Goal: Information Seeking & Learning: Compare options

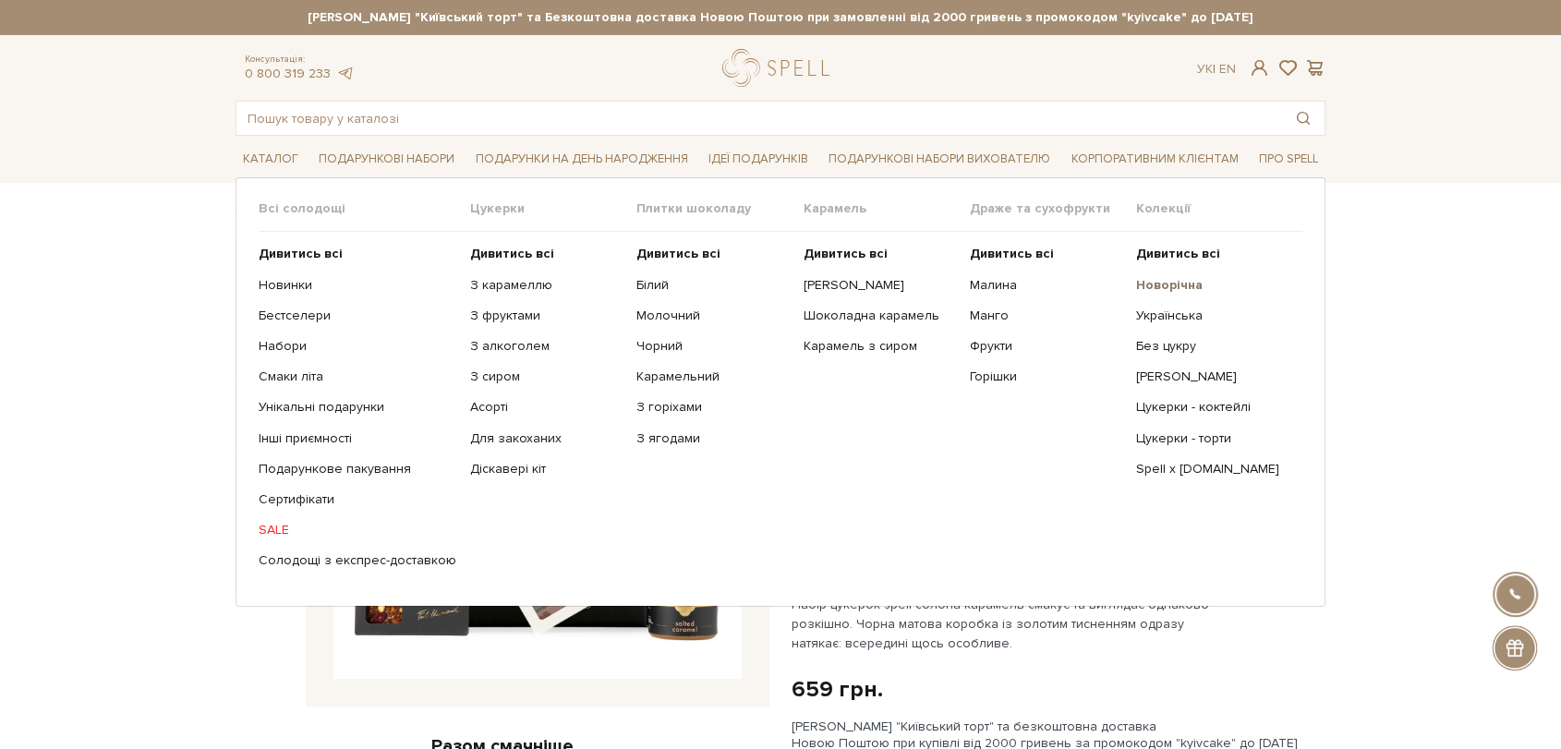
click at [1136, 289] on b "Новорічна" at bounding box center [1169, 285] width 67 height 16
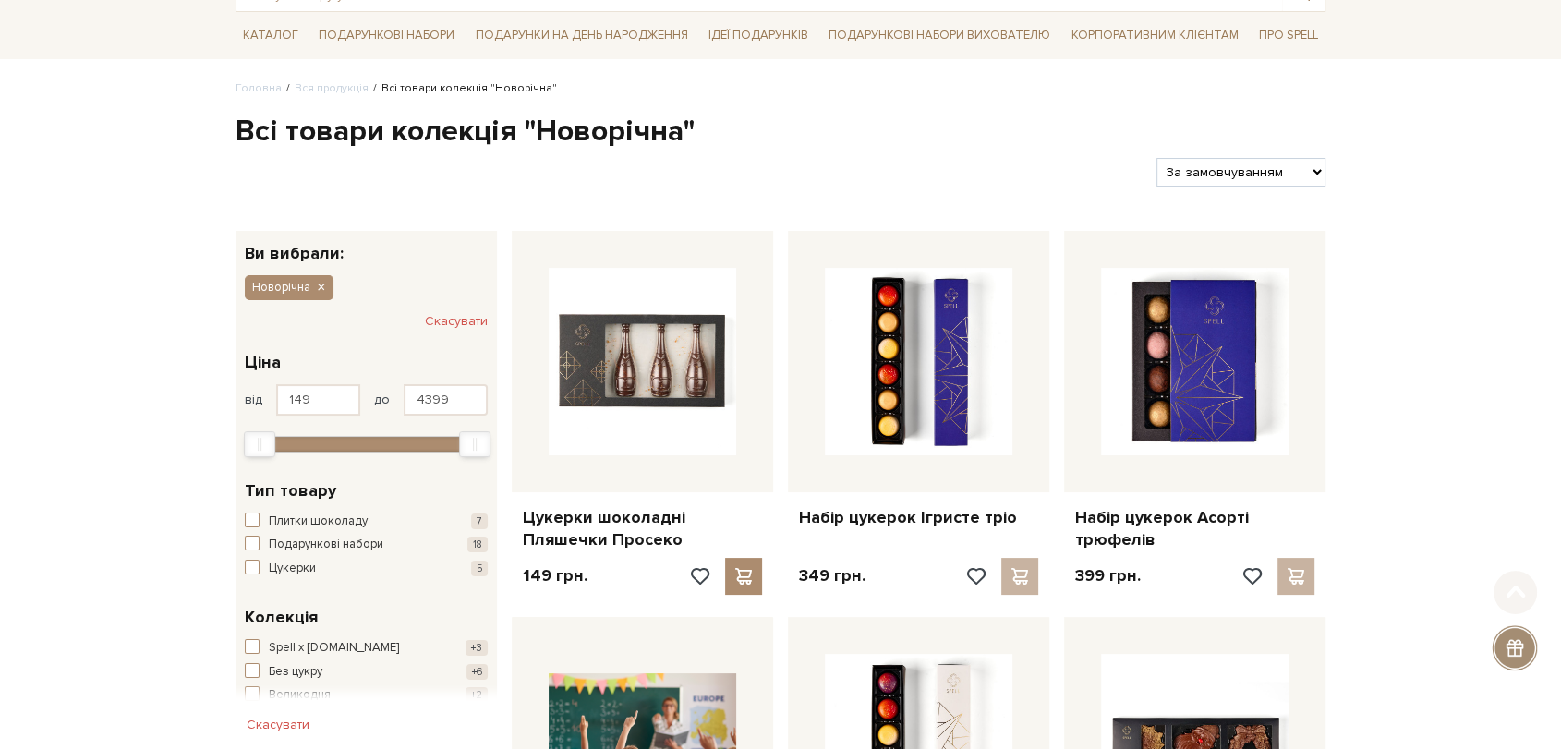
scroll to position [205, 0]
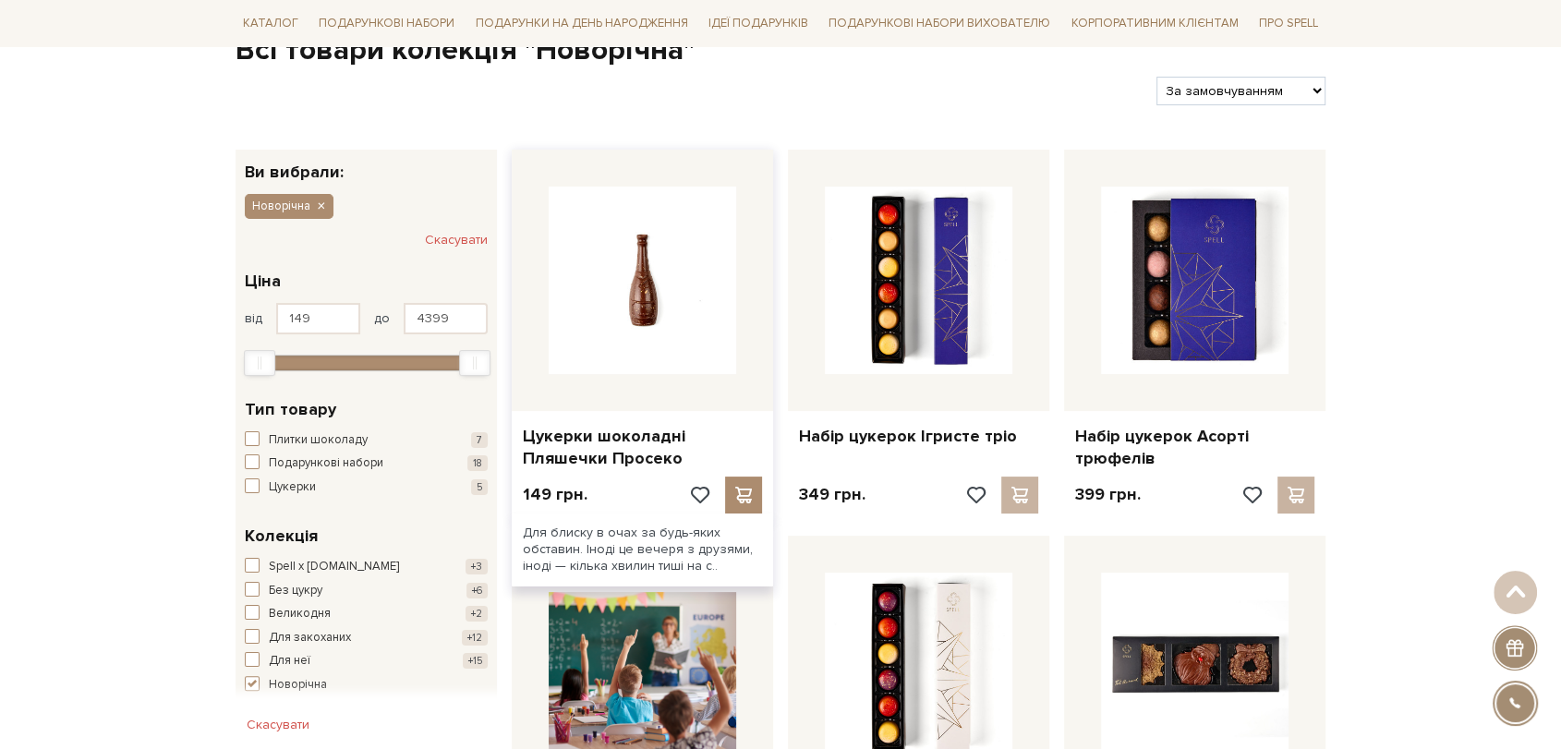
click at [646, 271] on img at bounding box center [643, 281] width 188 height 188
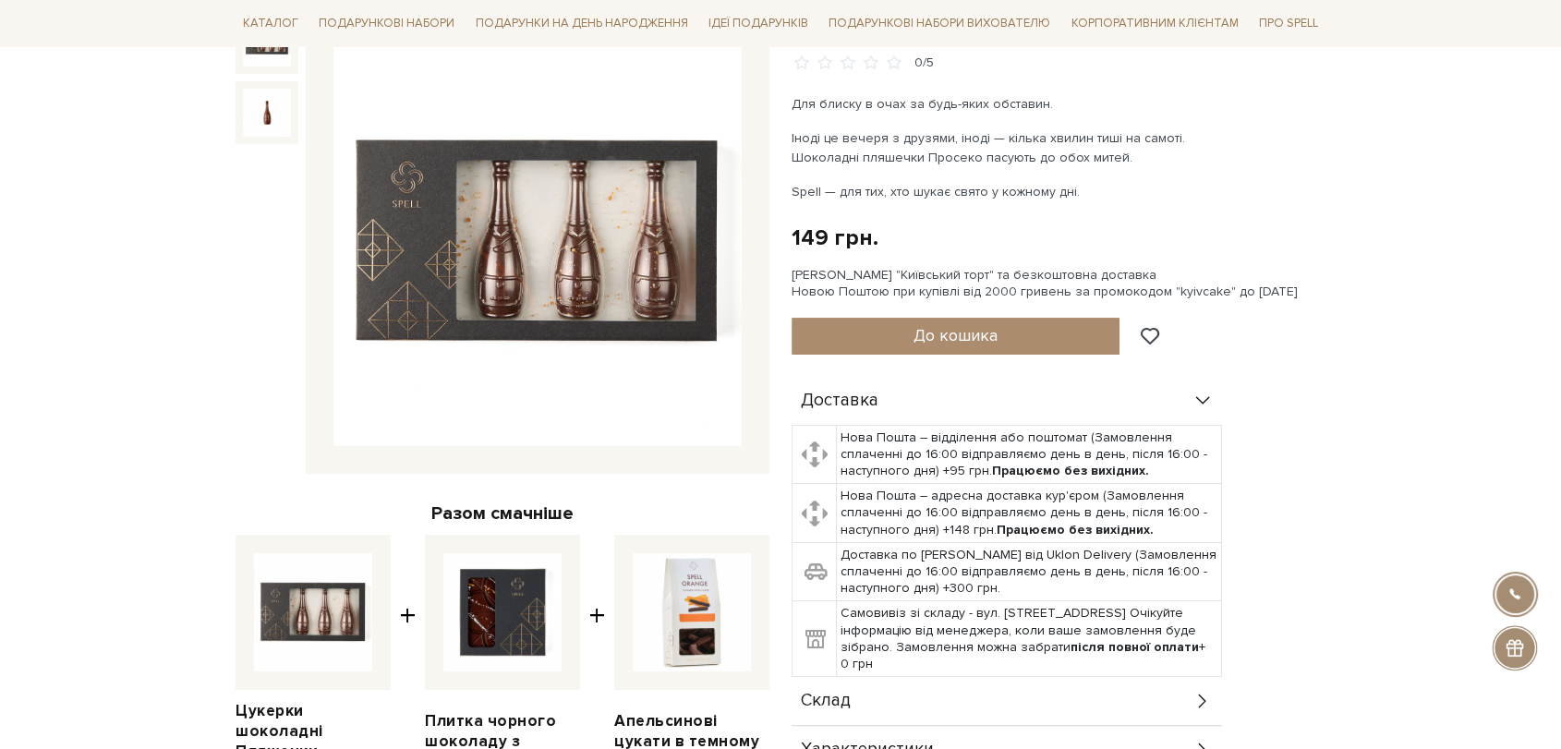
scroll to position [513, 0]
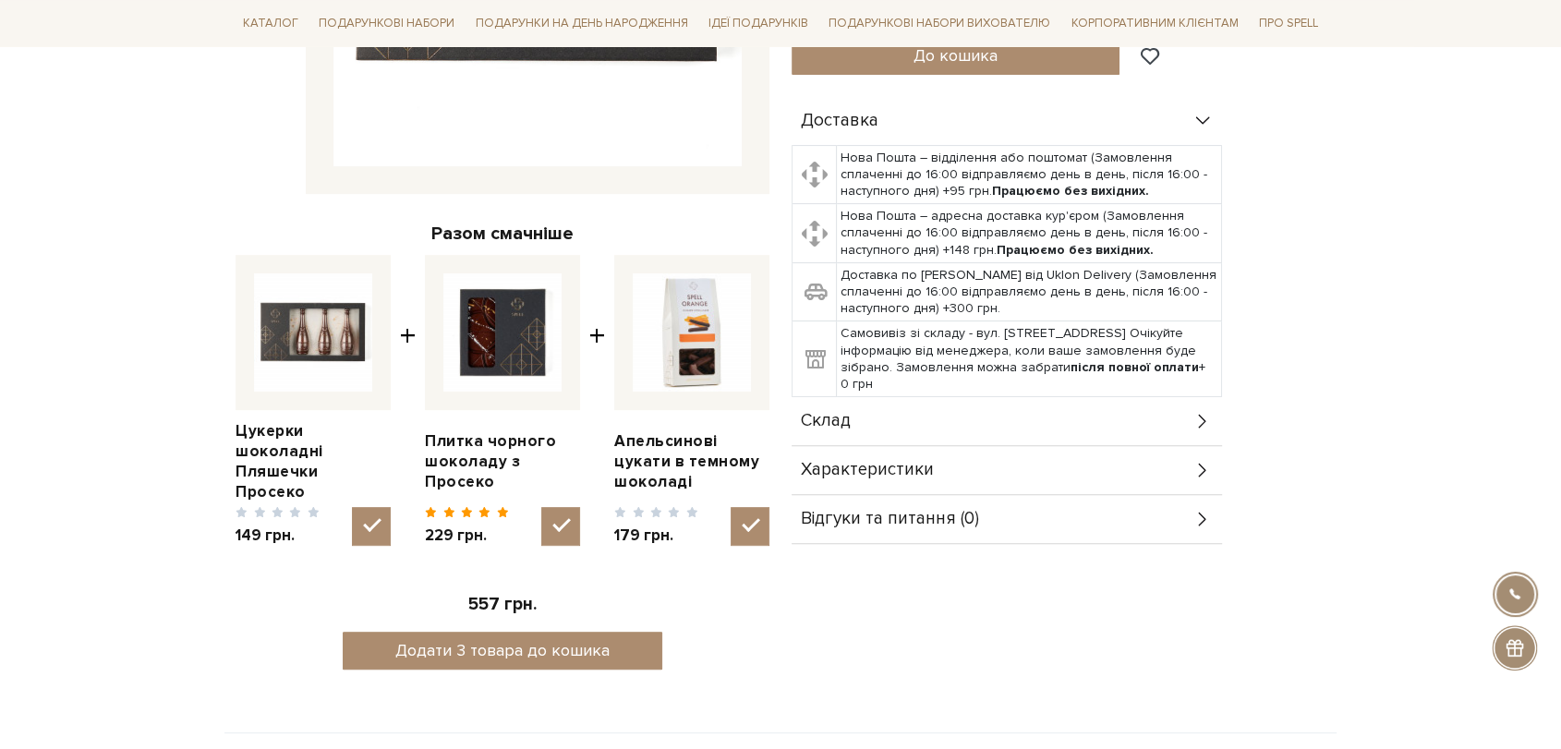
click at [940, 419] on div "Склад" at bounding box center [1007, 421] width 431 height 48
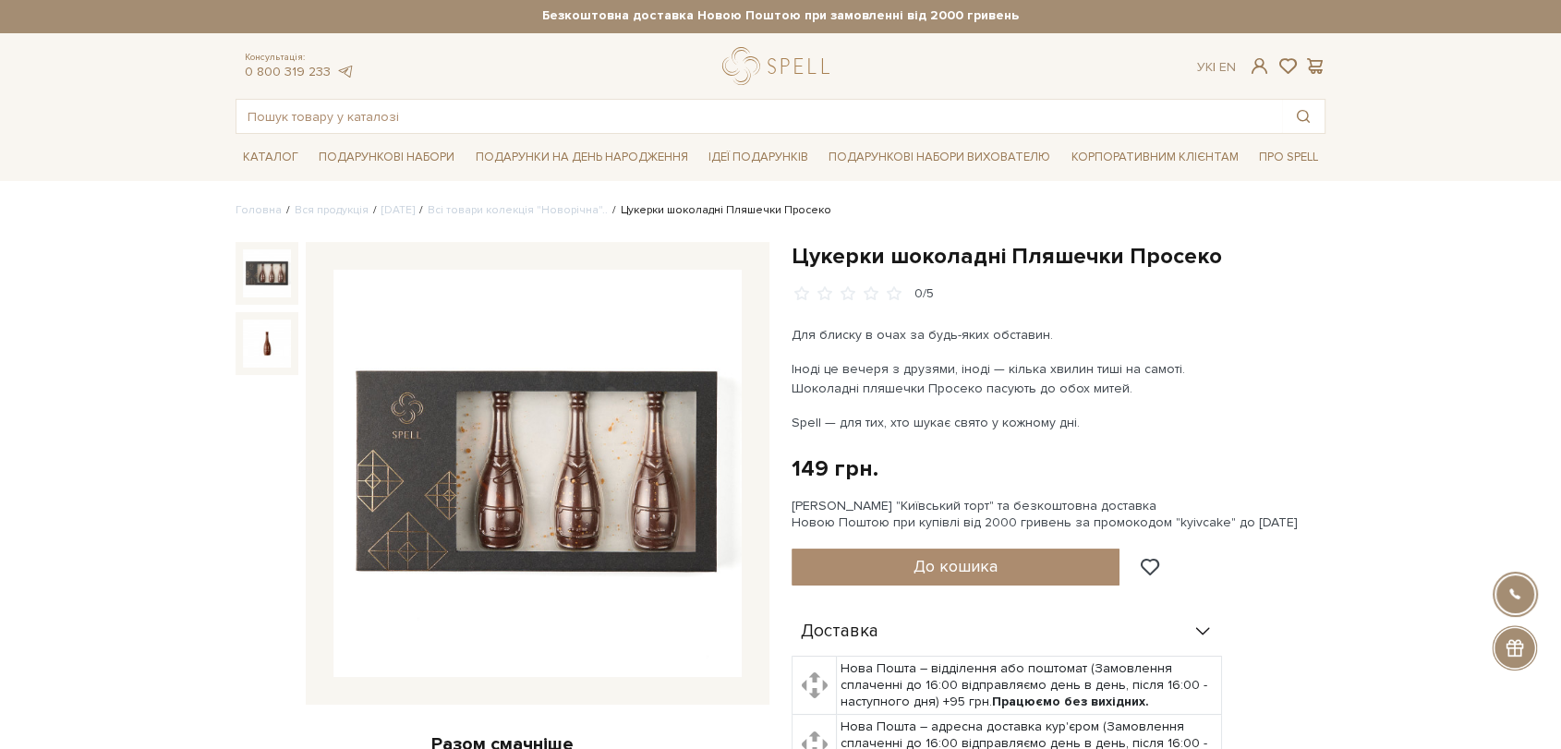
scroll to position [0, 0]
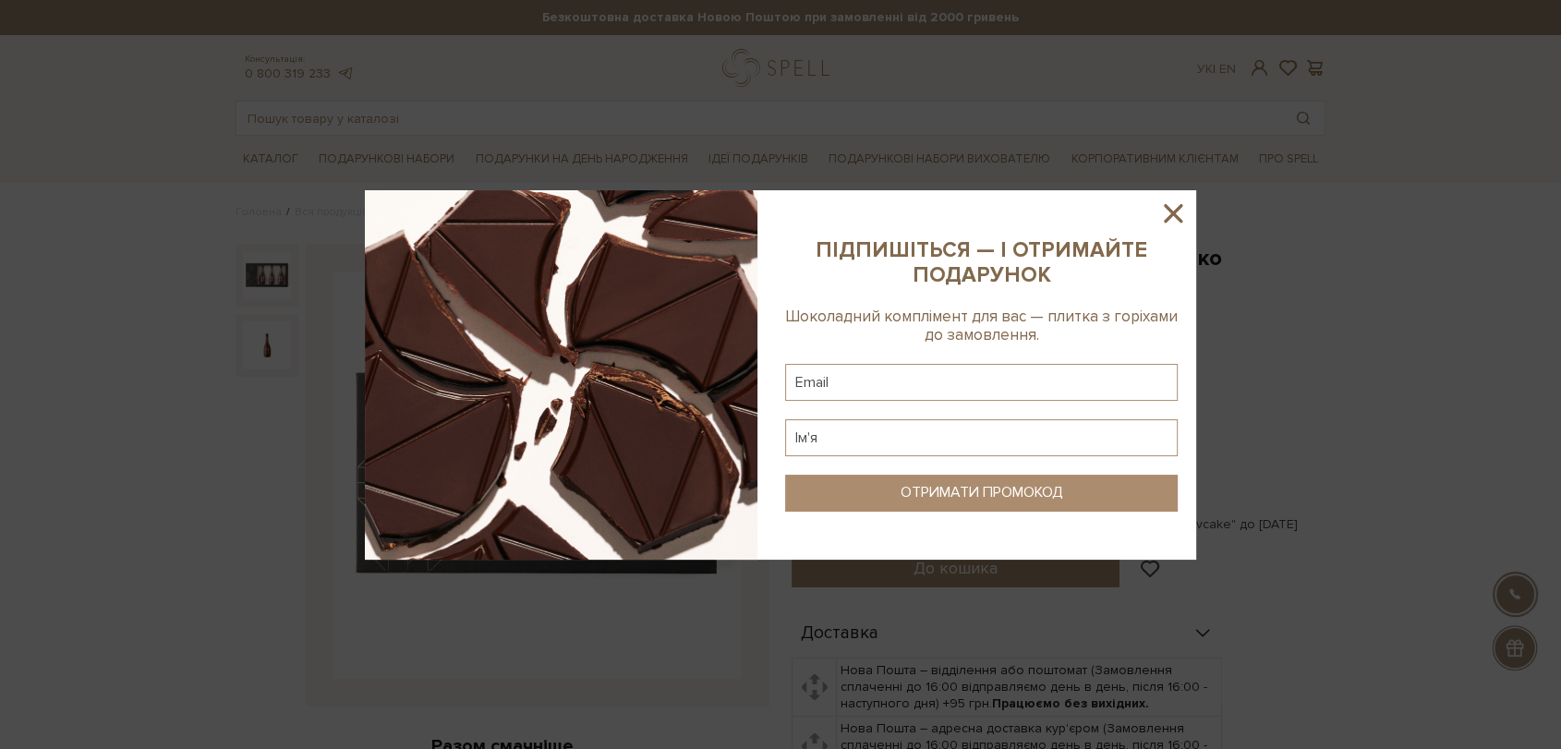
click at [1180, 202] on icon at bounding box center [1173, 213] width 31 height 31
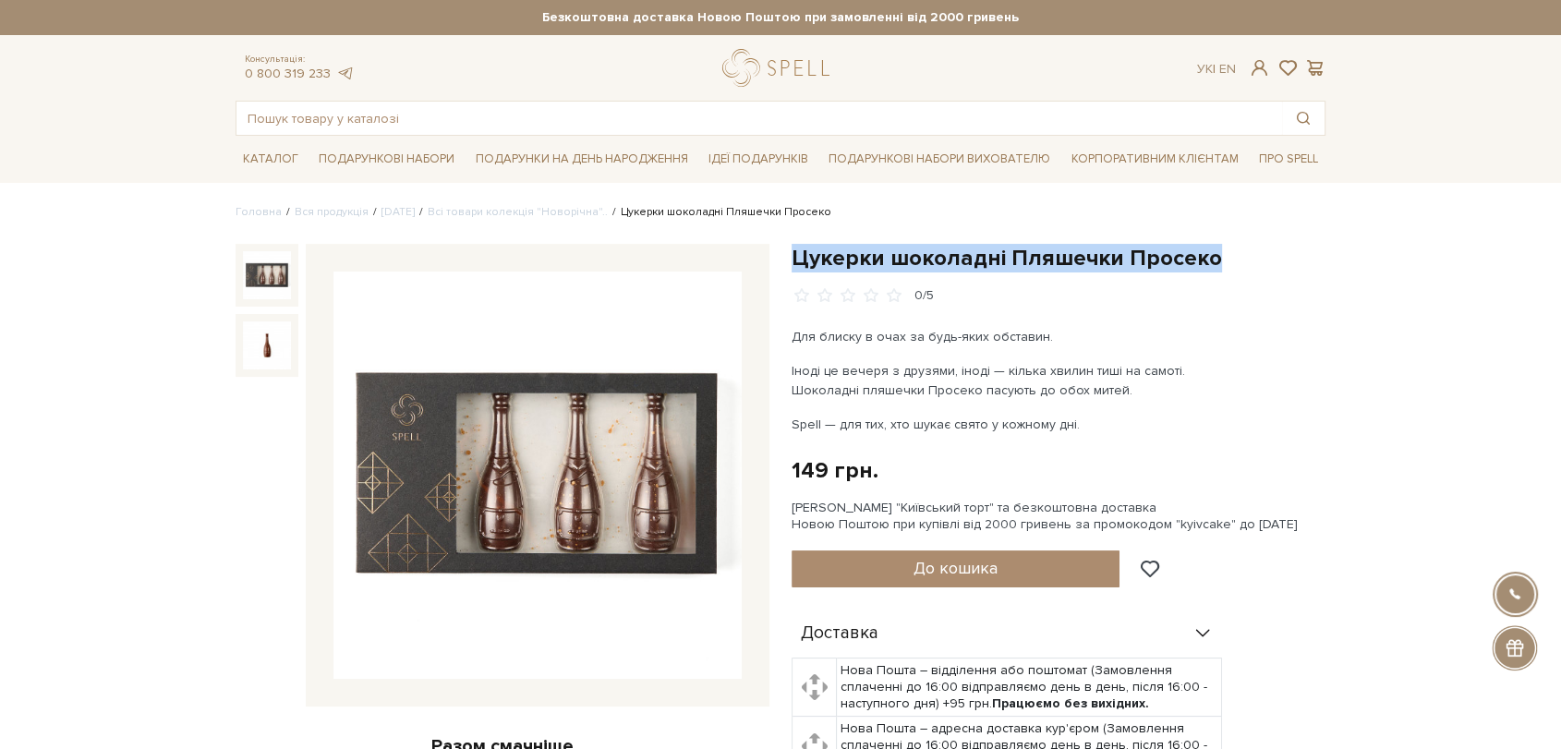
drag, startPoint x: 793, startPoint y: 265, endPoint x: 1364, endPoint y: 261, distance: 571.0
copy h1 "Цукерки шоколадні Пляшечки Просеко"
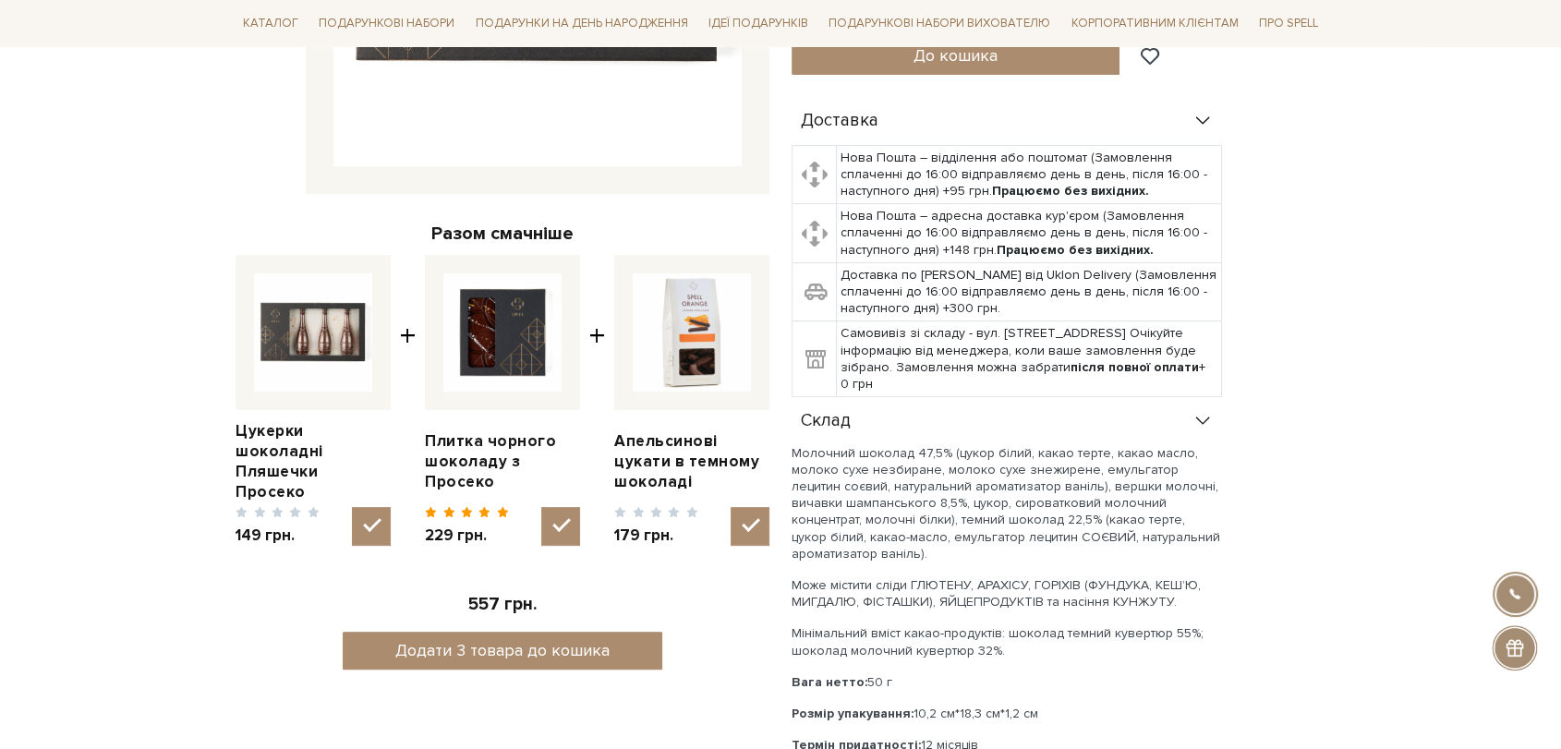
scroll to position [718, 0]
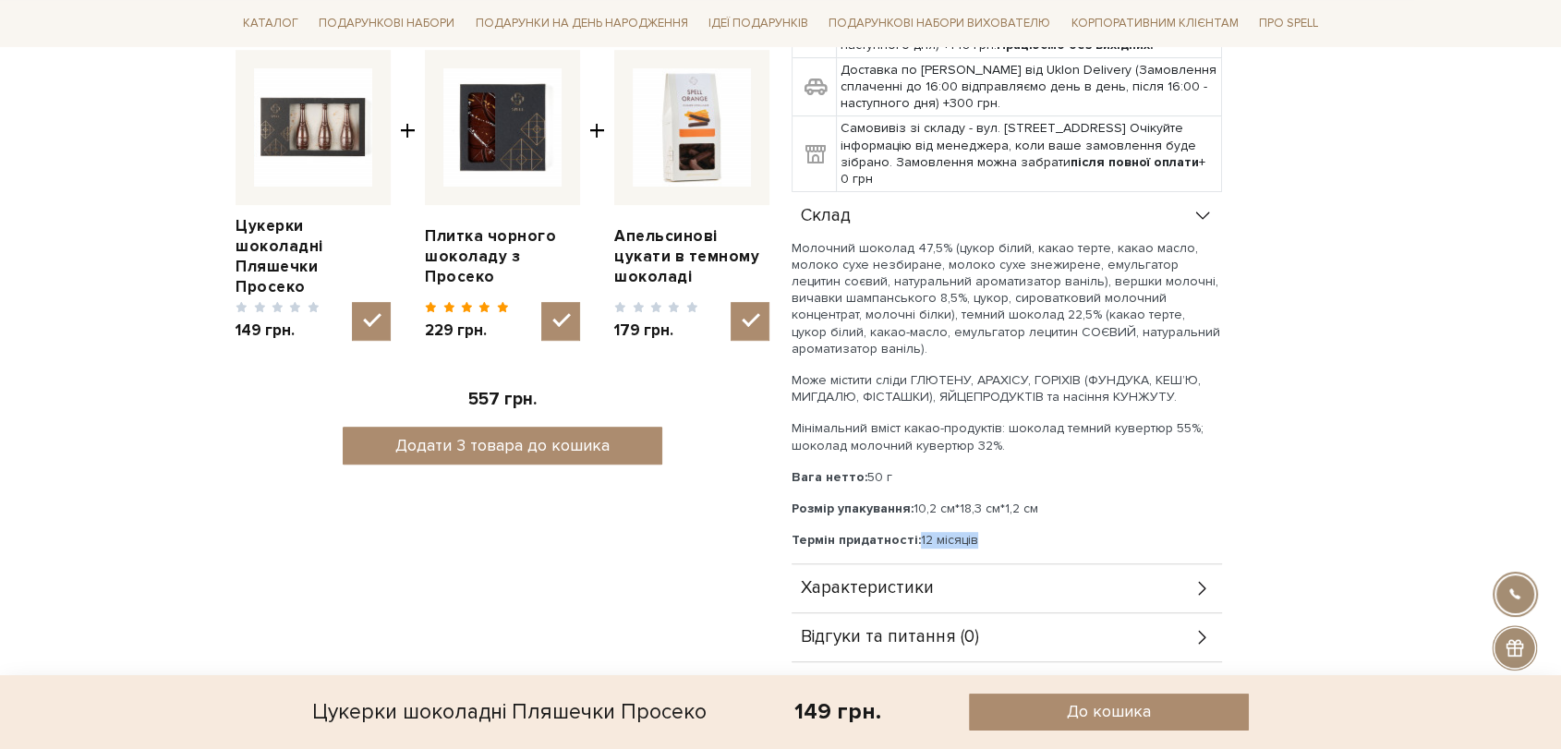
drag, startPoint x: 992, startPoint y: 544, endPoint x: 917, endPoint y: 538, distance: 76.0
click at [917, 538] on p "Термін придатності: 12 місяців" at bounding box center [1007, 540] width 431 height 17
copy p "12 місяців"
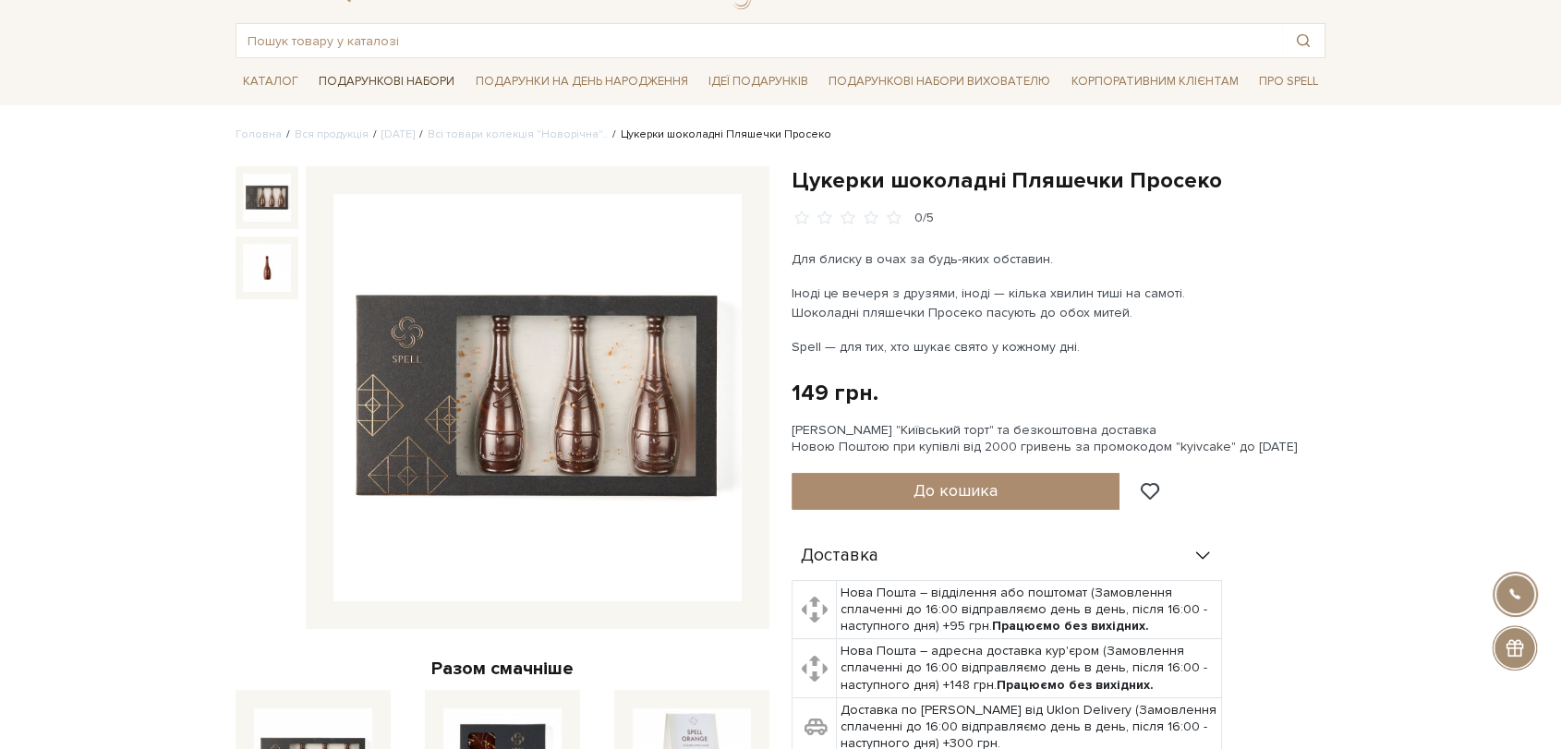
scroll to position [0, 0]
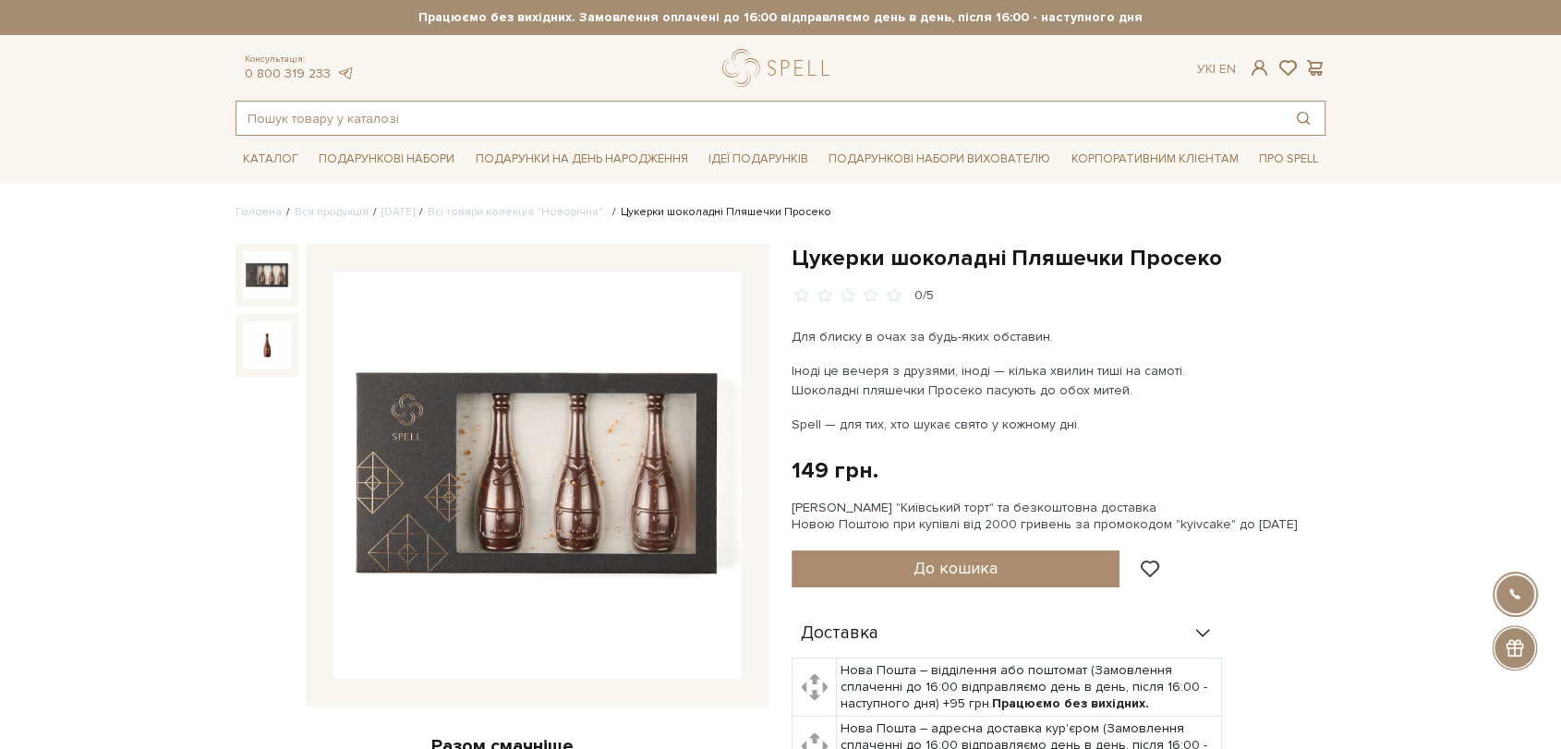
click at [413, 113] on input "text" at bounding box center [760, 118] width 1046 height 33
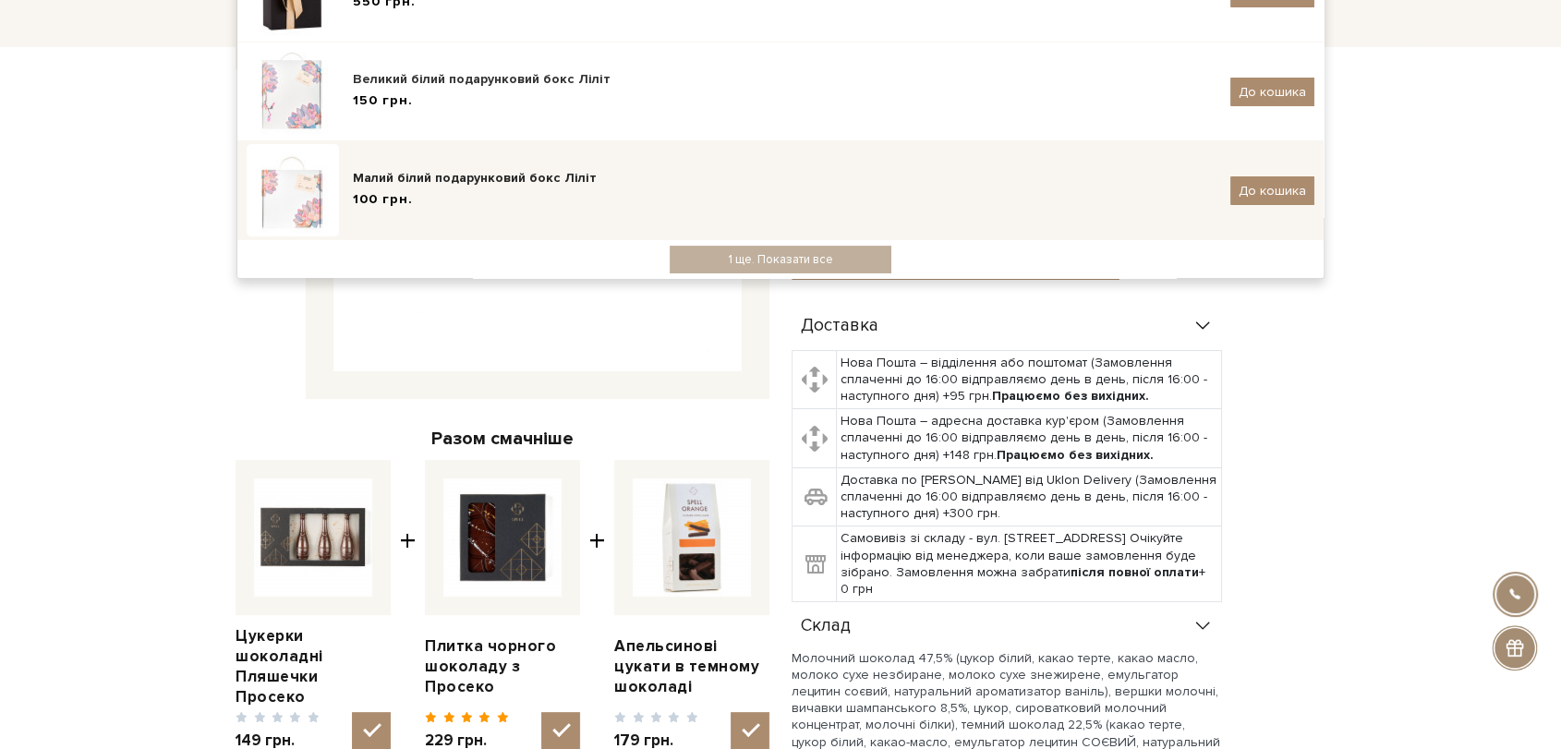
scroll to position [8, 0]
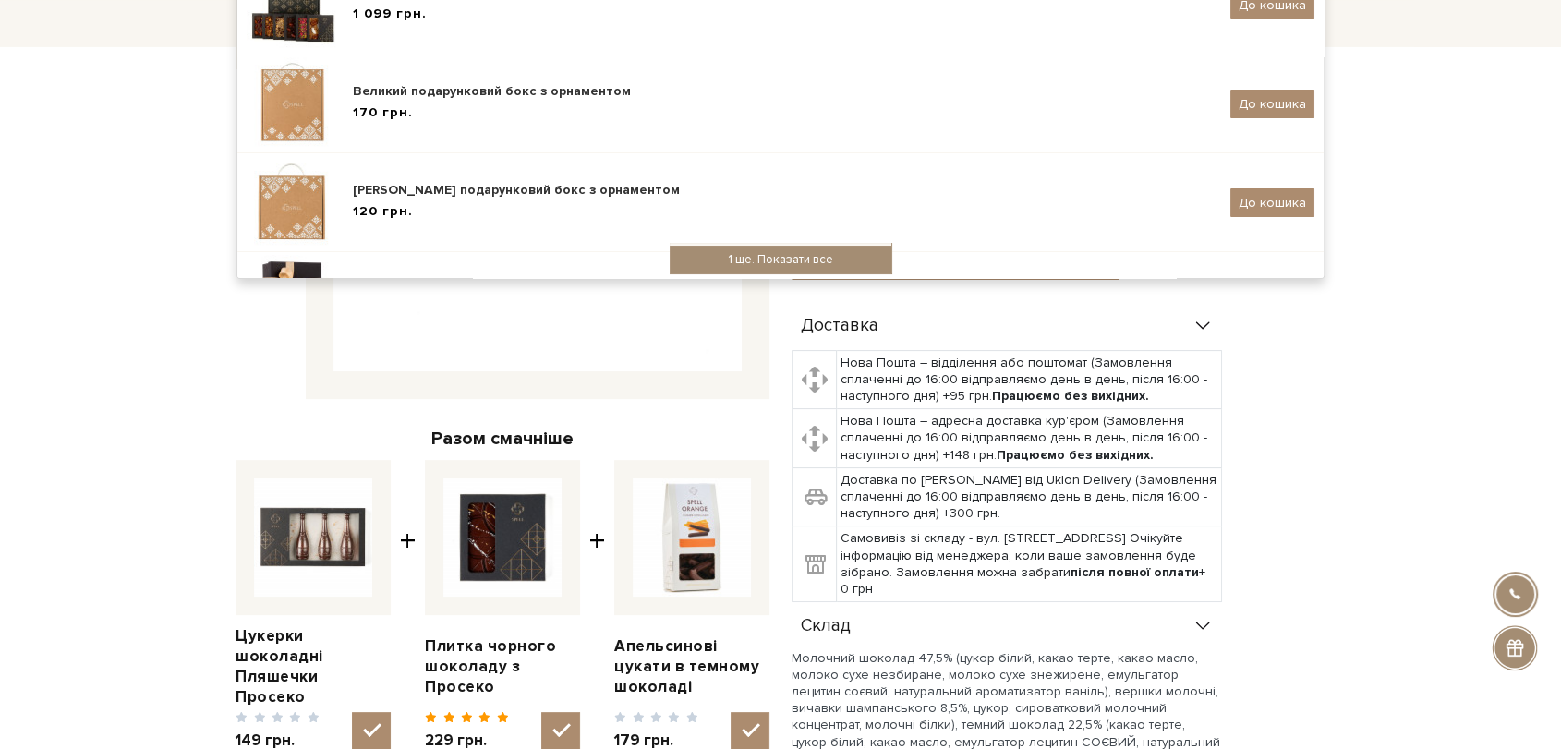
type input "бокс"
click at [739, 257] on div "1 ще. Показати все" at bounding box center [781, 260] width 222 height 28
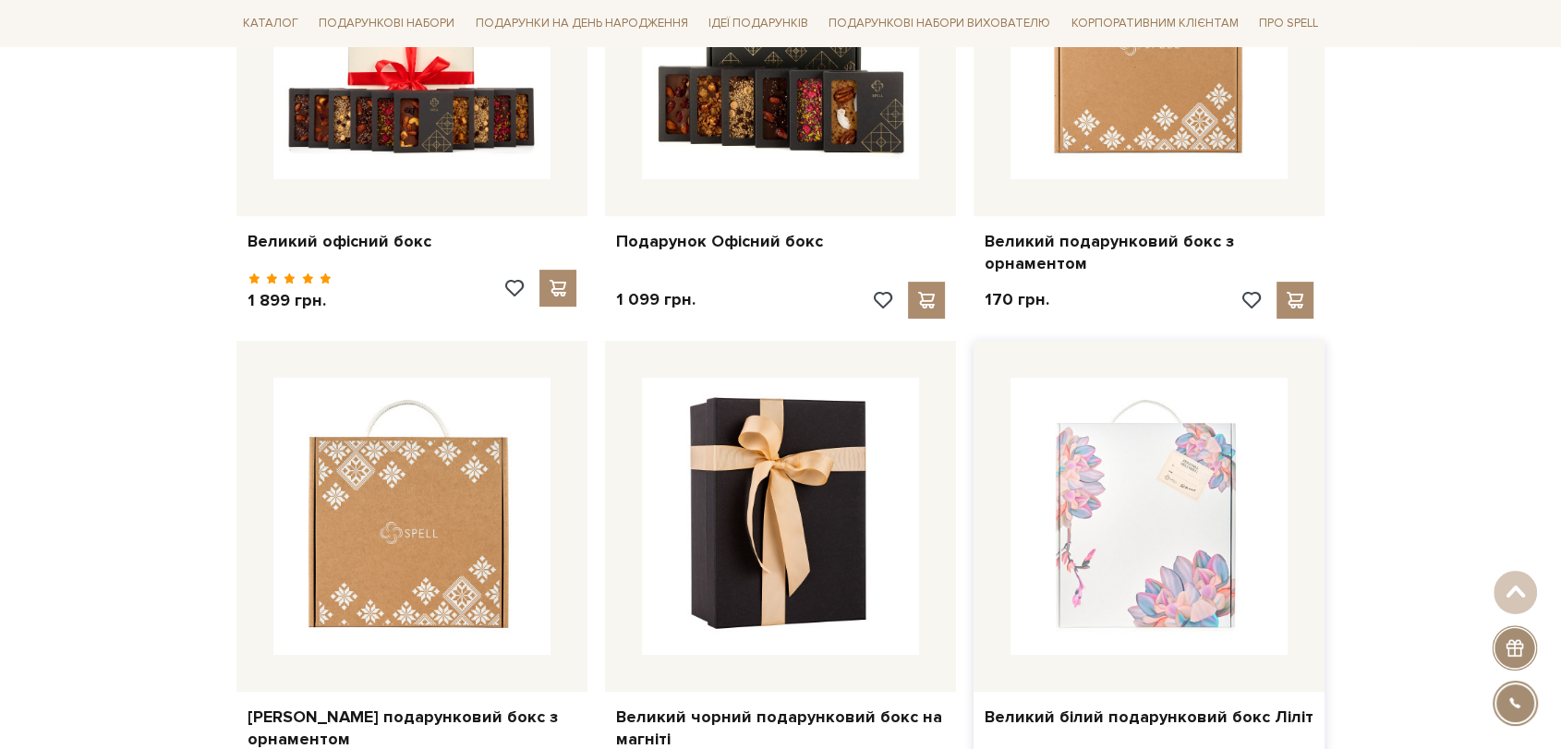
scroll to position [513, 0]
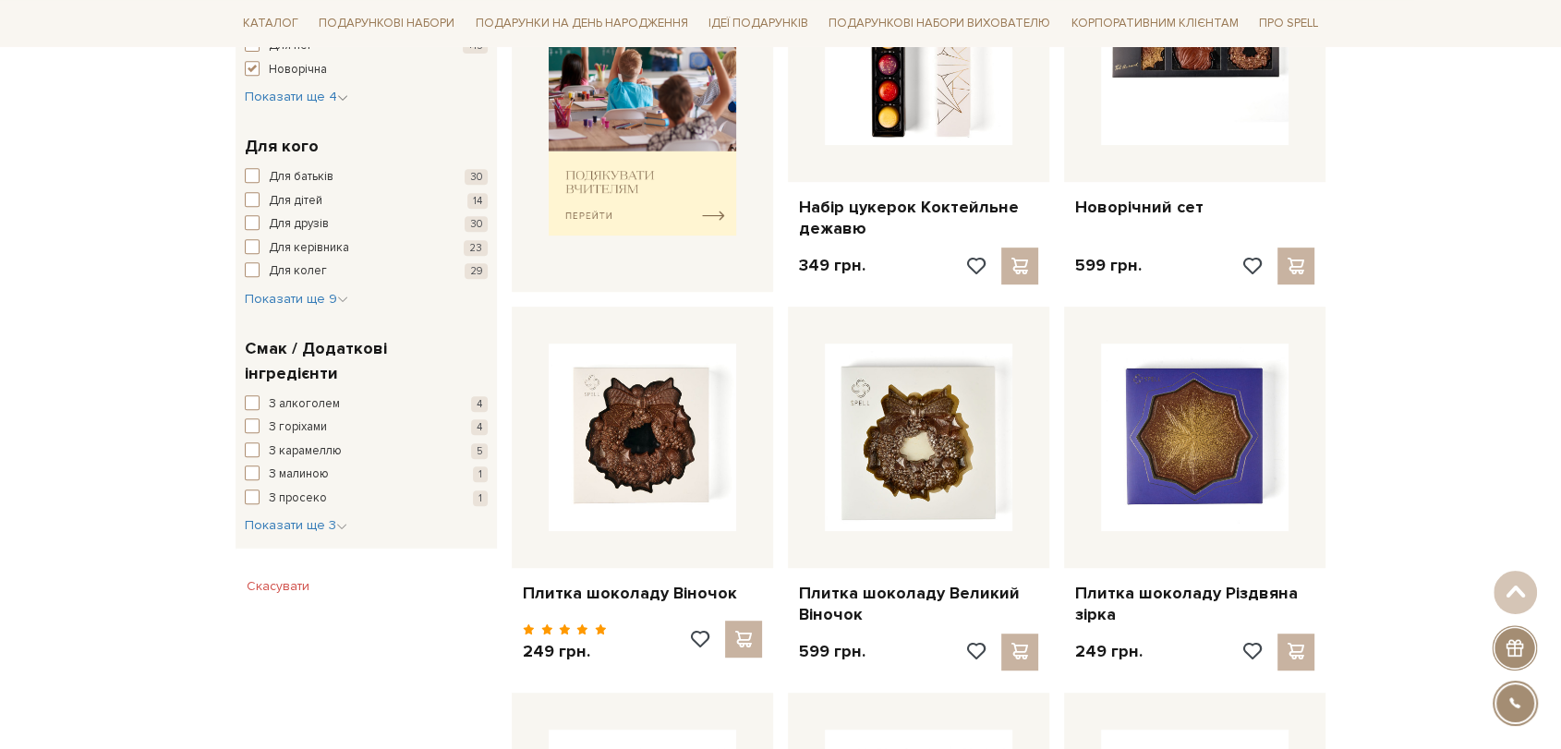
scroll to position [924, 0]
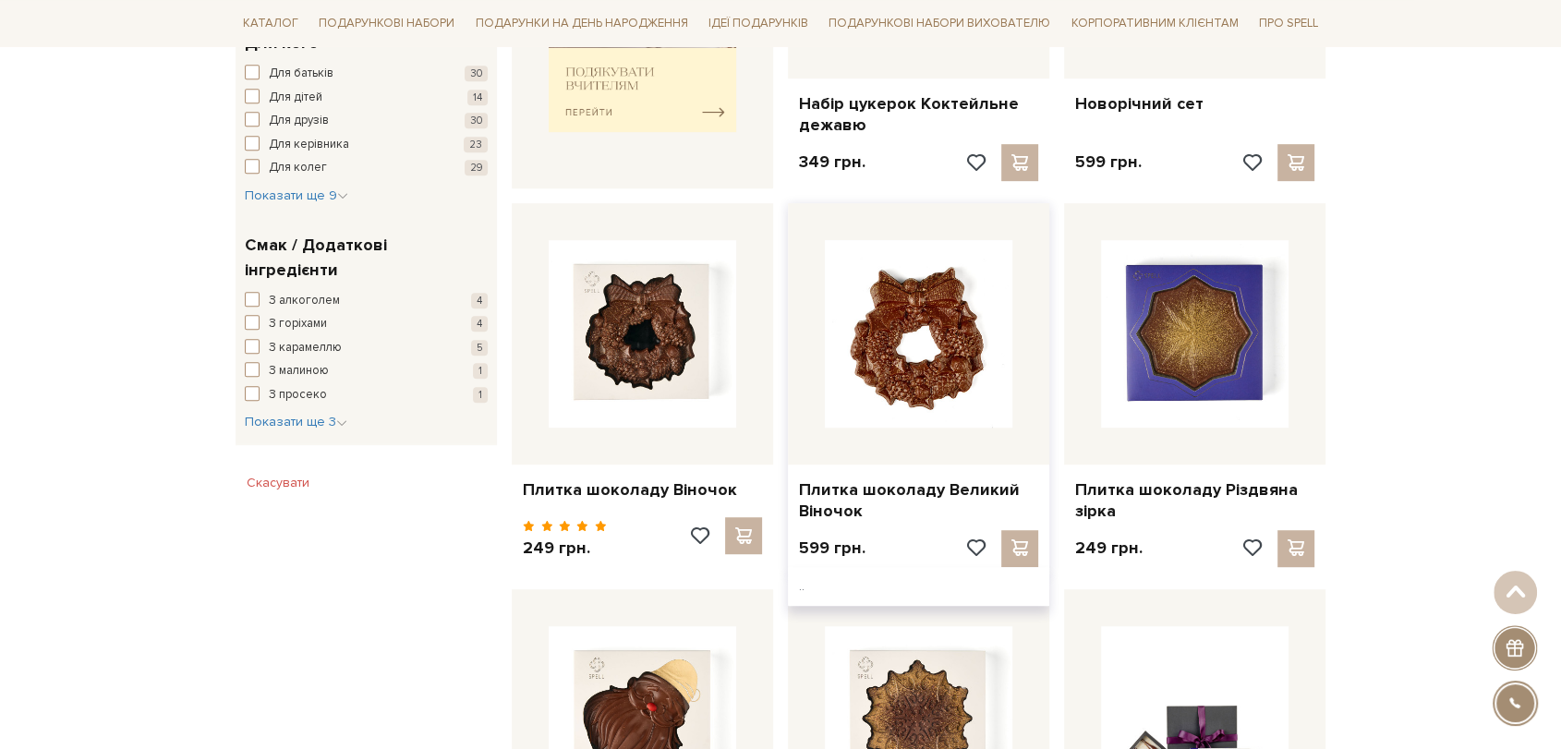
click at [904, 379] on img at bounding box center [919, 334] width 188 height 188
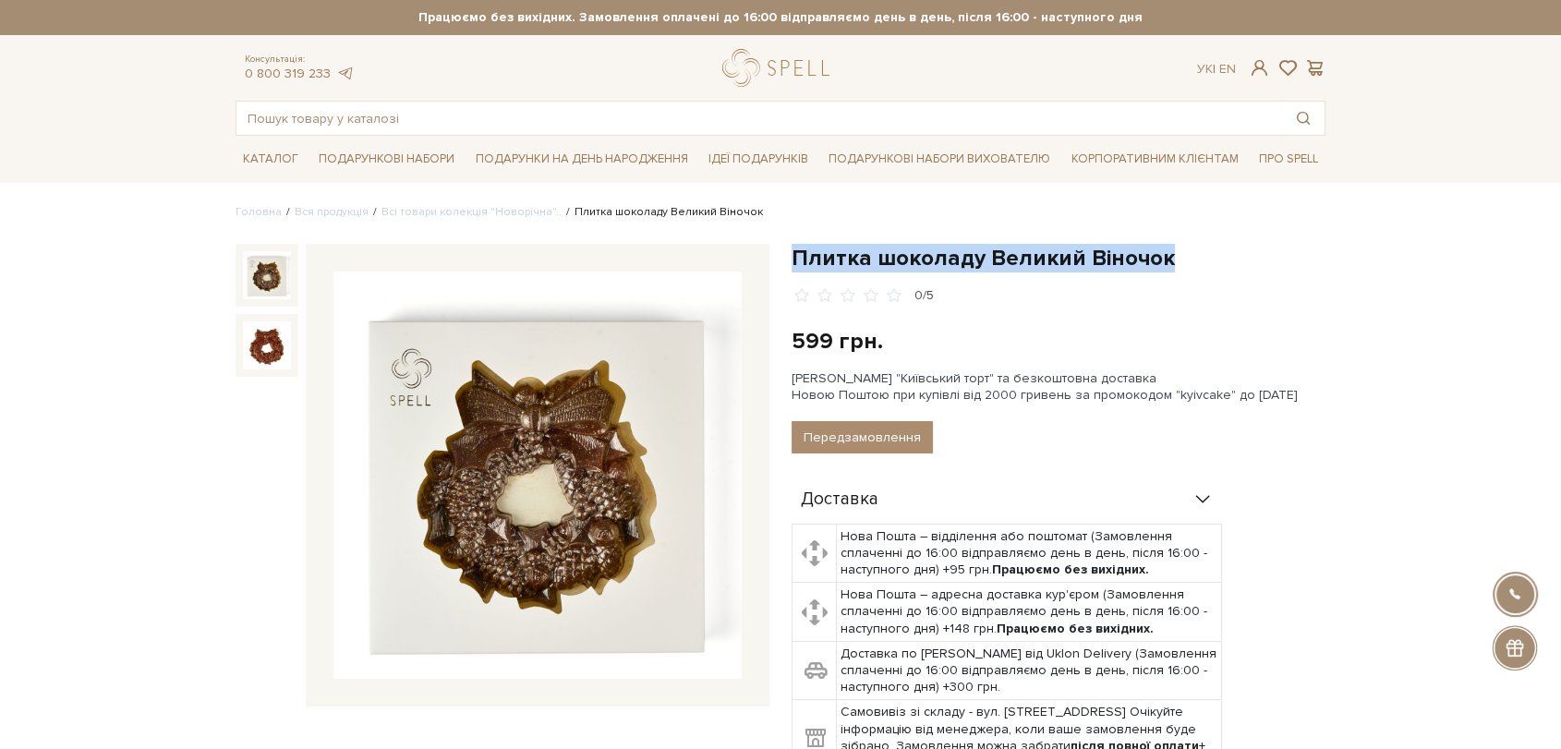
drag, startPoint x: 797, startPoint y: 261, endPoint x: 1184, endPoint y: 253, distance: 387.2
click at [1184, 253] on h1 "Плитка шоколаду Великий Віночок" at bounding box center [1059, 258] width 534 height 29
copy h1 "Плитка шоколаду Великий Віночок"
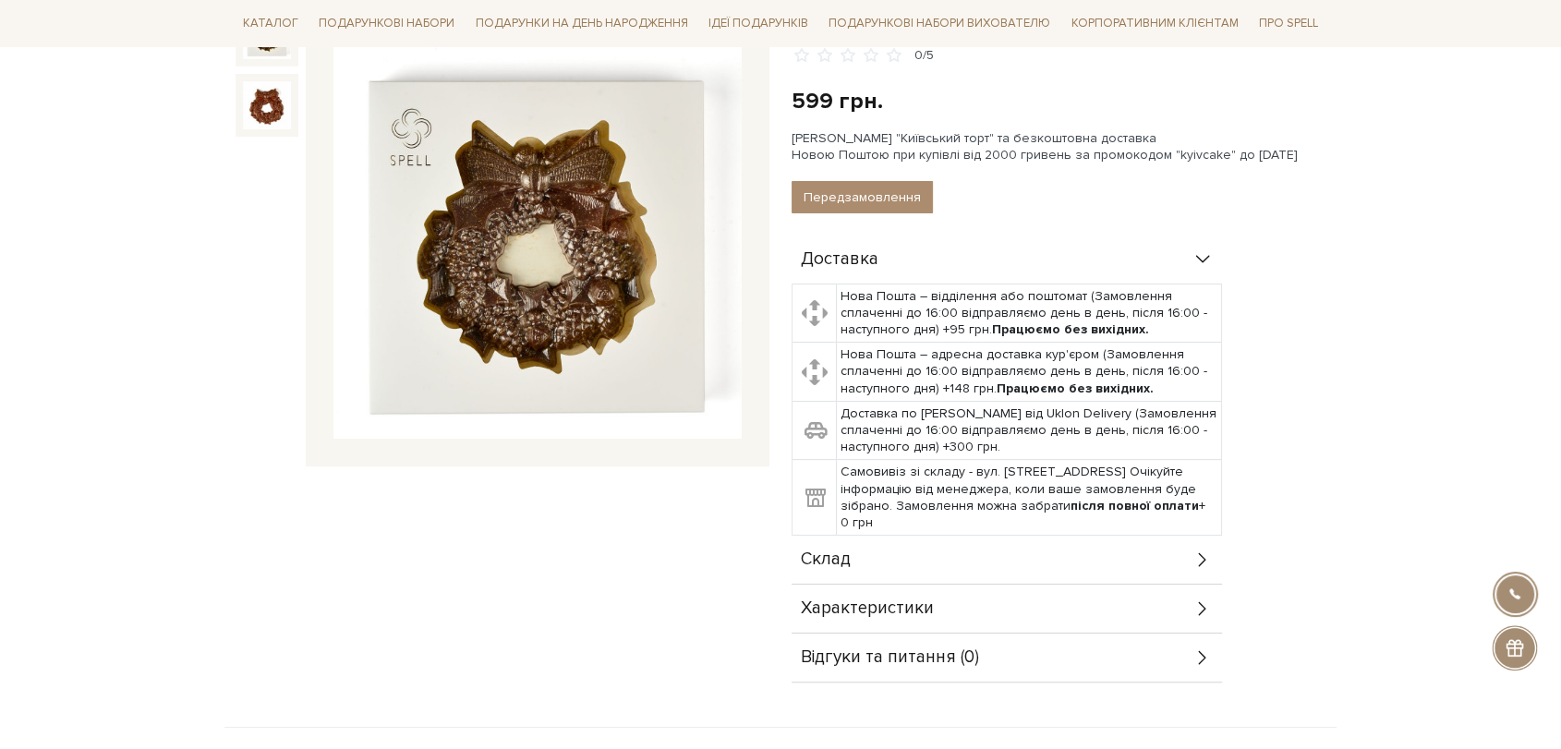
scroll to position [410, 0]
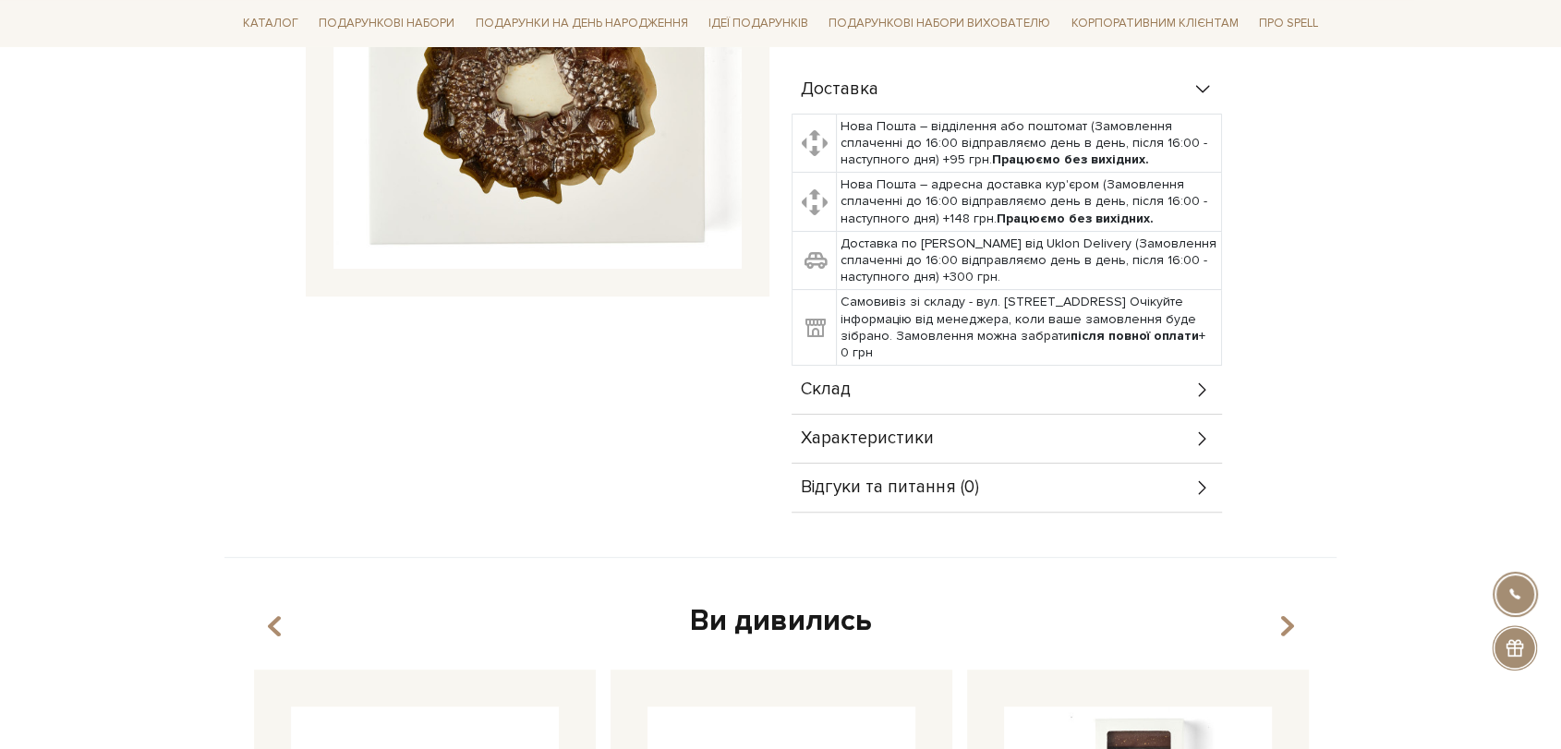
click at [941, 410] on div "Склад" at bounding box center [1007, 390] width 431 height 48
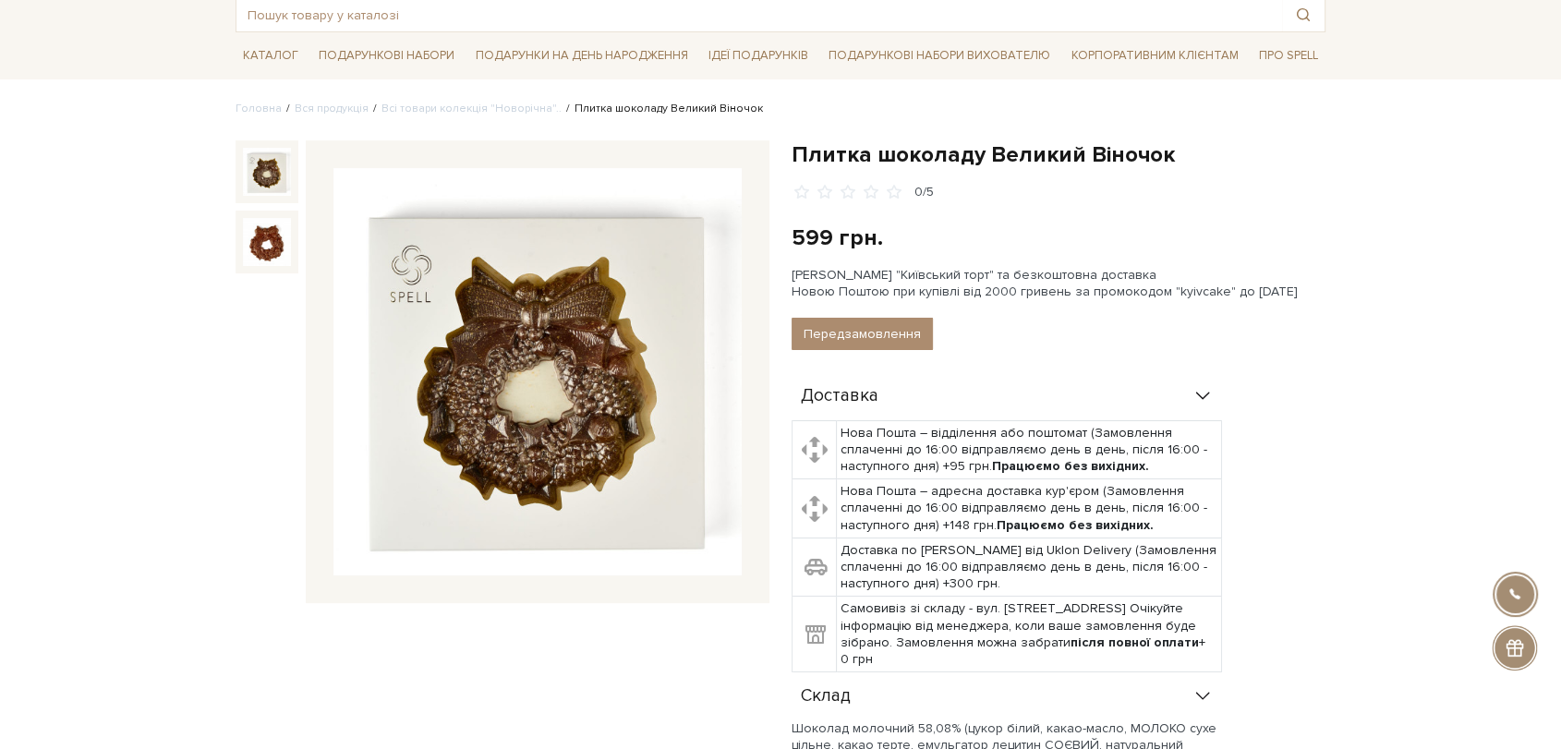
scroll to position [103, 0]
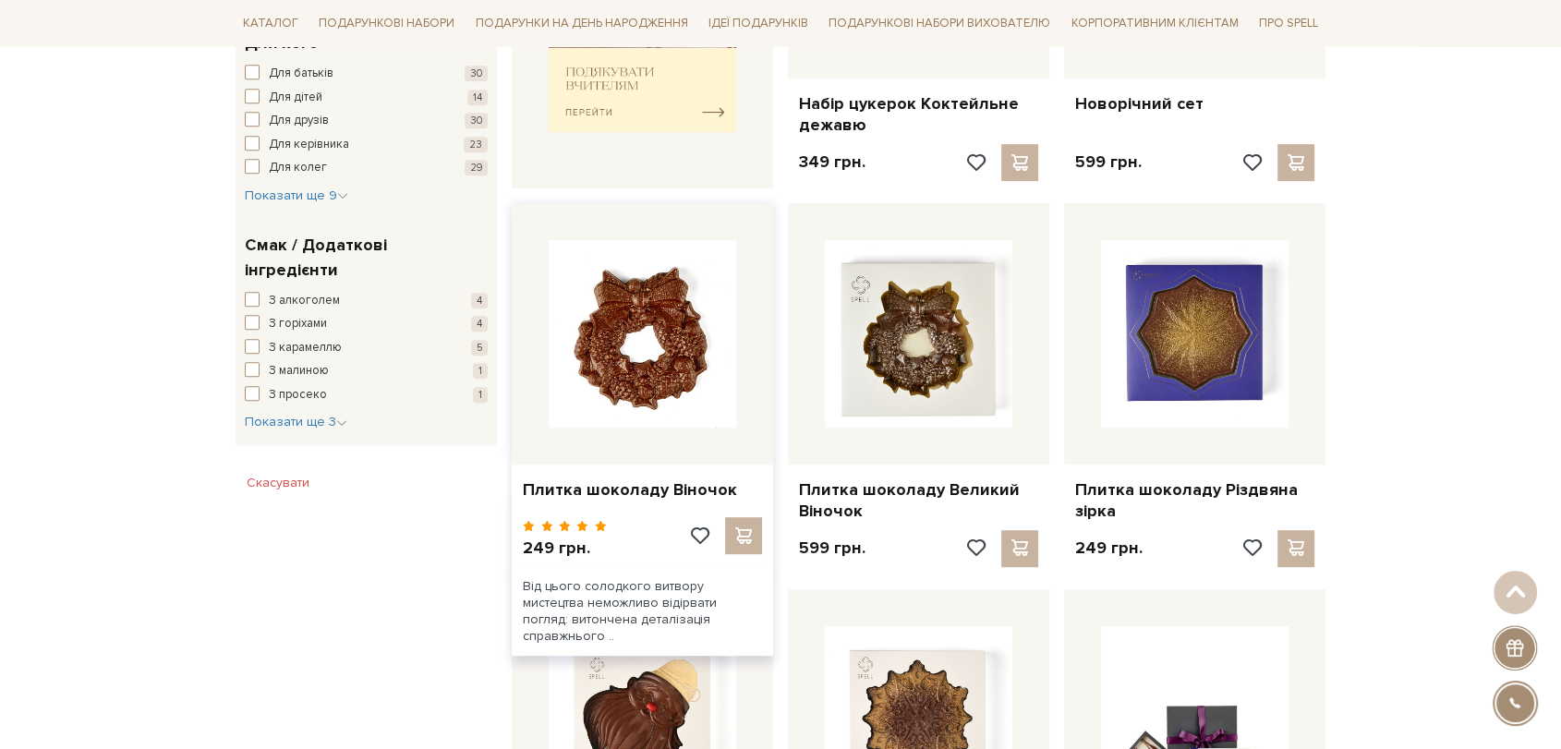
click at [657, 271] on img at bounding box center [643, 334] width 188 height 188
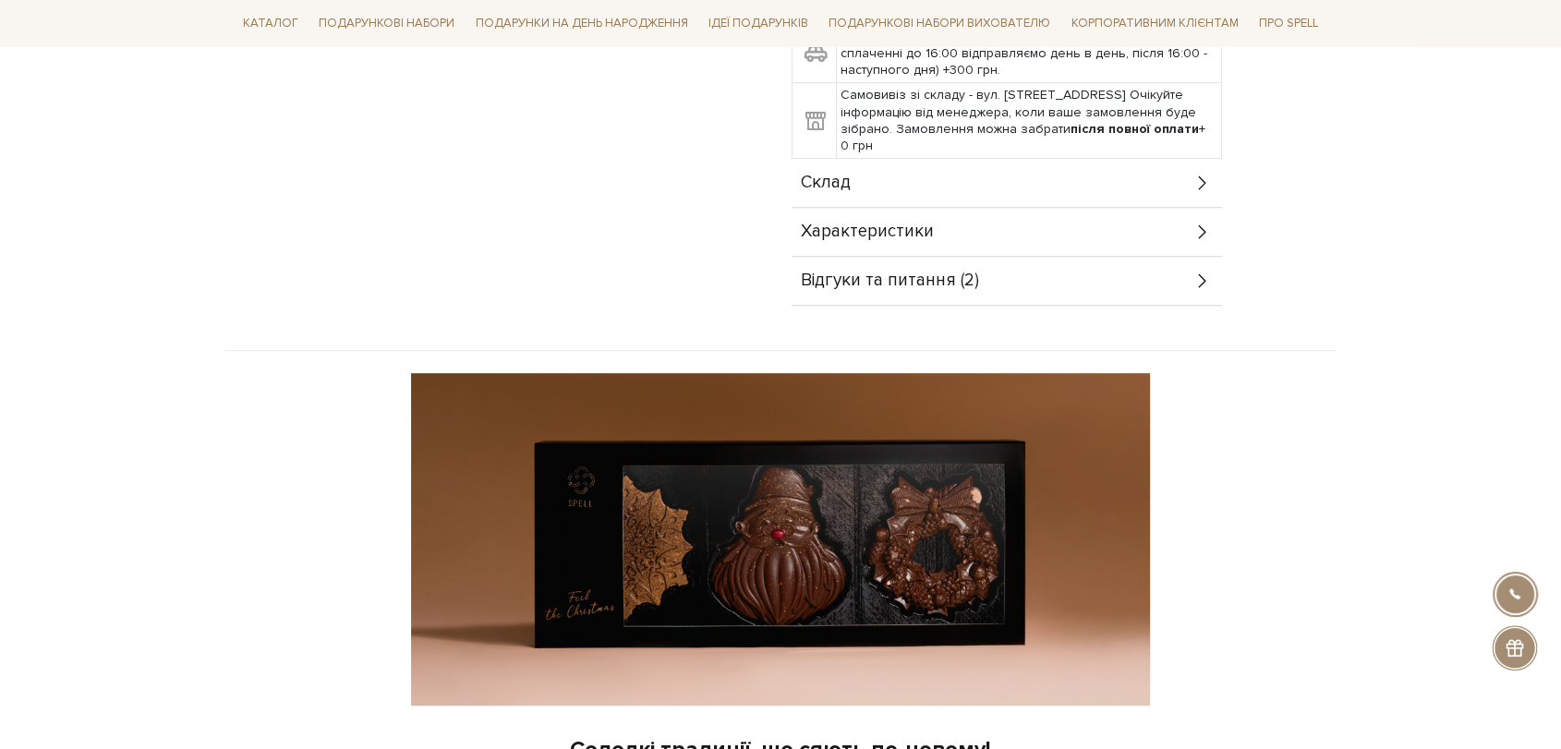
scroll to position [820, 0]
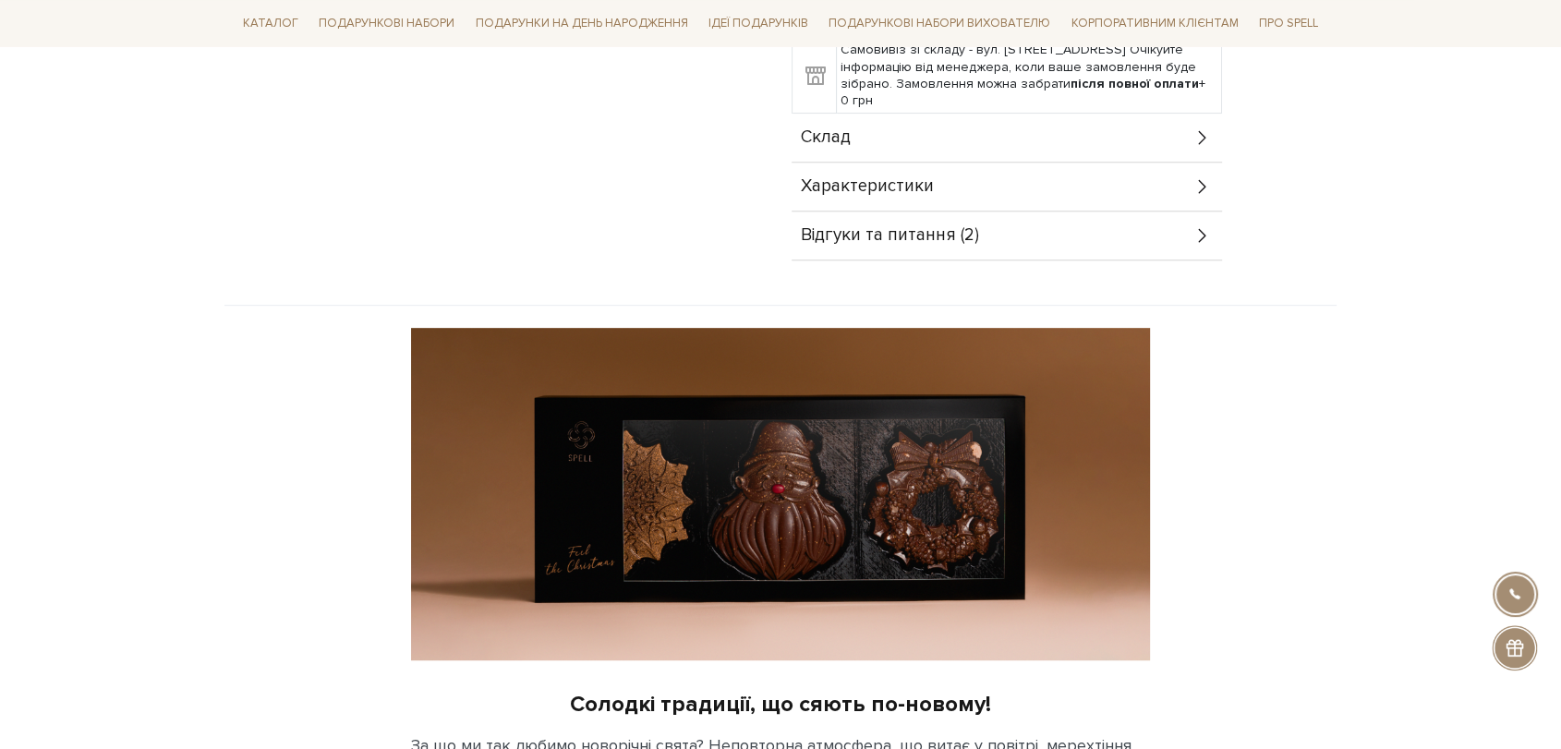
click at [836, 130] on span "Склад" at bounding box center [826, 137] width 50 height 17
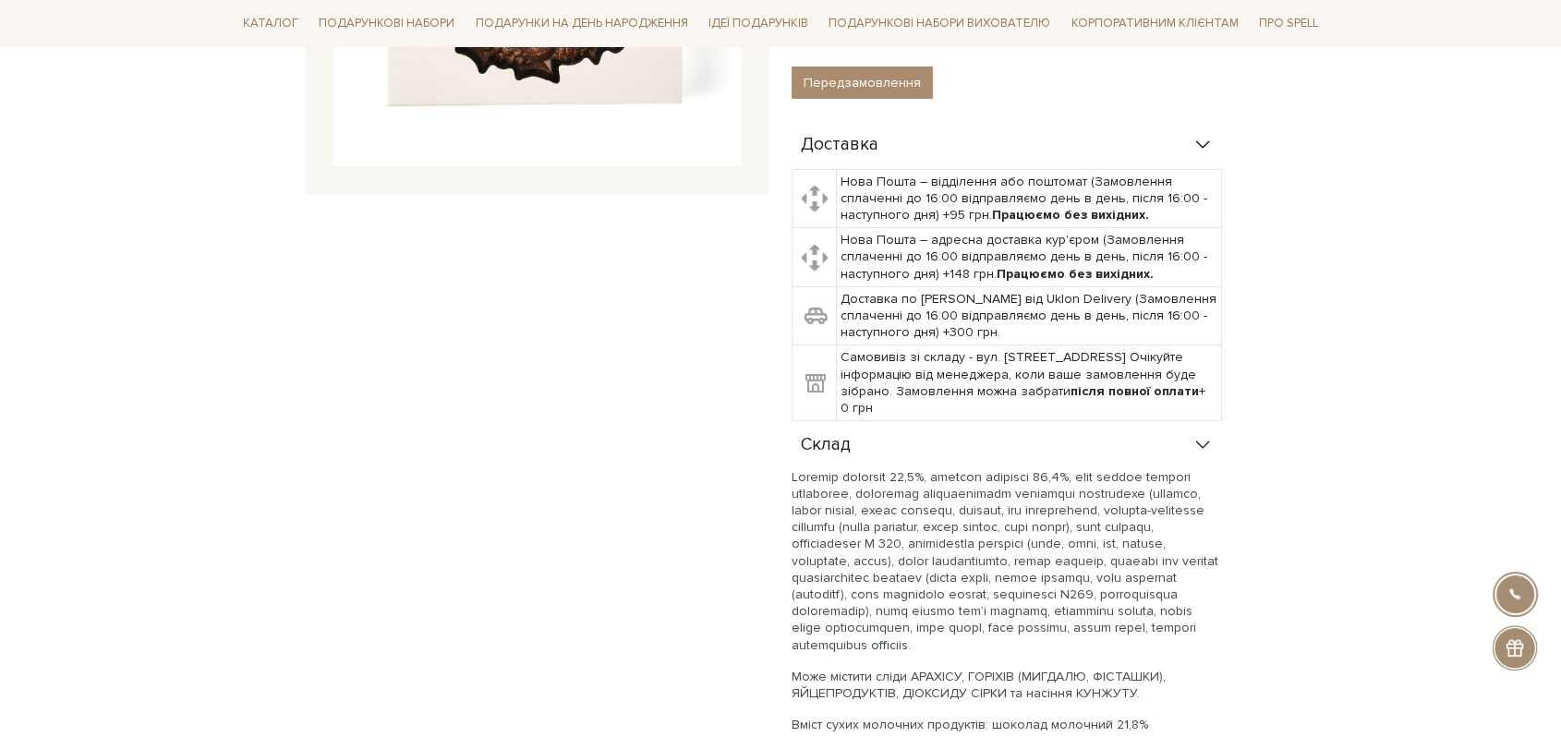
scroll to position [103, 0]
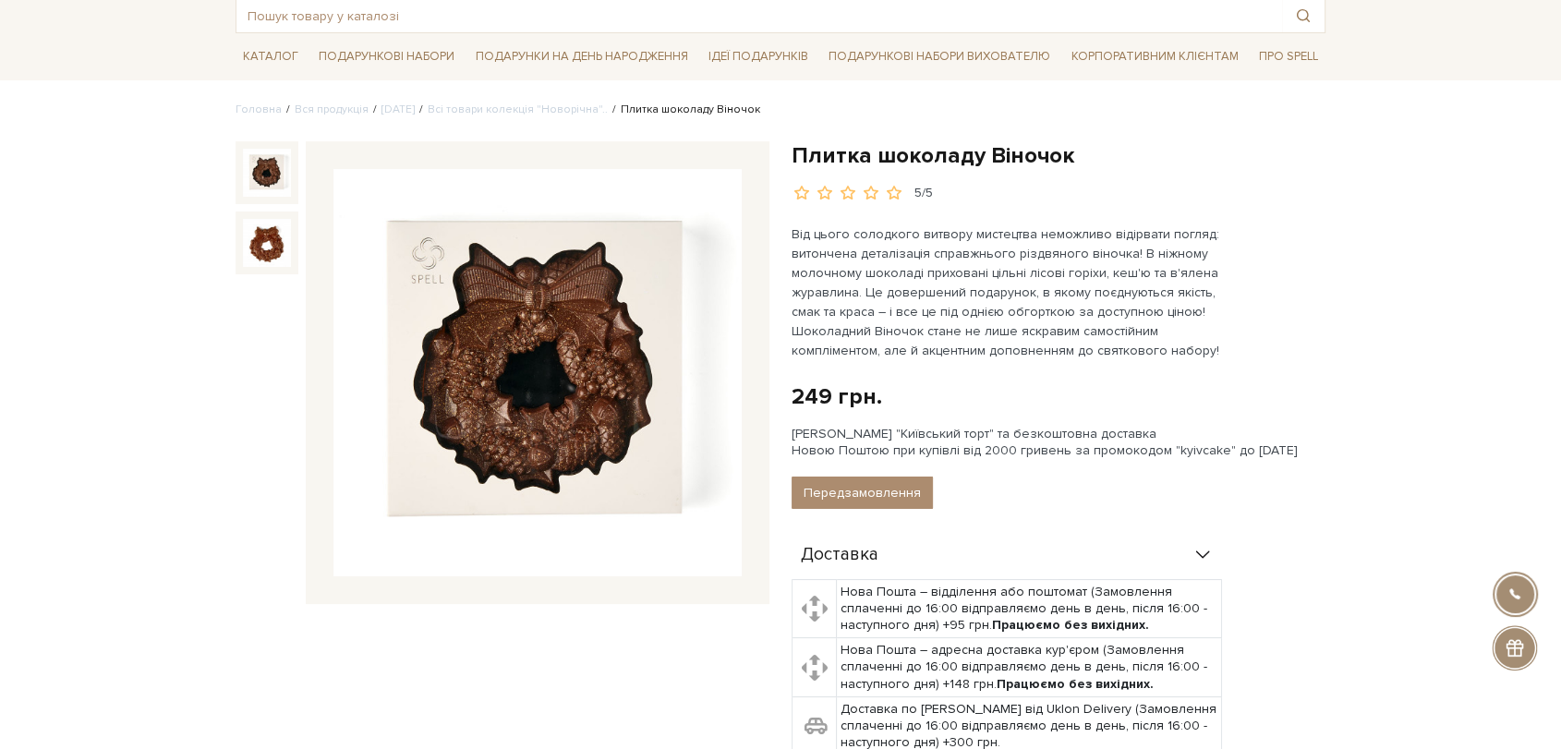
click at [539, 363] on img at bounding box center [538, 373] width 408 height 408
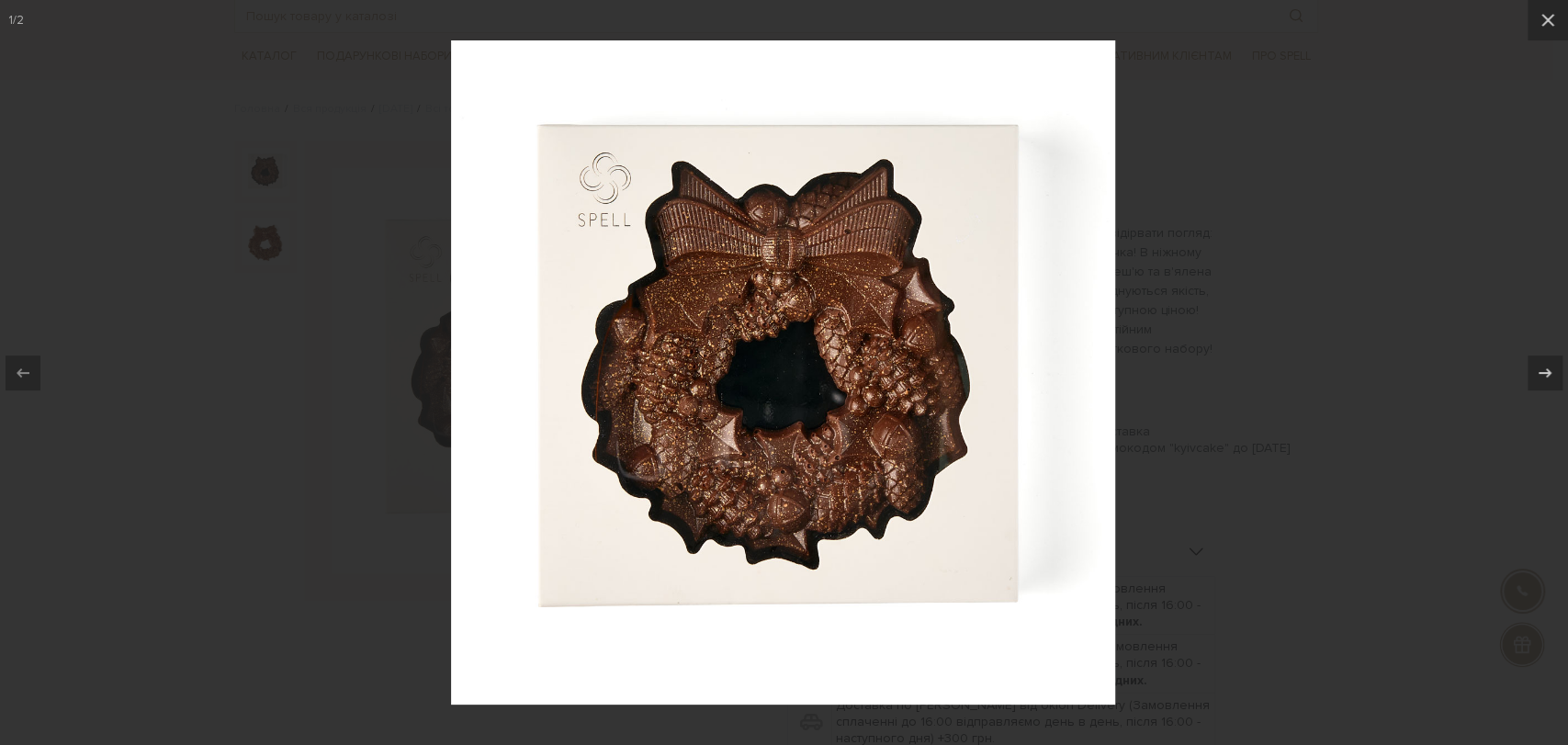
drag, startPoint x: 382, startPoint y: 186, endPoint x: 429, endPoint y: 96, distance: 101.5
click at [397, 157] on div at bounding box center [784, 372] width 1568 height 745
click at [318, 236] on div at bounding box center [784, 372] width 1568 height 745
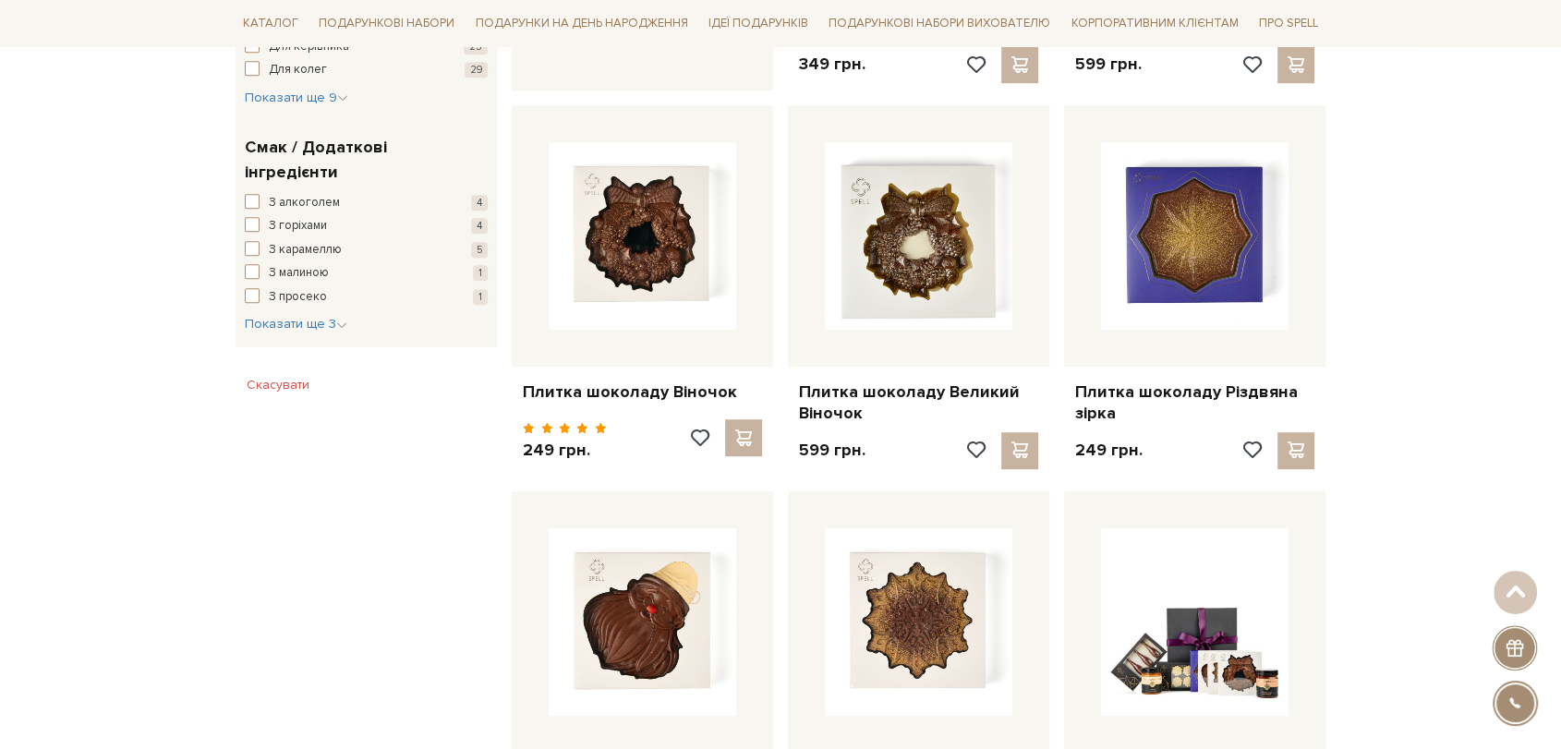
scroll to position [1026, 0]
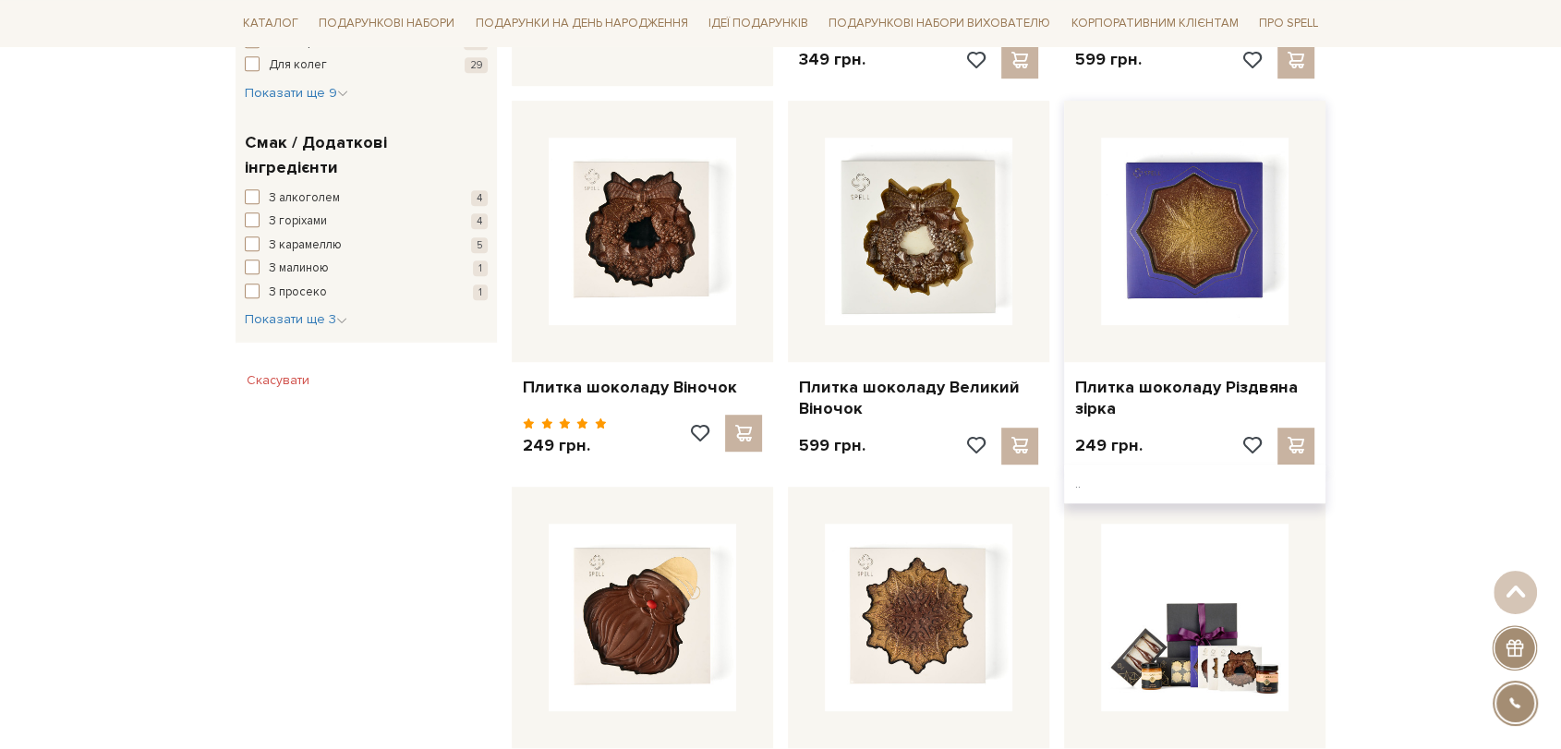
click at [1157, 268] on img at bounding box center [1195, 232] width 188 height 188
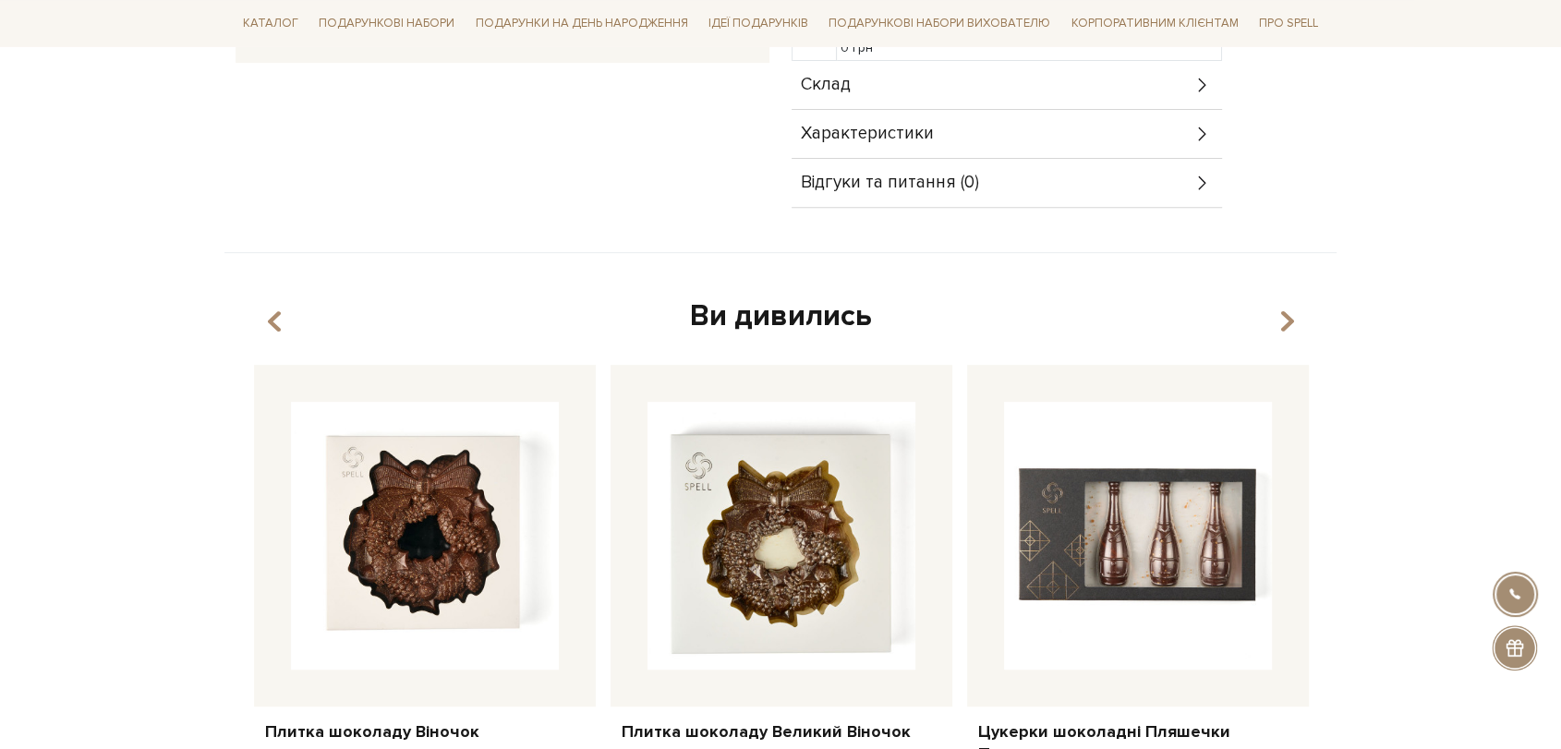
scroll to position [718, 0]
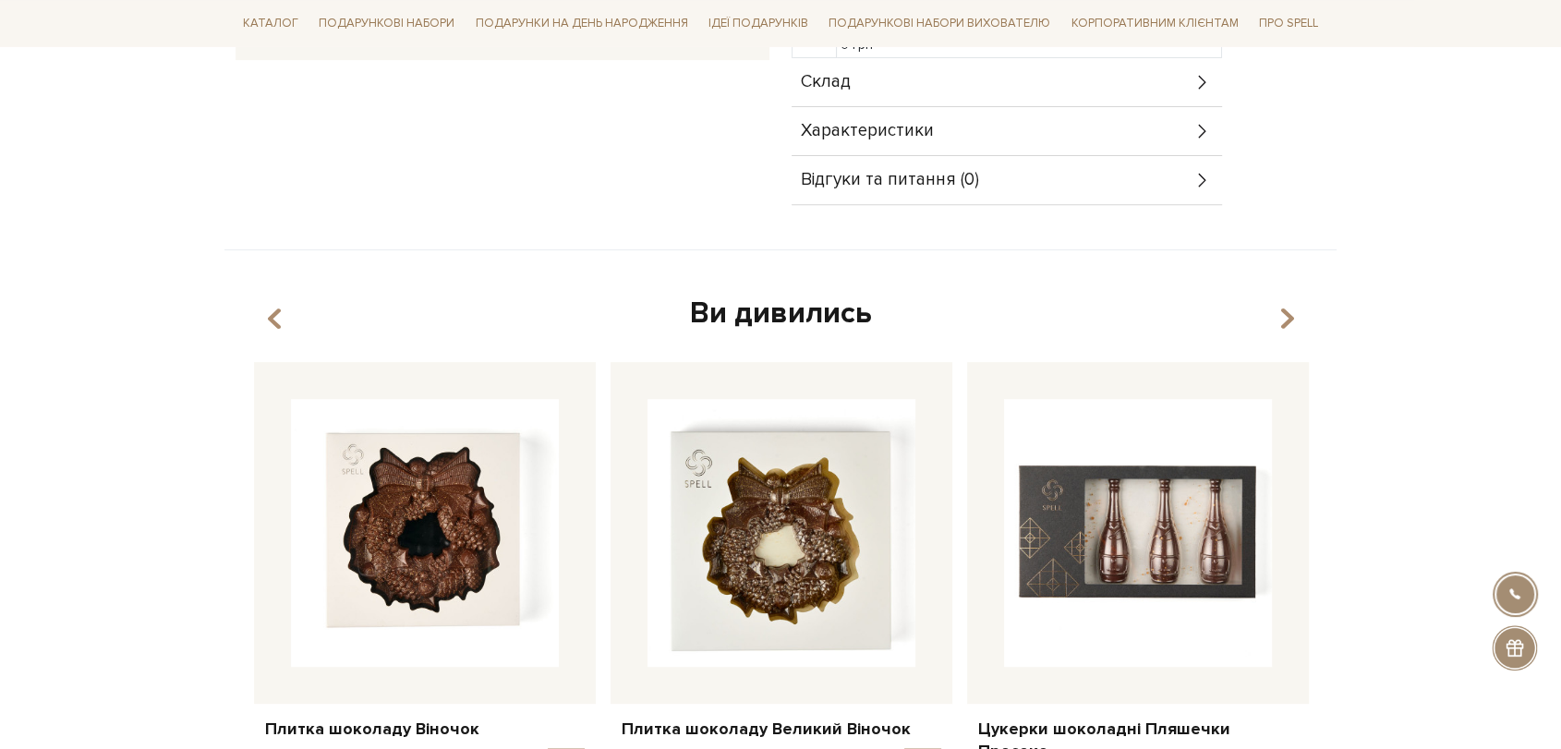
click at [820, 74] on span "Склад" at bounding box center [826, 82] width 50 height 17
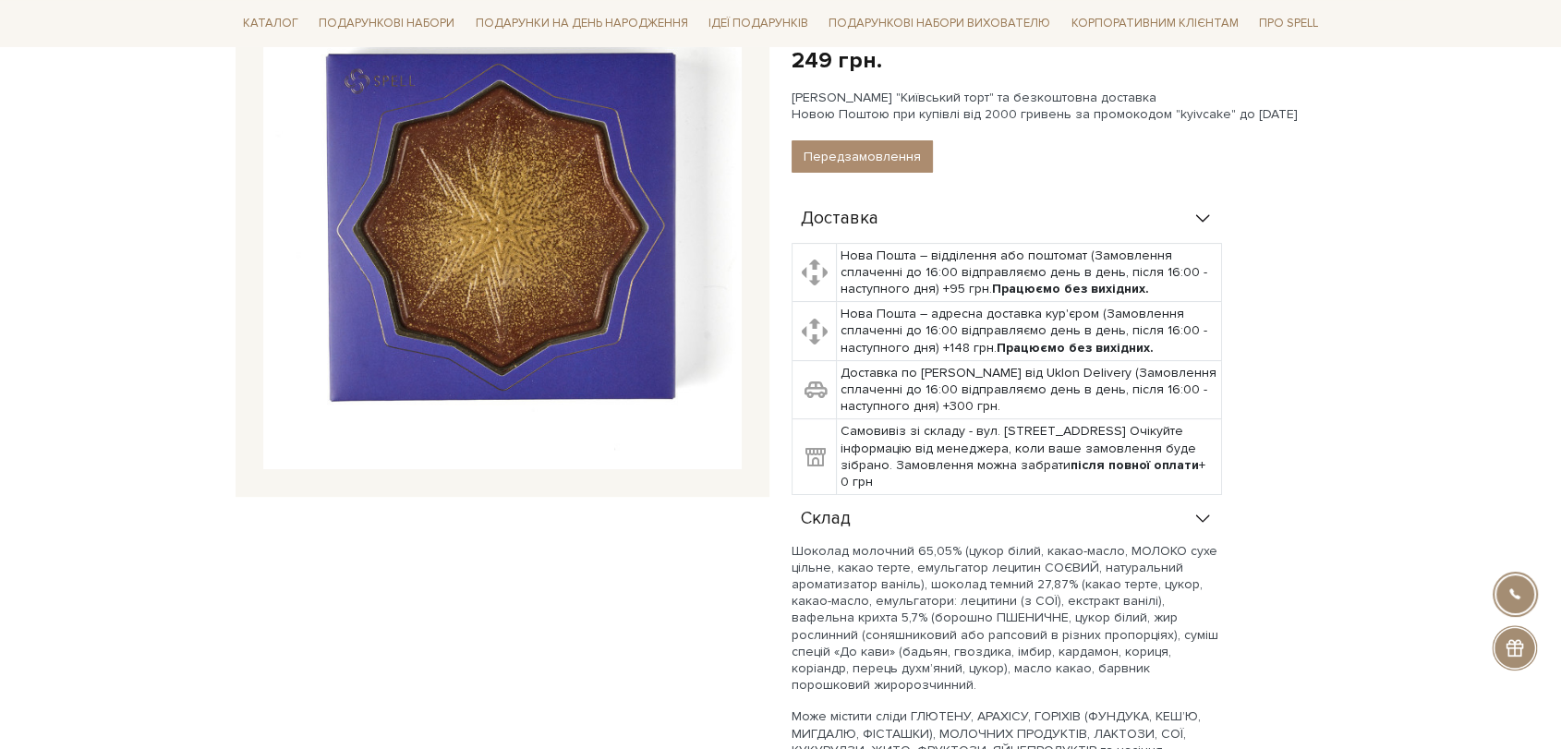
scroll to position [103, 0]
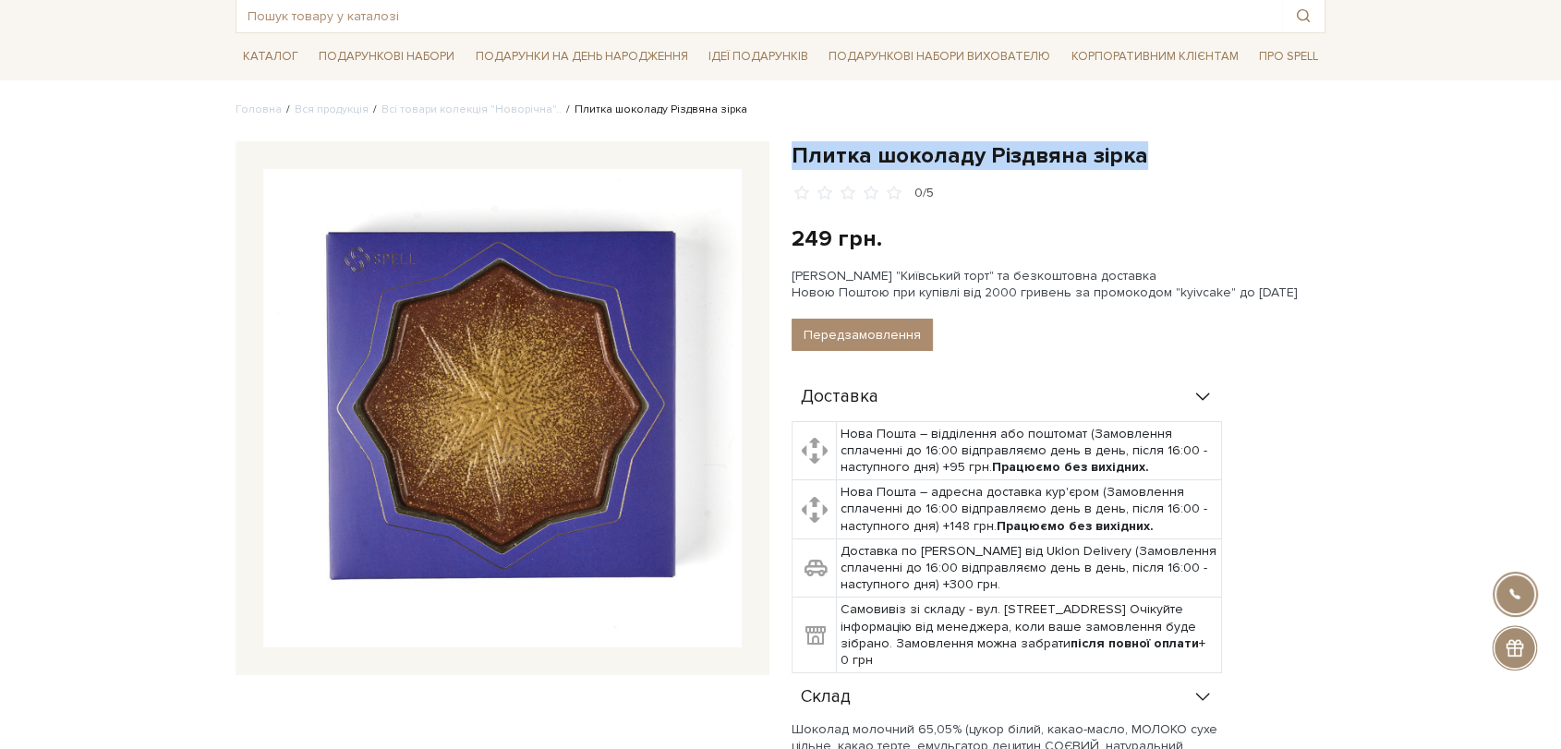
drag, startPoint x: 798, startPoint y: 151, endPoint x: 1143, endPoint y: 132, distance: 345.1
copy h1 "Плитка шоколаду Різдвяна зірка"
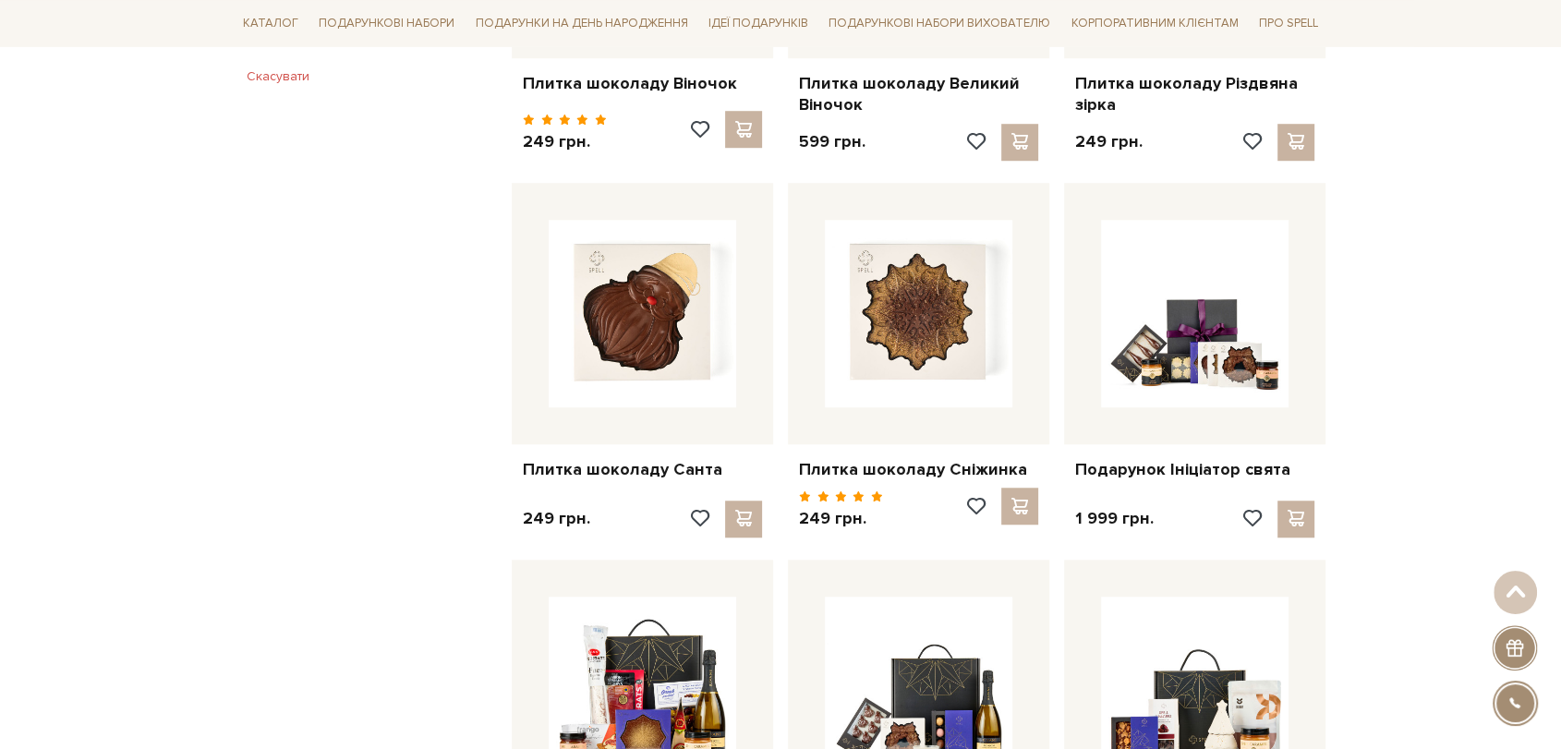
scroll to position [1332, 0]
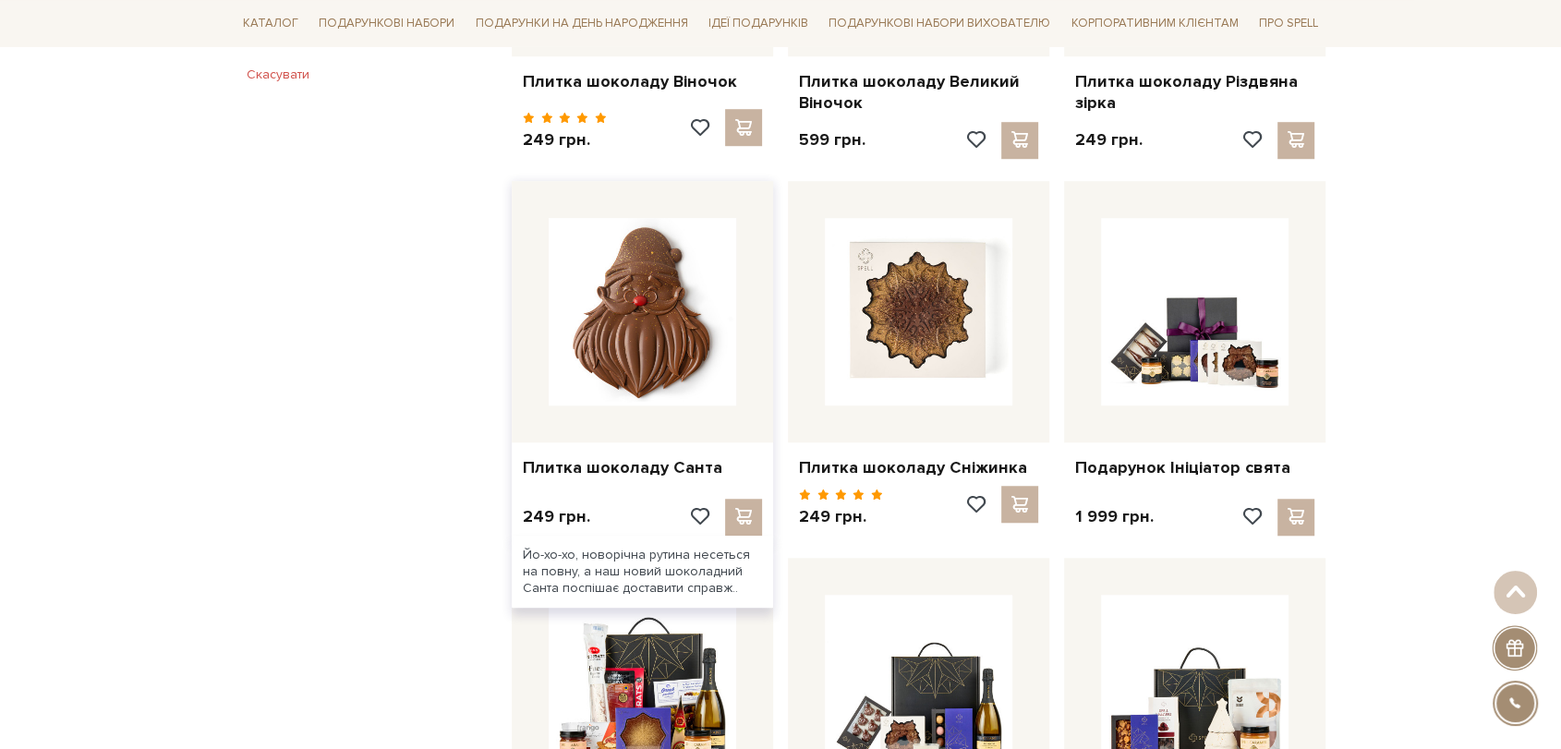
click at [598, 367] on img at bounding box center [643, 312] width 188 height 188
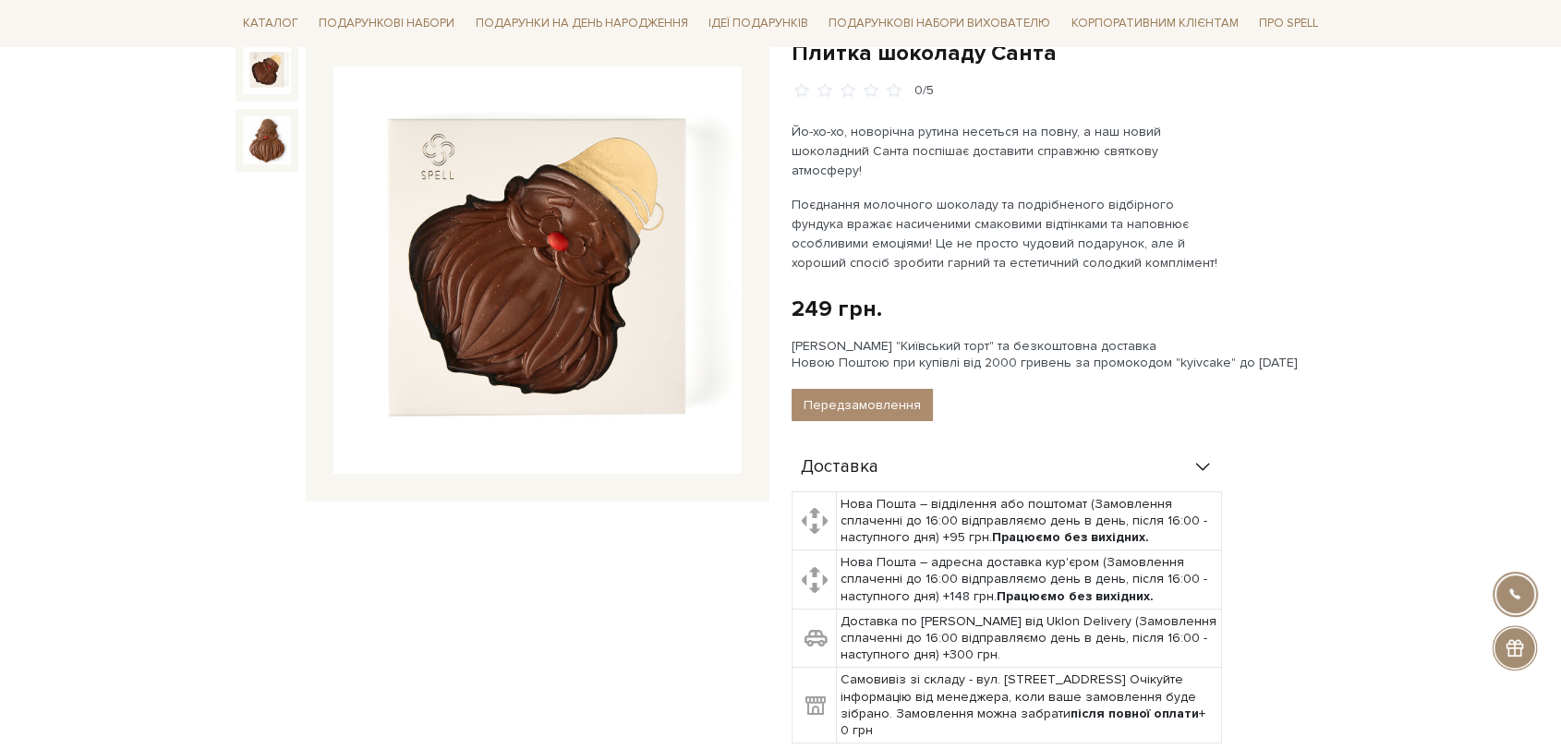
scroll to position [513, 0]
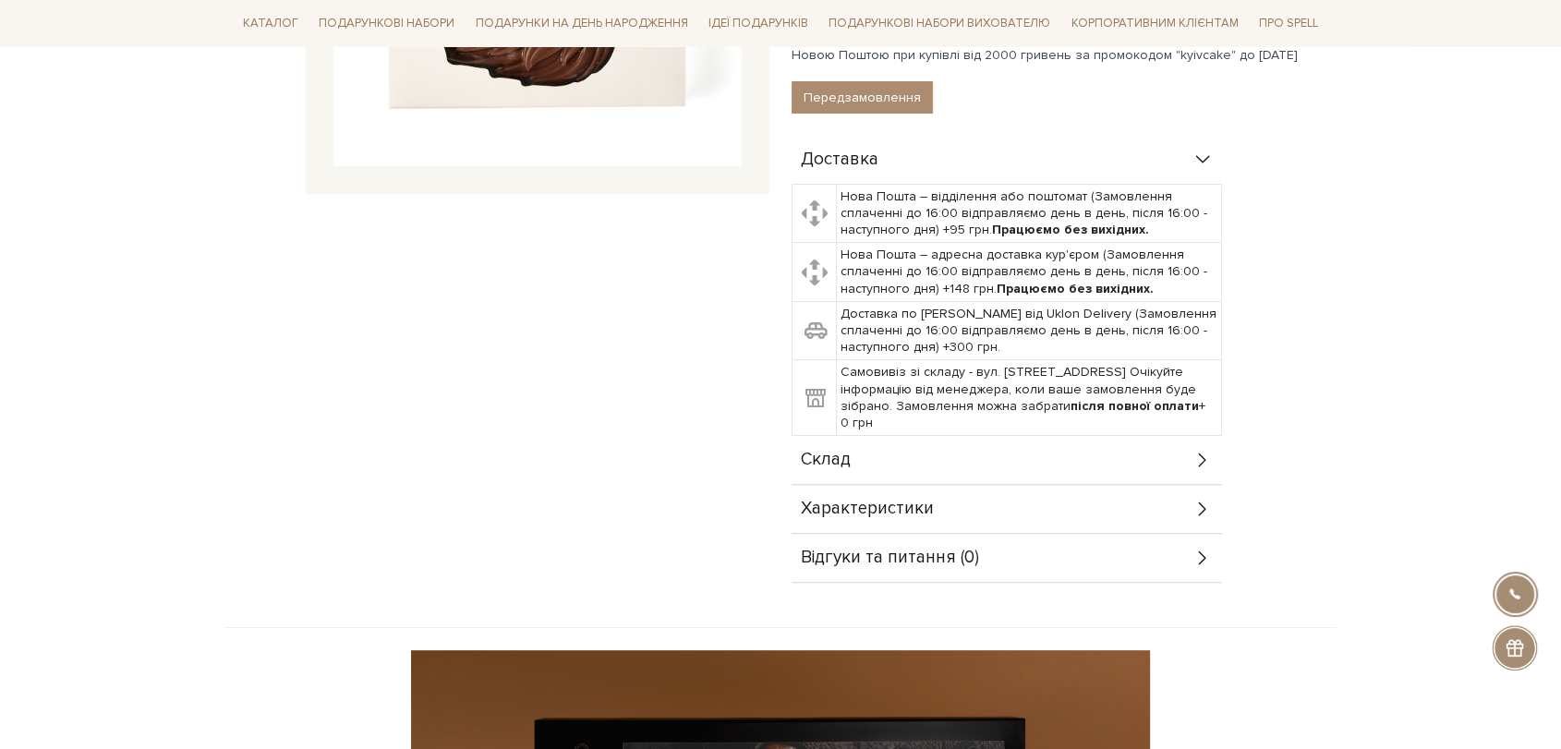
click at [918, 438] on div "Склад" at bounding box center [1007, 460] width 431 height 48
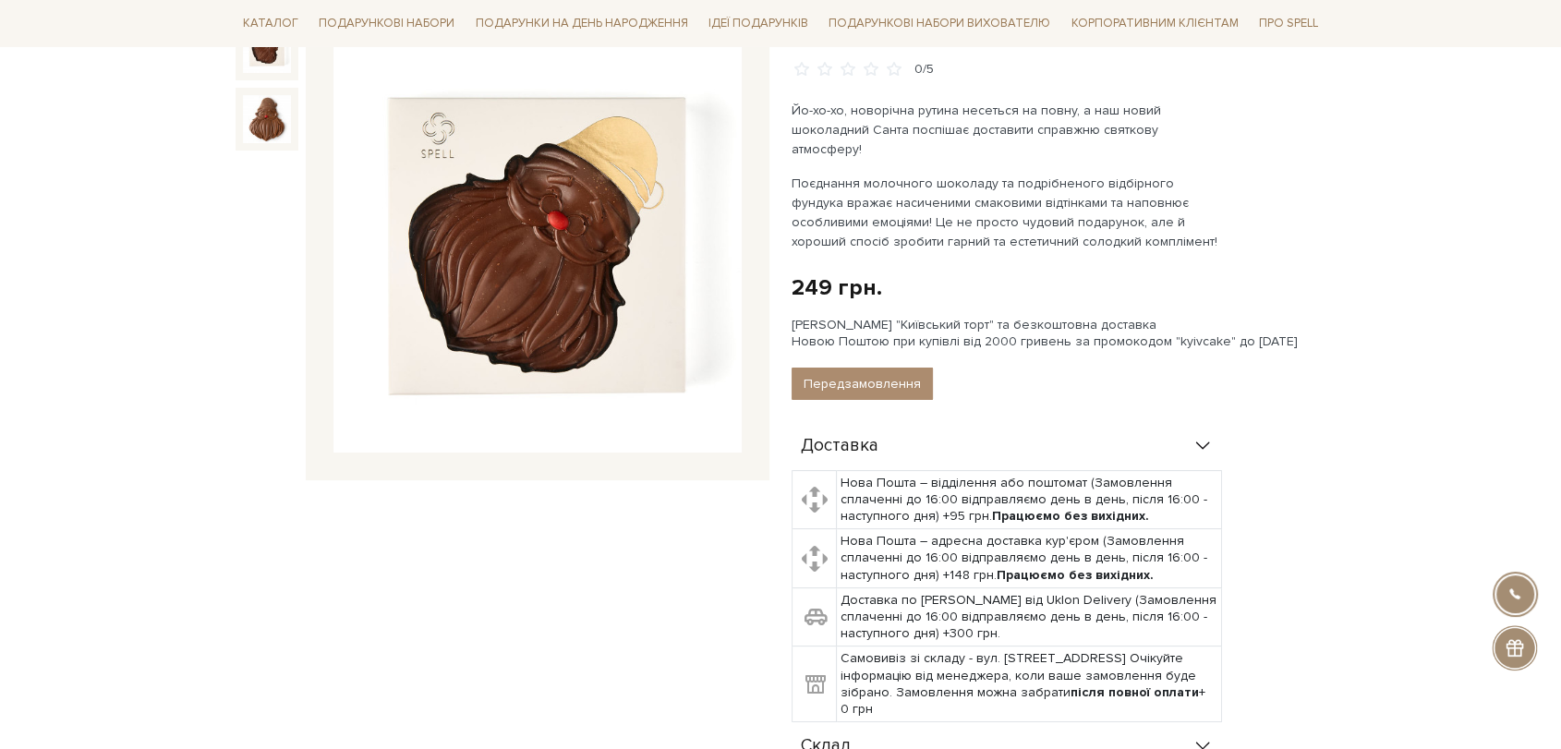
scroll to position [205, 0]
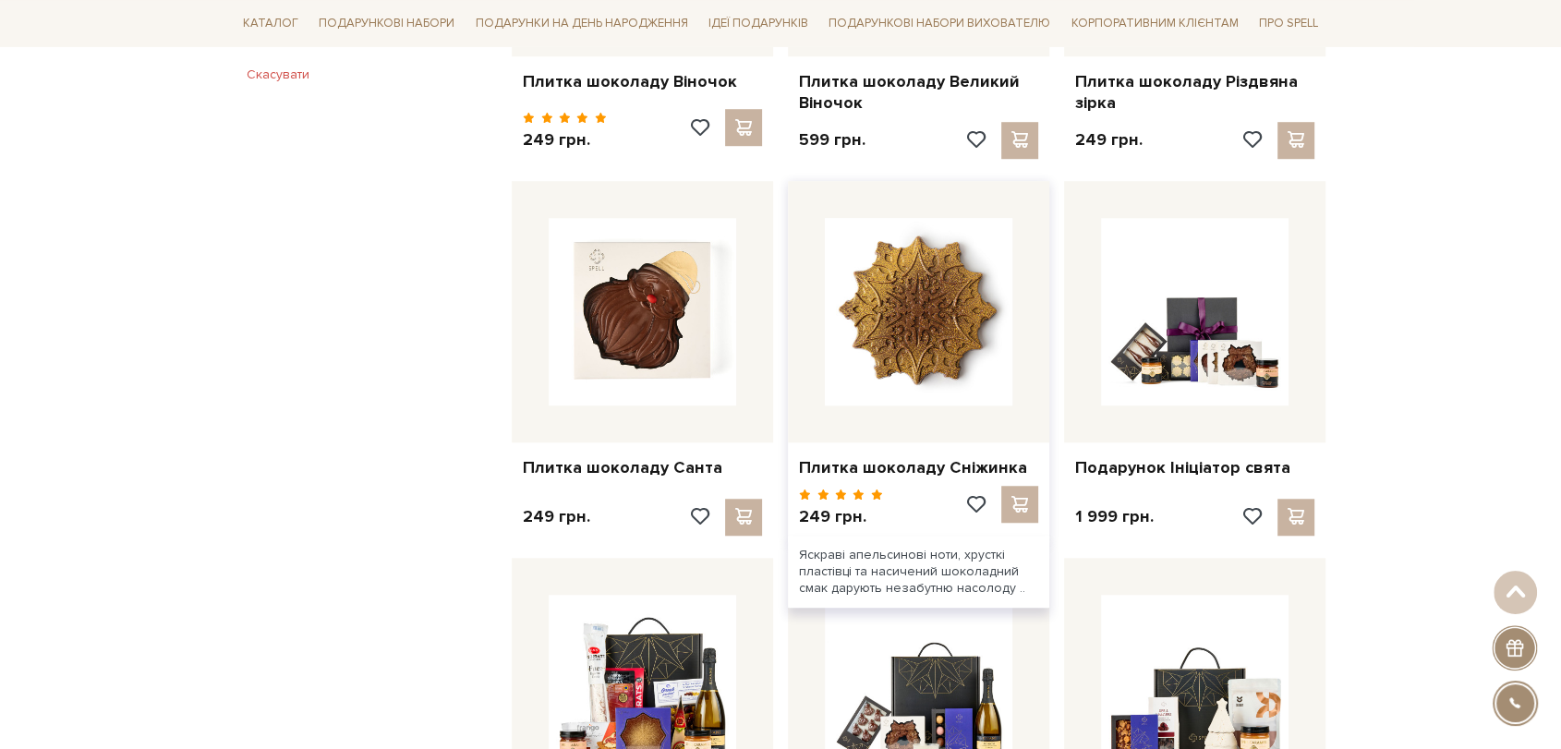
click at [895, 342] on img at bounding box center [919, 312] width 188 height 188
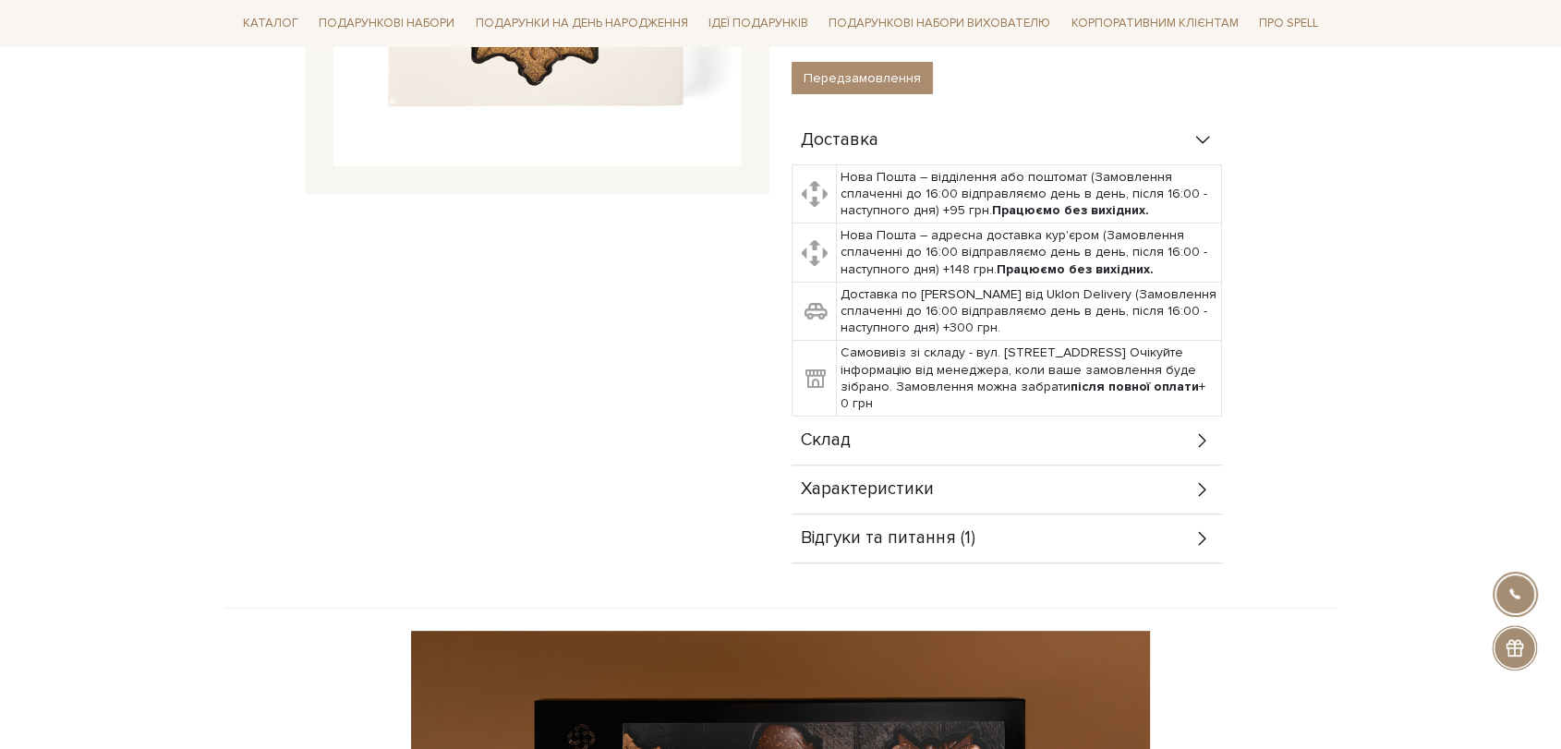
click at [902, 417] on div "Склад" at bounding box center [1007, 441] width 431 height 48
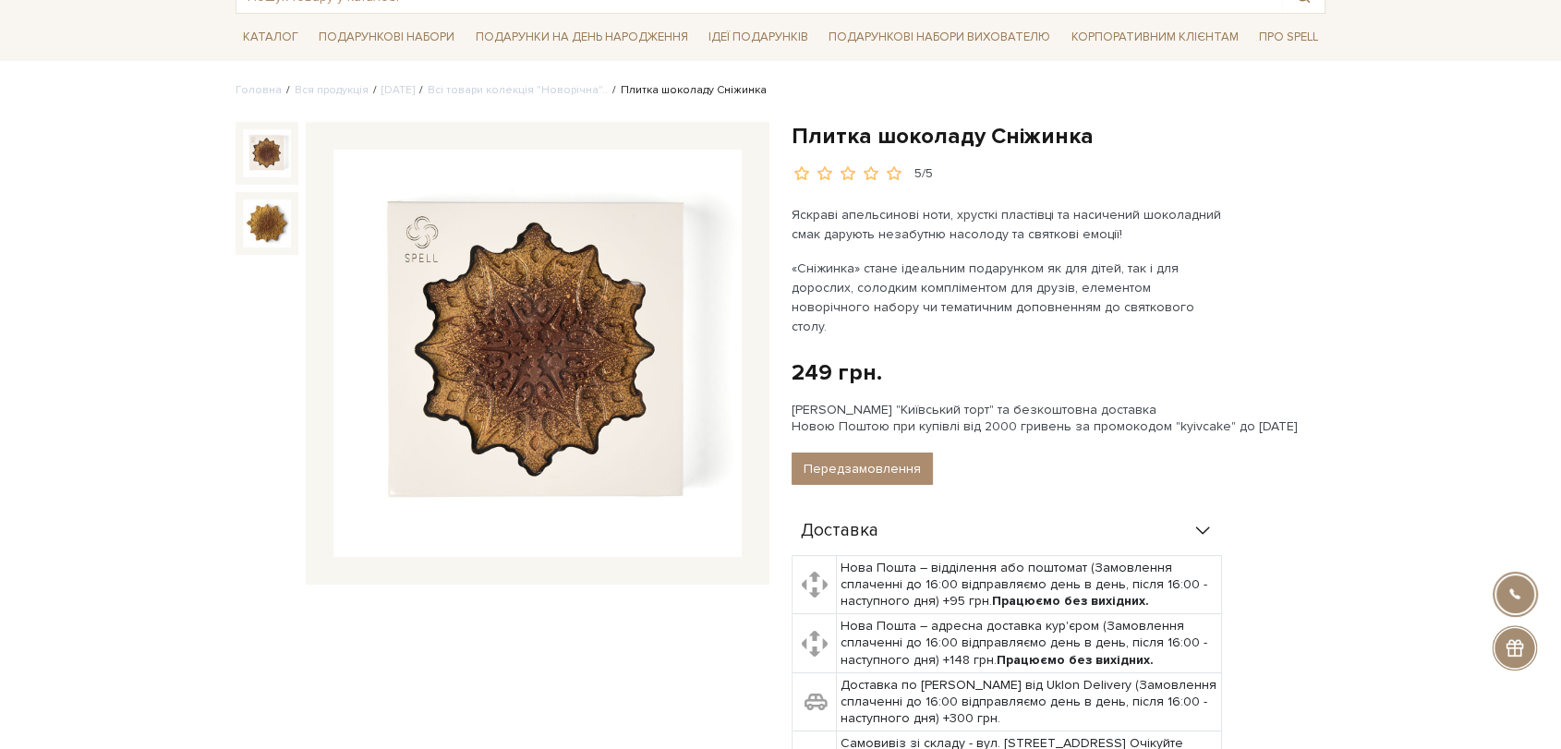
scroll to position [103, 0]
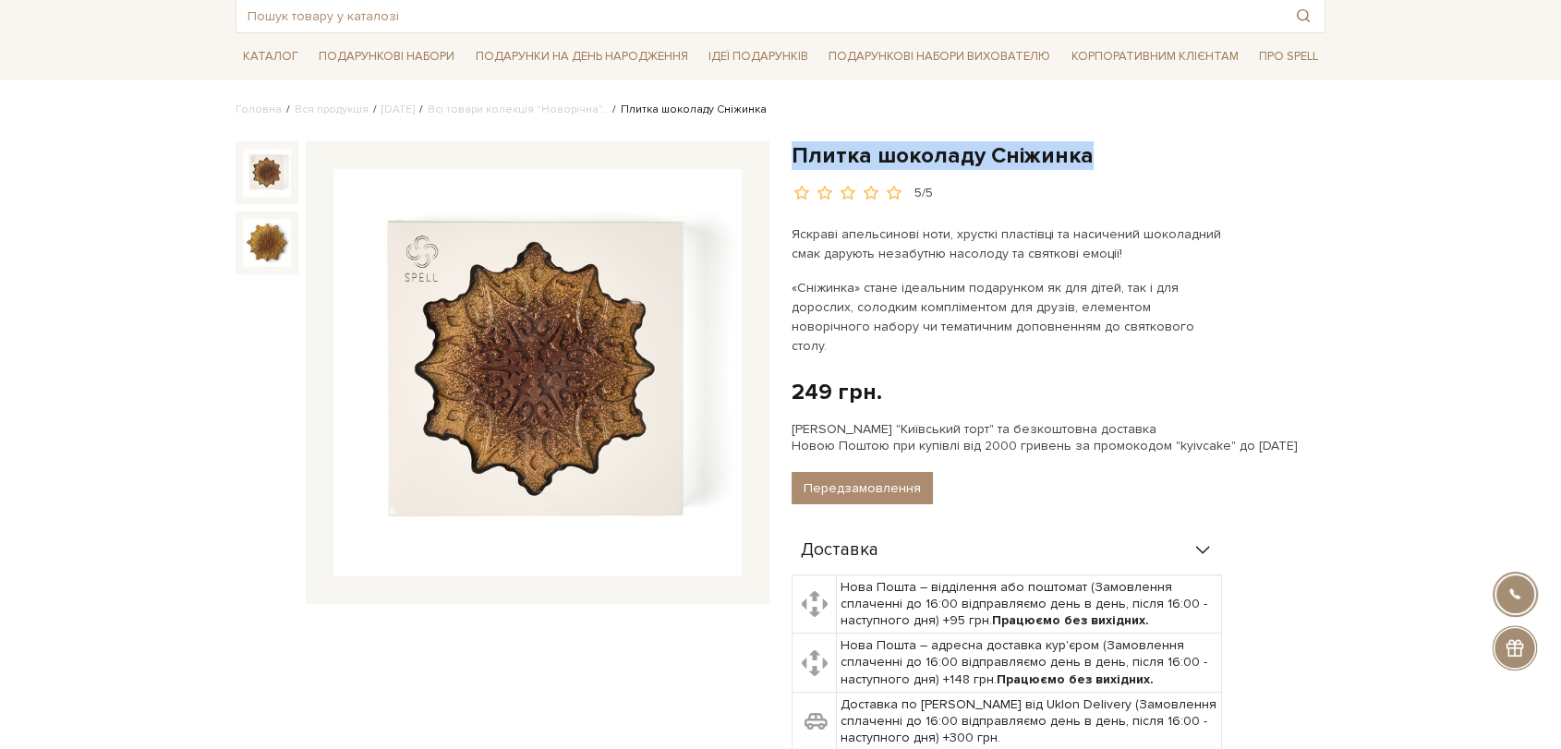
drag, startPoint x: 993, startPoint y: 172, endPoint x: 795, endPoint y: 150, distance: 199.0
click at [795, 151] on h1 "Плитка шоколаду Сніжинка" at bounding box center [1059, 155] width 534 height 29
copy h1 "Плитка шоколаду Сніжинка"
click at [415, 115] on link "[DATE]" at bounding box center [398, 110] width 33 height 14
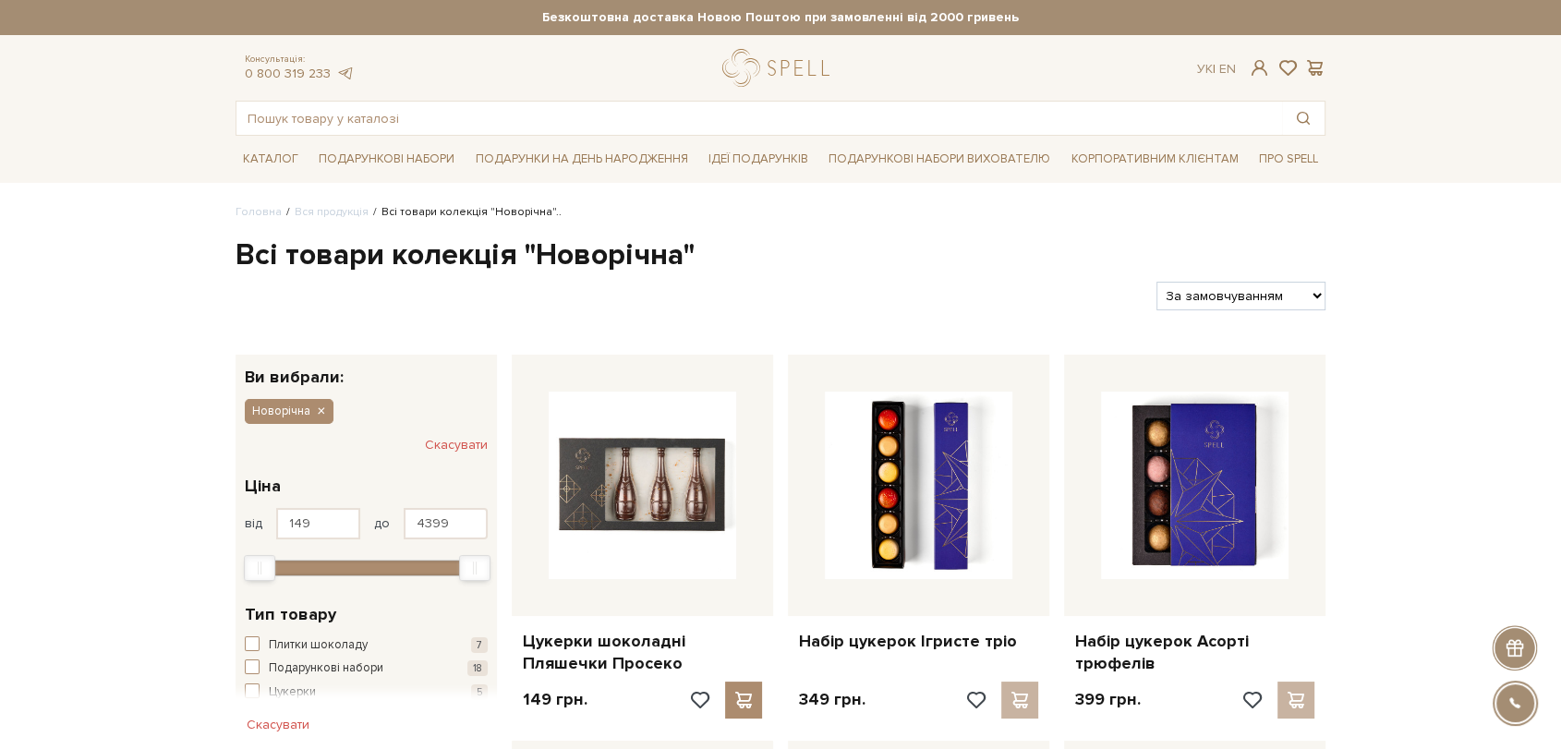
click at [1234, 283] on select "За замовчуванням За Ціною (зростання) За Ціною (зменшення) Новинки За популярні…" at bounding box center [1241, 296] width 169 height 29
select select "https://spellchocolate.com/our-productions/novorichna?sort=p.price&order=ASC"
click at [1157, 282] on select "За замовчуванням За Ціною (зростання) За Ціною (зменшення) Новинки За популярні…" at bounding box center [1241, 296] width 169 height 29
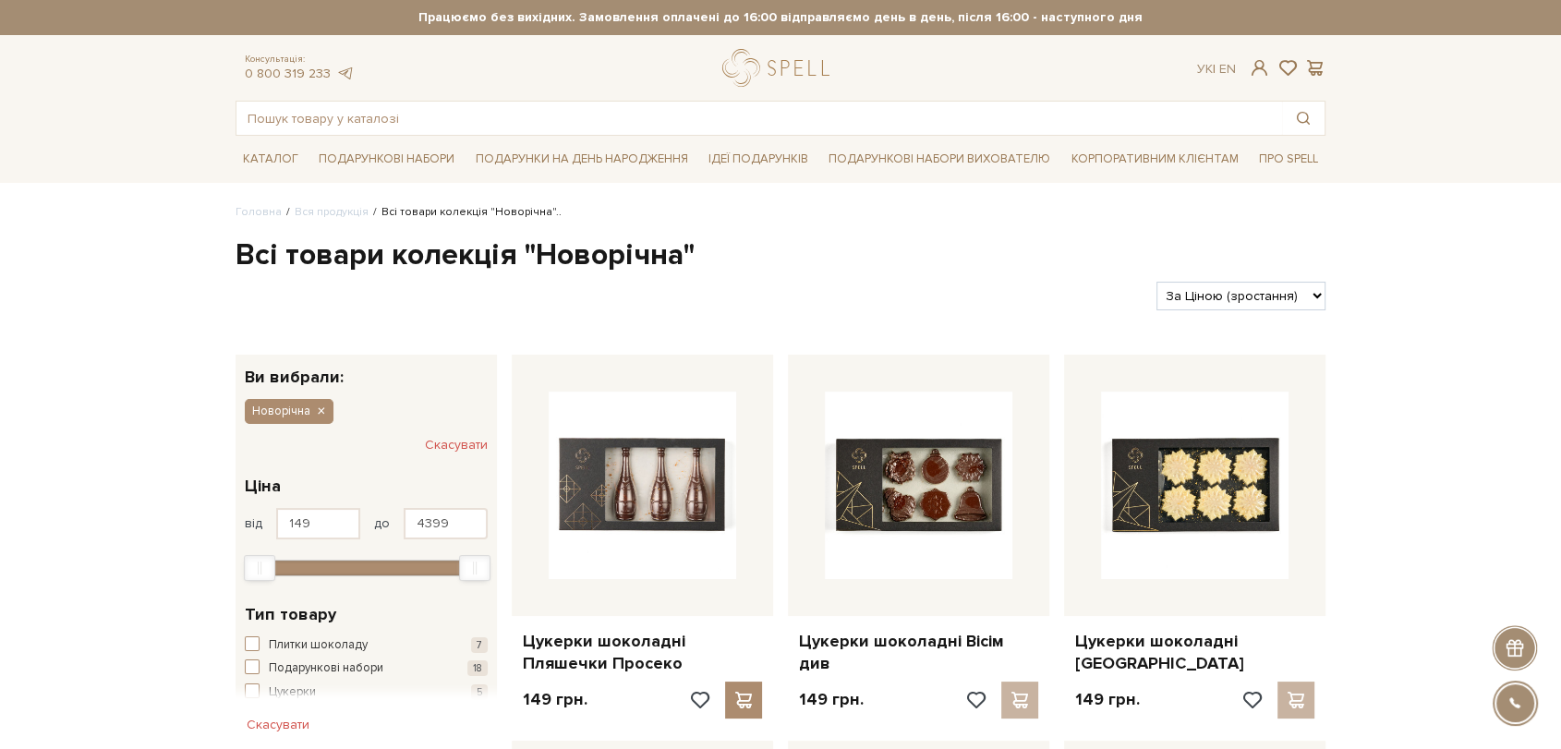
scroll to position [205, 0]
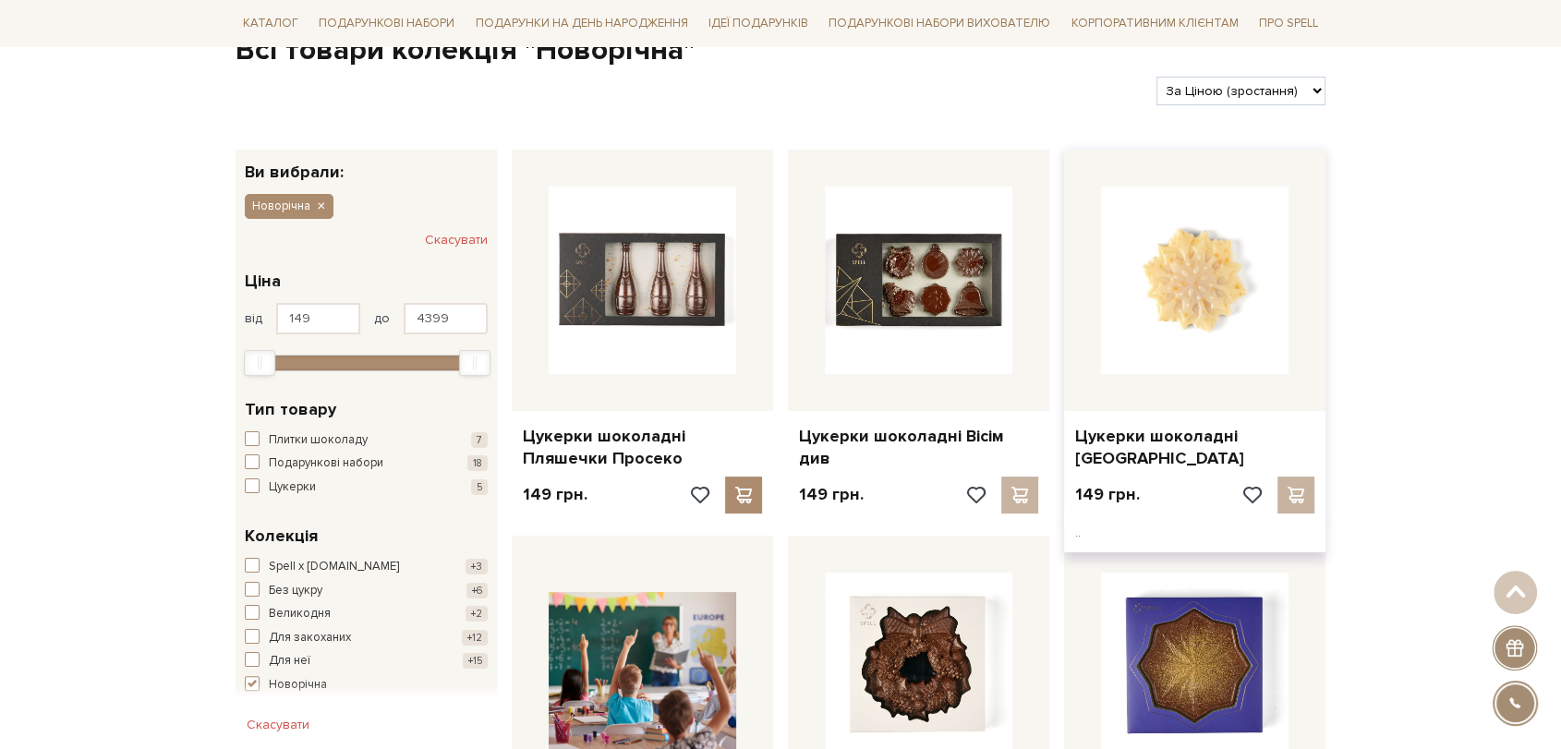
click at [1200, 270] on img at bounding box center [1195, 281] width 188 height 188
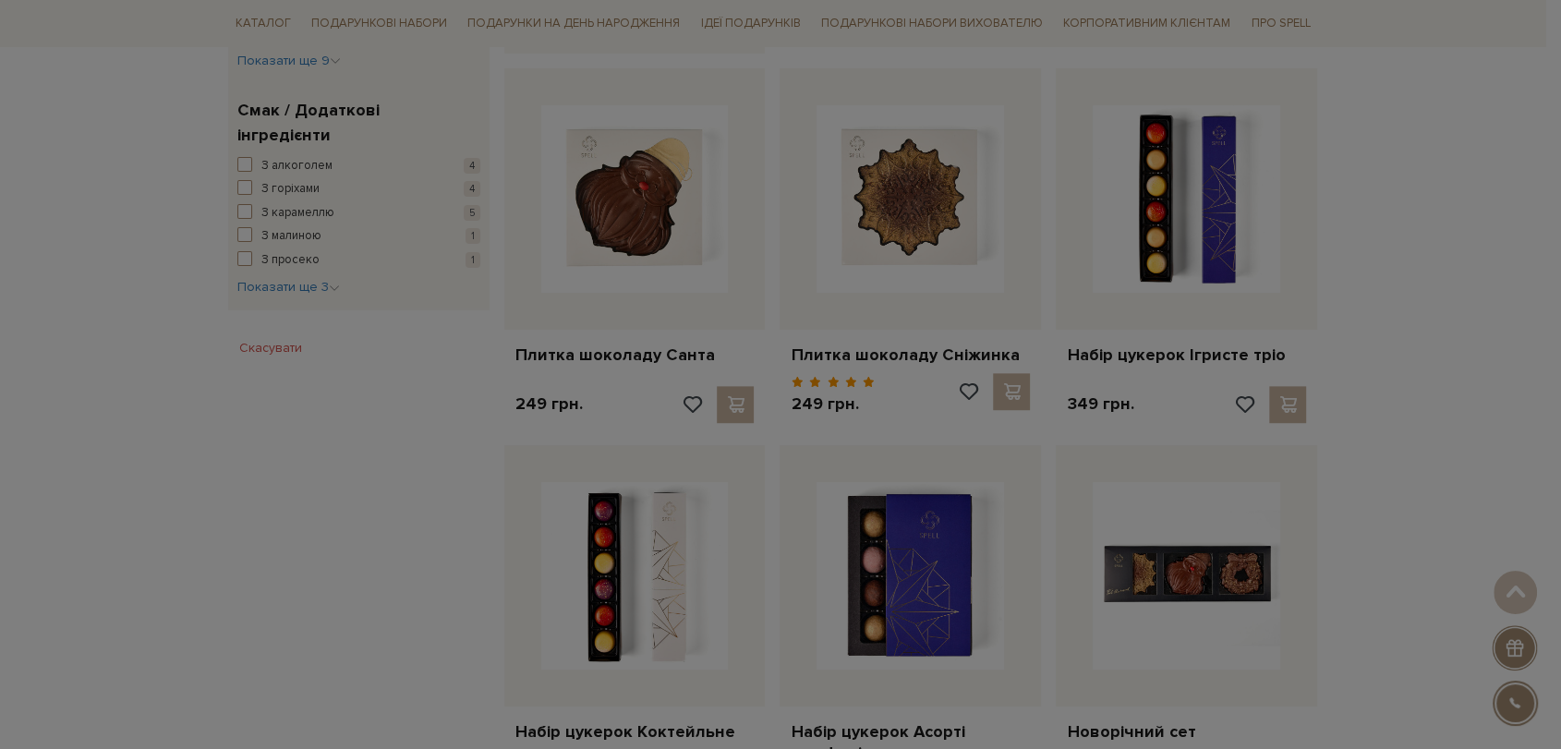
scroll to position [924, 0]
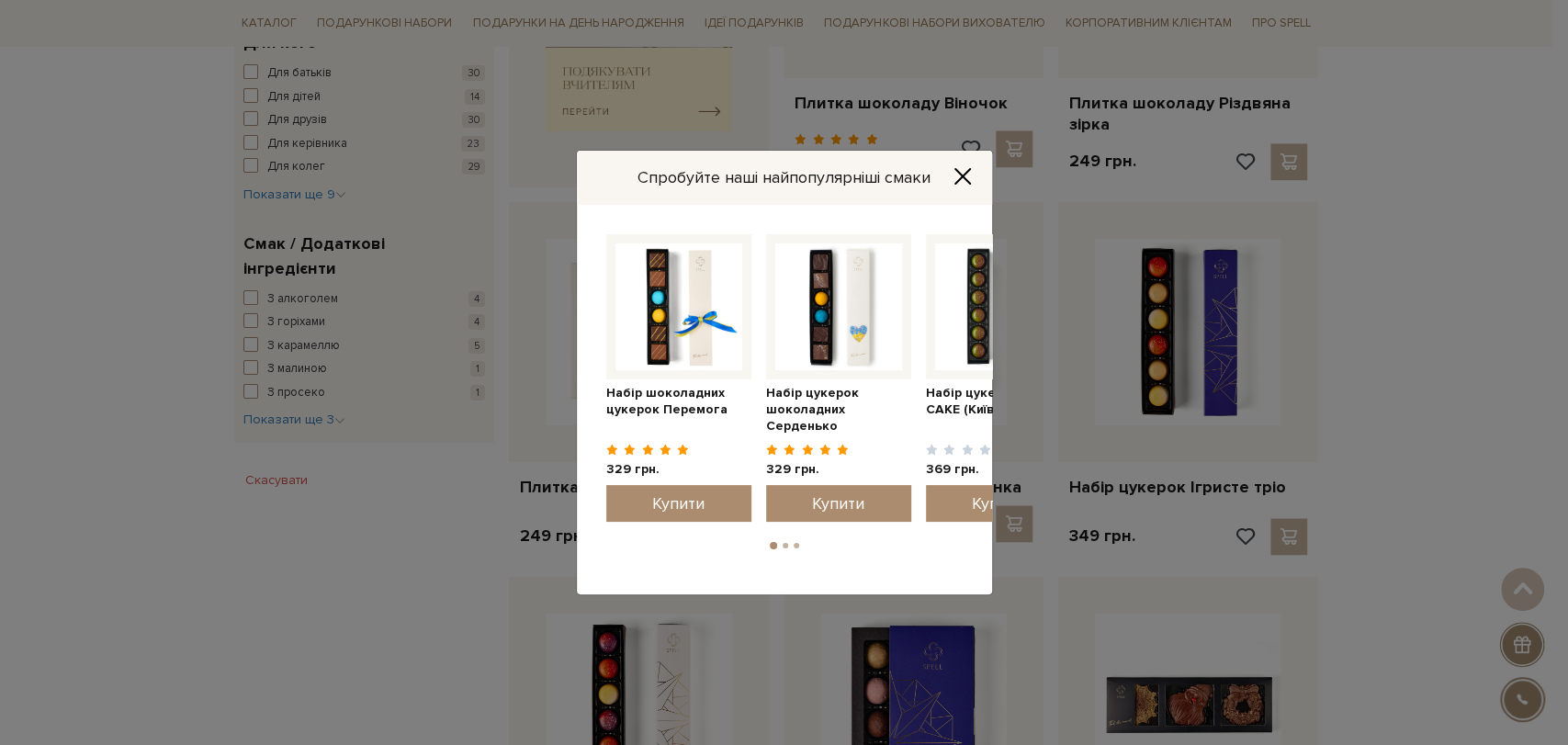
click at [959, 170] on icon "Close" at bounding box center [962, 176] width 18 height 18
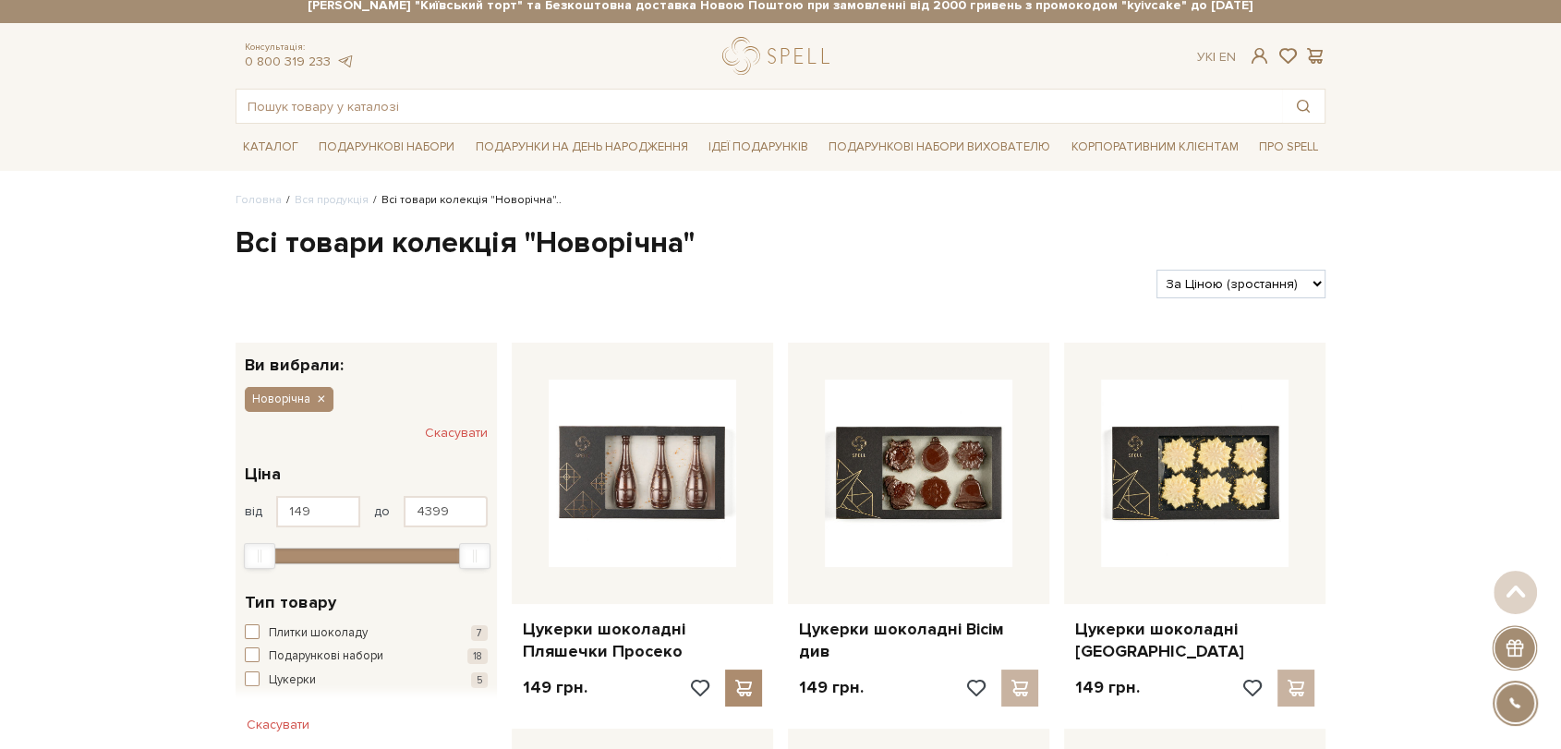
scroll to position [0, 0]
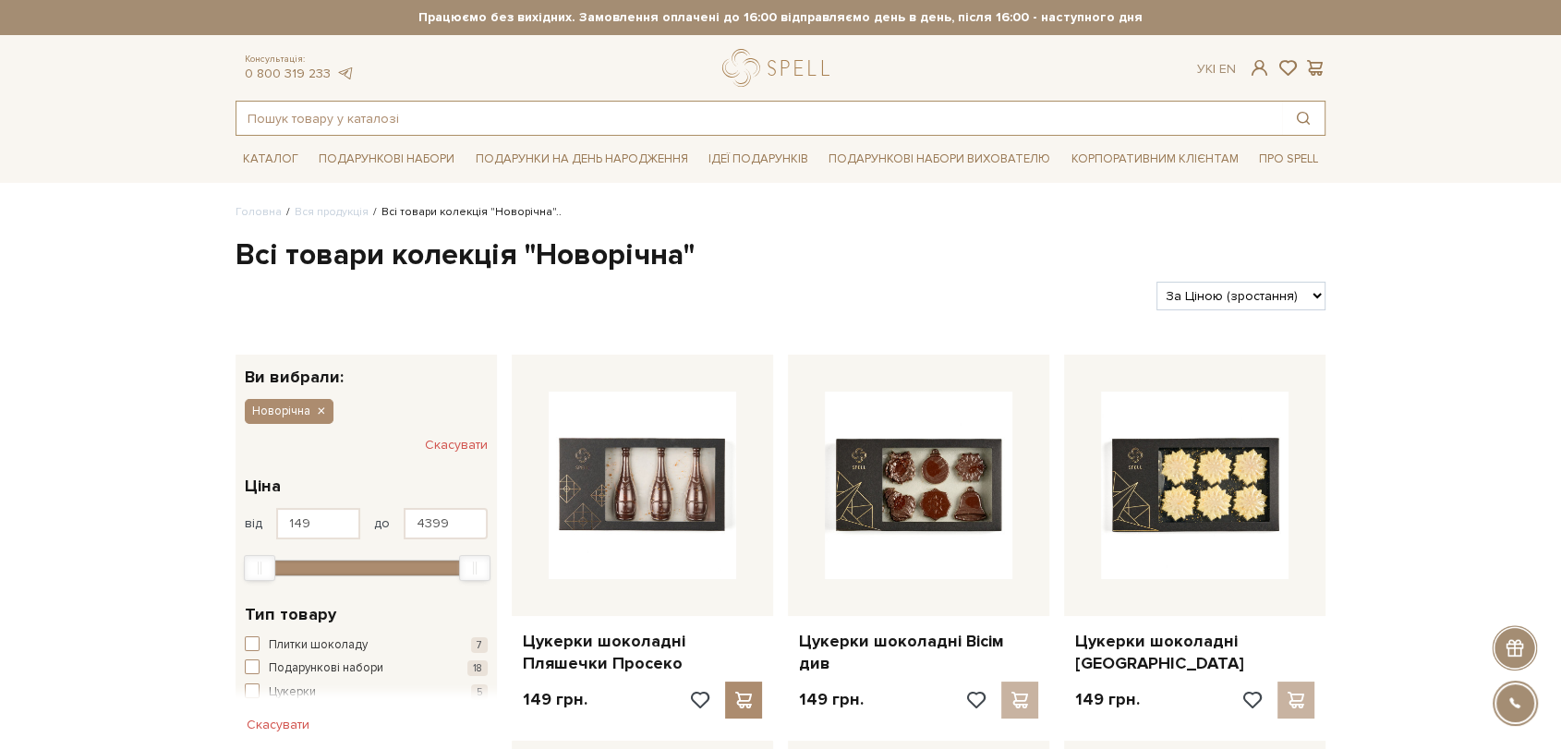
click at [309, 119] on input "text" at bounding box center [760, 118] width 1046 height 33
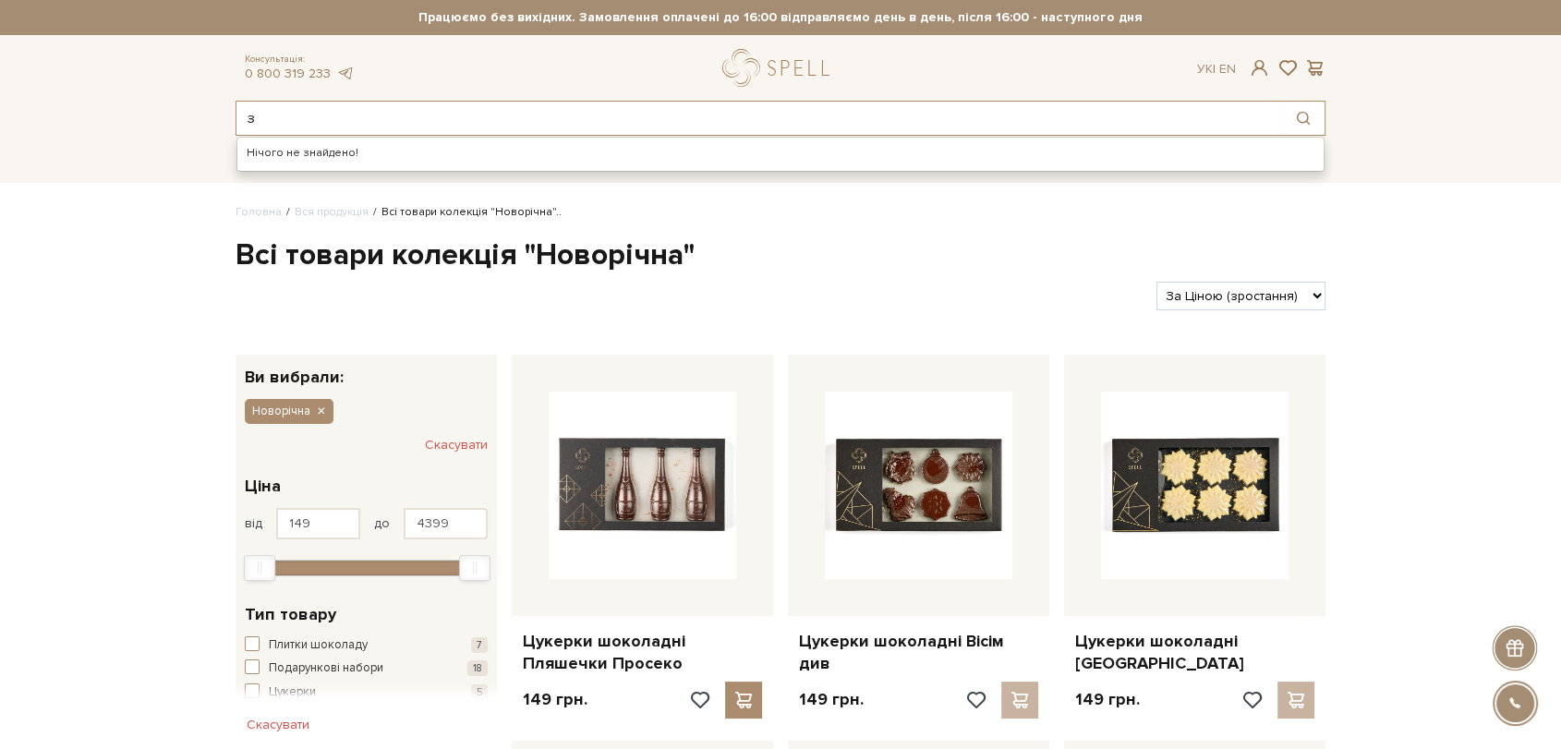
type input "з"
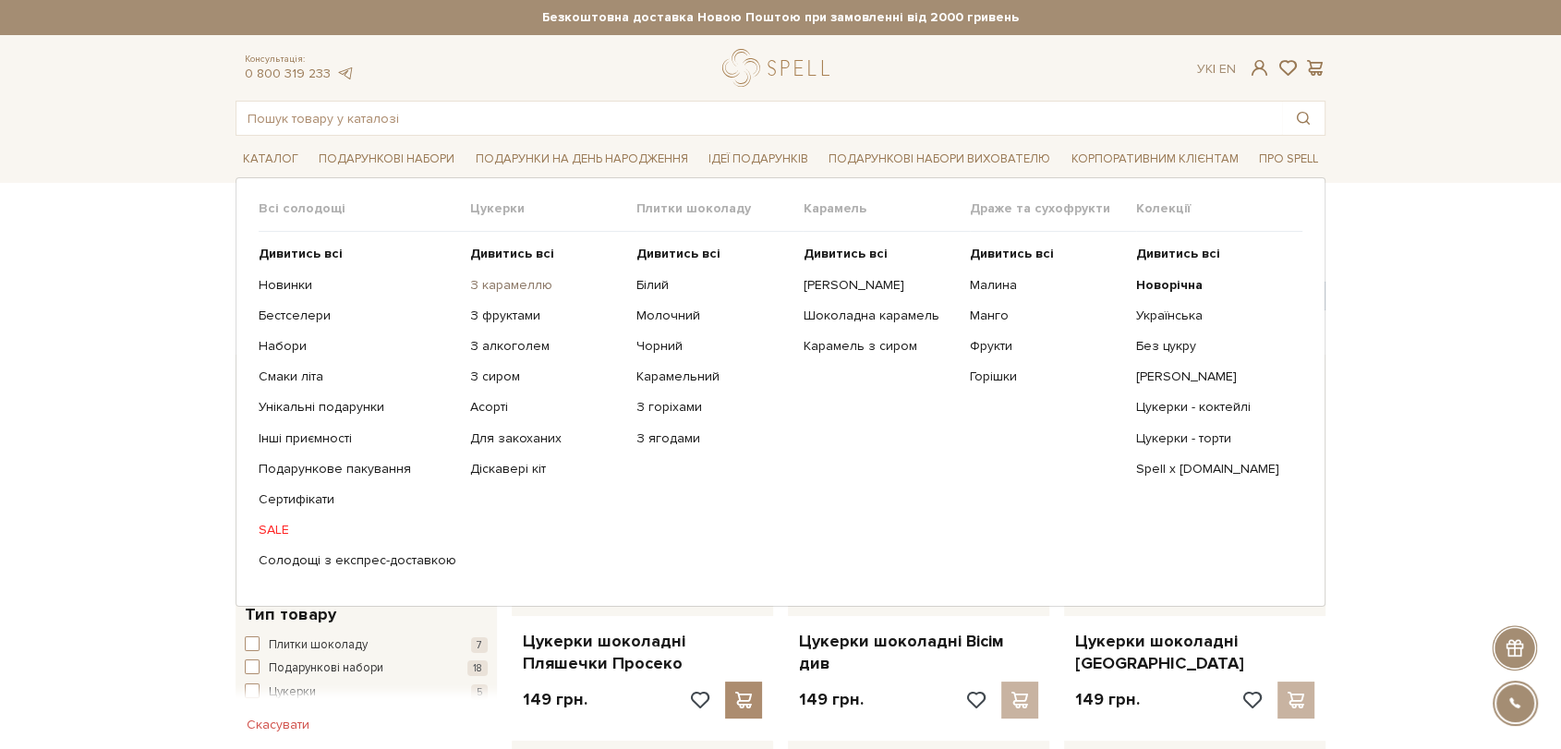
click at [506, 283] on link "З карамеллю" at bounding box center [546, 285] width 152 height 17
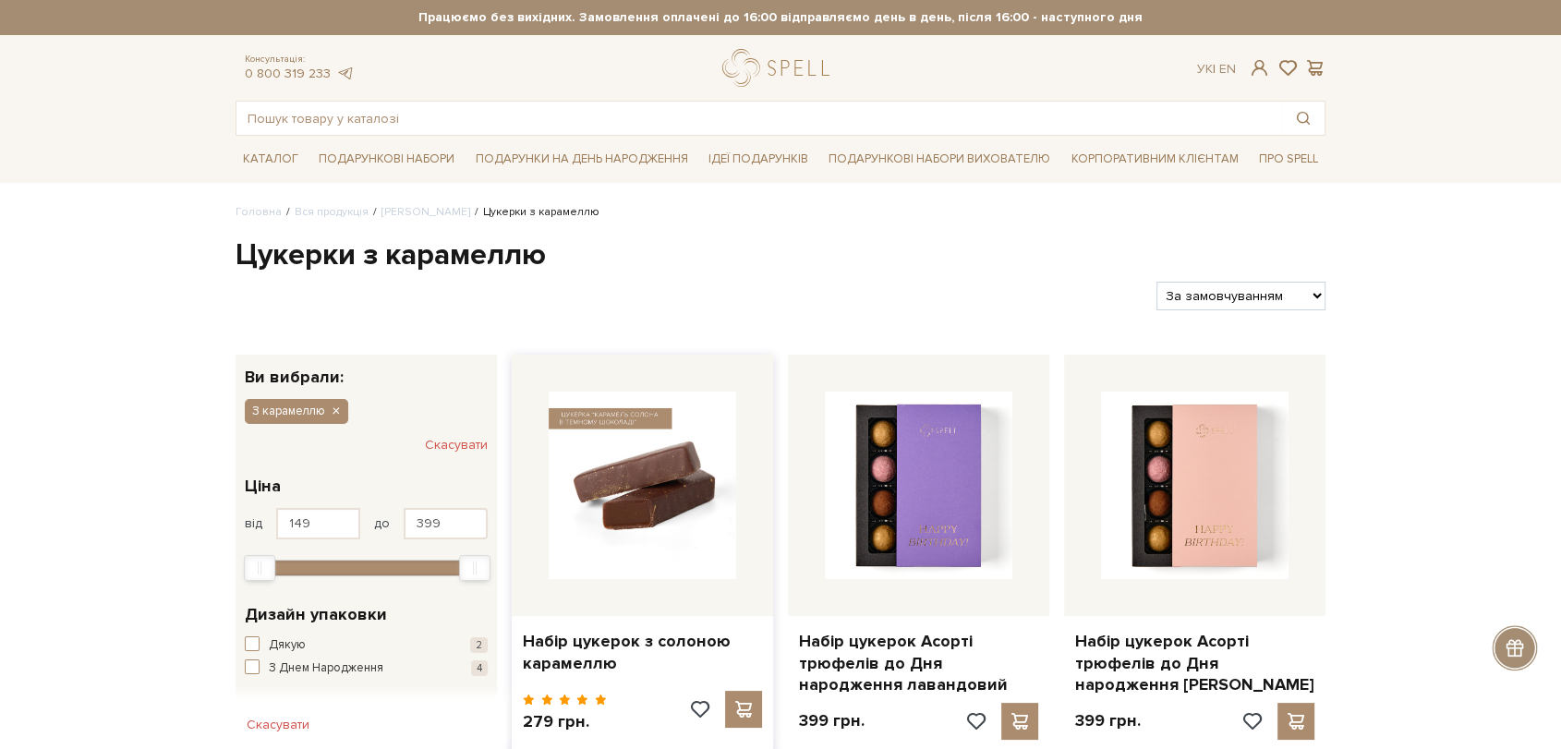
click at [615, 484] on img at bounding box center [643, 486] width 188 height 188
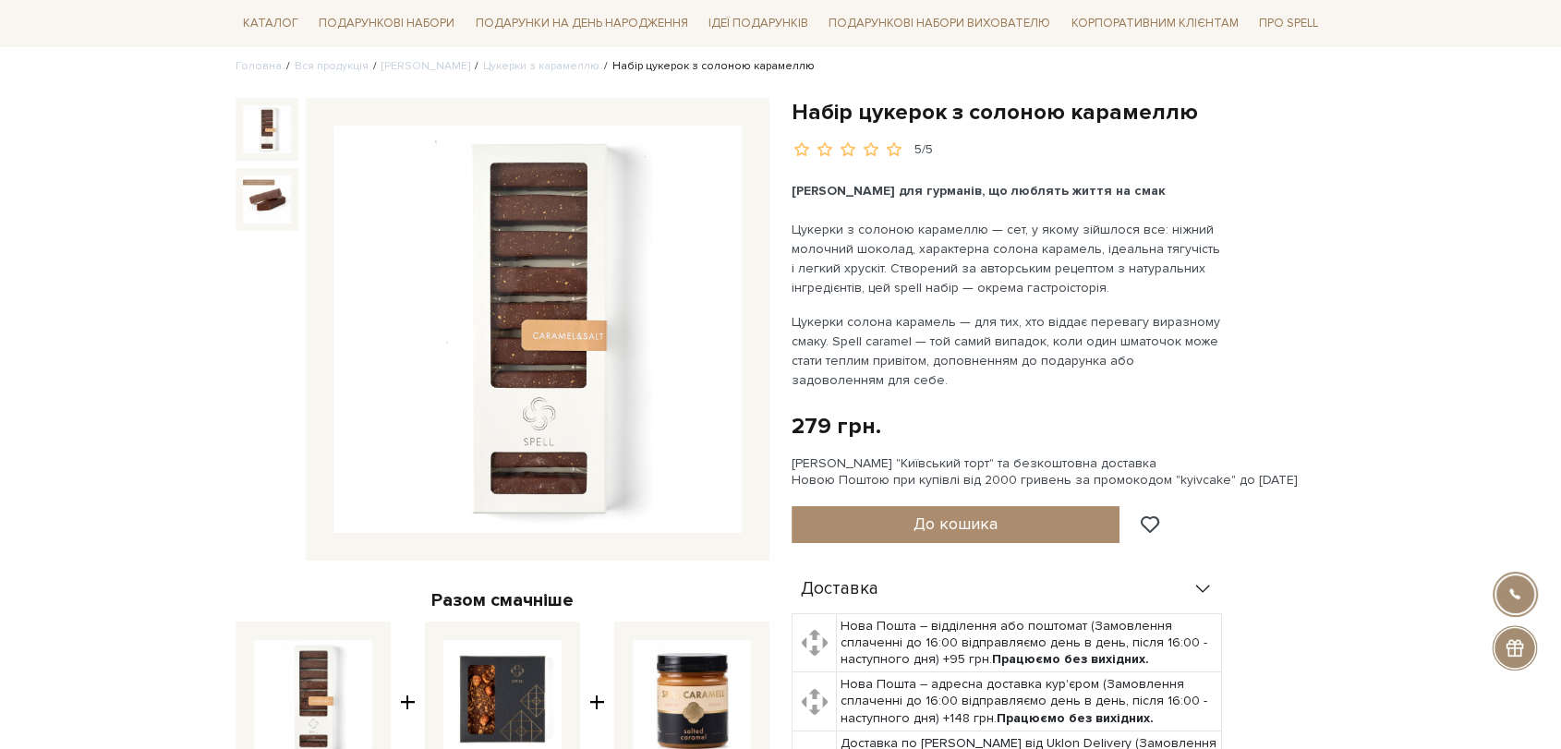
scroll to position [615, 0]
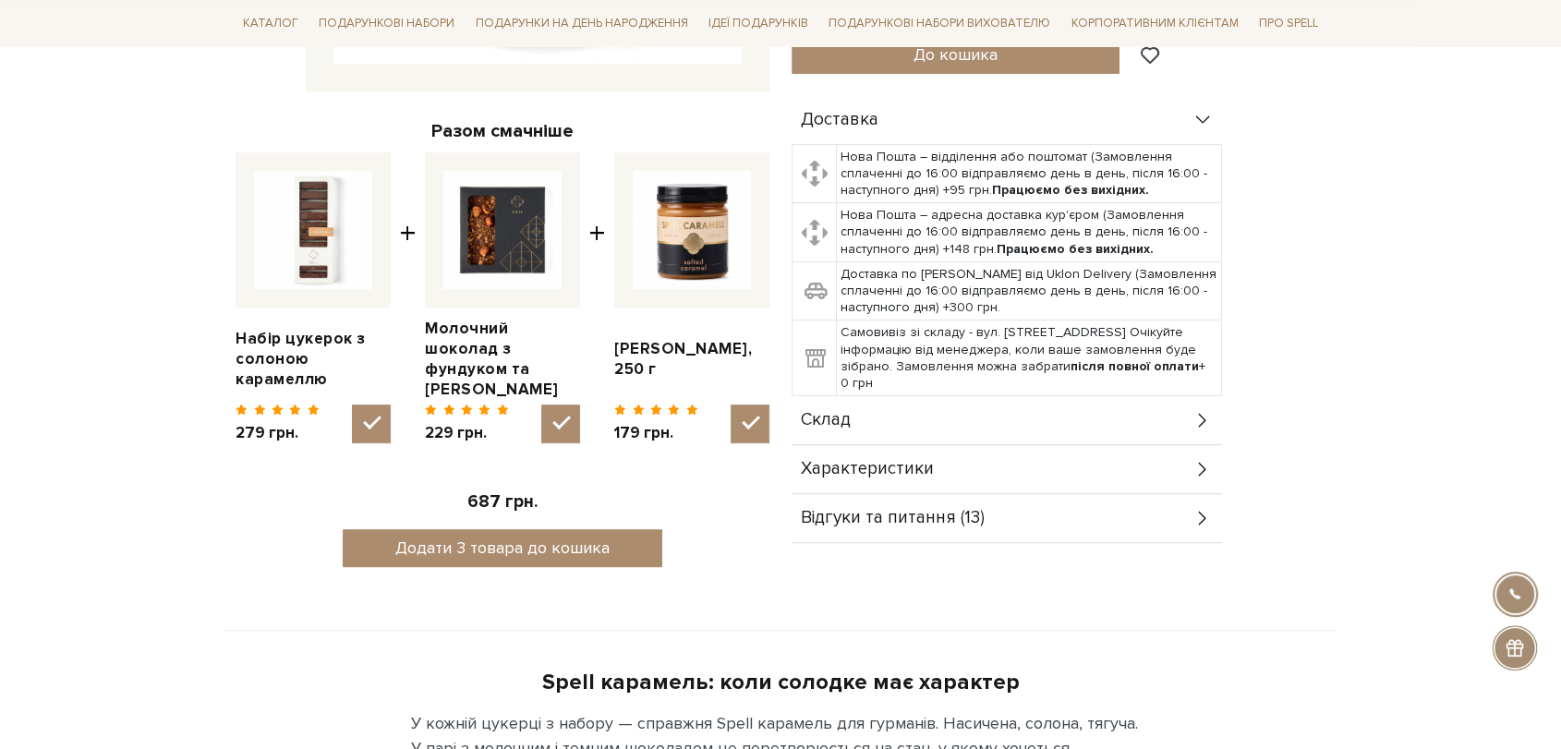
click at [892, 412] on div "Склад" at bounding box center [1007, 420] width 431 height 48
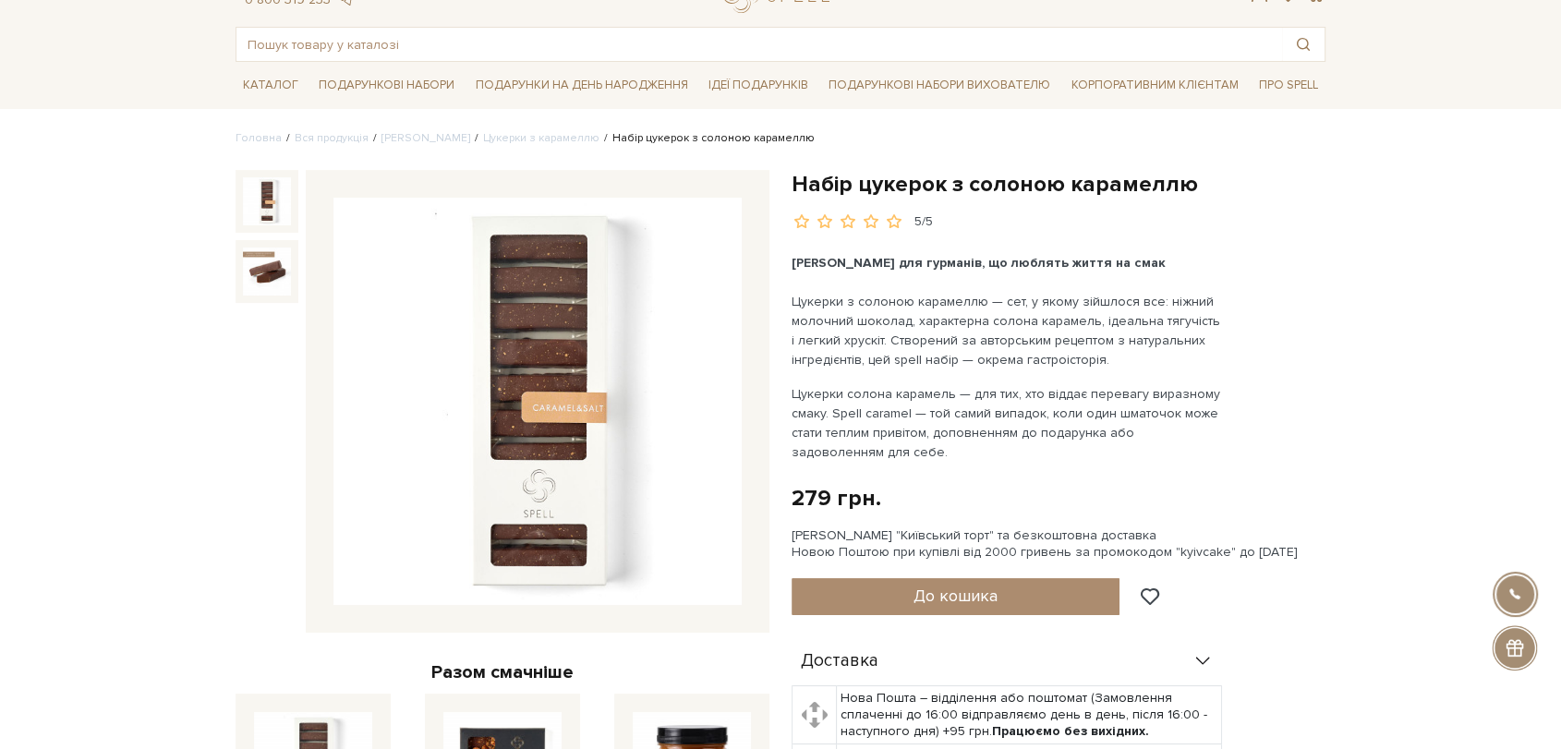
scroll to position [0, 0]
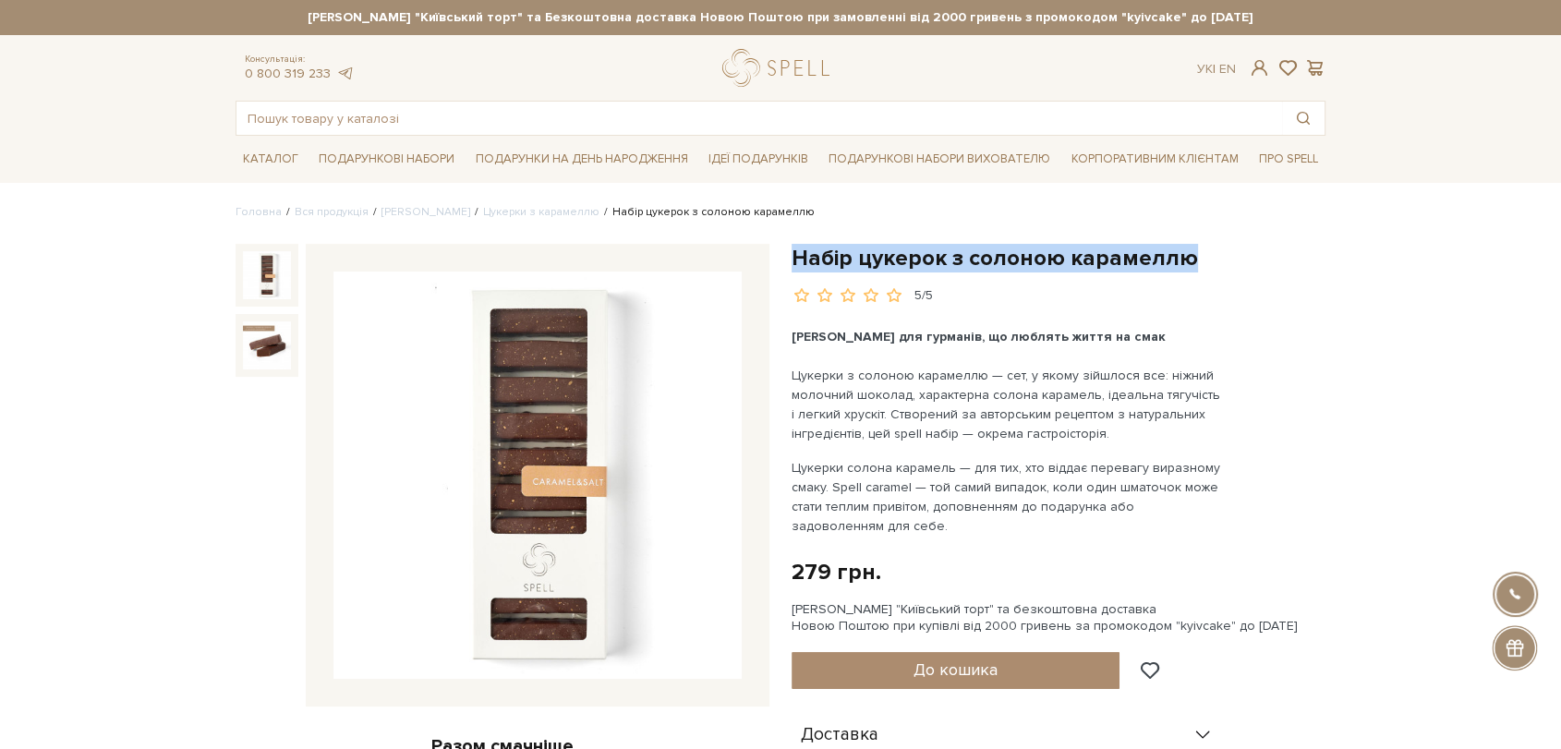
drag, startPoint x: 785, startPoint y: 261, endPoint x: 1298, endPoint y: 233, distance: 513.5
copy h1 "Набір цукерок з солоною карамеллю"
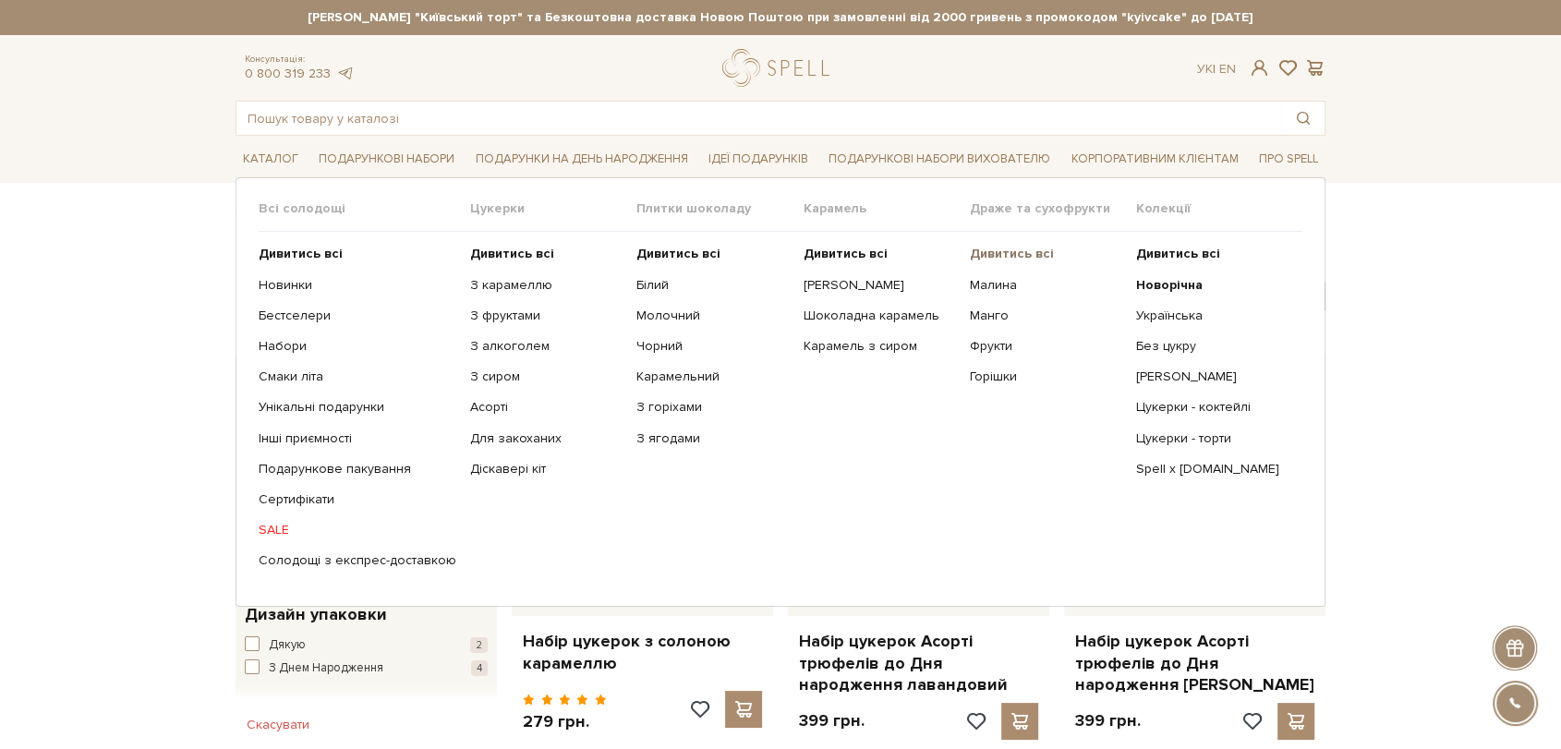
click at [986, 258] on b "Дивитись всі" at bounding box center [1012, 254] width 84 height 16
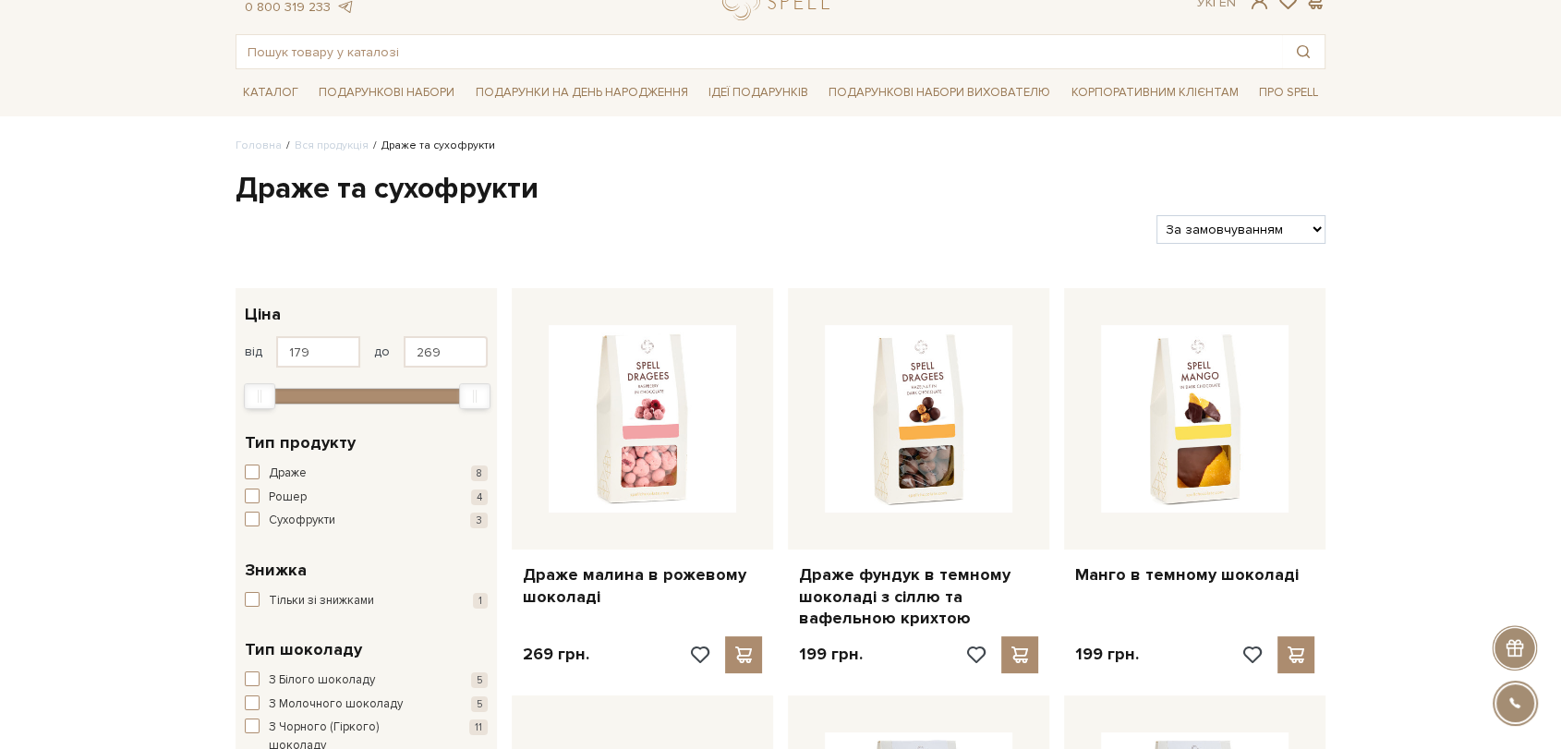
scroll to position [103, 0]
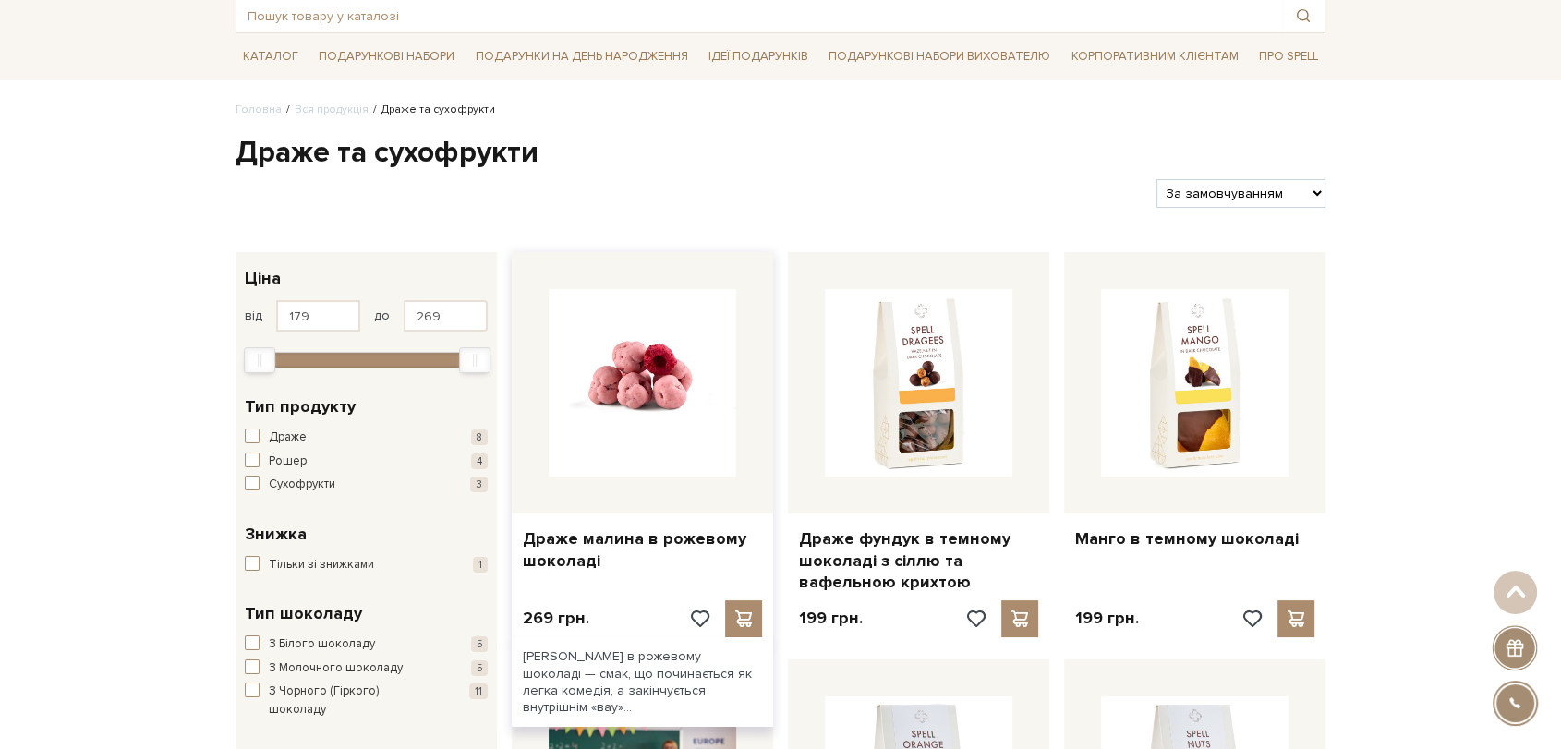
click at [640, 391] on img at bounding box center [643, 383] width 188 height 188
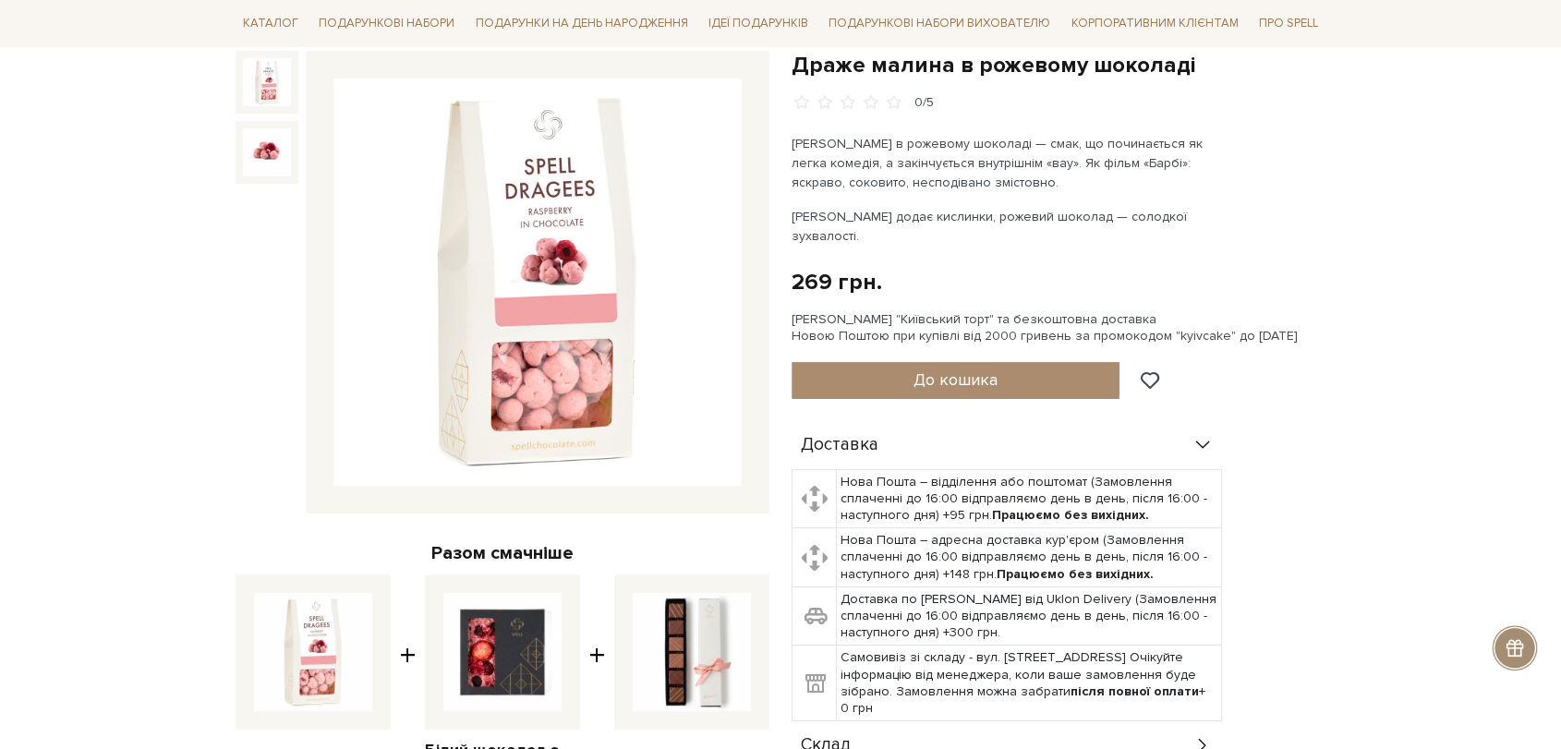
scroll to position [410, 0]
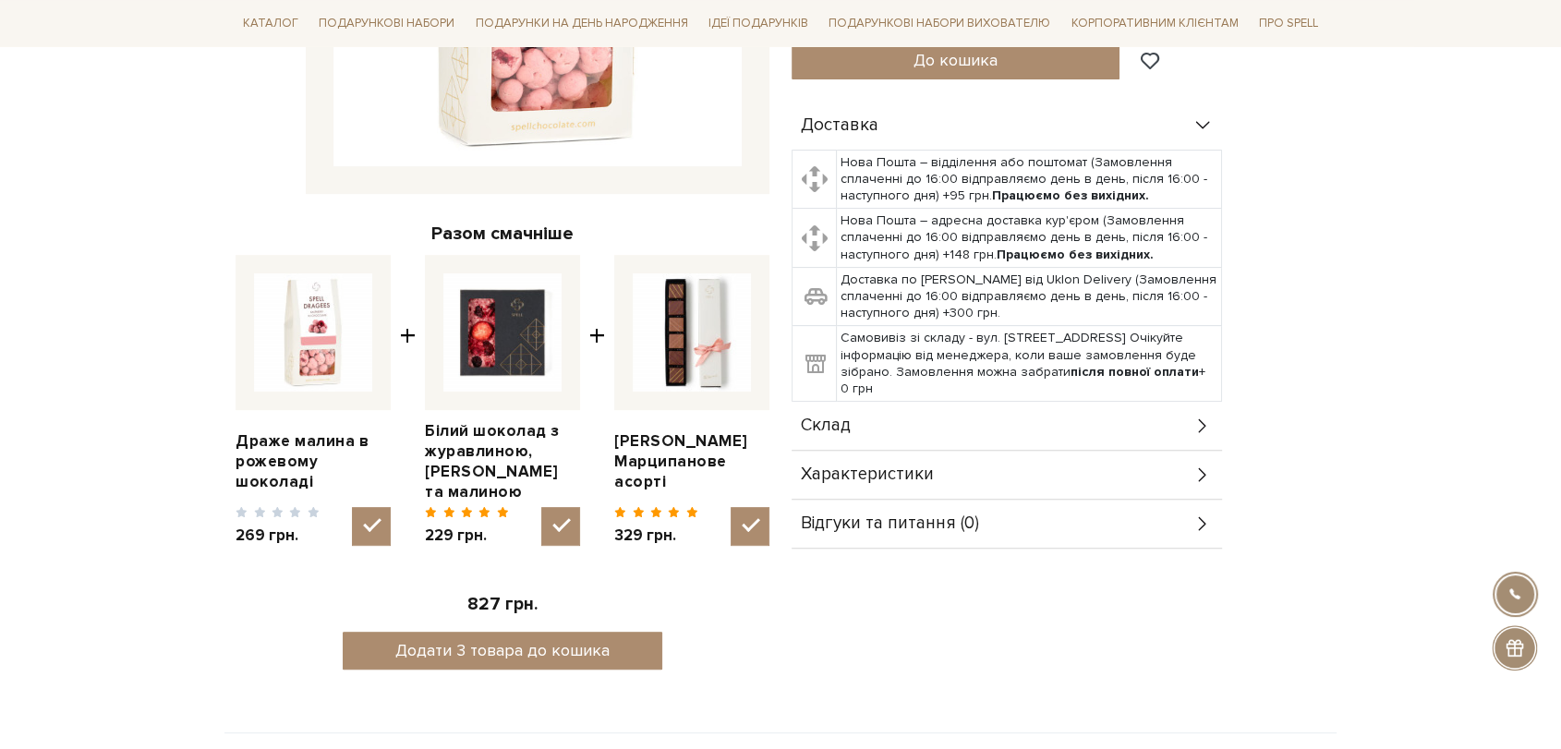
click at [885, 415] on div "Склад" at bounding box center [1007, 426] width 431 height 48
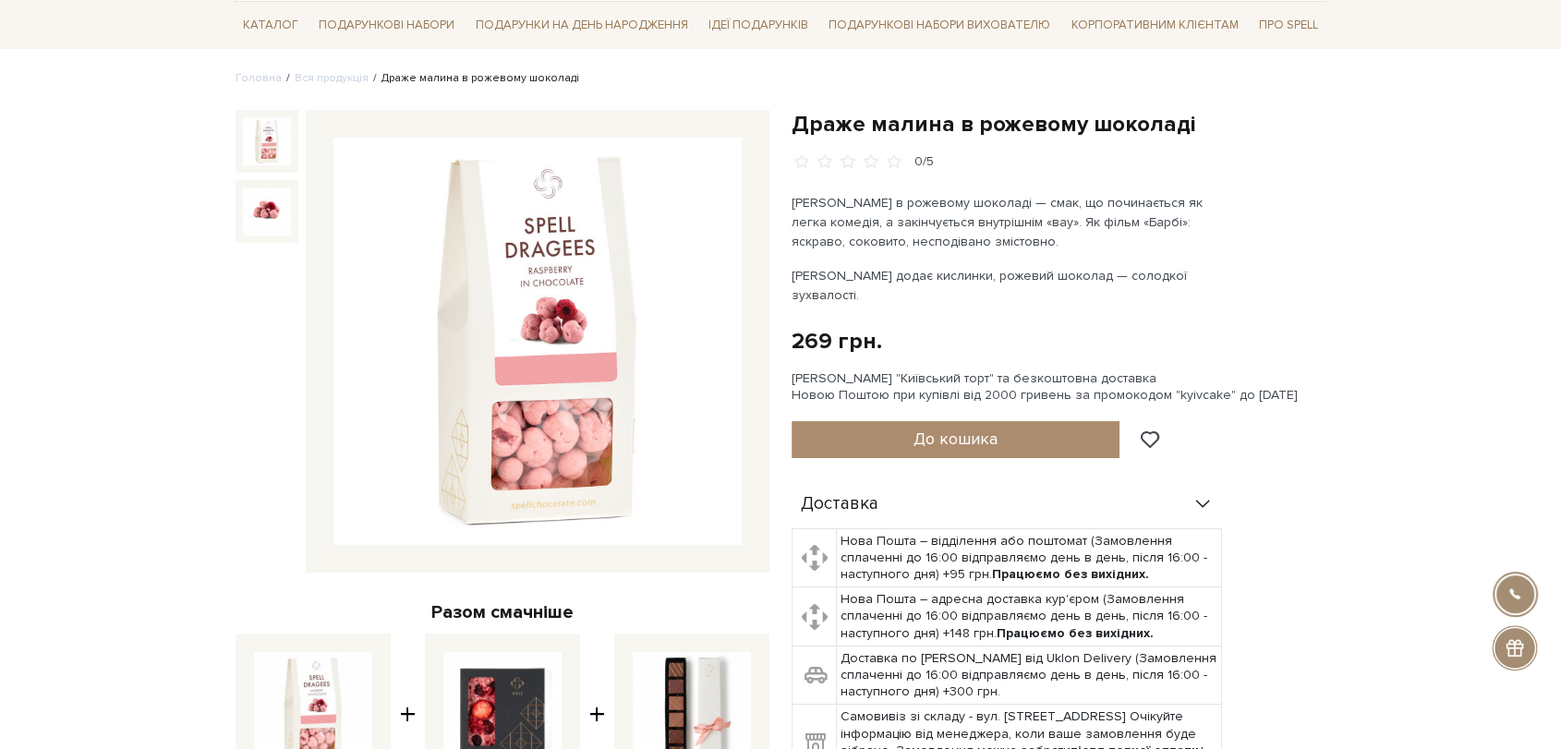
scroll to position [103, 0]
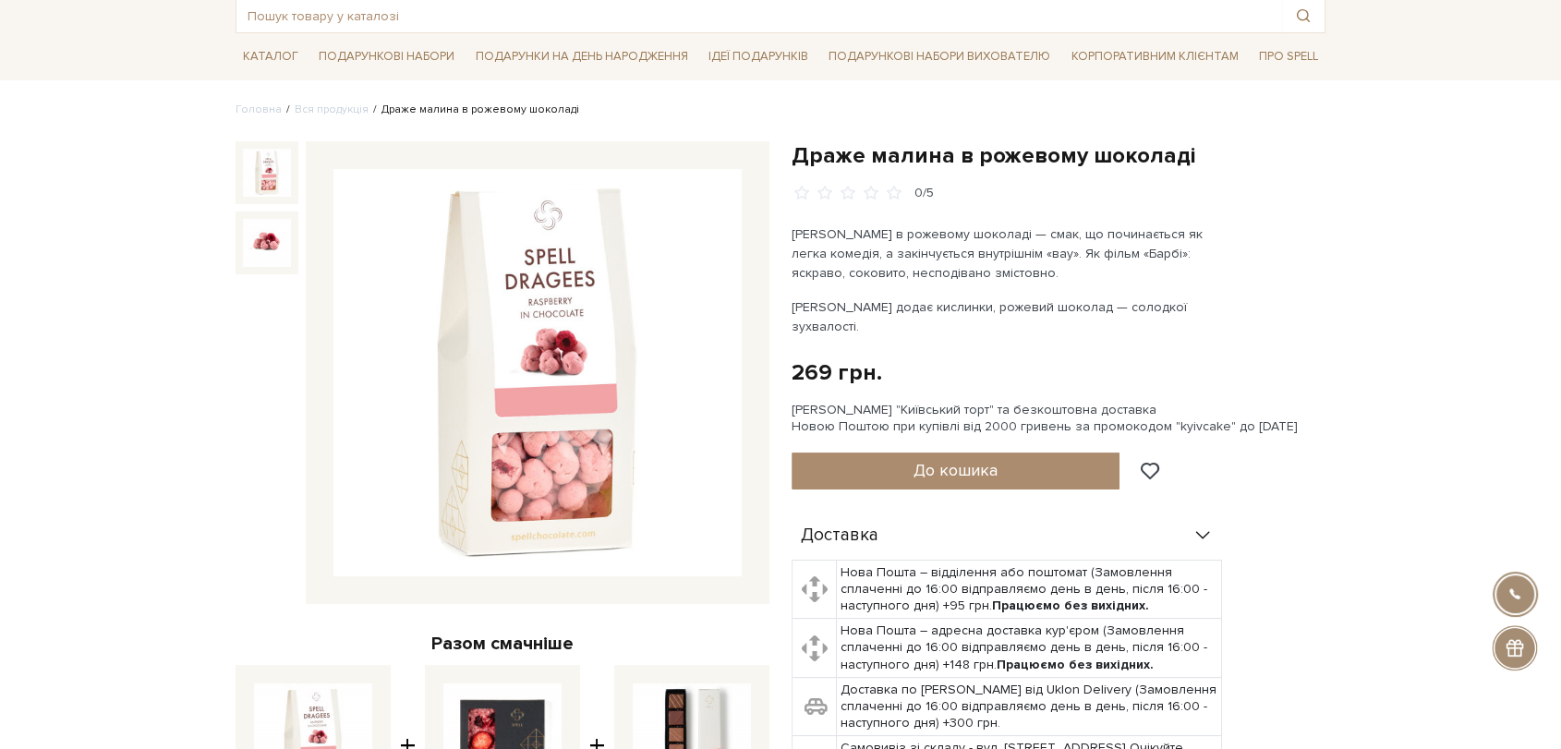
click at [565, 374] on img at bounding box center [538, 373] width 408 height 408
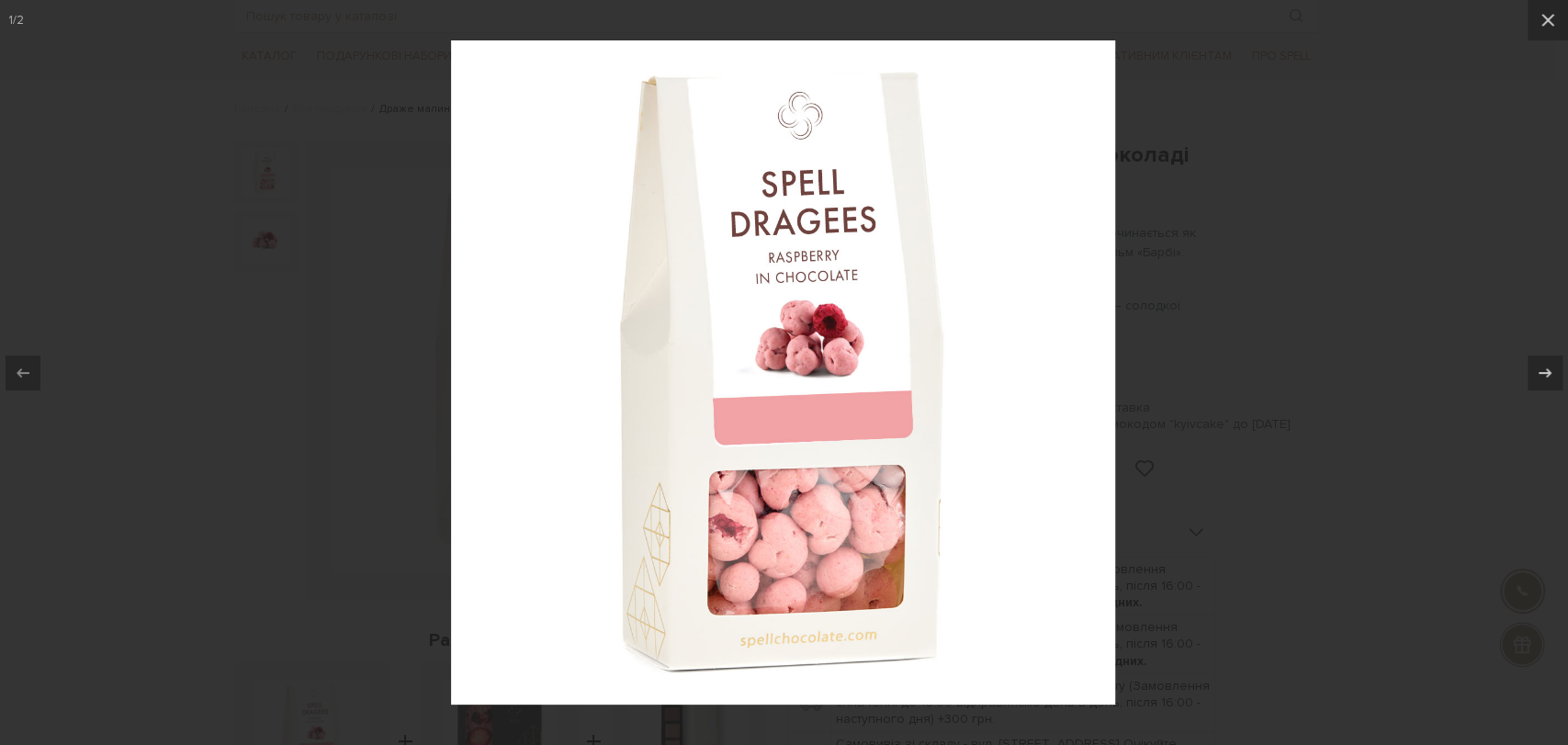
click at [1313, 237] on div at bounding box center [784, 372] width 1568 height 745
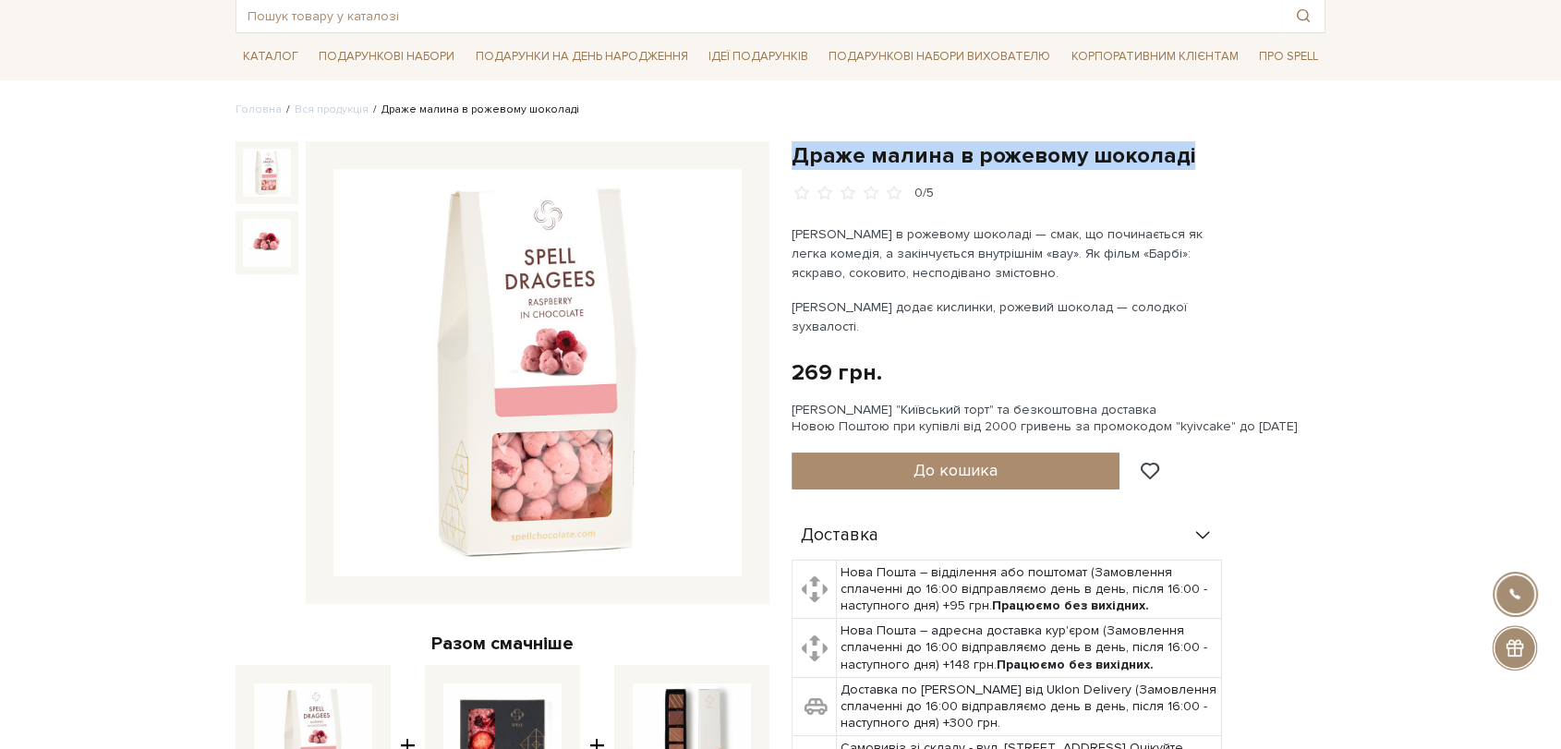
drag, startPoint x: 796, startPoint y: 157, endPoint x: 1188, endPoint y: 157, distance: 391.7
click at [1188, 157] on h1 "Драже малина в рожевому шоколаді" at bounding box center [1059, 155] width 534 height 29
copy h1 "Драже малина в рожевому шоколаді"
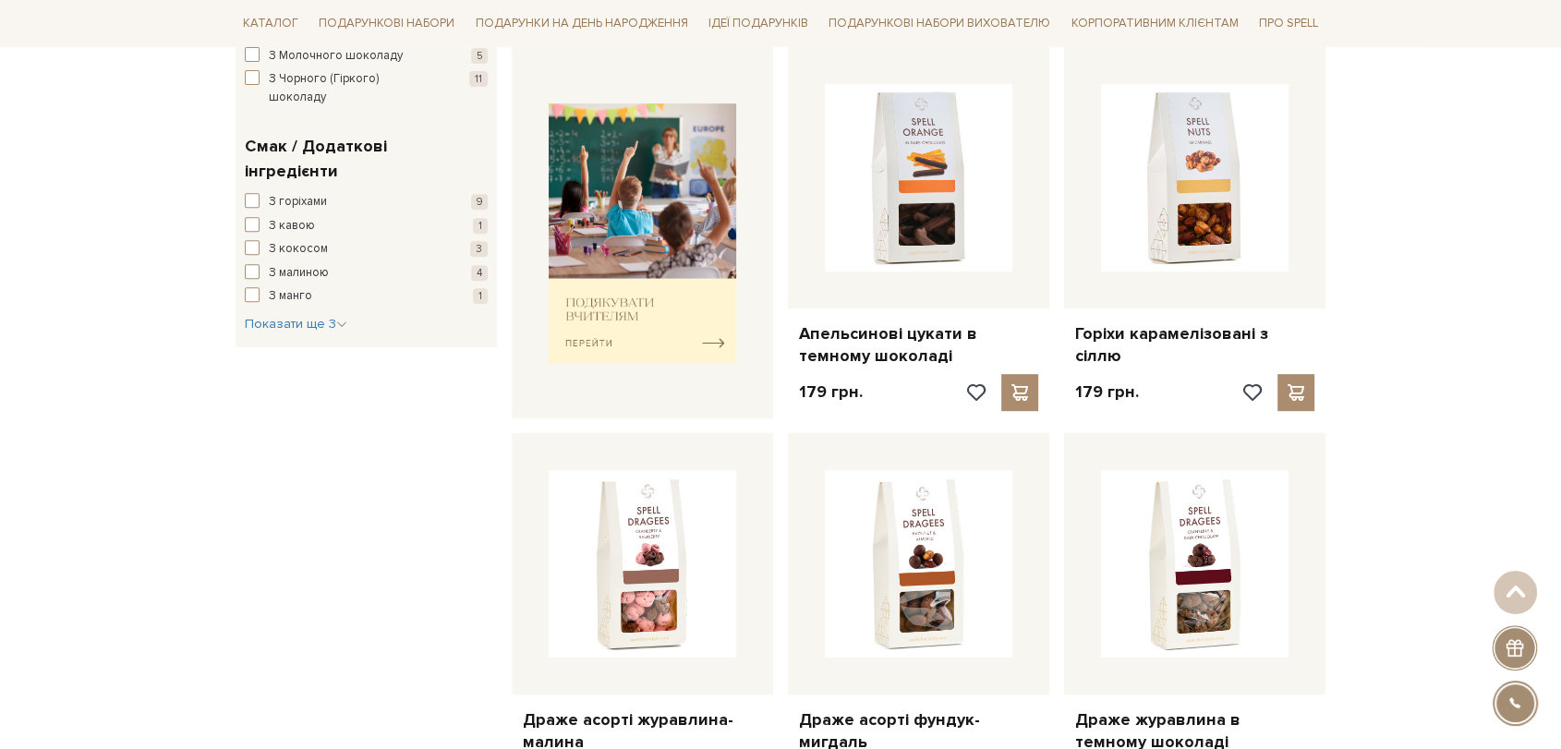
scroll to position [718, 0]
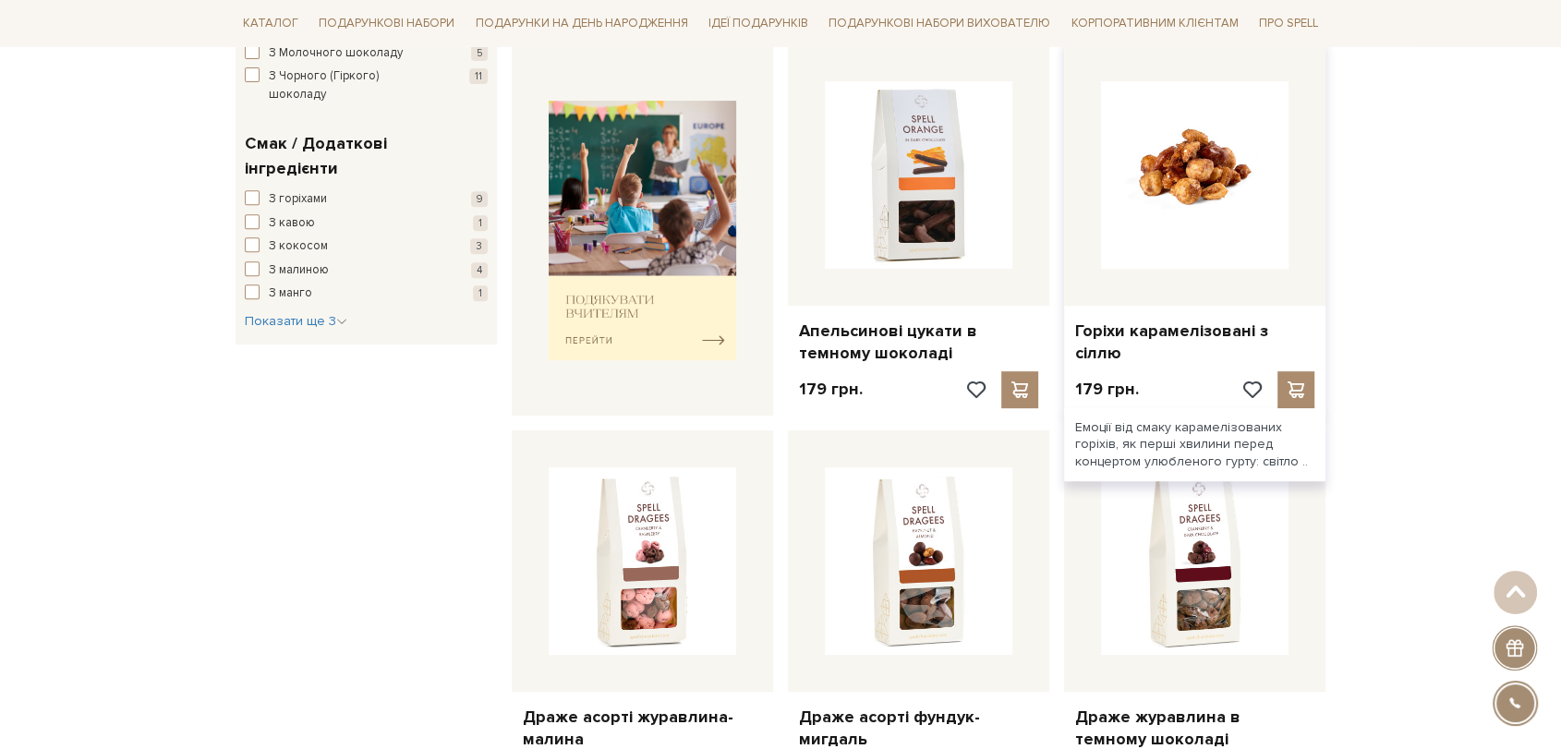
click at [1210, 211] on img at bounding box center [1195, 175] width 188 height 188
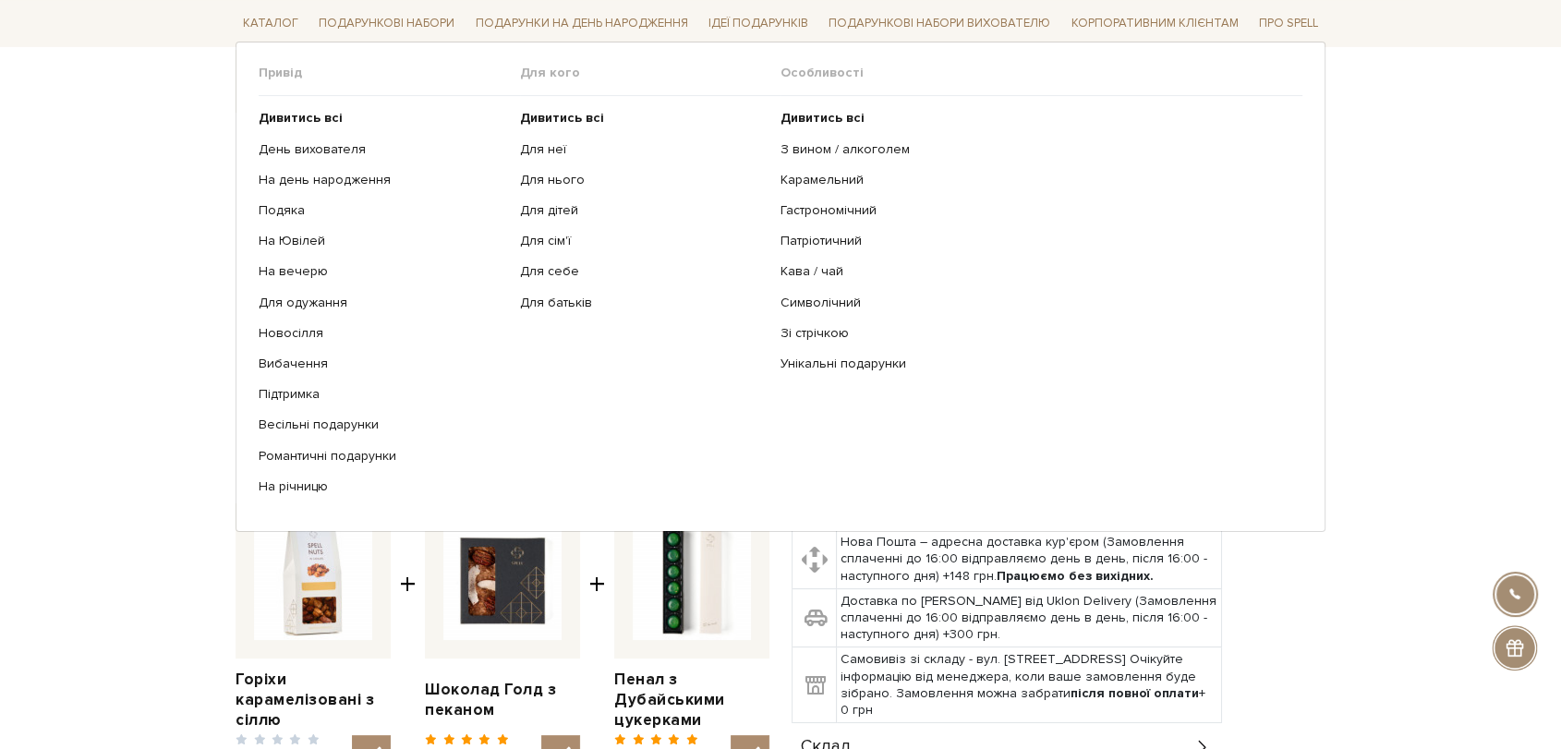
scroll to position [410, 0]
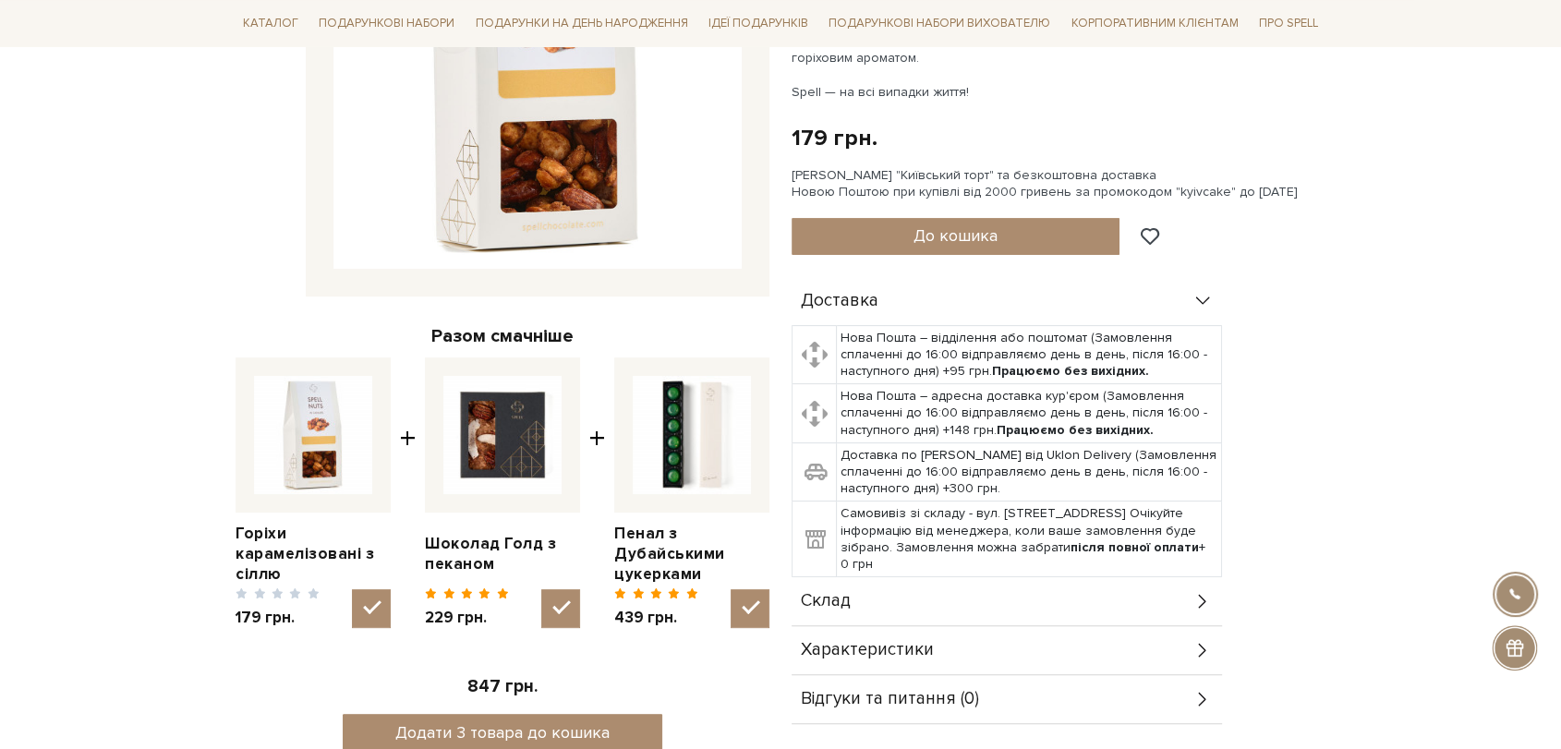
click at [923, 603] on div "Склад" at bounding box center [1007, 601] width 431 height 48
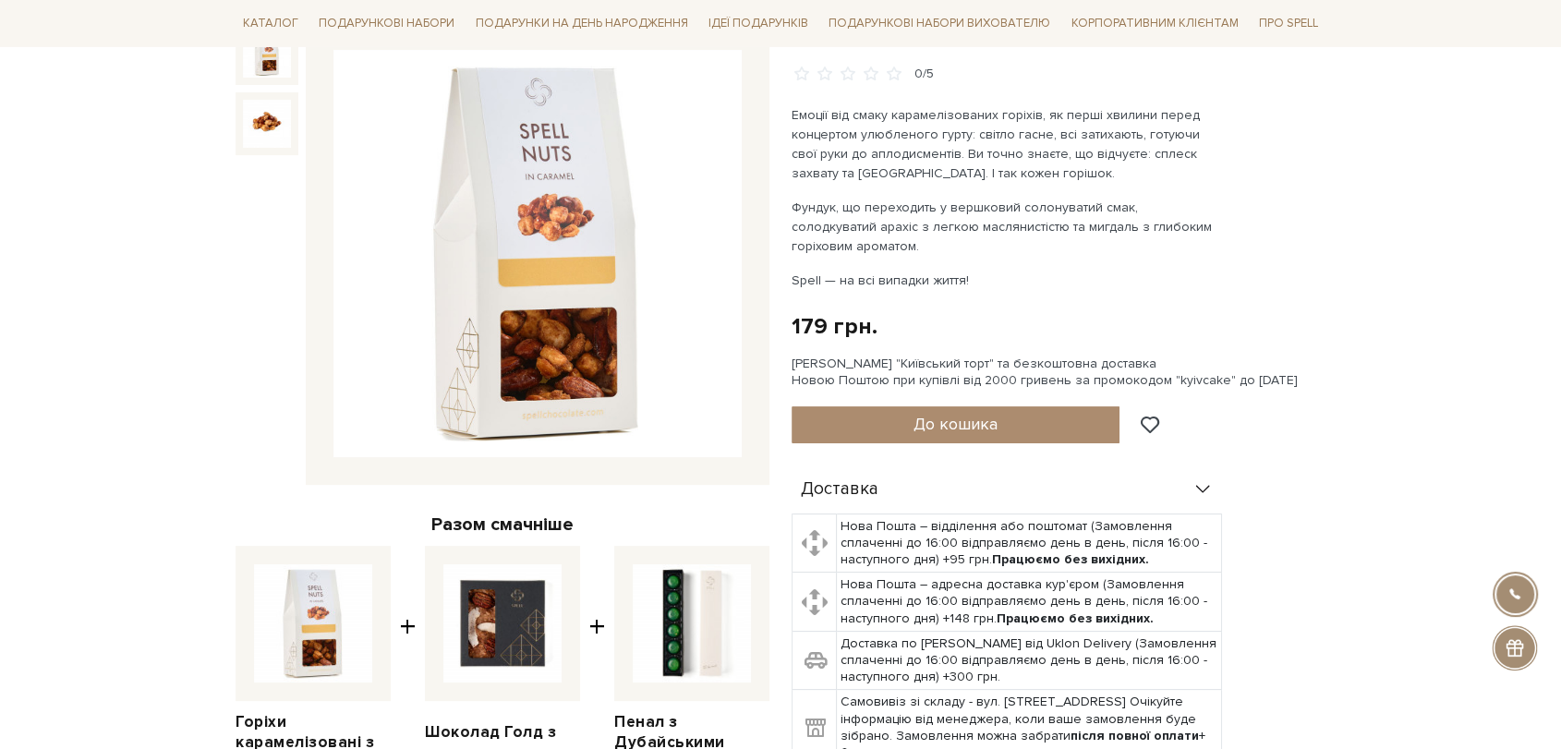
scroll to position [103, 0]
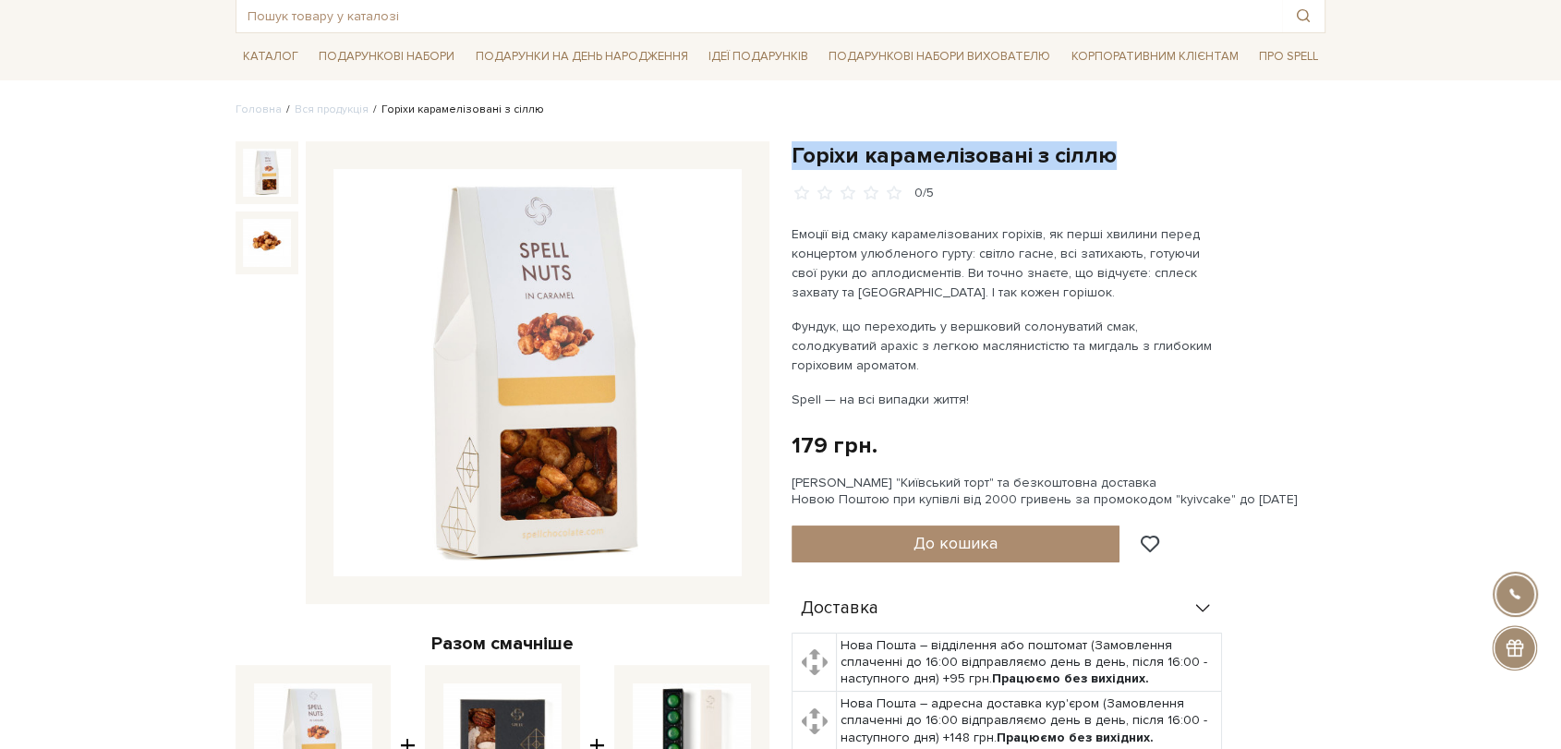
drag, startPoint x: 786, startPoint y: 150, endPoint x: 1197, endPoint y: 150, distance: 411.1
click at [1197, 150] on div "Горіхи карамелізовані з сіллю 0/5 Емоції від смаку карамелізованих горіхів, як …" at bounding box center [1059, 728] width 556 height 1175
copy h1 "Горіхи карамелізовані з сіллю"
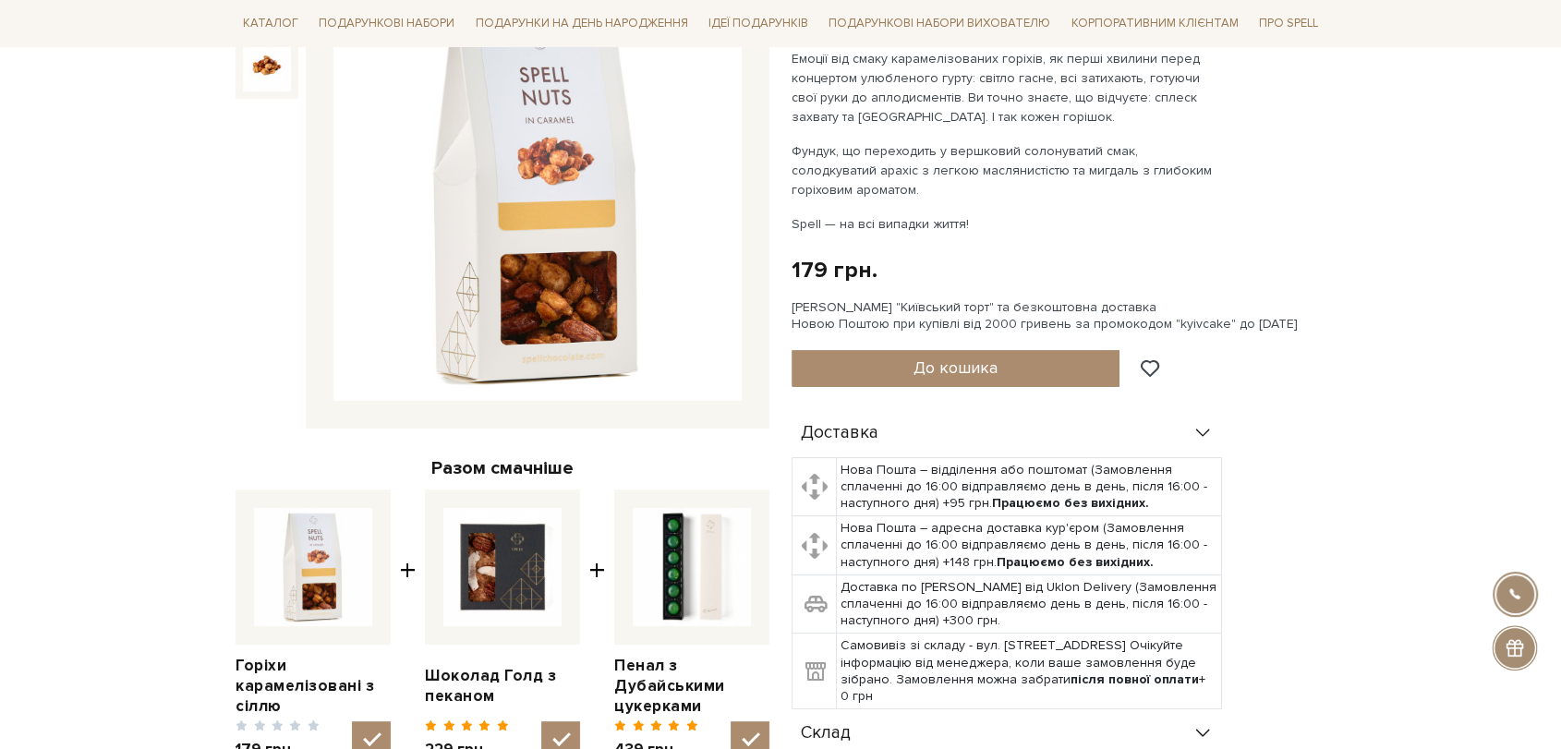
scroll to position [308, 0]
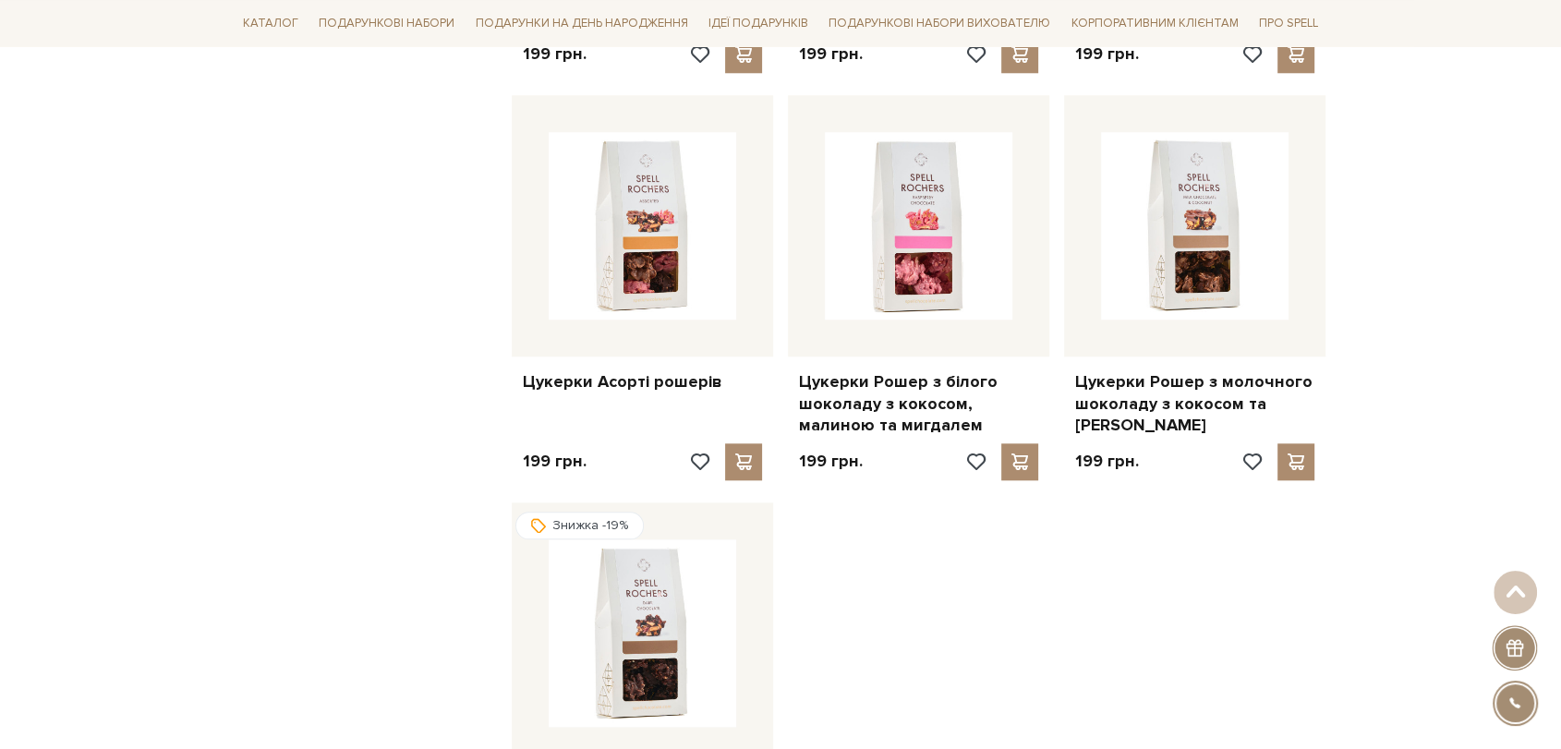
scroll to position [1846, 0]
click at [522, 293] on div at bounding box center [642, 226] width 261 height 261
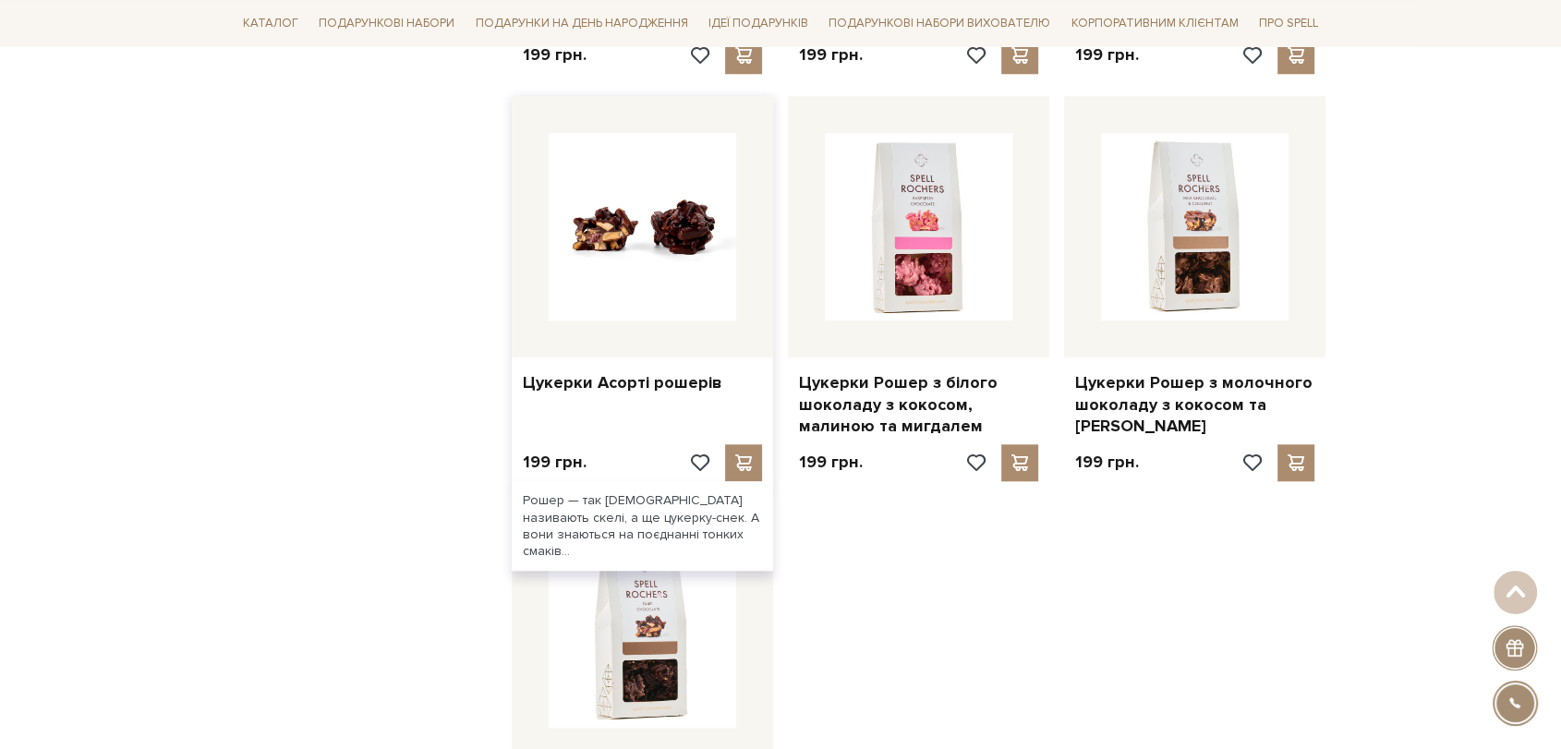
click at [613, 265] on img at bounding box center [643, 227] width 188 height 188
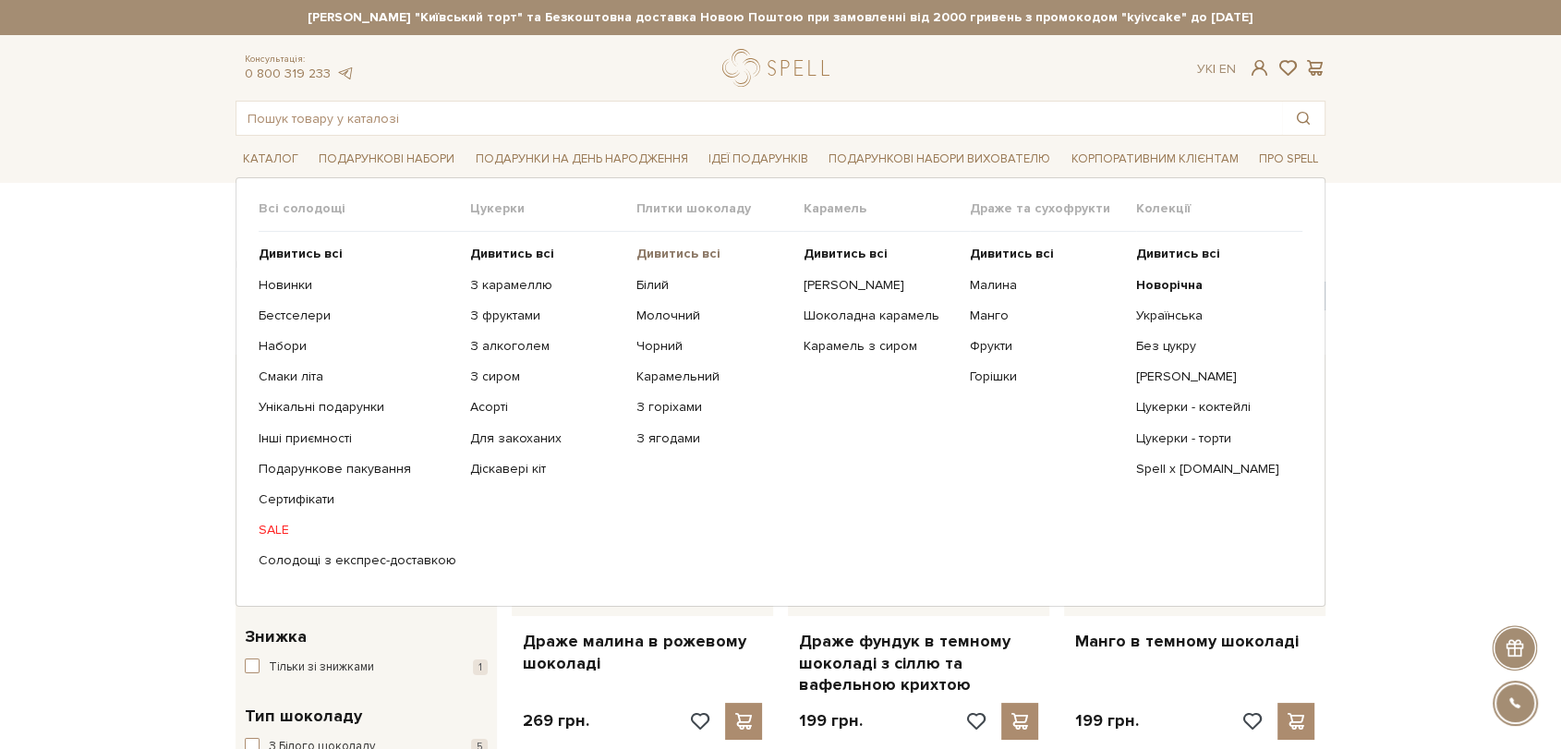
click at [655, 246] on b "Дивитись всі" at bounding box center [679, 254] width 84 height 16
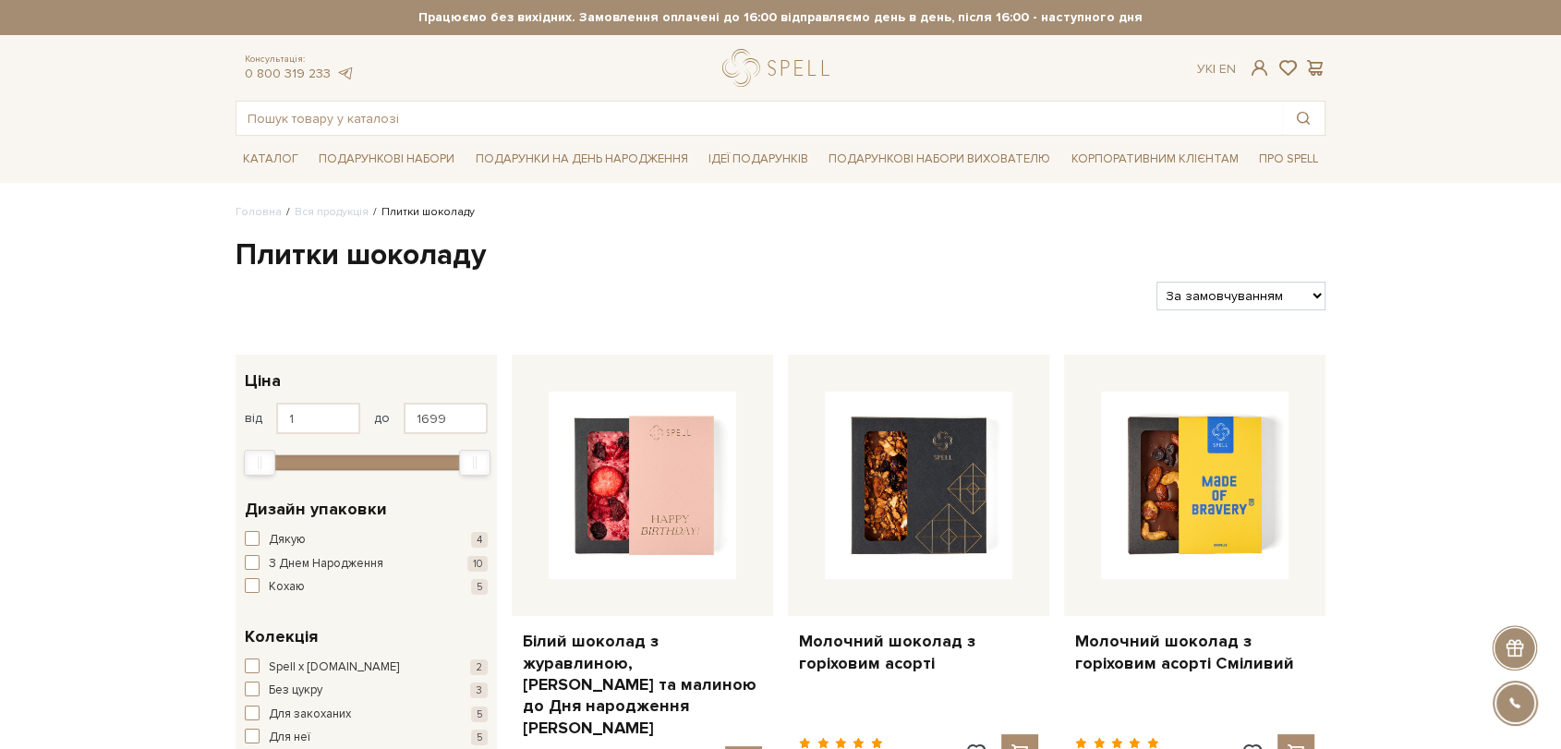
click at [1272, 289] on select "За замовчуванням За Ціною (зростання) За Ціною (зменшення) Новинки За популярні…" at bounding box center [1241, 296] width 169 height 29
select select "https://spellchocolate.com/our-productions/plitki-shokoladu/?sort=p.viewed&orde…"
click at [1157, 282] on select "За замовчуванням За Ціною (зростання) За Ціною (зменшення) Новинки За популярні…" at bounding box center [1241, 296] width 169 height 29
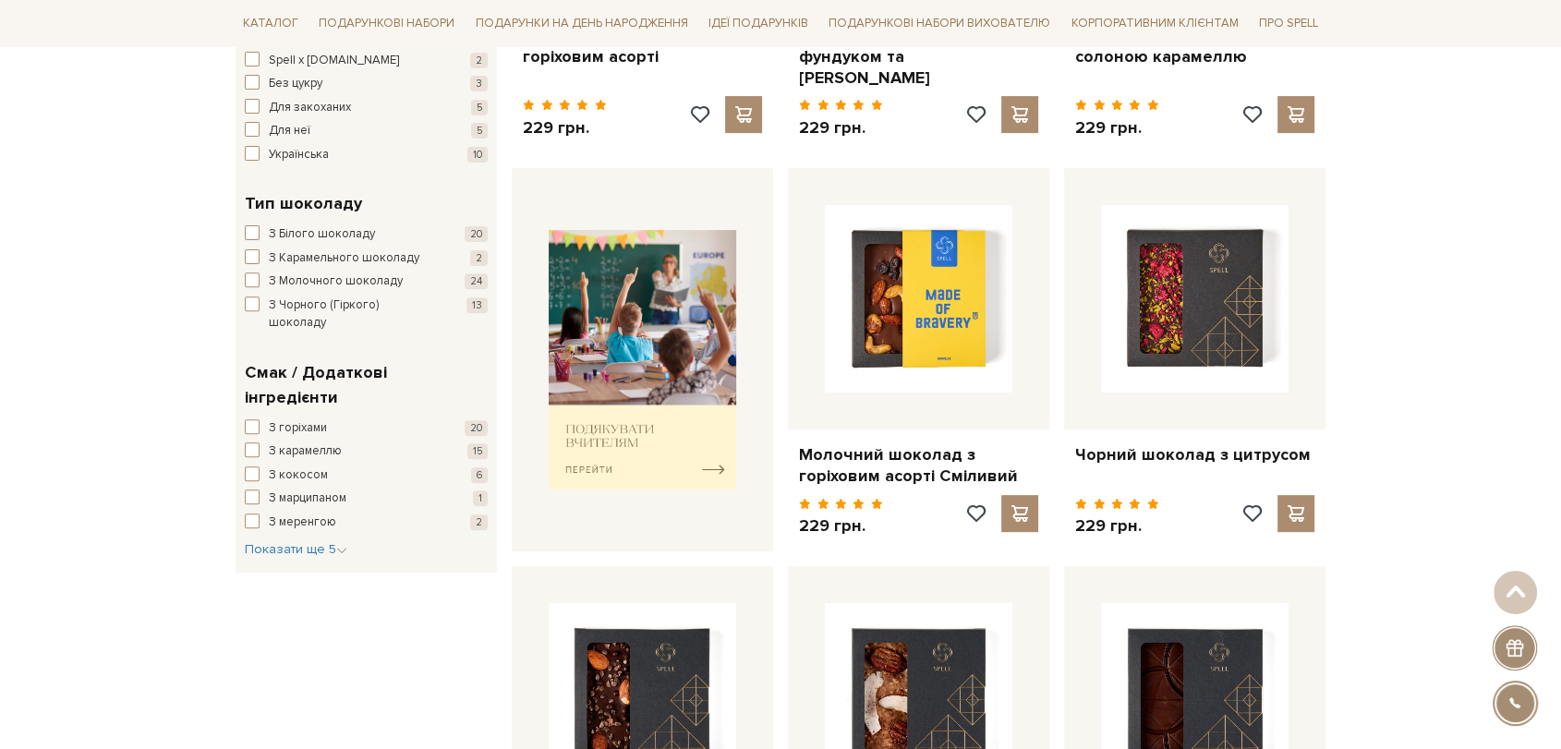
scroll to position [615, 0]
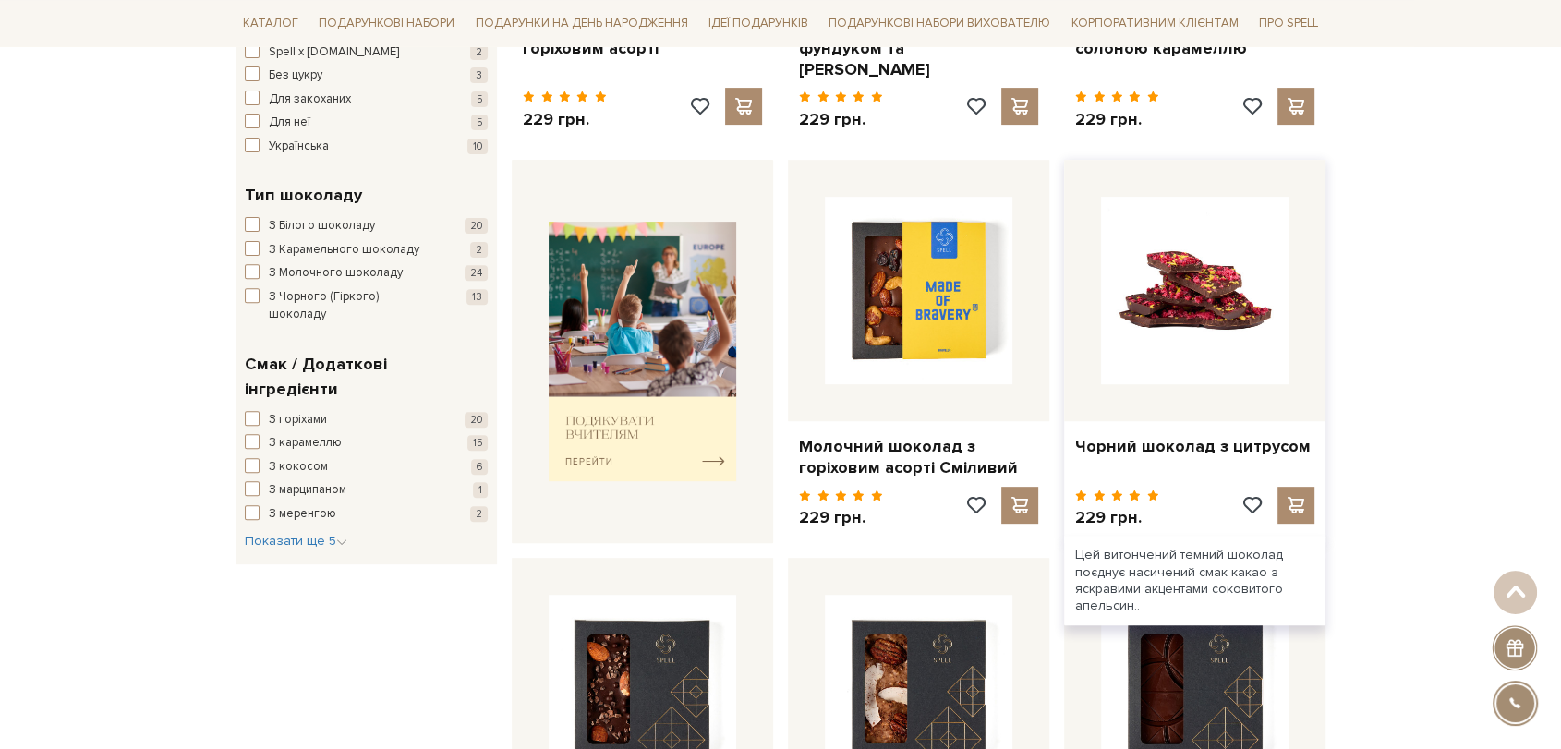
click at [1214, 253] on img at bounding box center [1195, 291] width 188 height 188
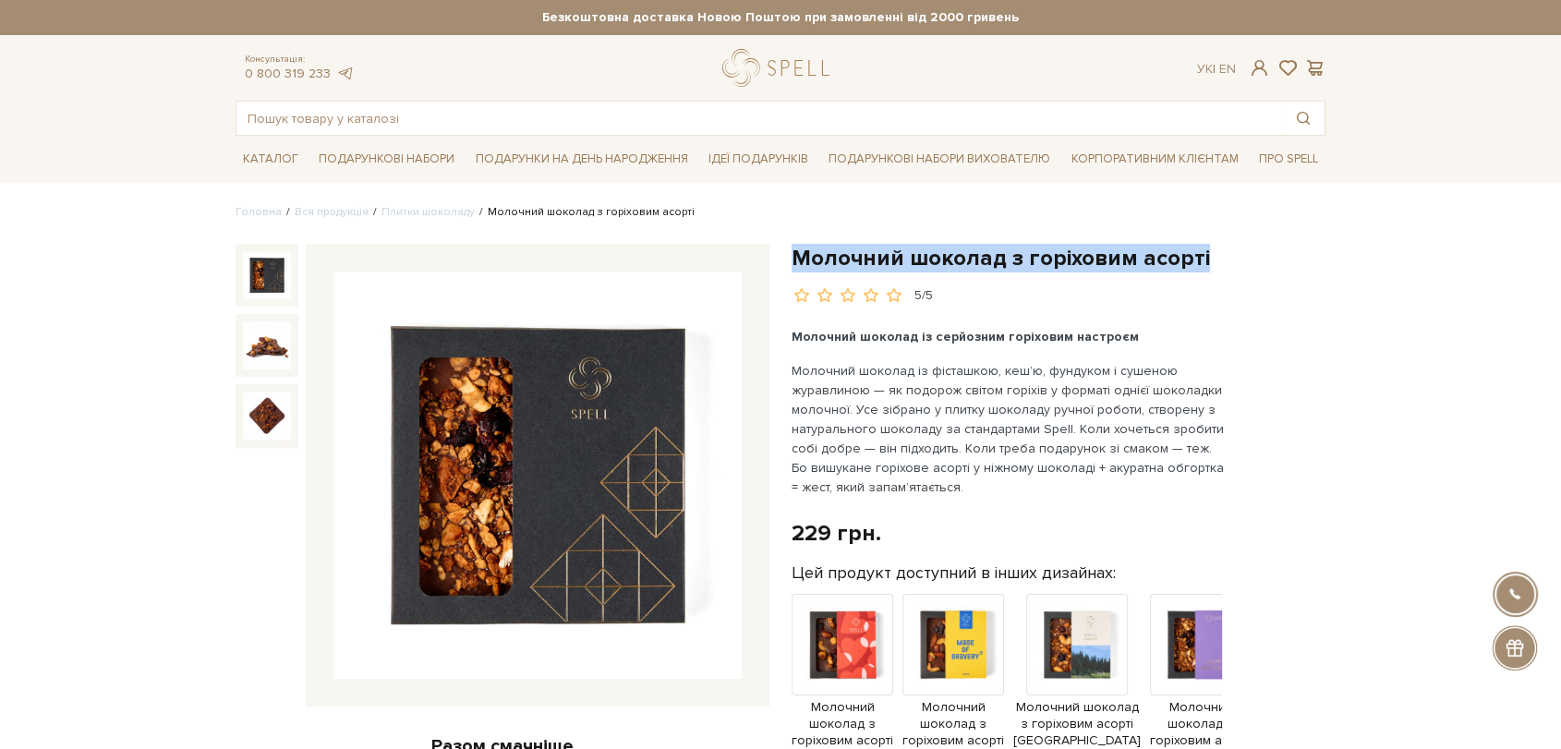
drag, startPoint x: 799, startPoint y: 252, endPoint x: 1215, endPoint y: 244, distance: 415.8
click at [1215, 244] on h1 "Молочний шоколад з горіховим асорті" at bounding box center [1059, 258] width 534 height 29
copy h1 "Молочний шоколад з горіховим асорті"
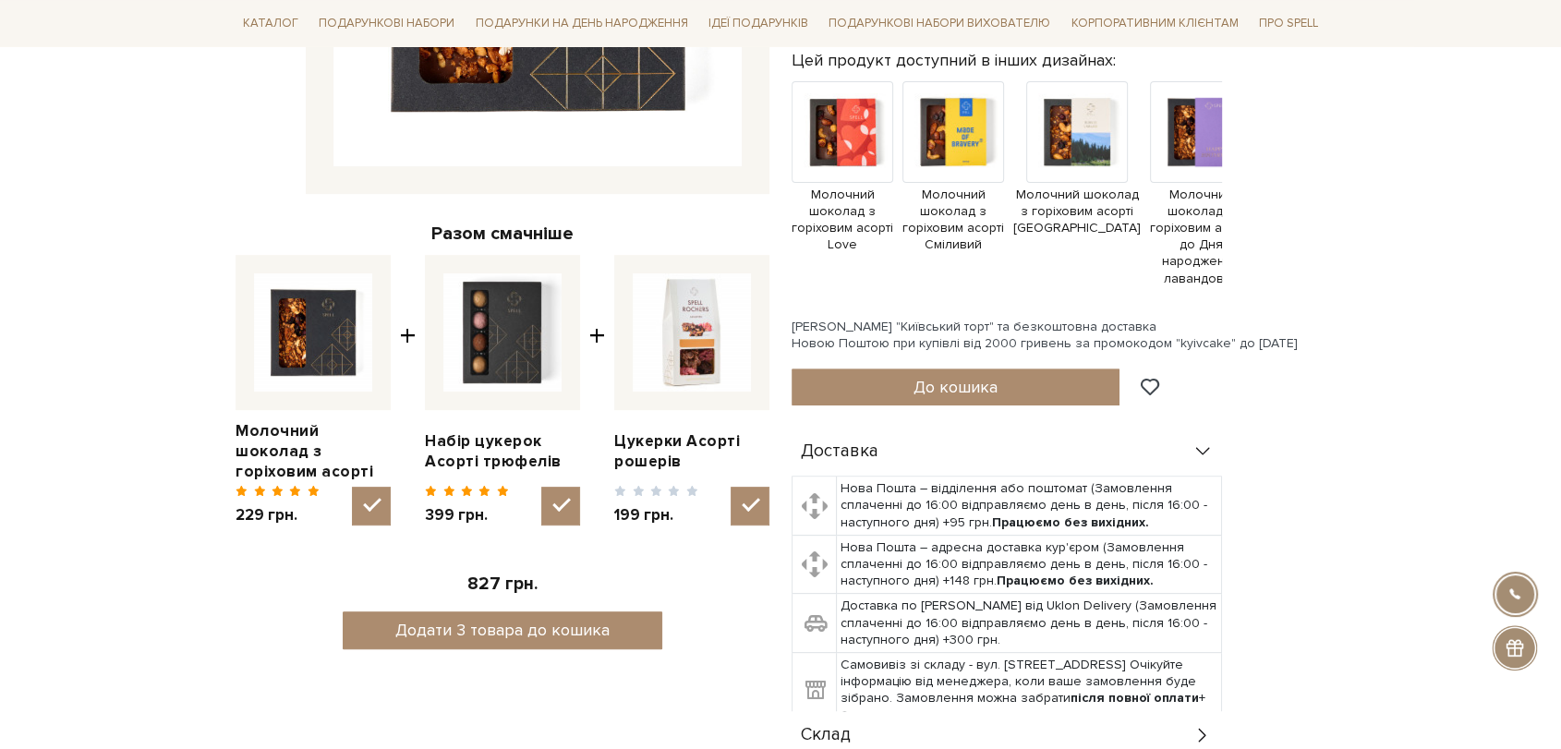
scroll to position [718, 0]
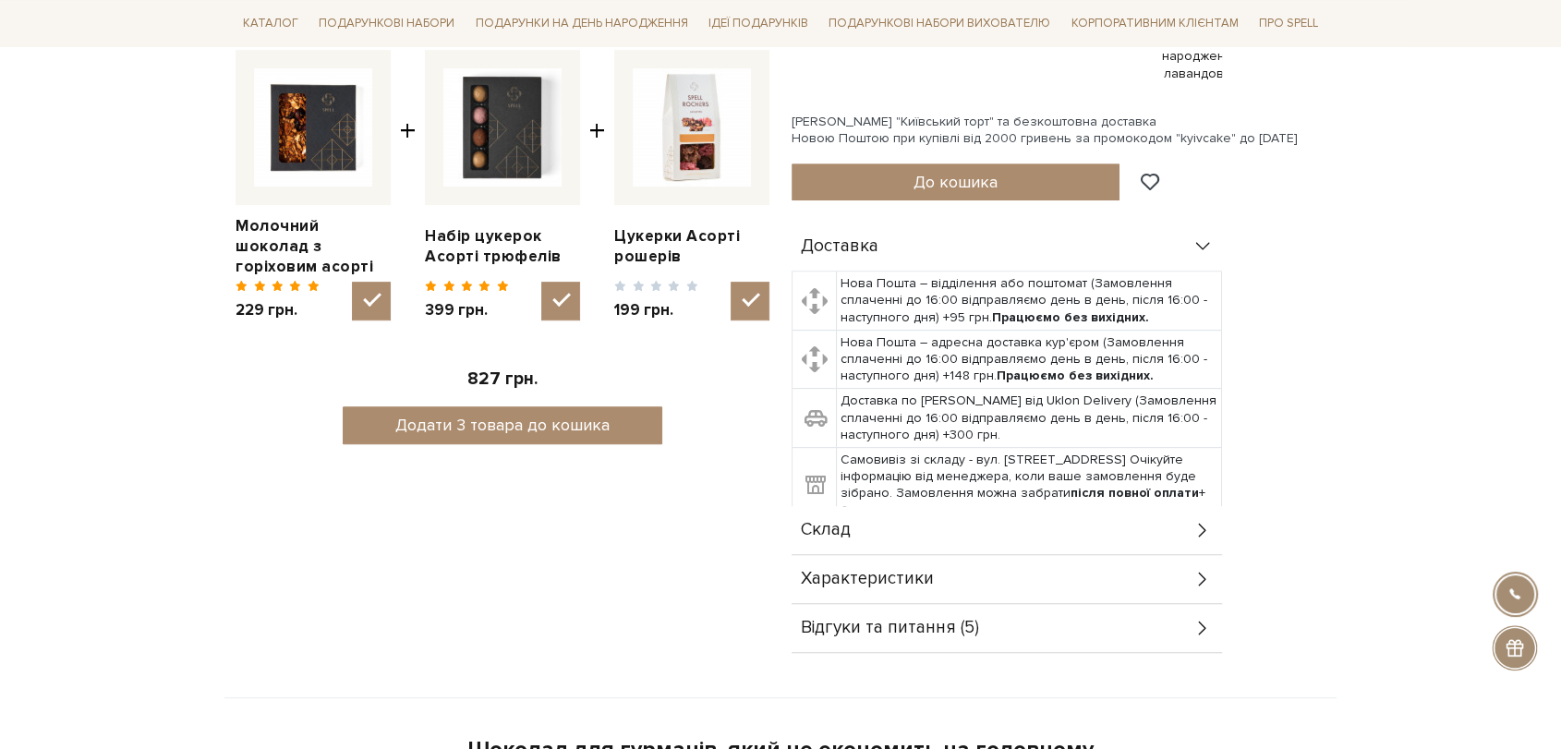
click at [895, 534] on div "Склад" at bounding box center [1007, 530] width 431 height 48
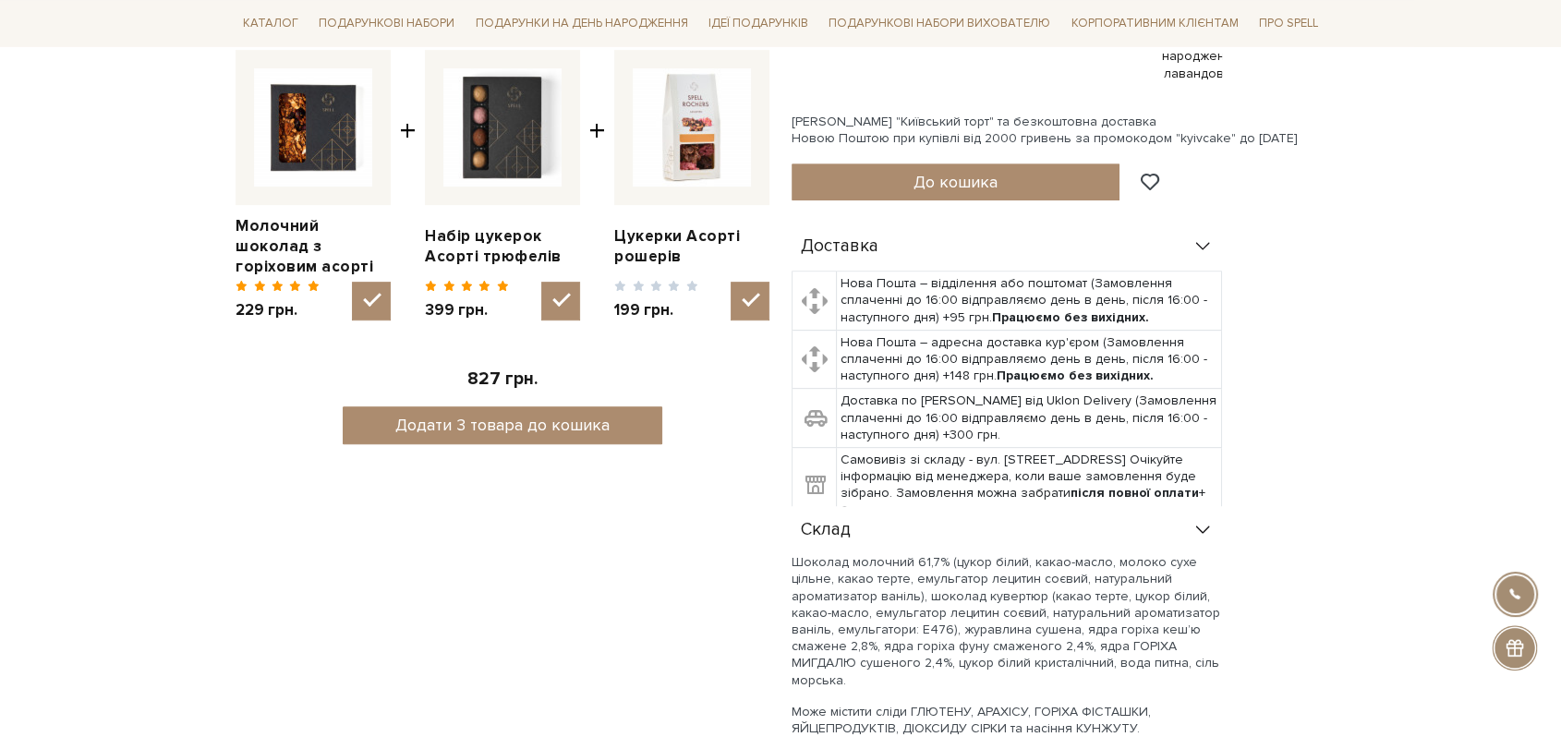
scroll to position [1026, 0]
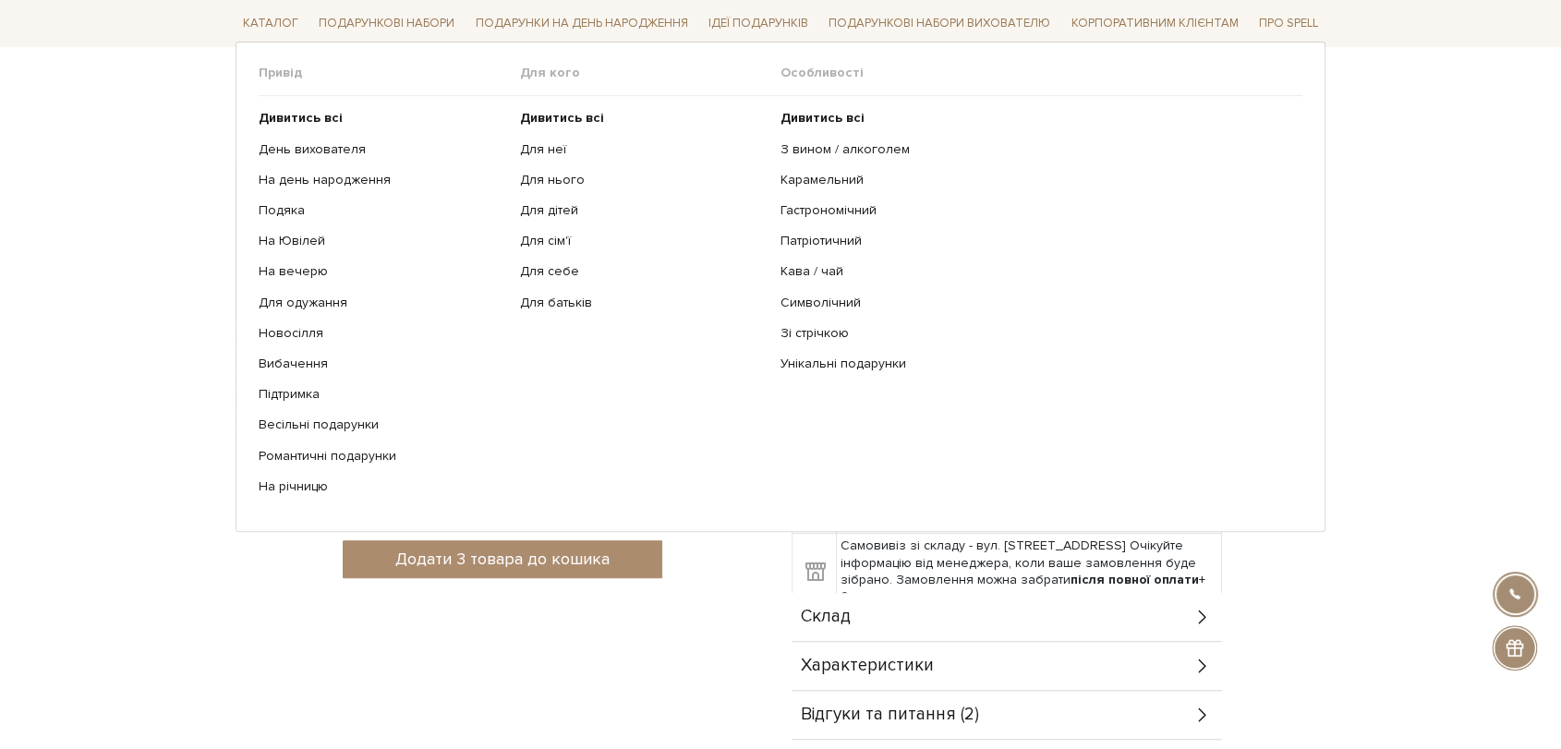
scroll to position [615, 0]
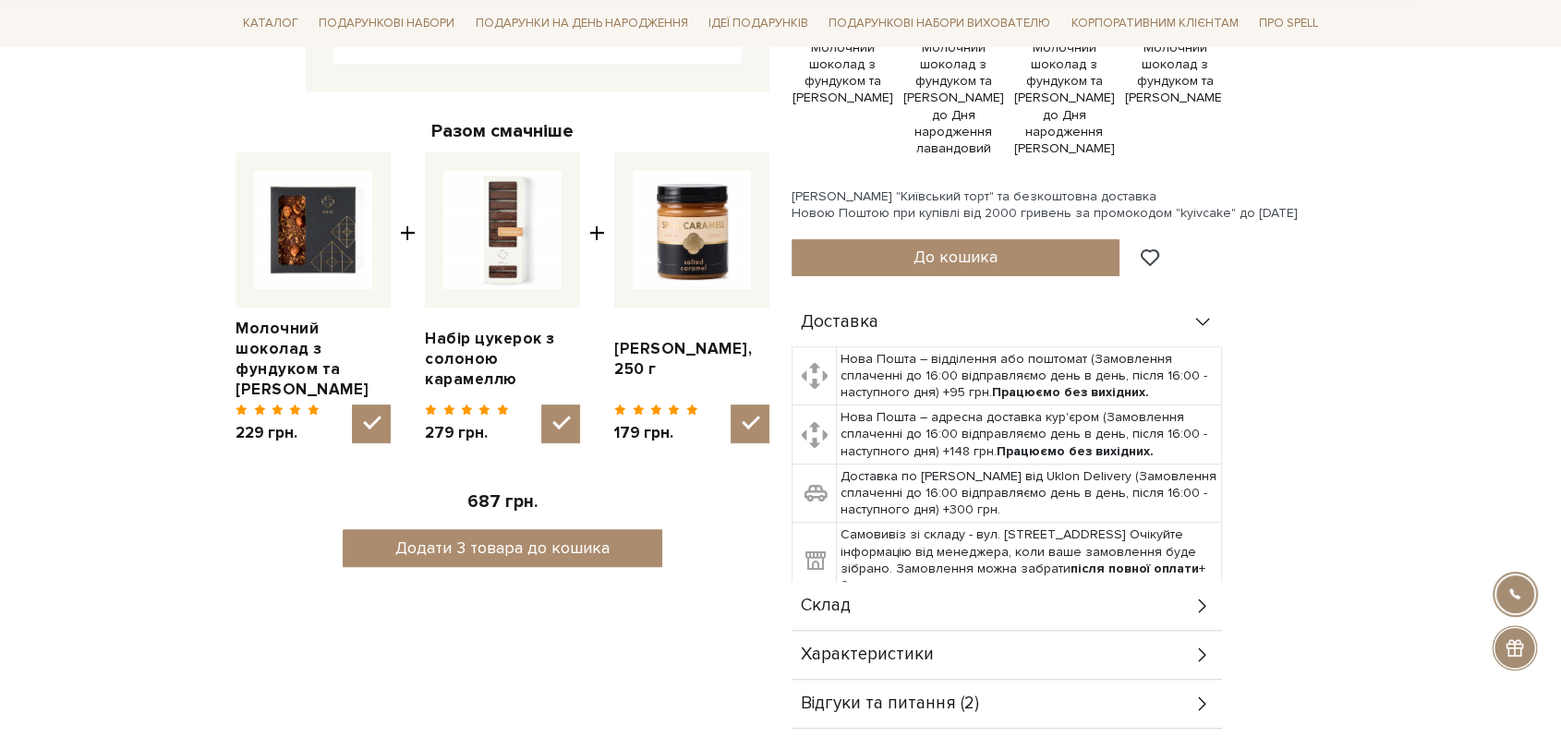
click at [854, 586] on div "Склад" at bounding box center [1007, 606] width 431 height 48
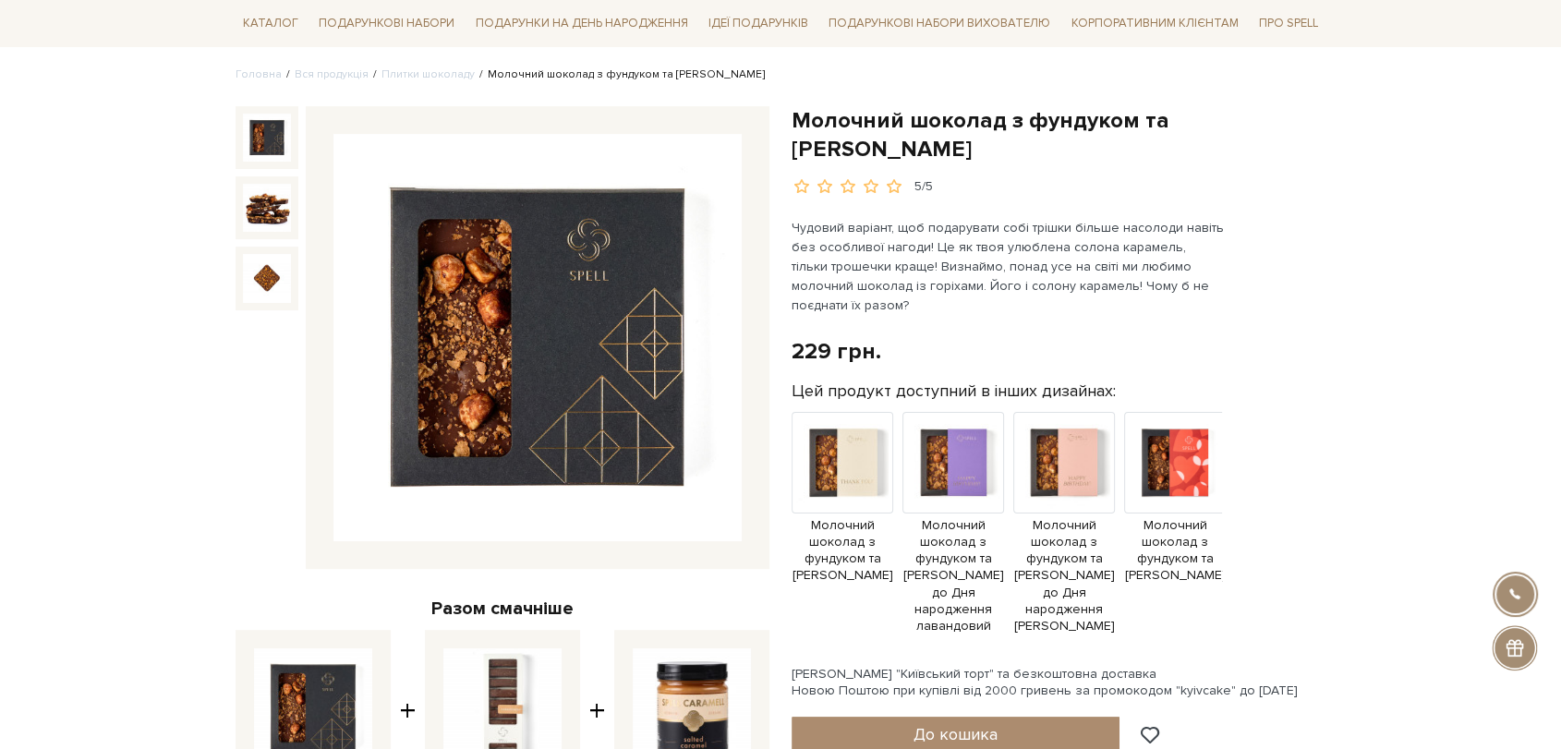
scroll to position [103, 0]
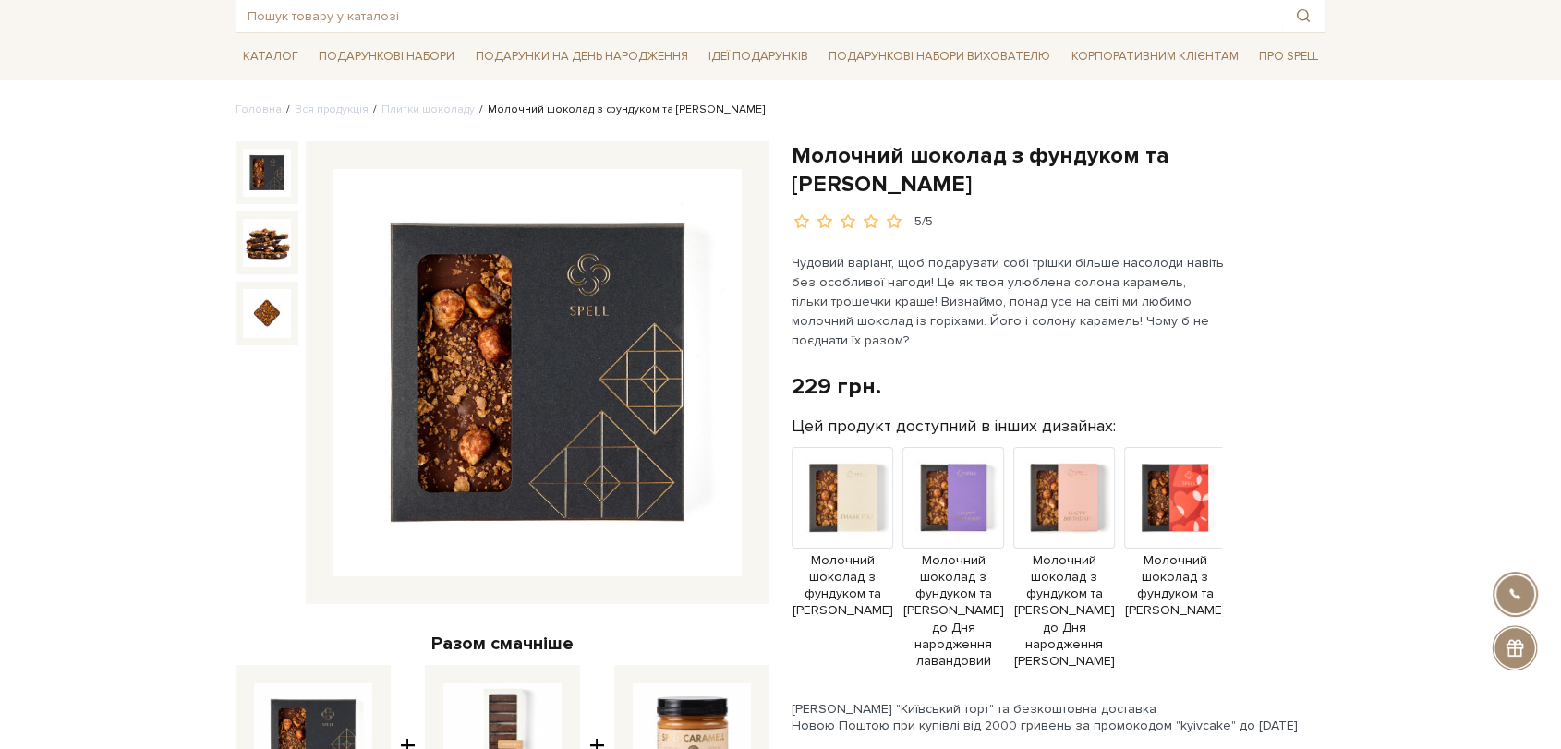
drag, startPoint x: 791, startPoint y: 151, endPoint x: 939, endPoint y: 189, distance: 152.8
copy h1 "Молочний шоколад з фундуком та [PERSON_NAME]"
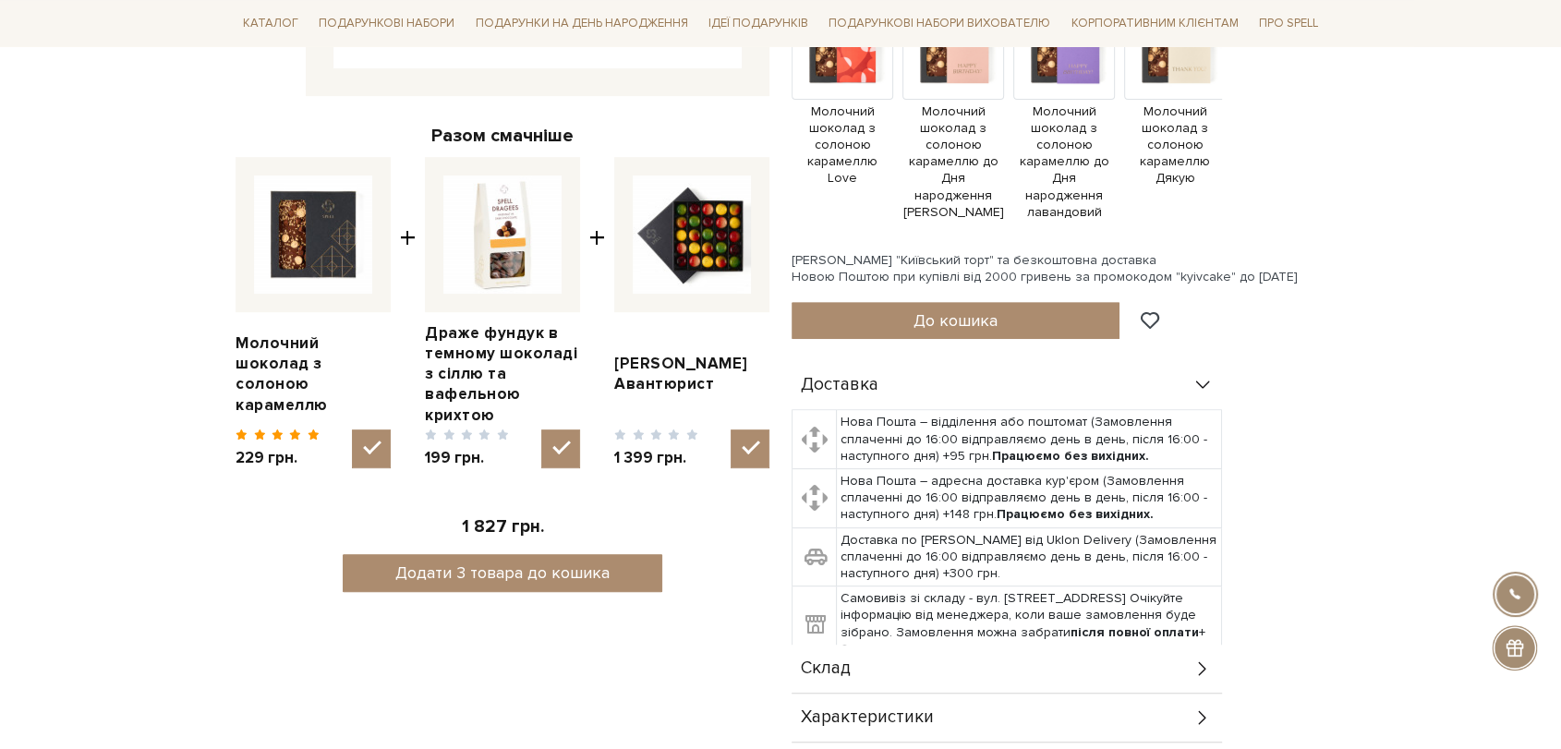
scroll to position [615, 0]
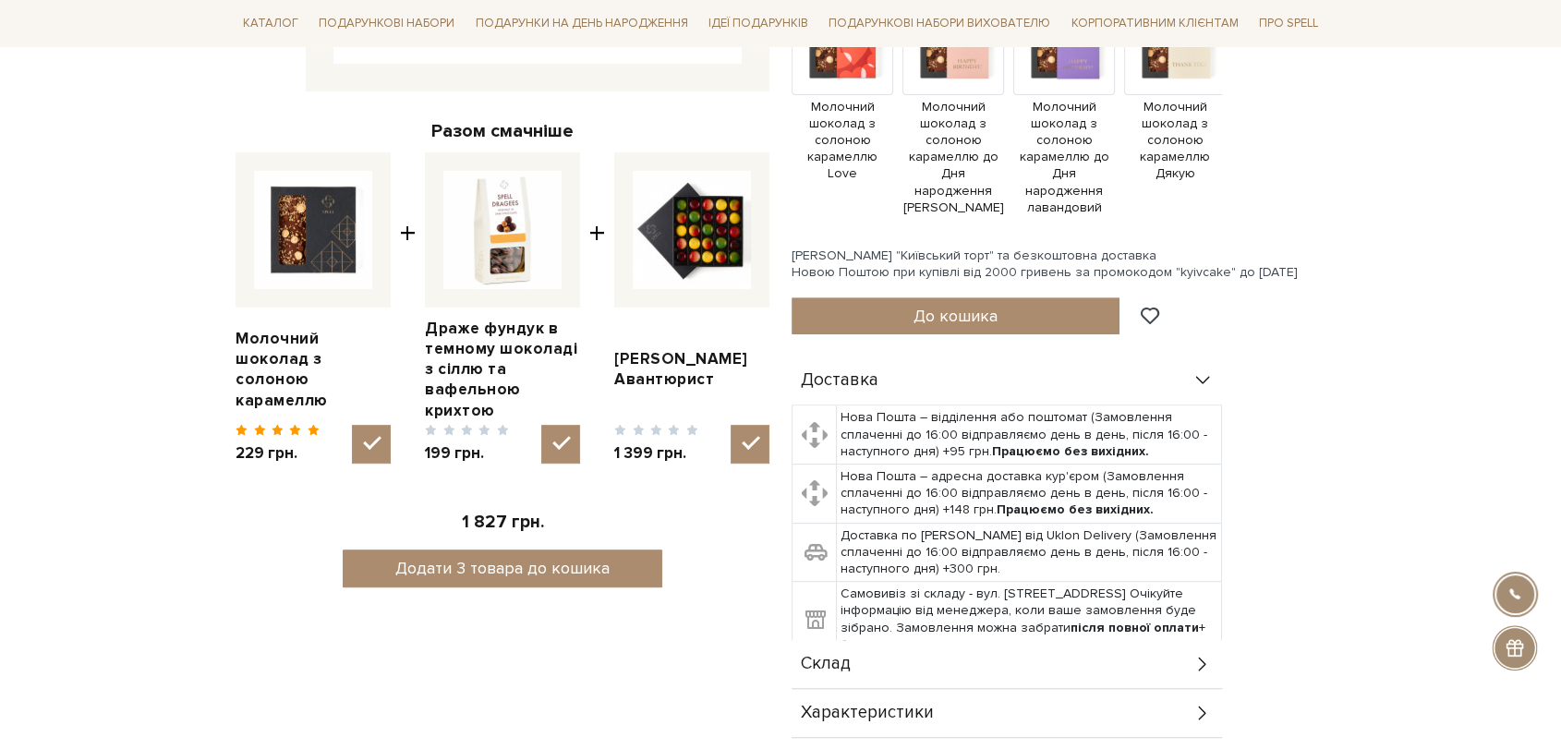
click at [874, 666] on div "Склад" at bounding box center [1007, 664] width 431 height 48
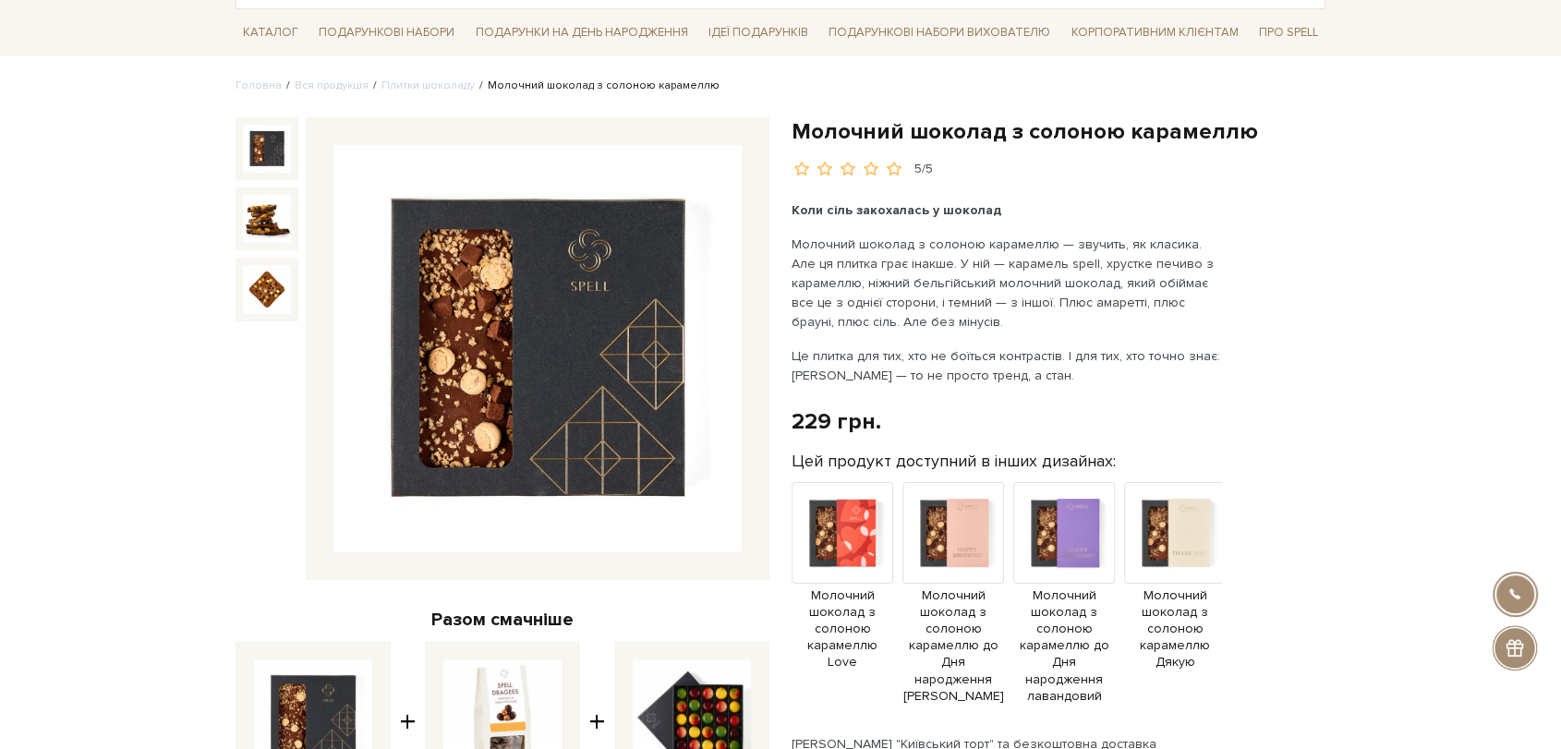
scroll to position [103, 0]
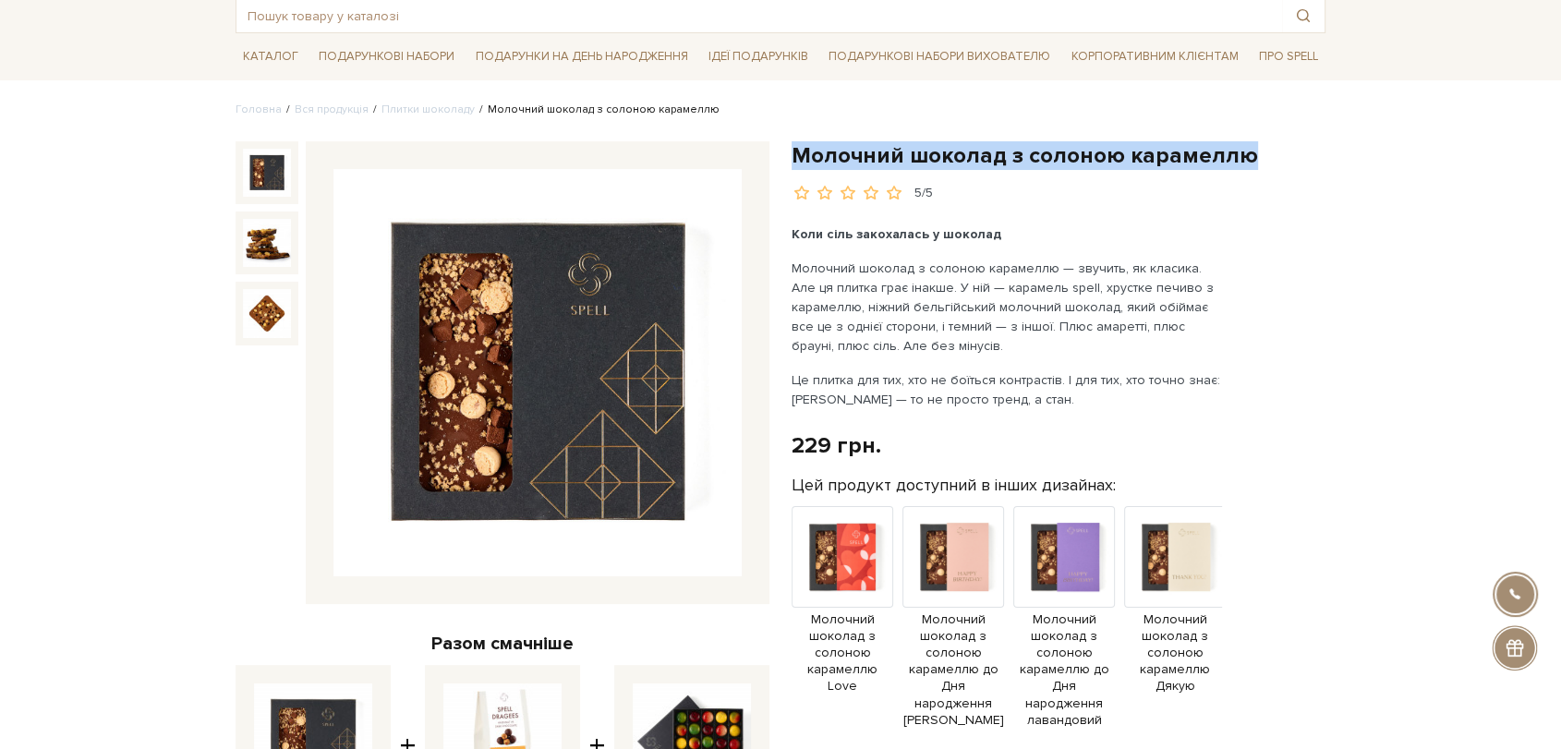
drag, startPoint x: 791, startPoint y: 153, endPoint x: 1251, endPoint y: 166, distance: 460.3
copy h1 "Молочний шоколад з солоною карамеллю"
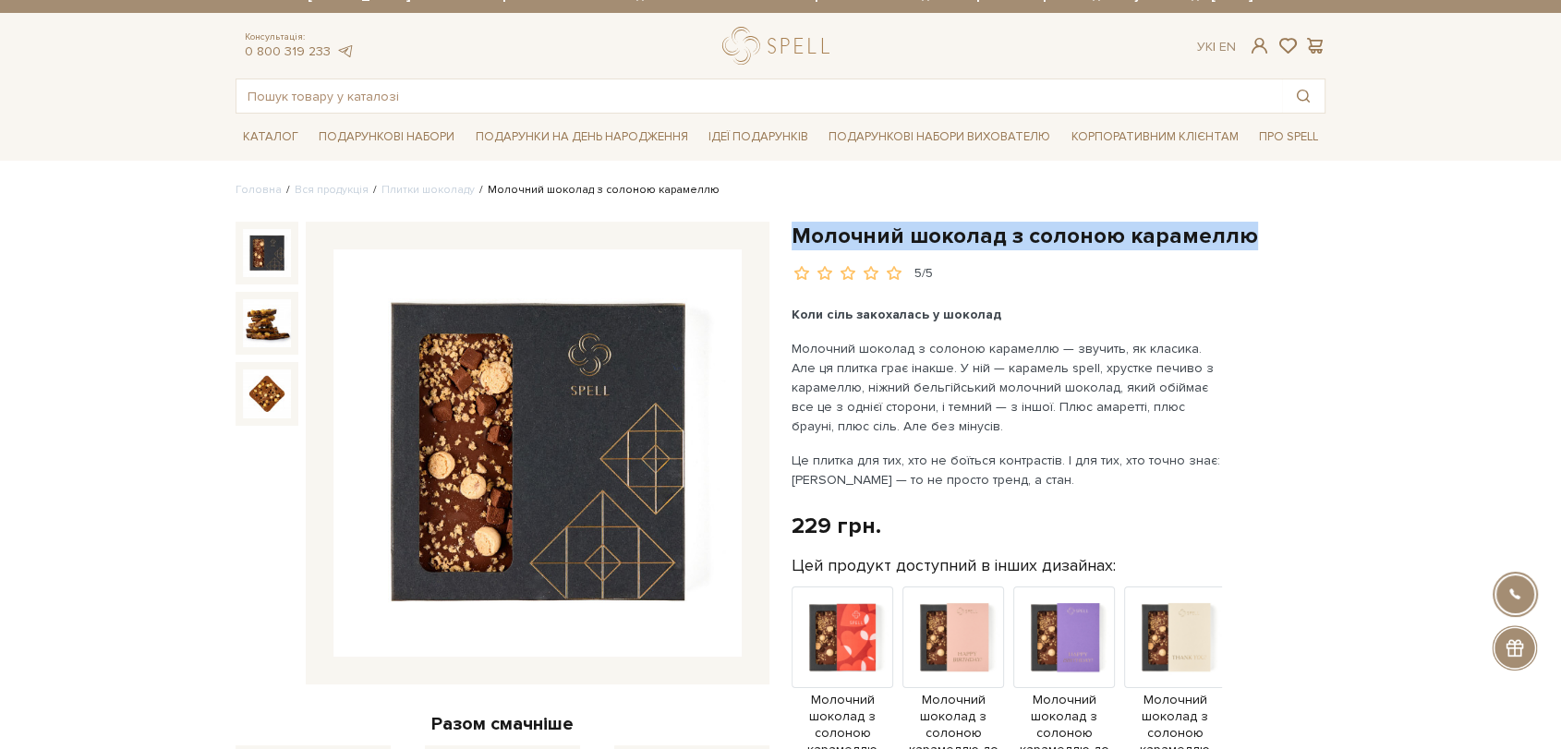
scroll to position [0, 0]
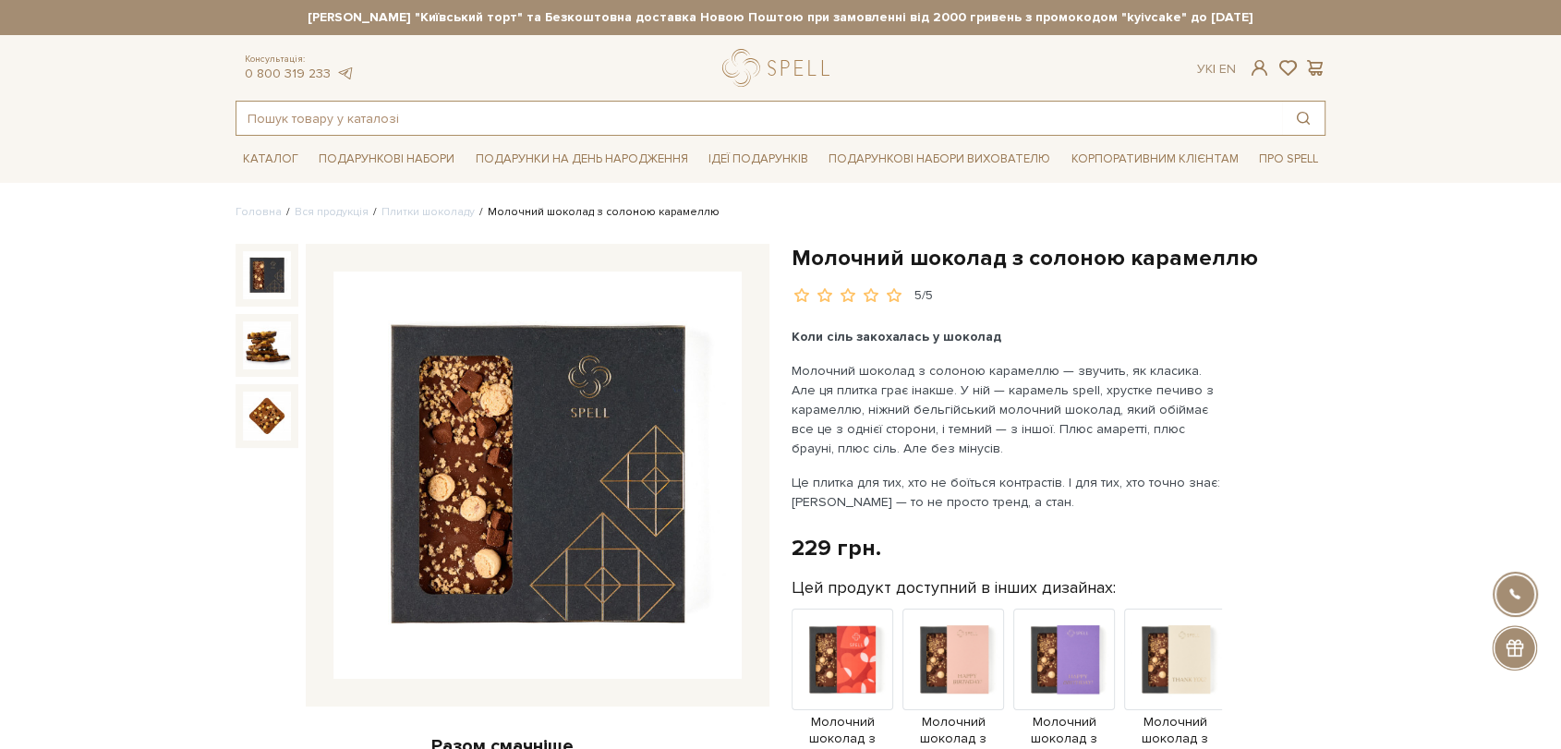
click at [388, 119] on input "text" at bounding box center [760, 118] width 1046 height 33
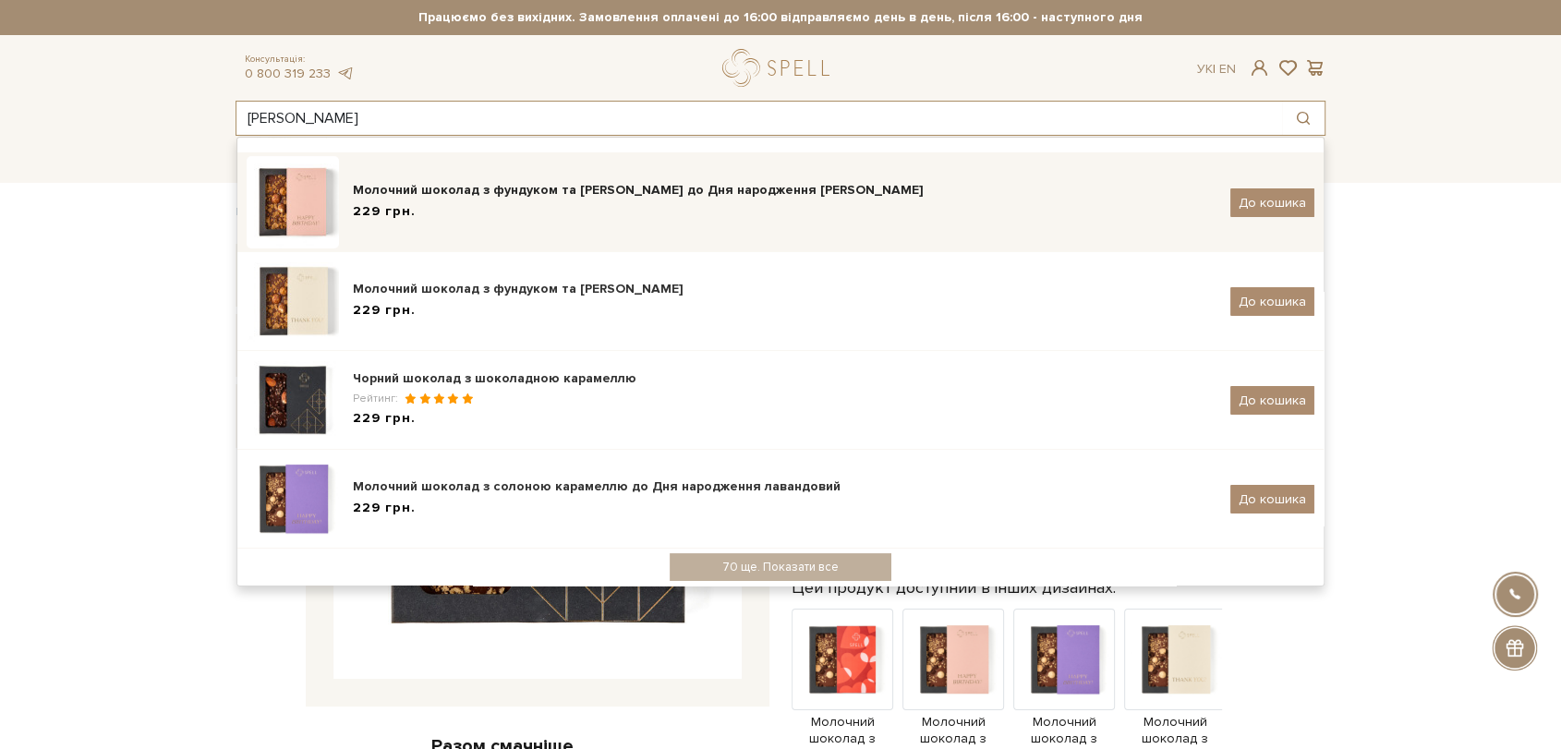
scroll to position [317, 0]
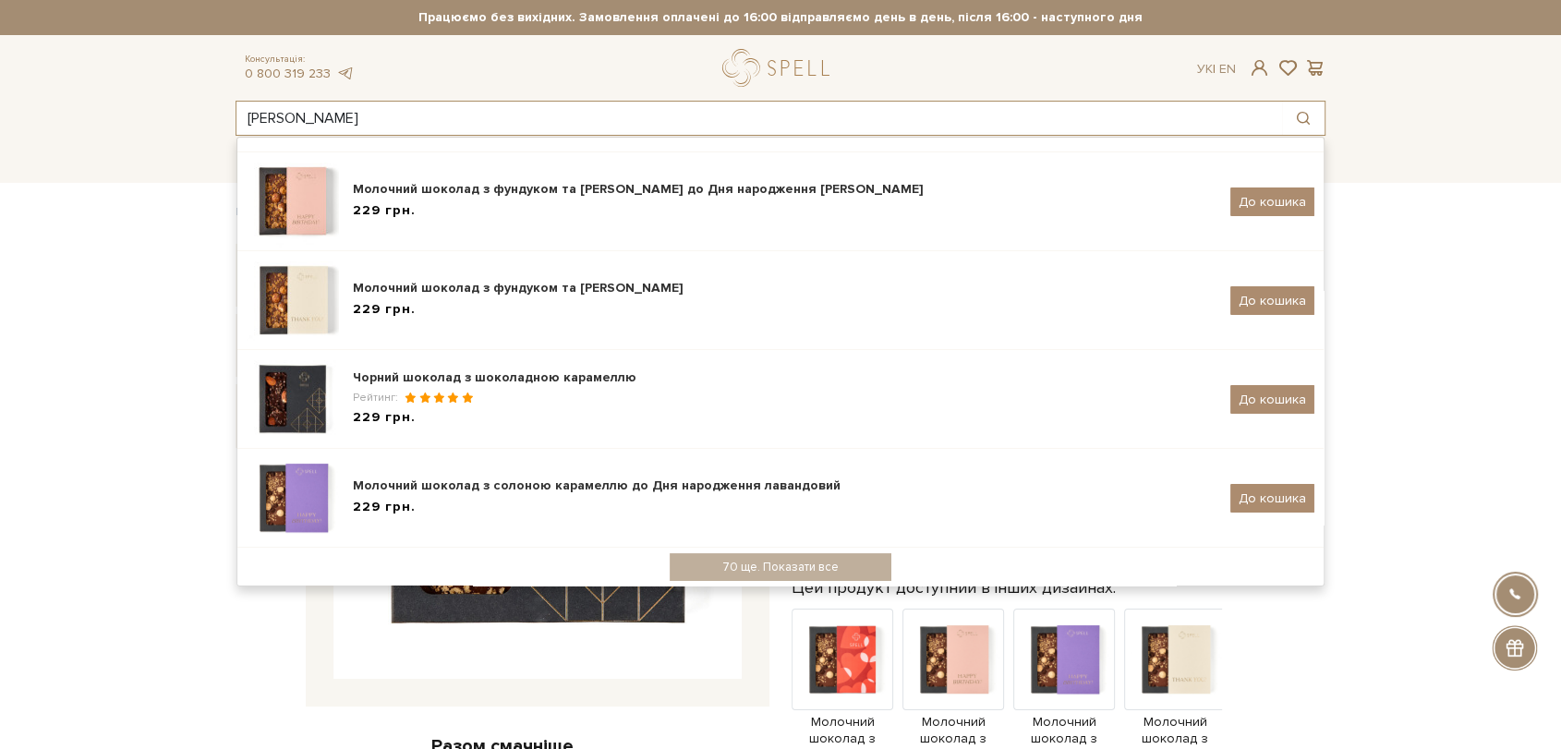
type input "караме"
click at [130, 142] on div "Каталог Всі солодощі Дивитись всі" at bounding box center [780, 159] width 1561 height 46
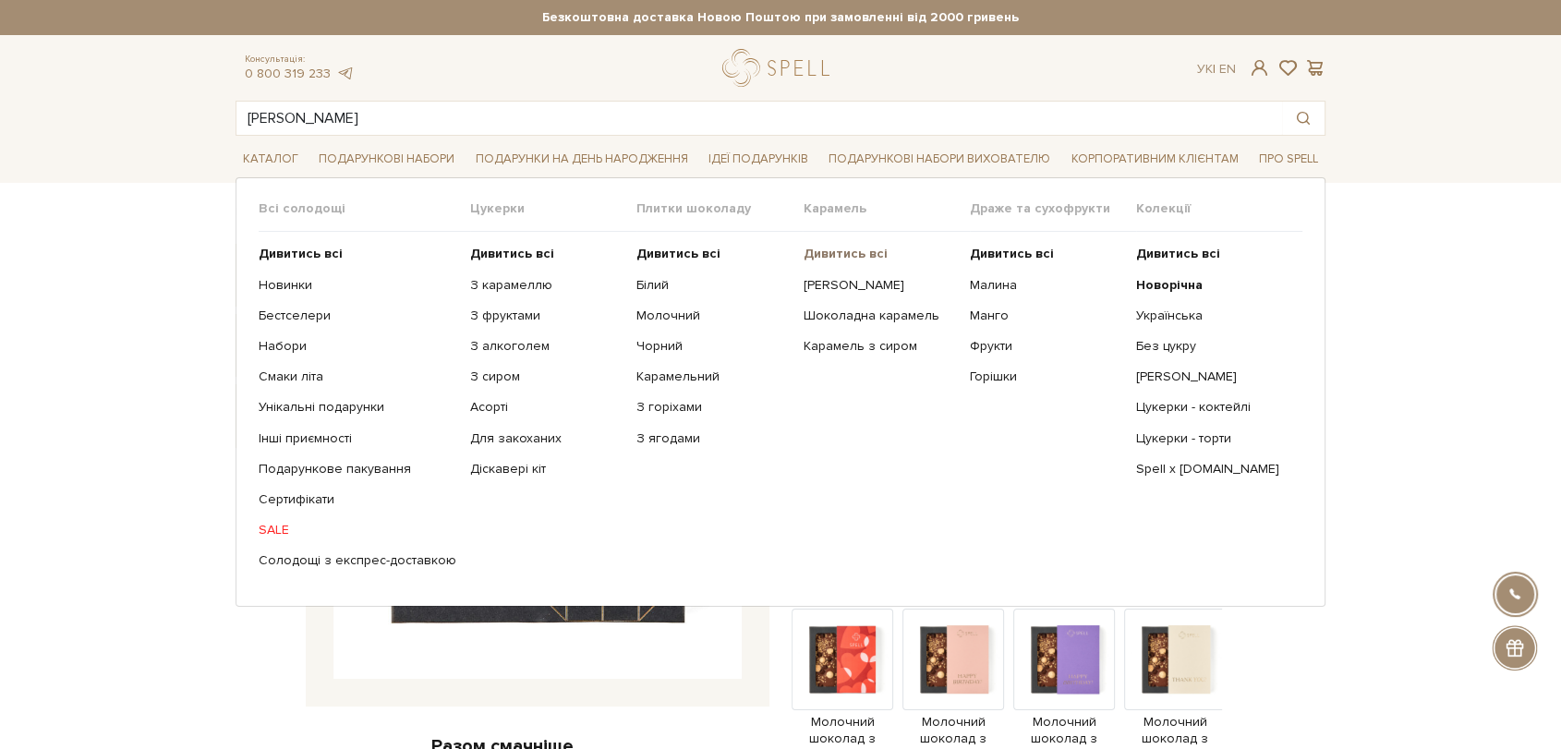
click at [823, 250] on b "Дивитись всі" at bounding box center [845, 254] width 84 height 16
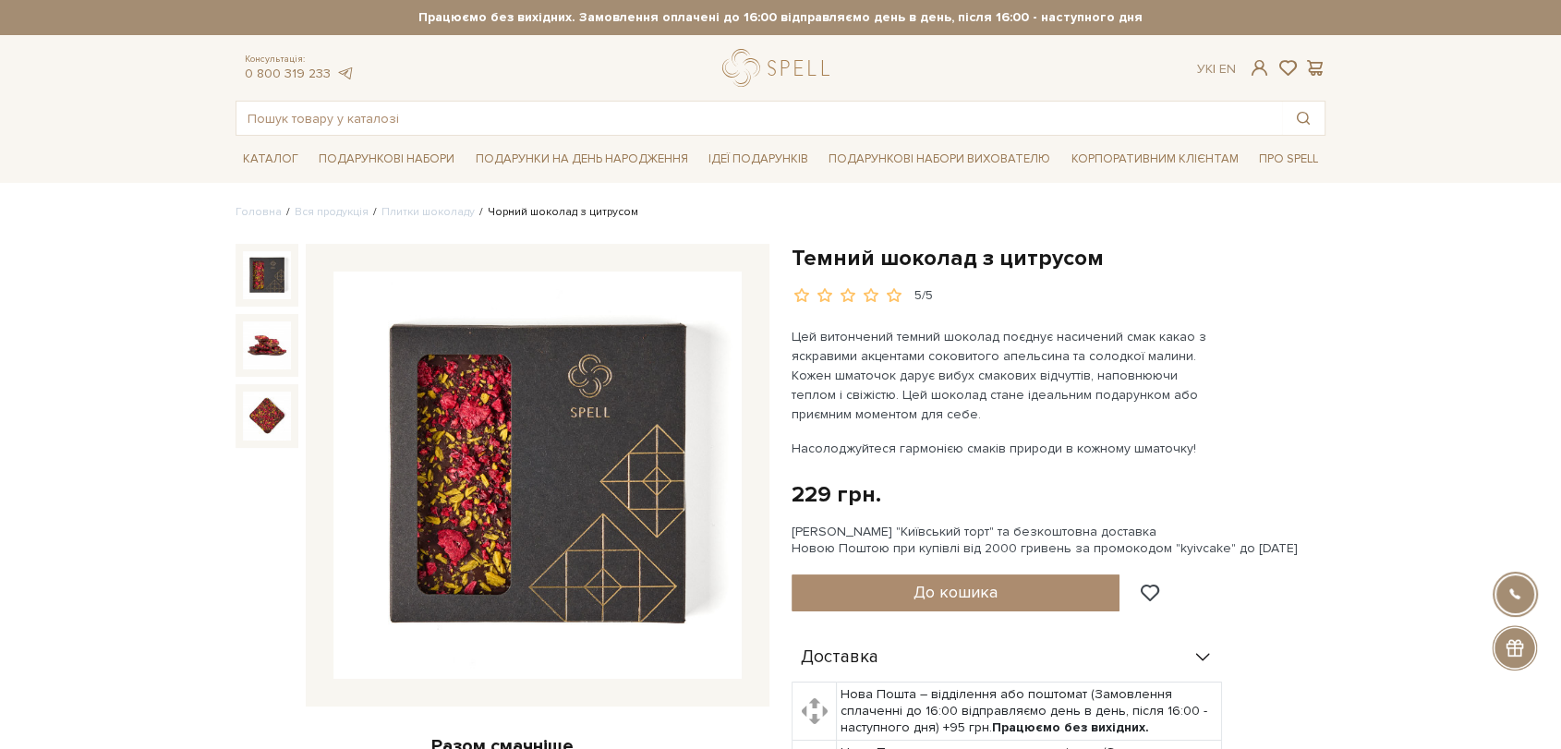
click at [493, 423] on img at bounding box center [538, 476] width 408 height 408
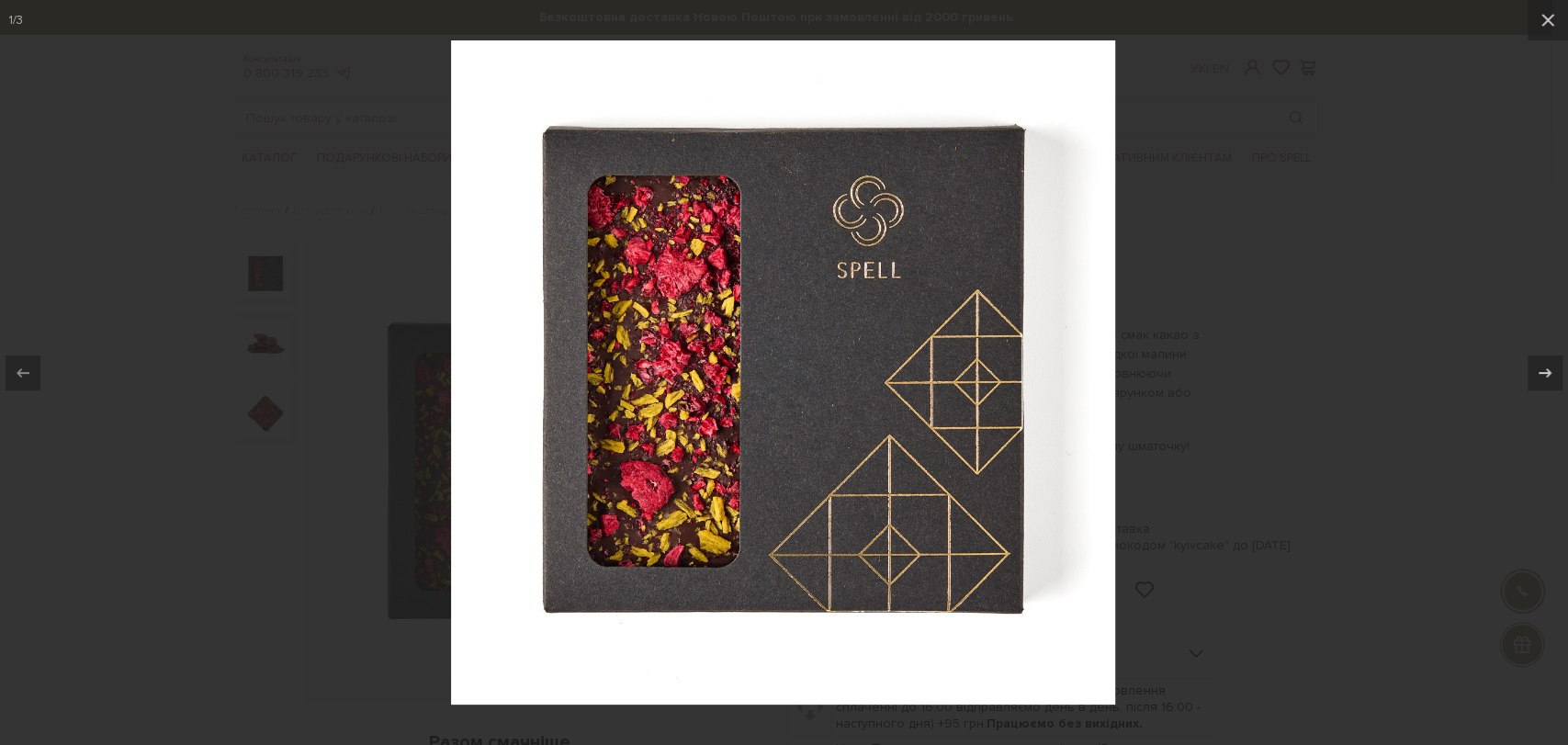
drag, startPoint x: 1218, startPoint y: 289, endPoint x: 1198, endPoint y: 289, distance: 20.0
click at [1218, 288] on div at bounding box center [784, 372] width 1568 height 745
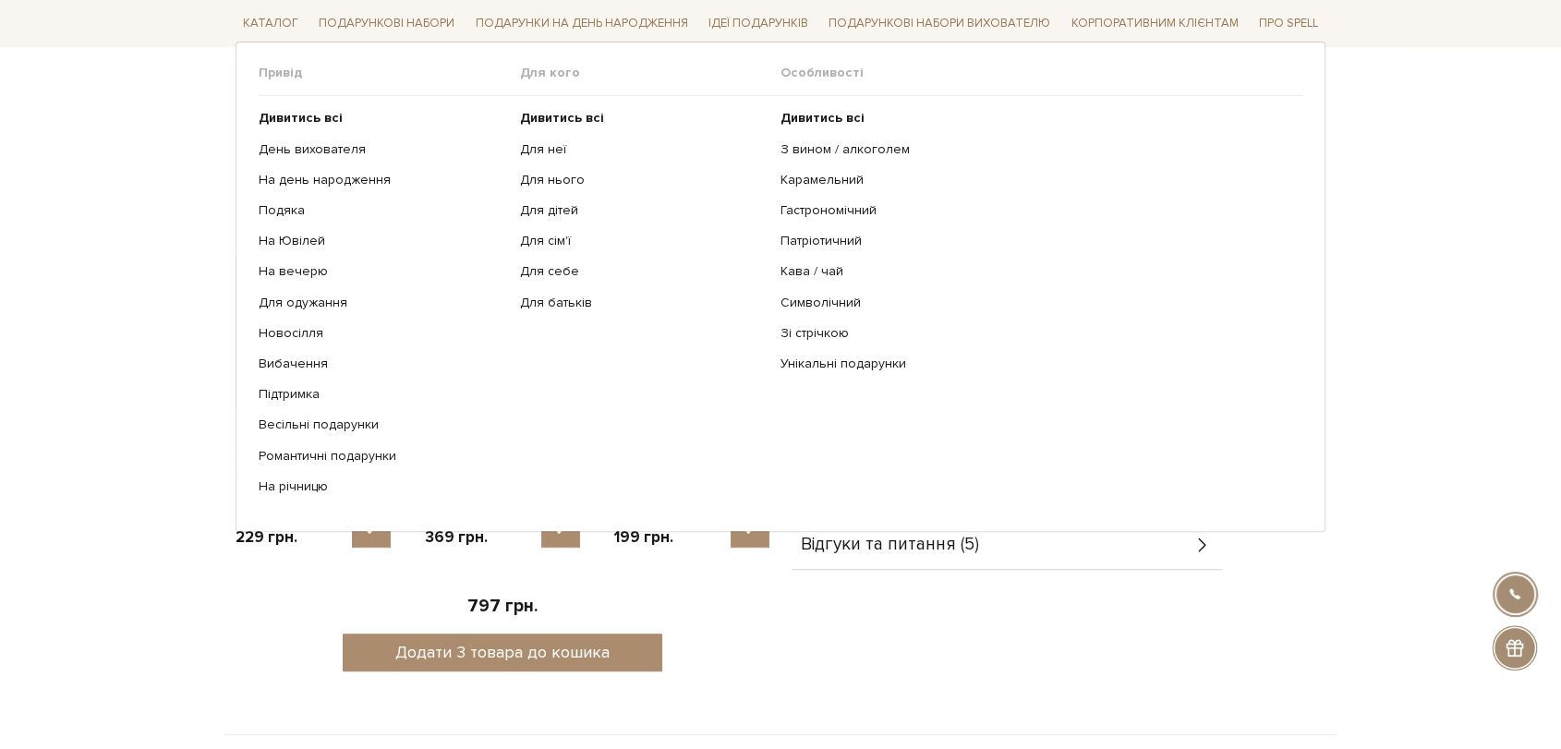
scroll to position [513, 0]
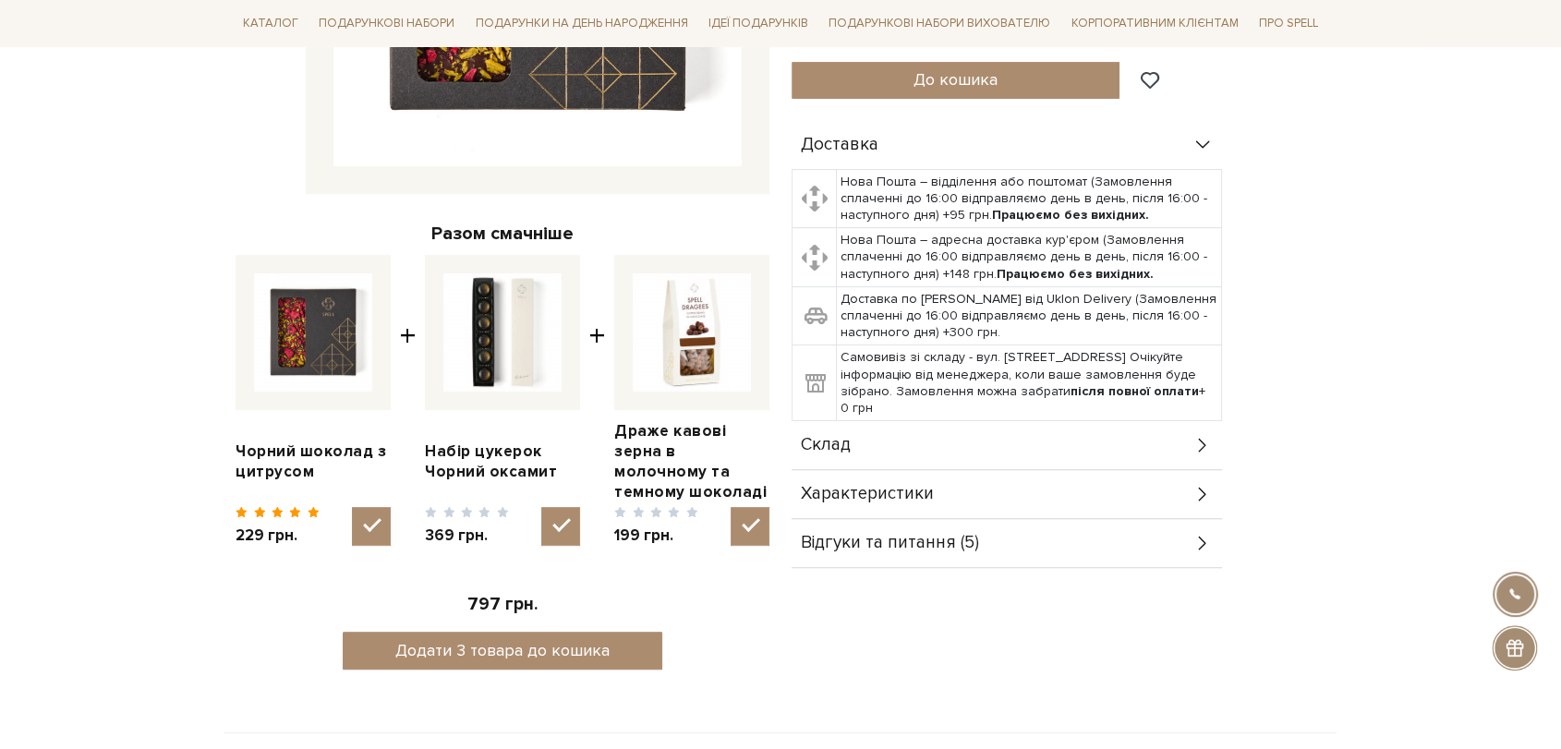
click at [861, 431] on div "Склад" at bounding box center [1007, 445] width 431 height 48
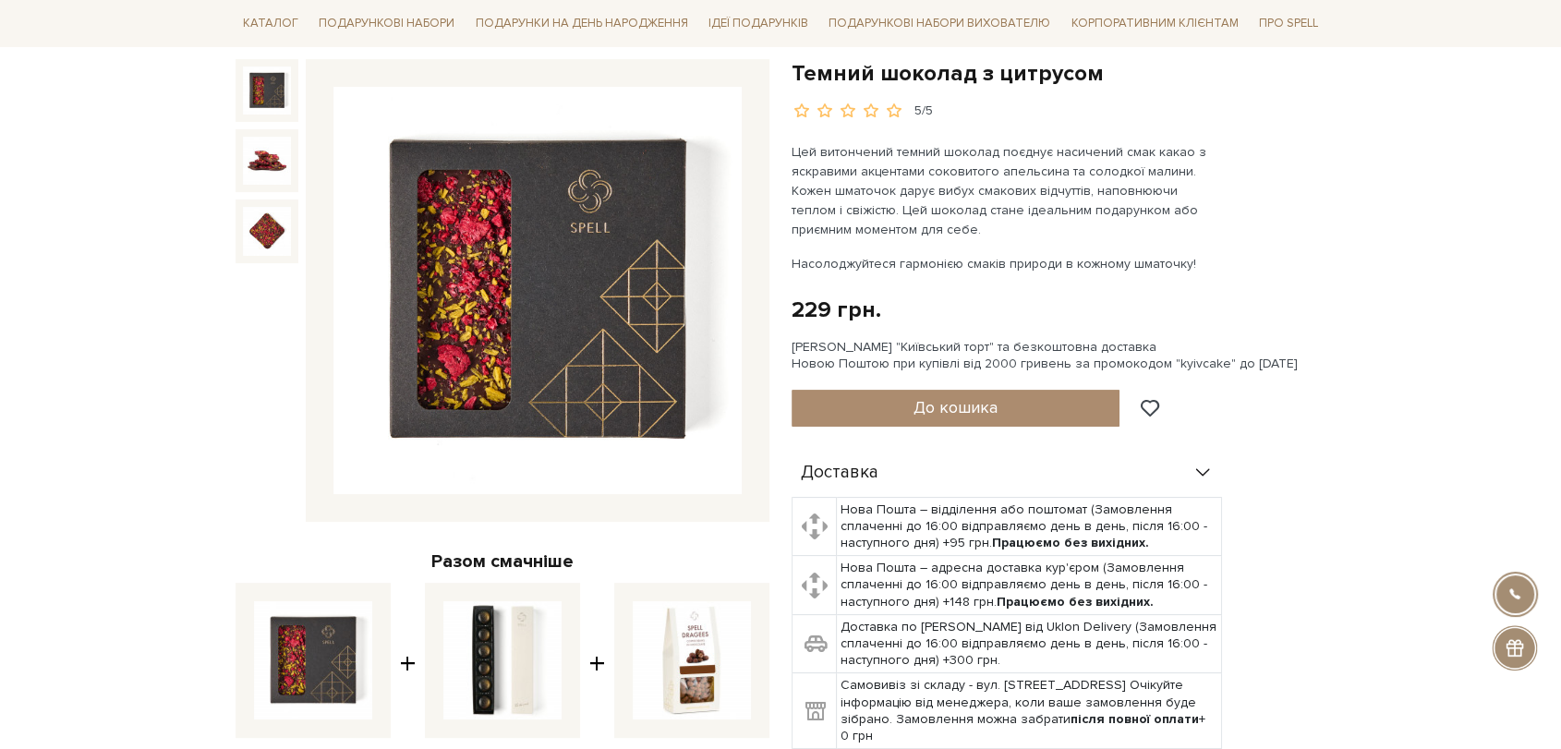
scroll to position [0, 0]
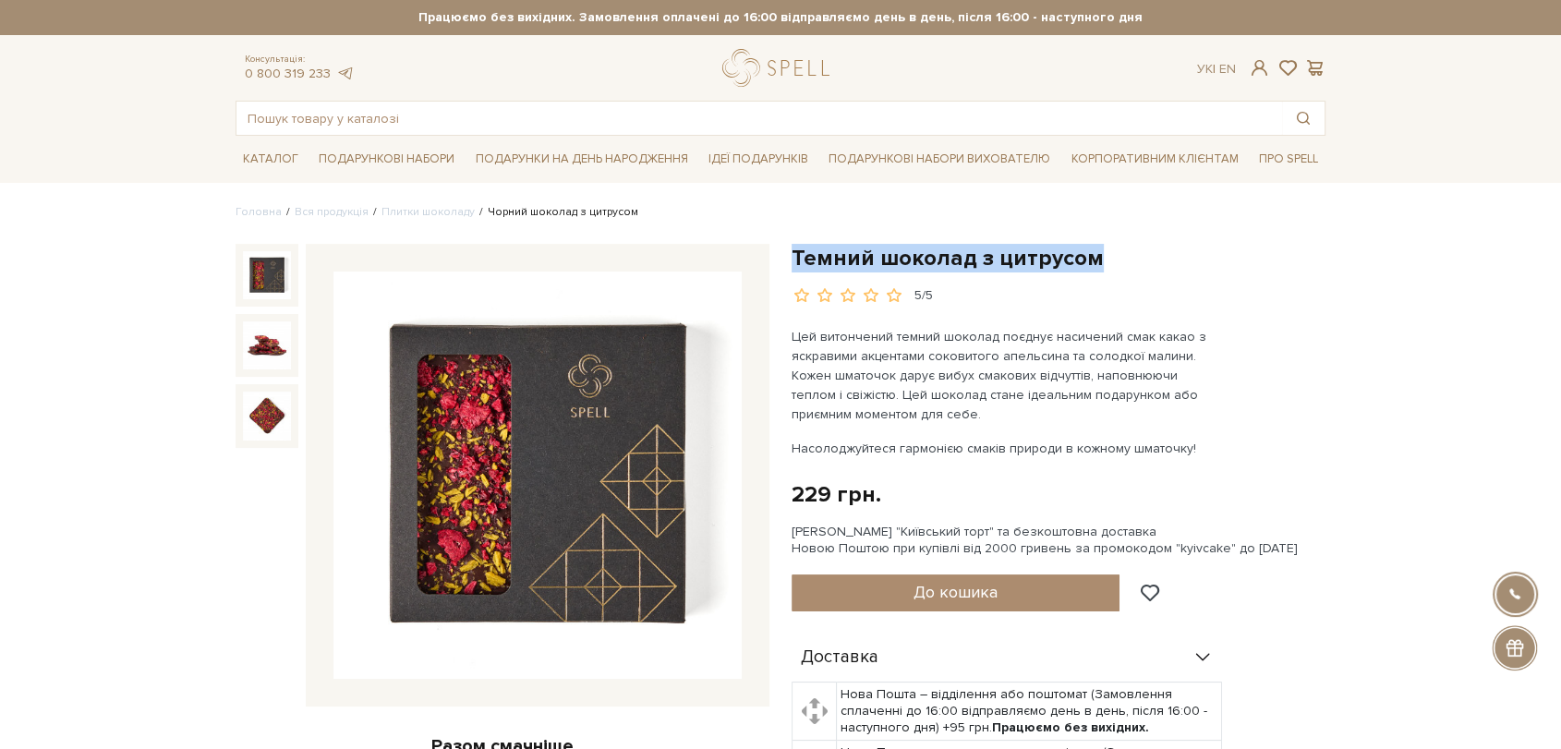
drag, startPoint x: 793, startPoint y: 264, endPoint x: 1106, endPoint y: 261, distance: 313.2
click at [1106, 261] on h1 "Темний шоколад з цитрусом" at bounding box center [1059, 258] width 534 height 29
copy h1 "Темний шоколад з цитрусом"
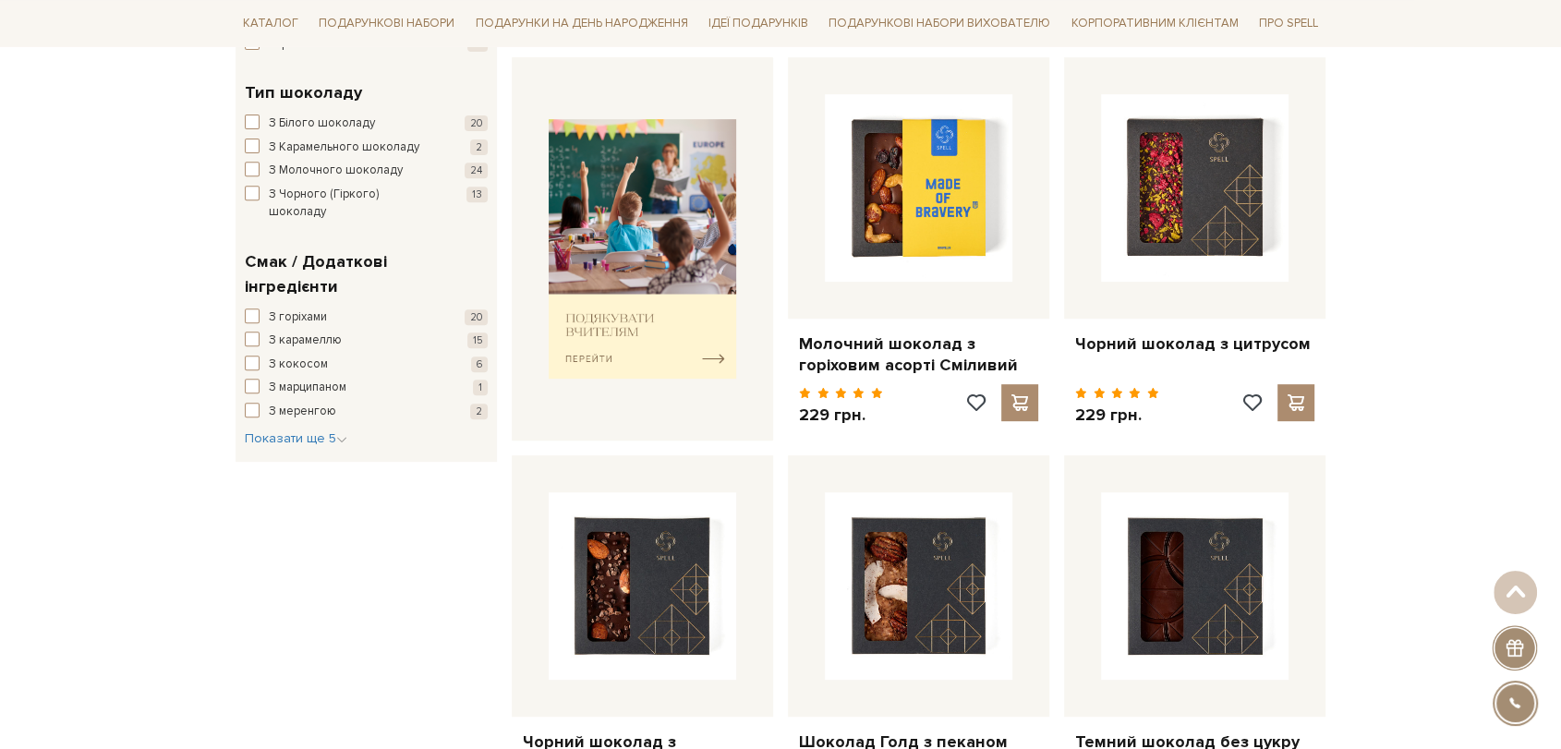
scroll to position [924, 0]
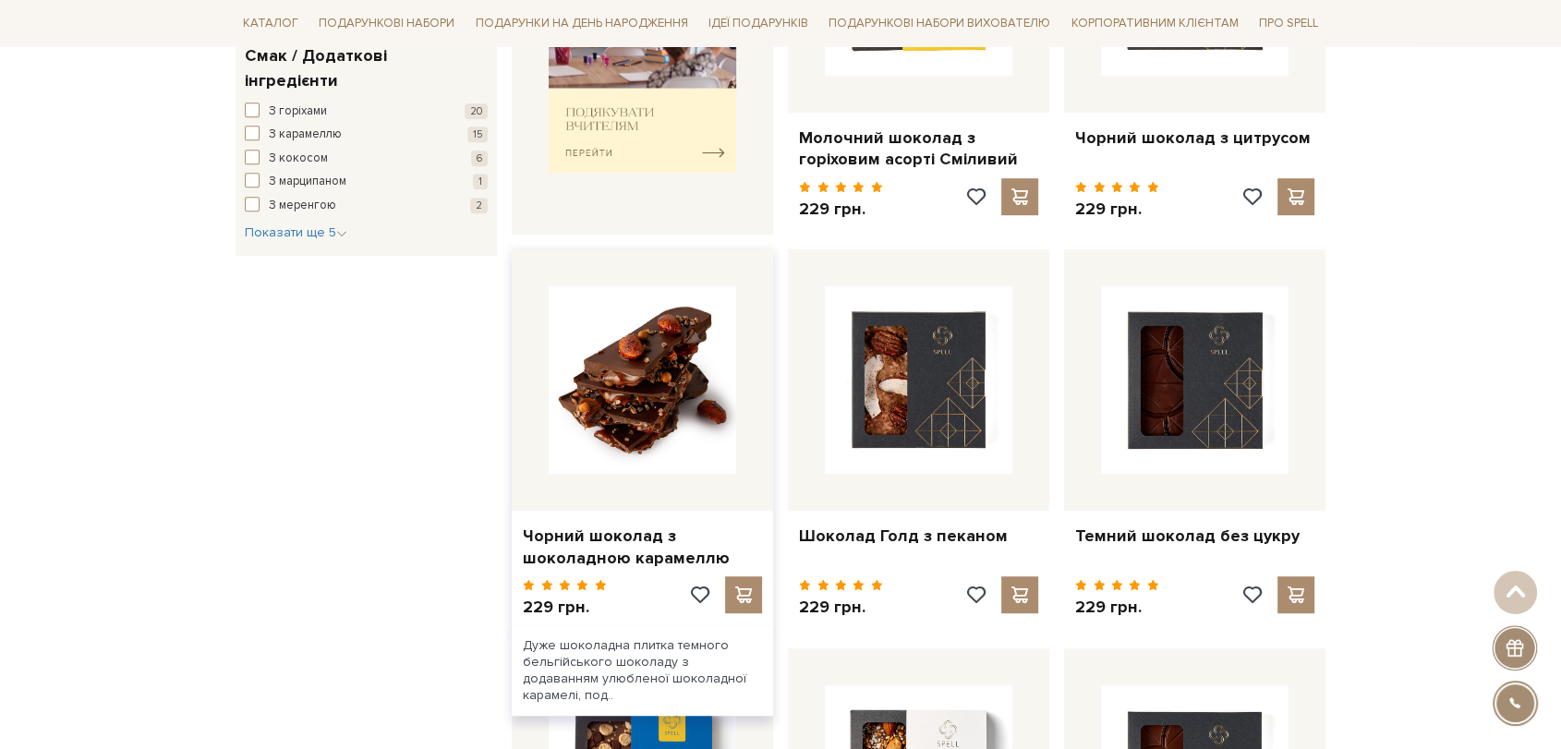
click at [614, 381] on img at bounding box center [643, 380] width 188 height 188
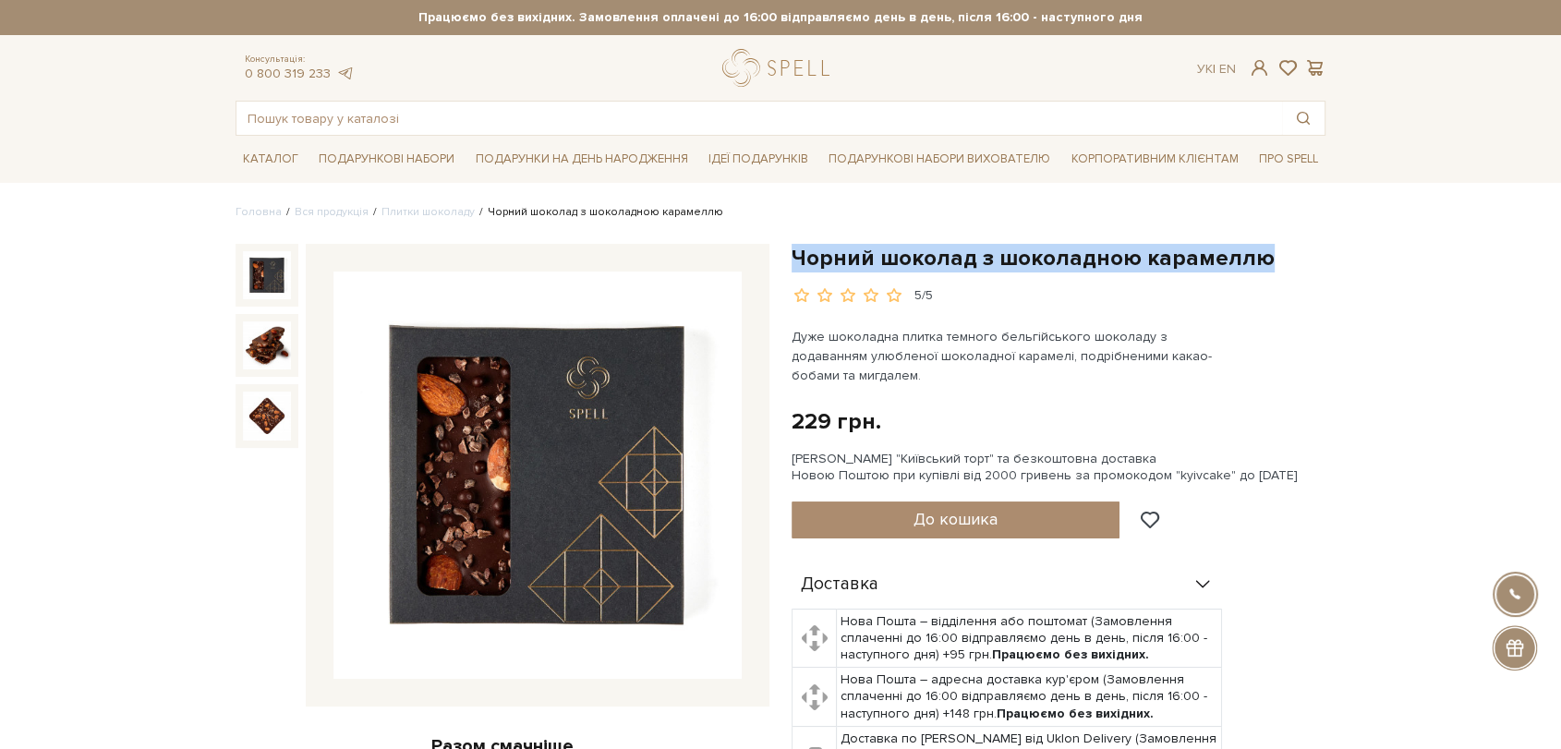
drag, startPoint x: 797, startPoint y: 249, endPoint x: 1490, endPoint y: 231, distance: 693.1
copy h1 "Чорний шоколад з шоколадною карамеллю"
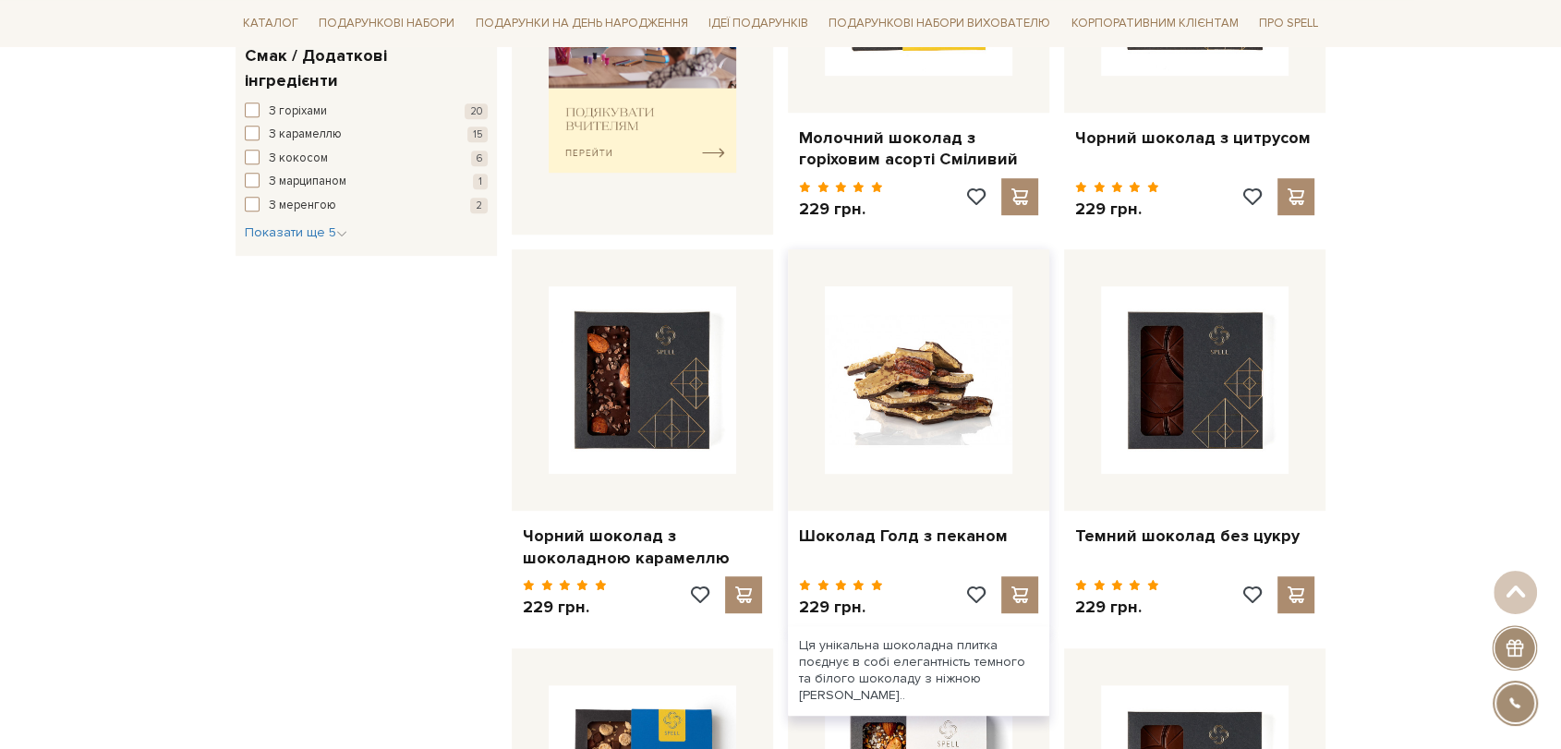
click at [912, 342] on img at bounding box center [919, 380] width 188 height 188
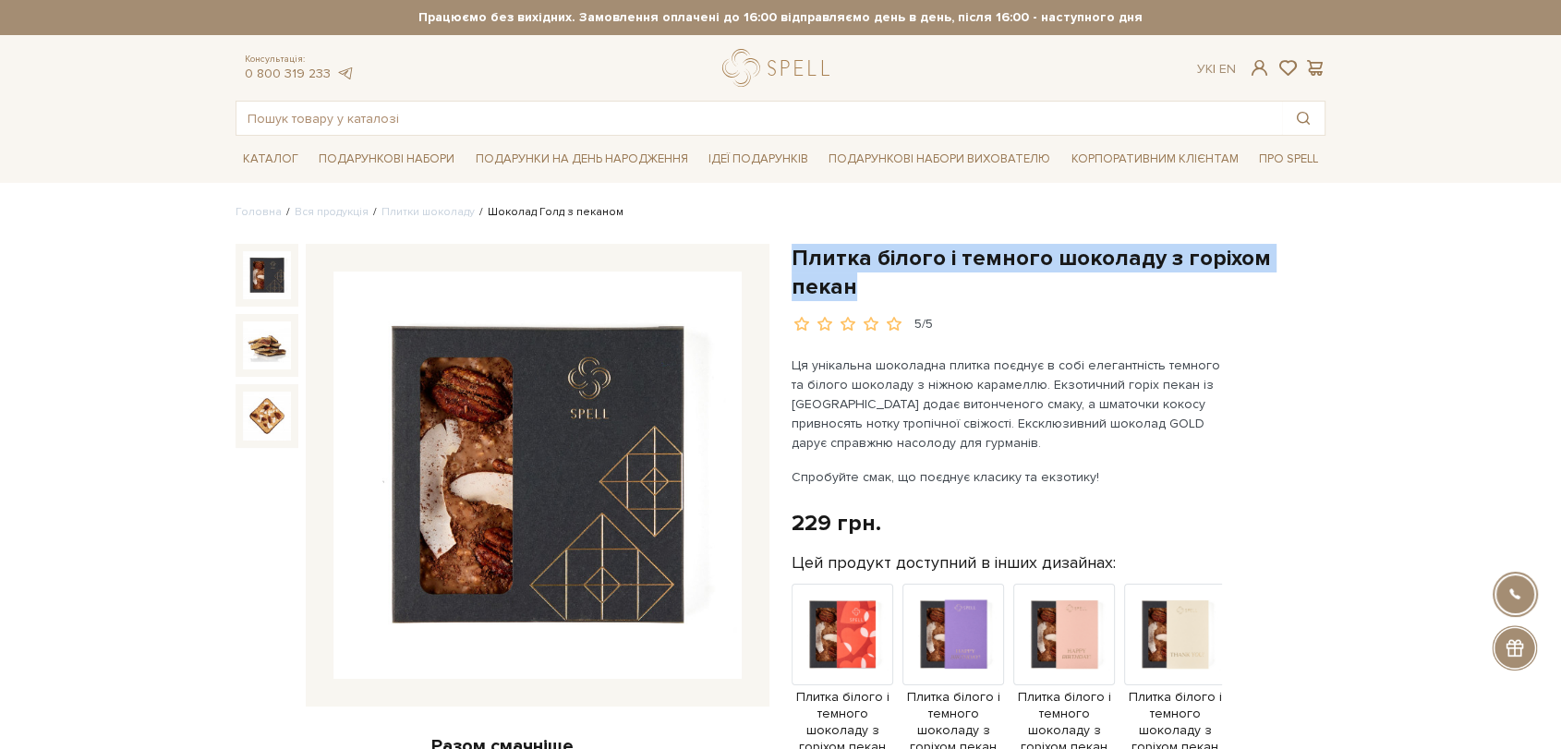
drag, startPoint x: 791, startPoint y: 251, endPoint x: 1390, endPoint y: 267, distance: 598.9
copy h1 "Плитка білого і темного шоколаду з горіхом пекан"
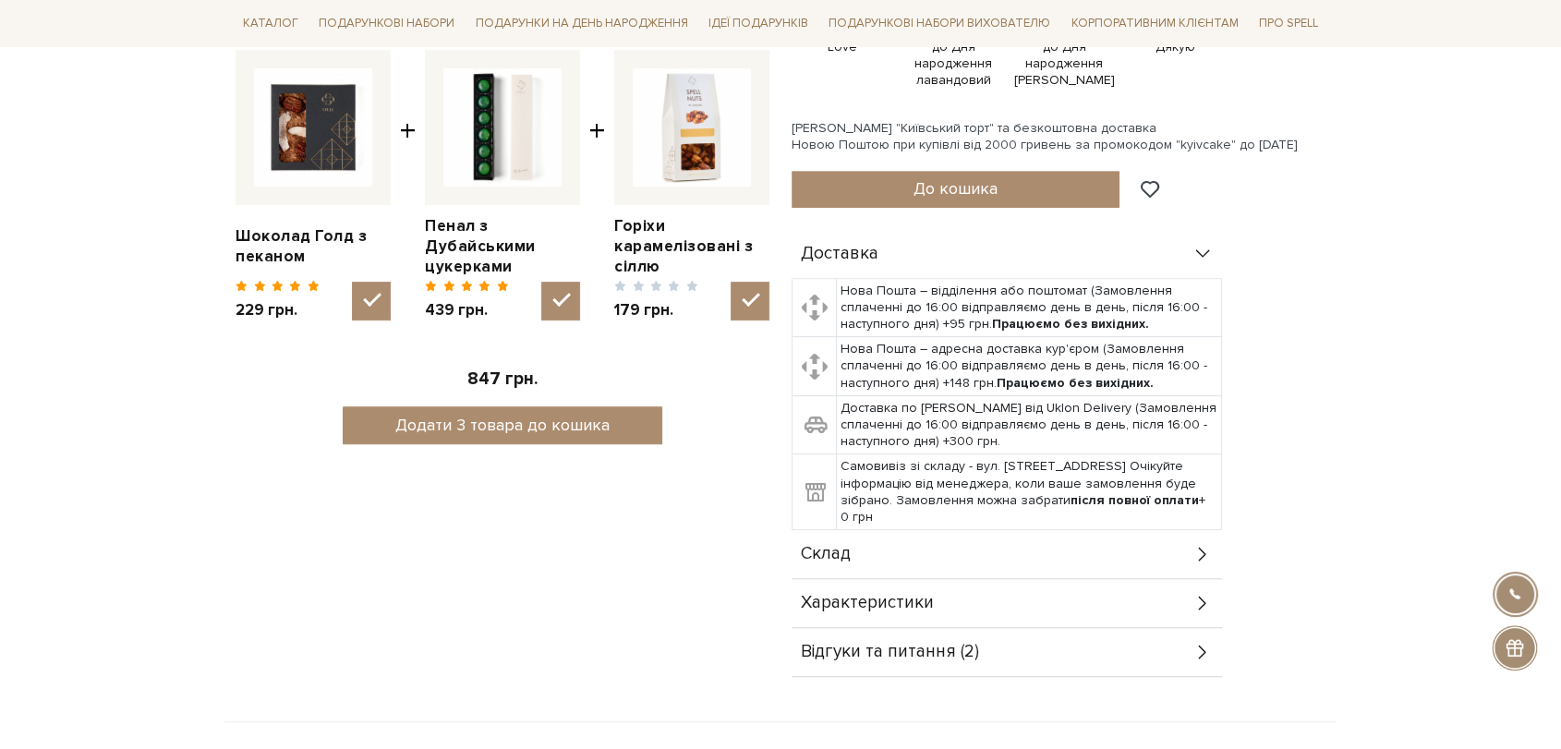
click at [905, 530] on div "Склад" at bounding box center [1007, 554] width 431 height 48
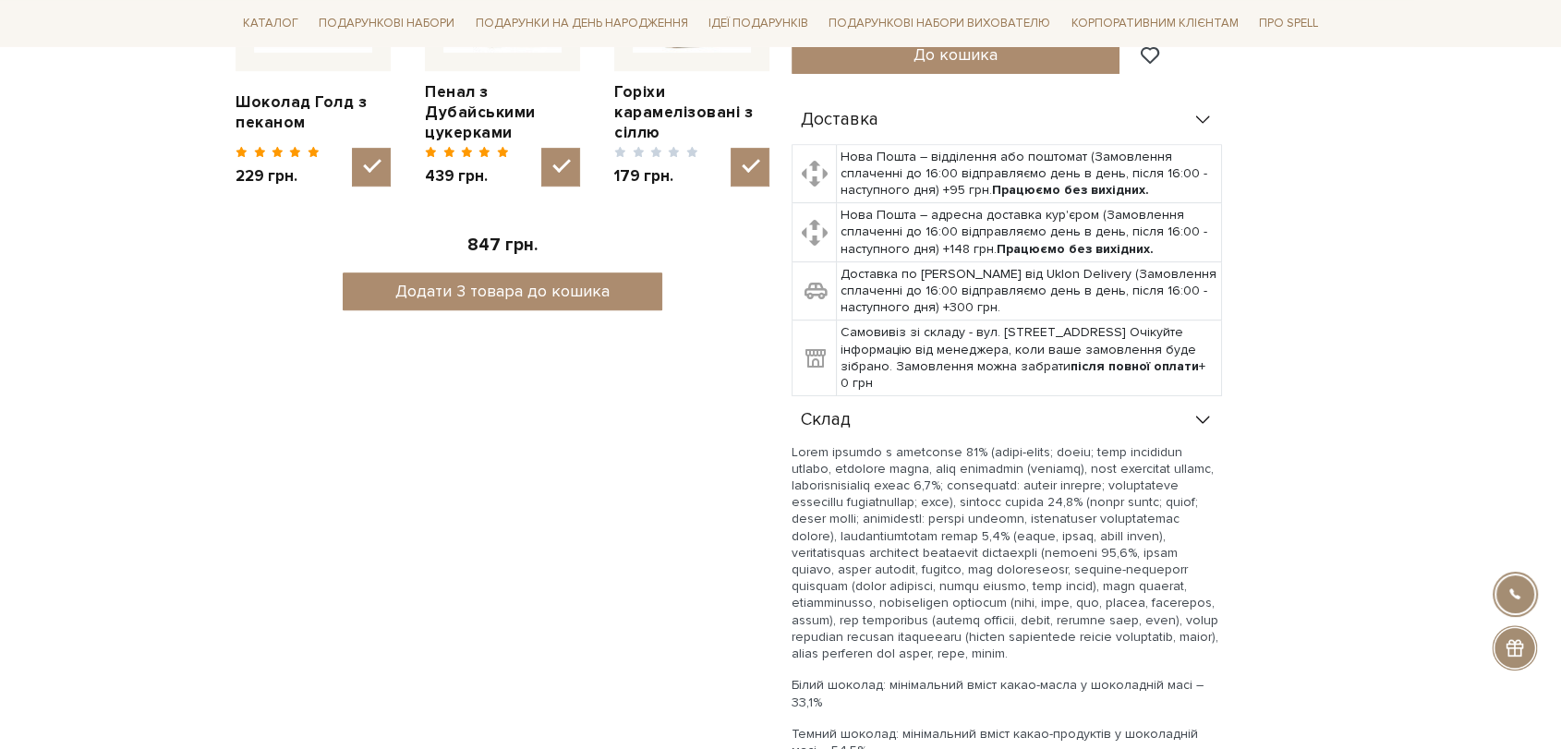
scroll to position [1129, 0]
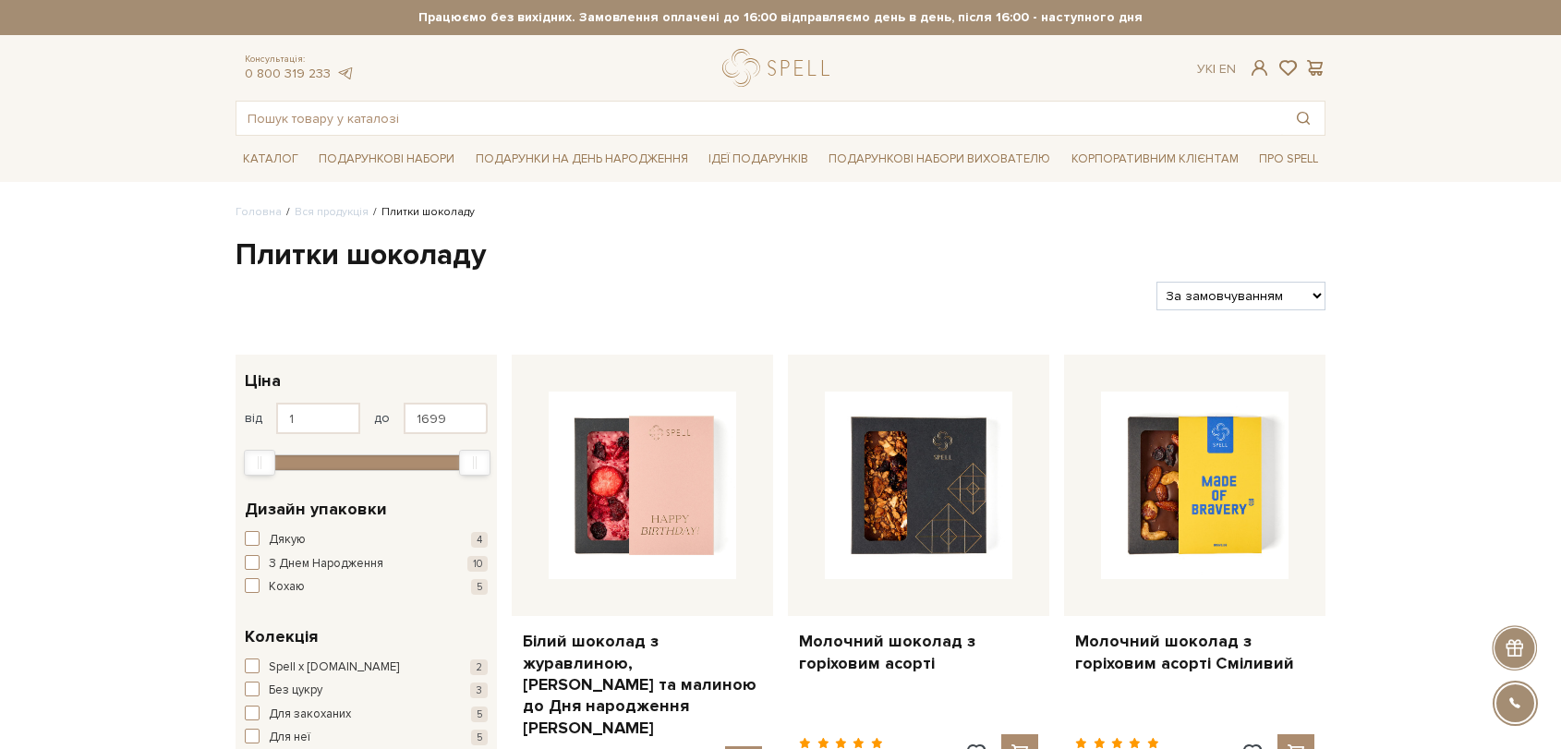
select select "[URL][DOMAIN_NAME]"
drag, startPoint x: 1193, startPoint y: 297, endPoint x: 1176, endPoint y: 308, distance: 19.5
click at [1192, 303] on select "За замовчуванням За Ціною (зростання) За Ціною (зменшення) Новинки За популярні…" at bounding box center [1241, 296] width 169 height 29
click at [1157, 282] on select "За замовчуванням За Ціною (зростання) За Ціною (зменшення) Новинки За популярні…" at bounding box center [1241, 296] width 169 height 29
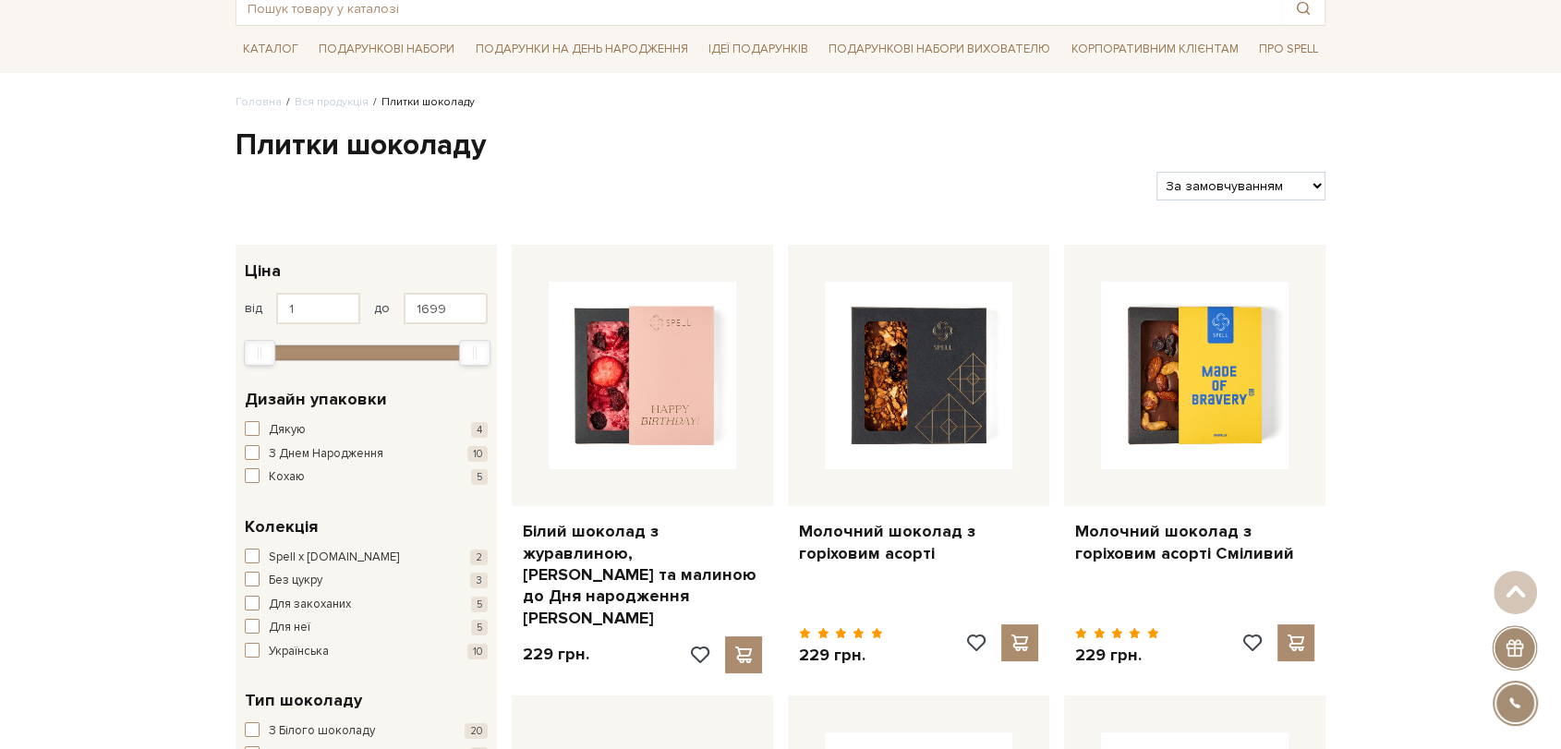
scroll to position [103, 0]
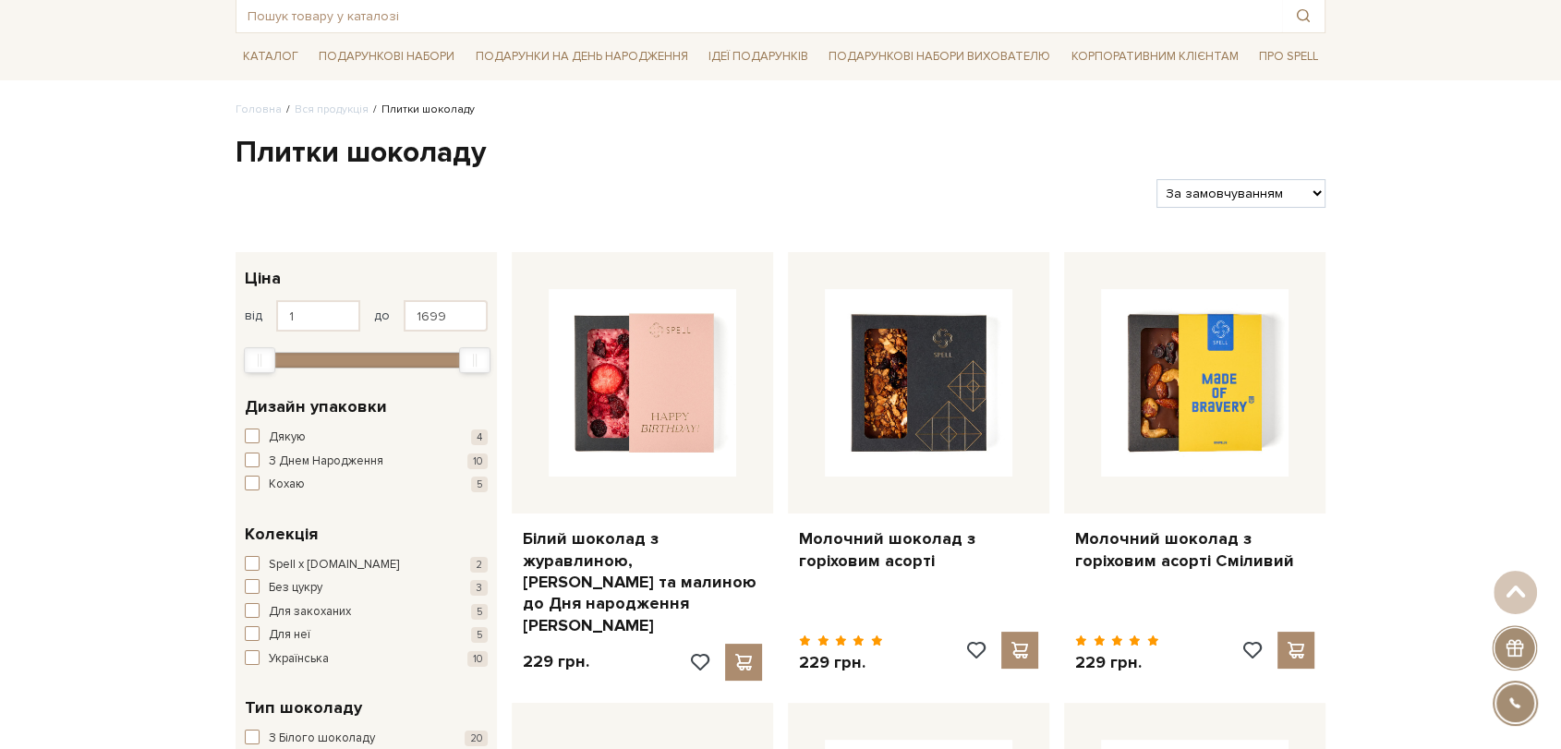
drag, startPoint x: 1204, startPoint y: 226, endPoint x: 1202, endPoint y: 209, distance: 17.7
click at [1281, 201] on select "За замовчуванням За Ціною (зростання) За Ціною (зменшення) Новинки За популярні…" at bounding box center [1241, 193] width 169 height 29
click at [1157, 179] on select "За замовчуванням За Ціною (зростання) За Ціною (зменшення) Новинки За популярні…" at bounding box center [1241, 193] width 169 height 29
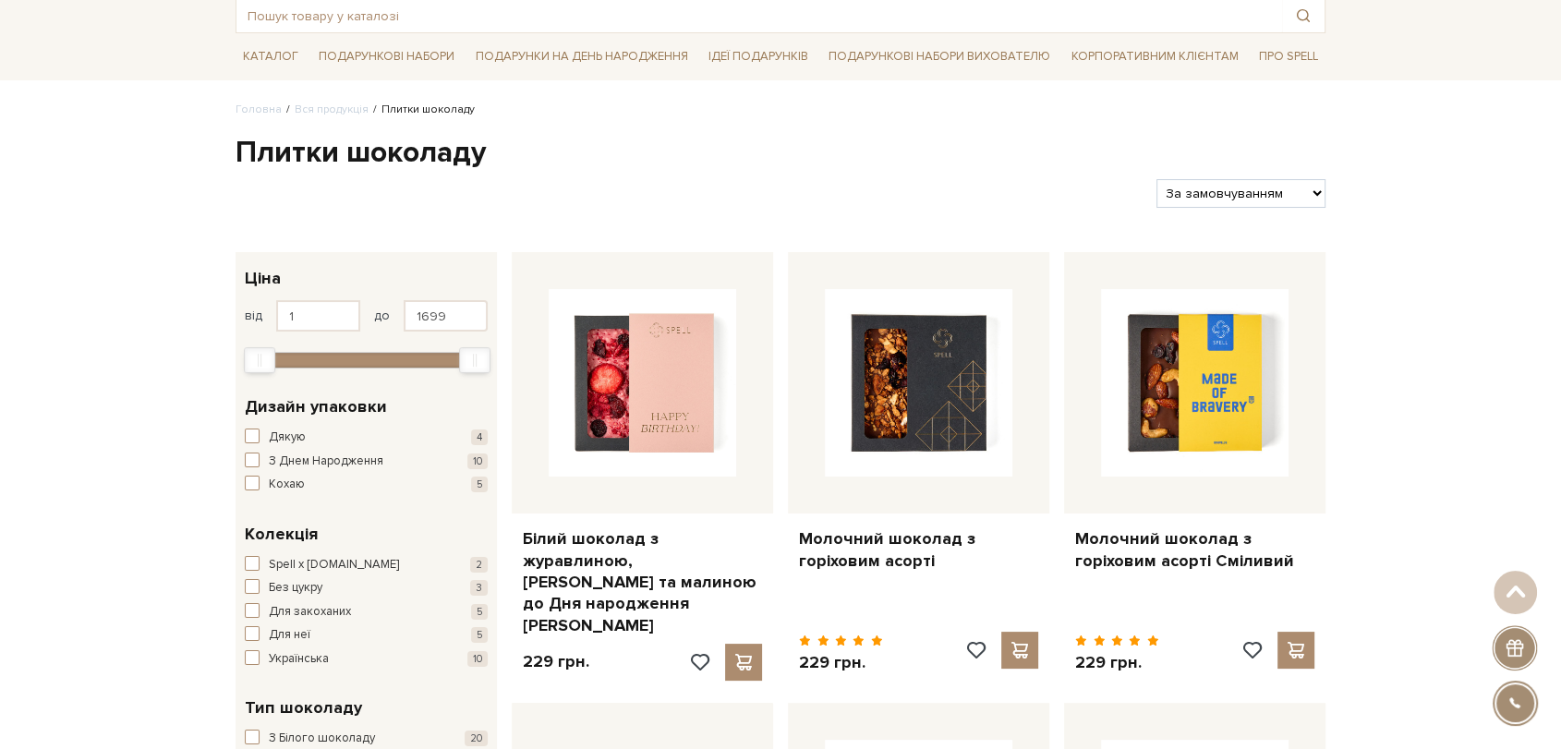
click at [1264, 199] on select "За замовчуванням За Ціною (зростання) За Ціною (зменшення) Новинки За популярні…" at bounding box center [1241, 193] width 169 height 29
select select "[URL][DOMAIN_NAME]"
click at [1157, 179] on select "За замовчуванням За Ціною (зростання) За Ціною (зменшення) Новинки За популярні…" at bounding box center [1241, 193] width 169 height 29
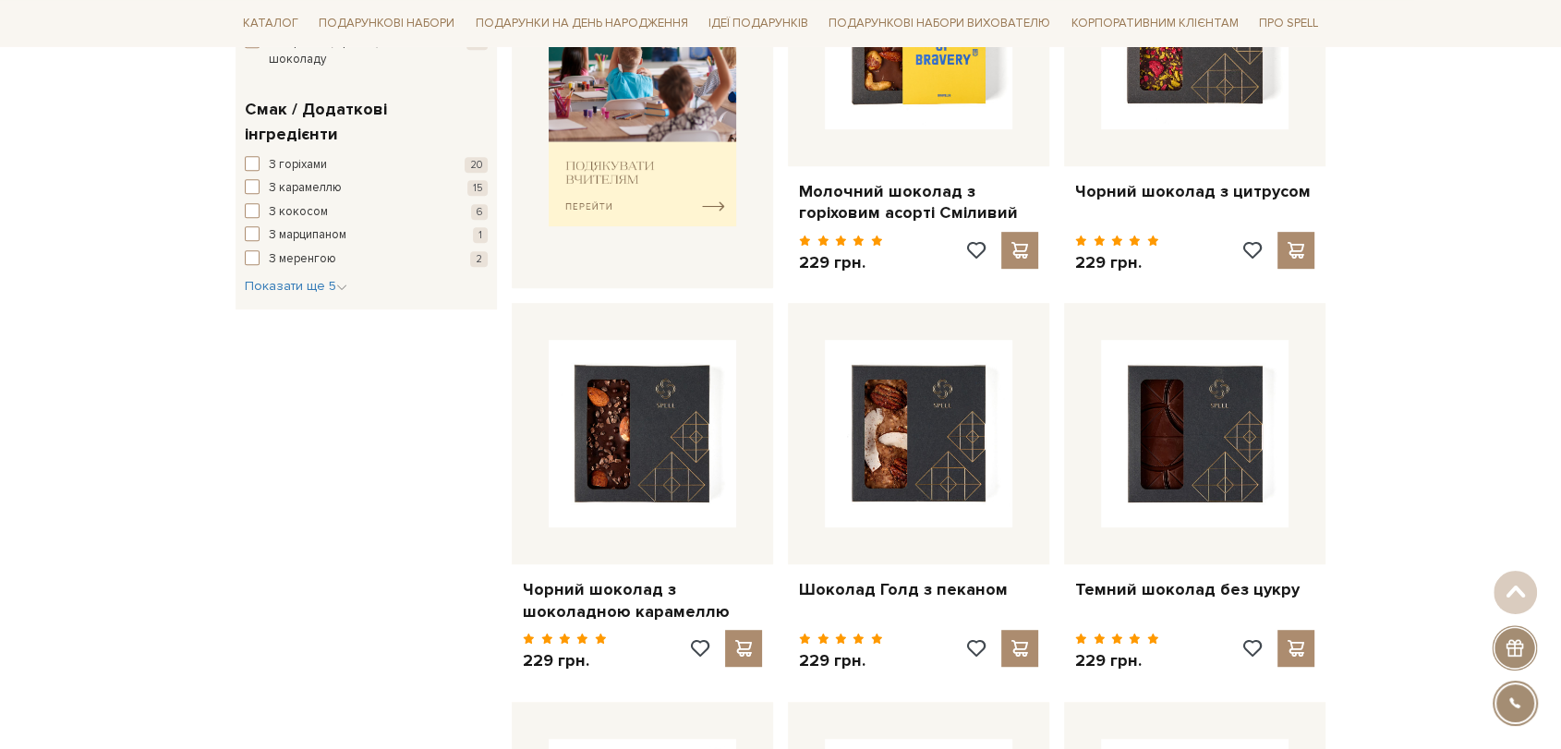
scroll to position [924, 0]
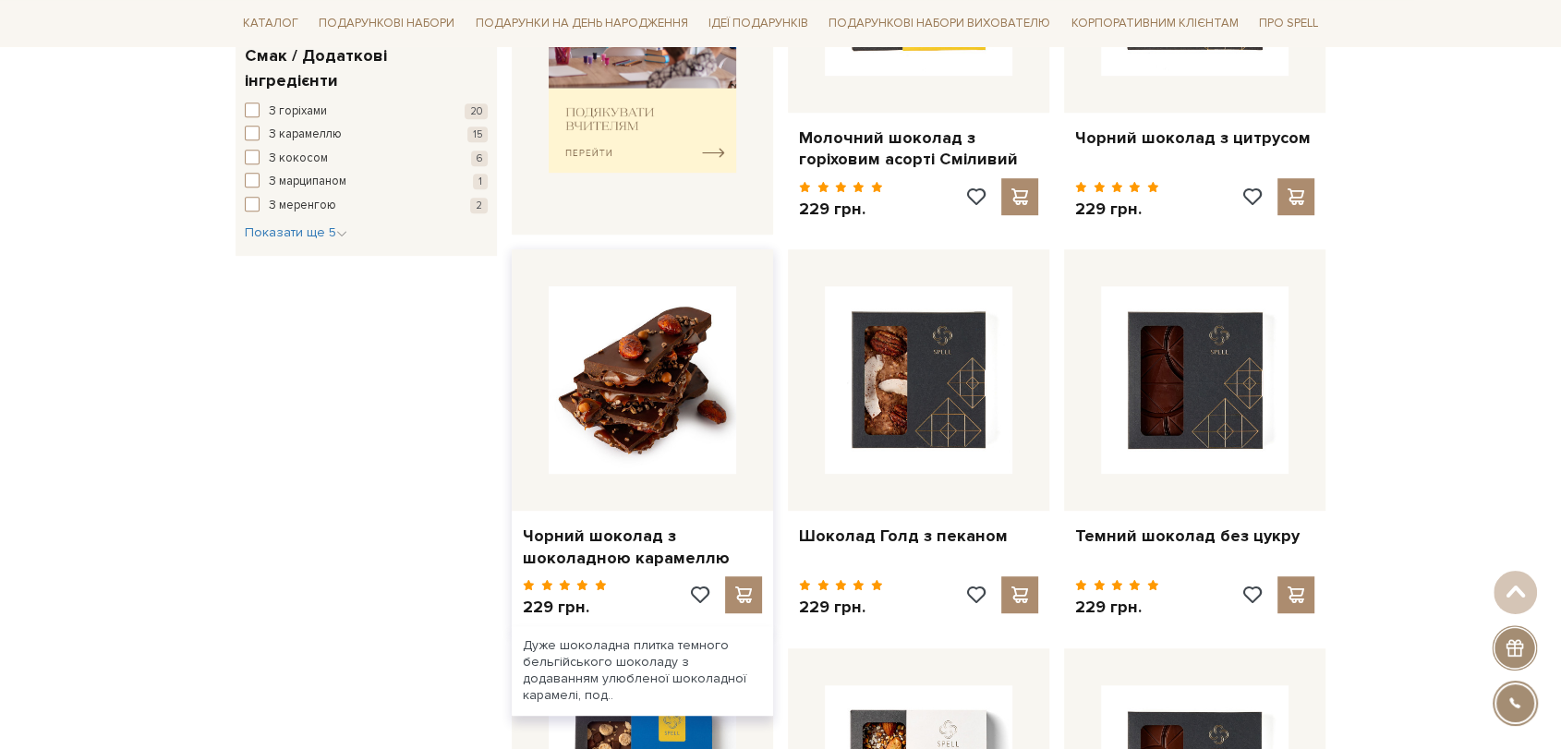
click at [730, 367] on img at bounding box center [643, 380] width 188 height 188
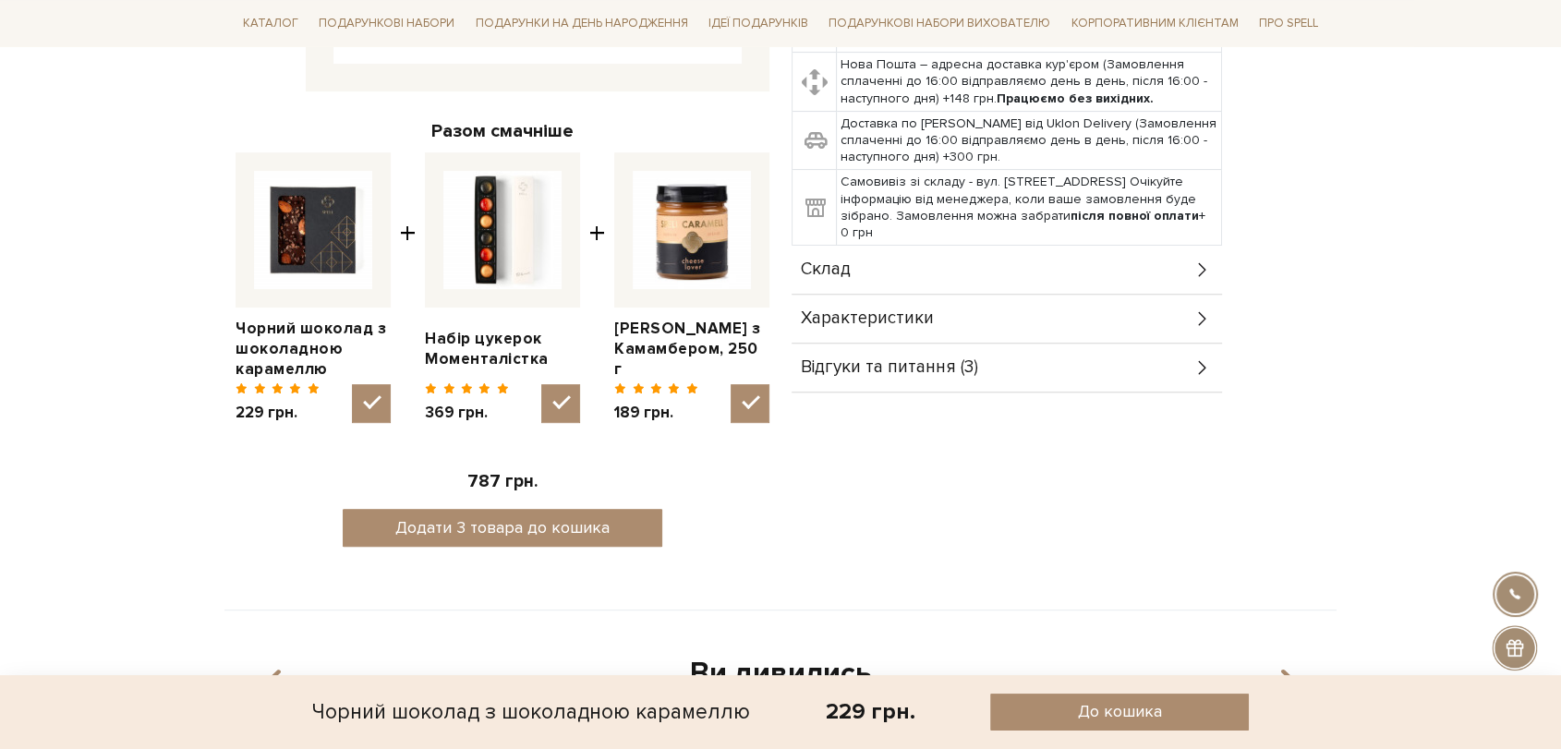
click at [910, 270] on div "Склад" at bounding box center [1007, 270] width 431 height 48
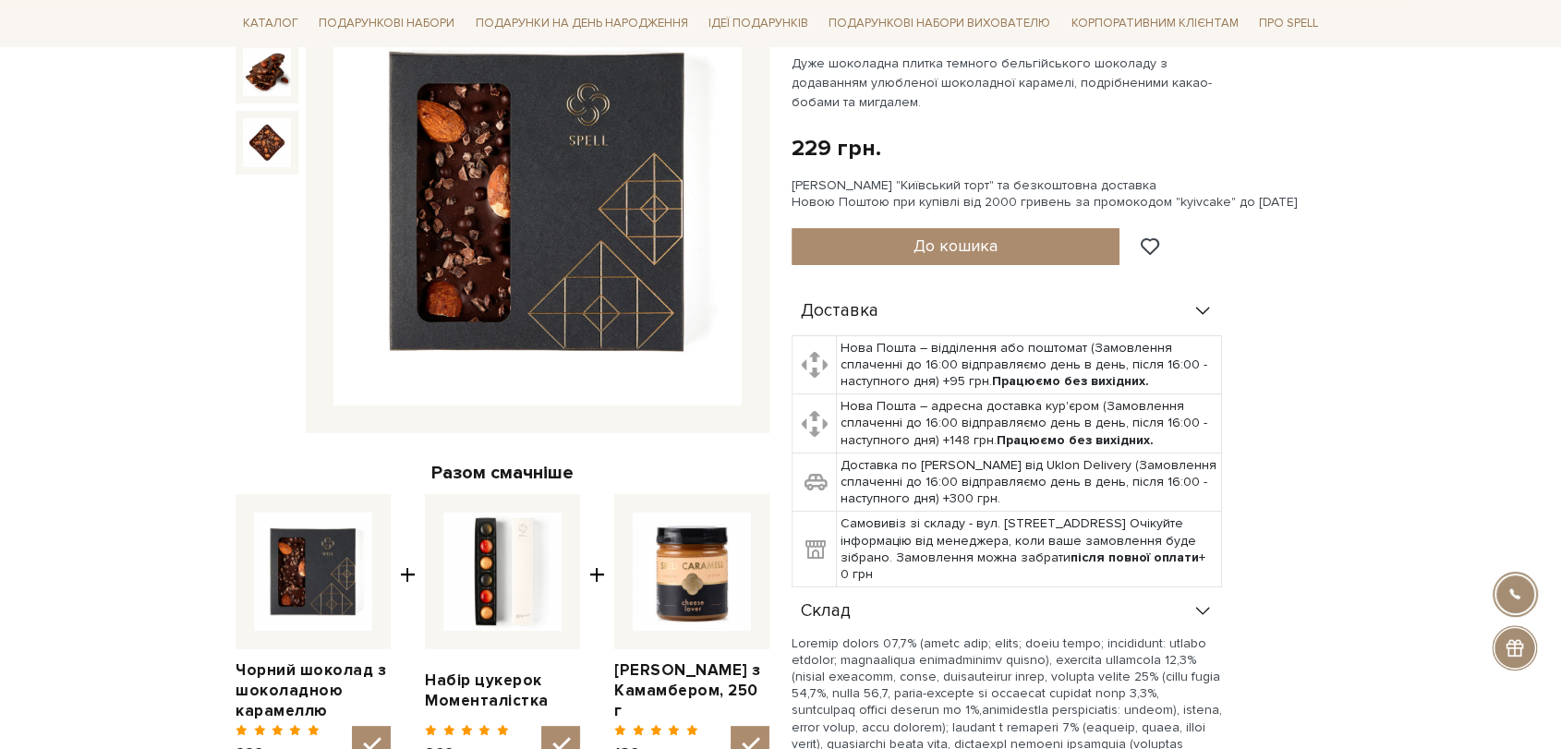
scroll to position [205, 0]
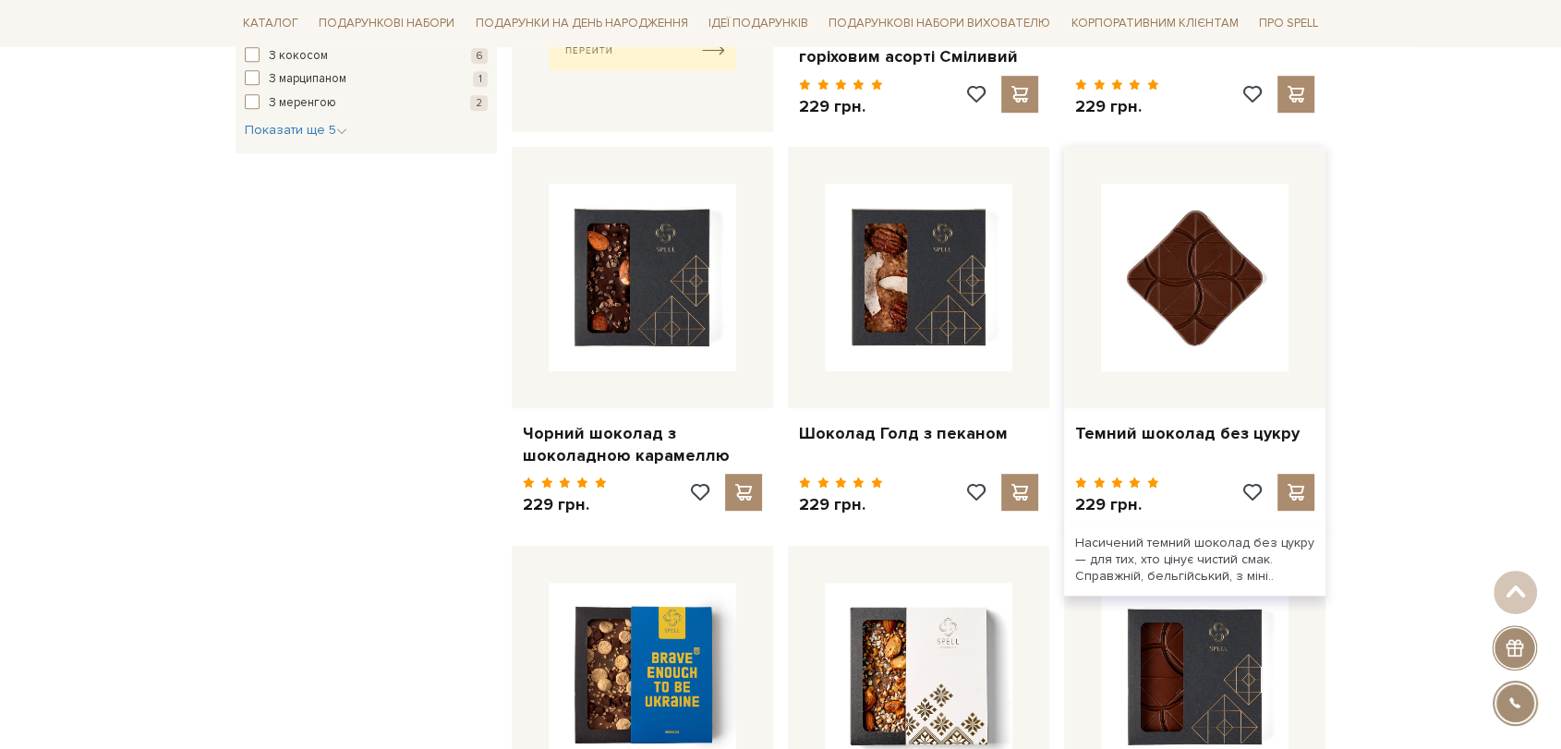
click at [1273, 254] on img at bounding box center [1195, 278] width 188 height 188
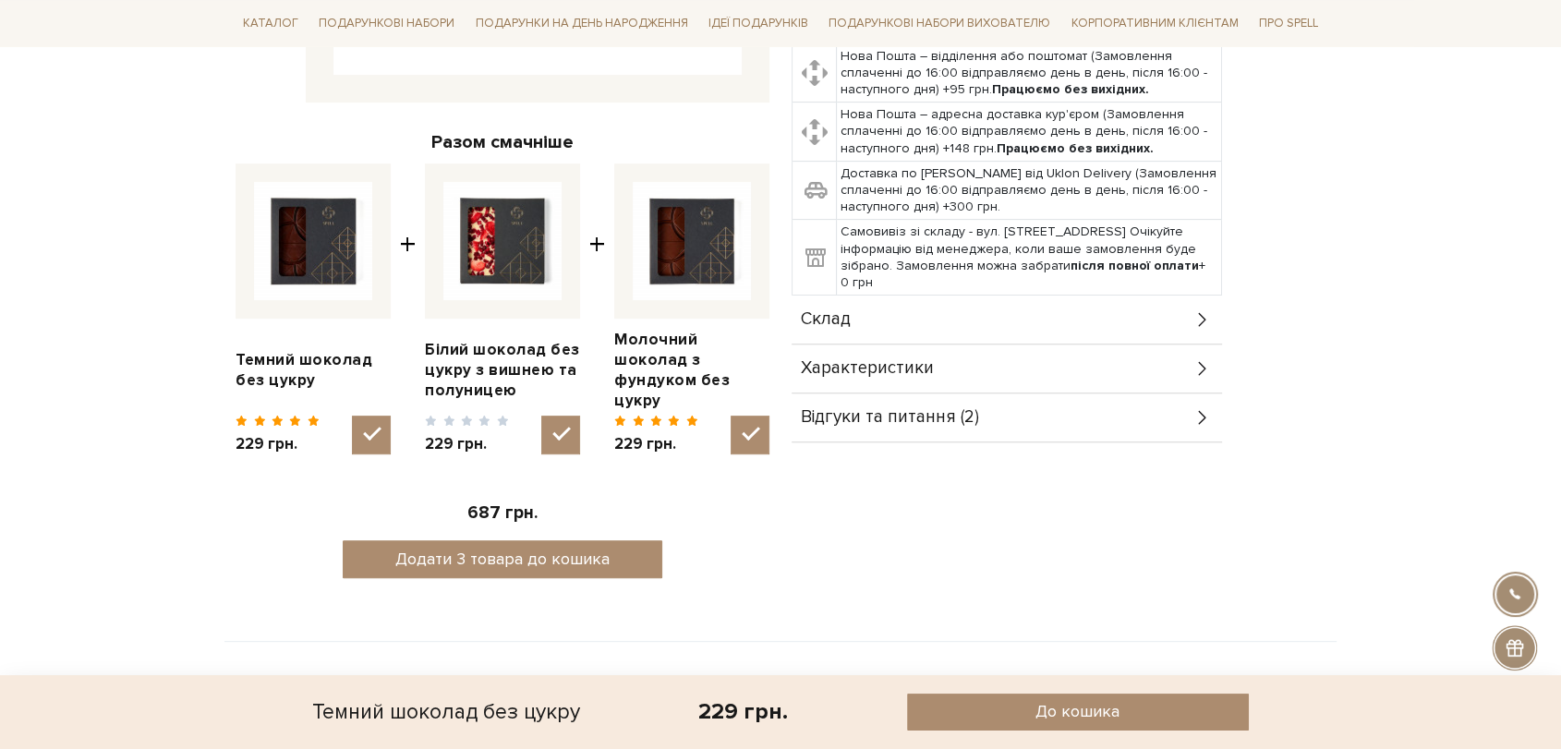
scroll to position [615, 0]
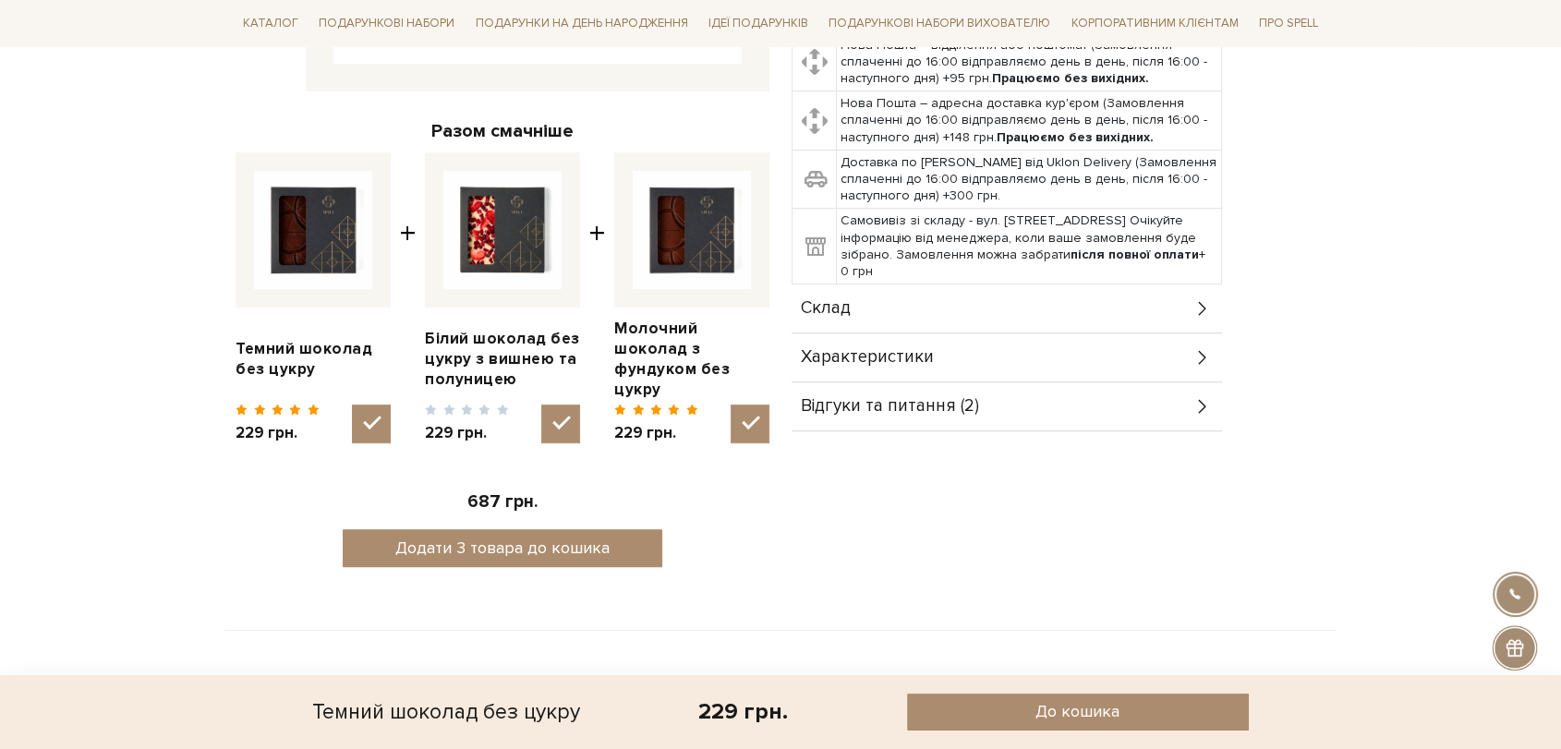
click at [1055, 297] on div "Склад" at bounding box center [1007, 309] width 431 height 48
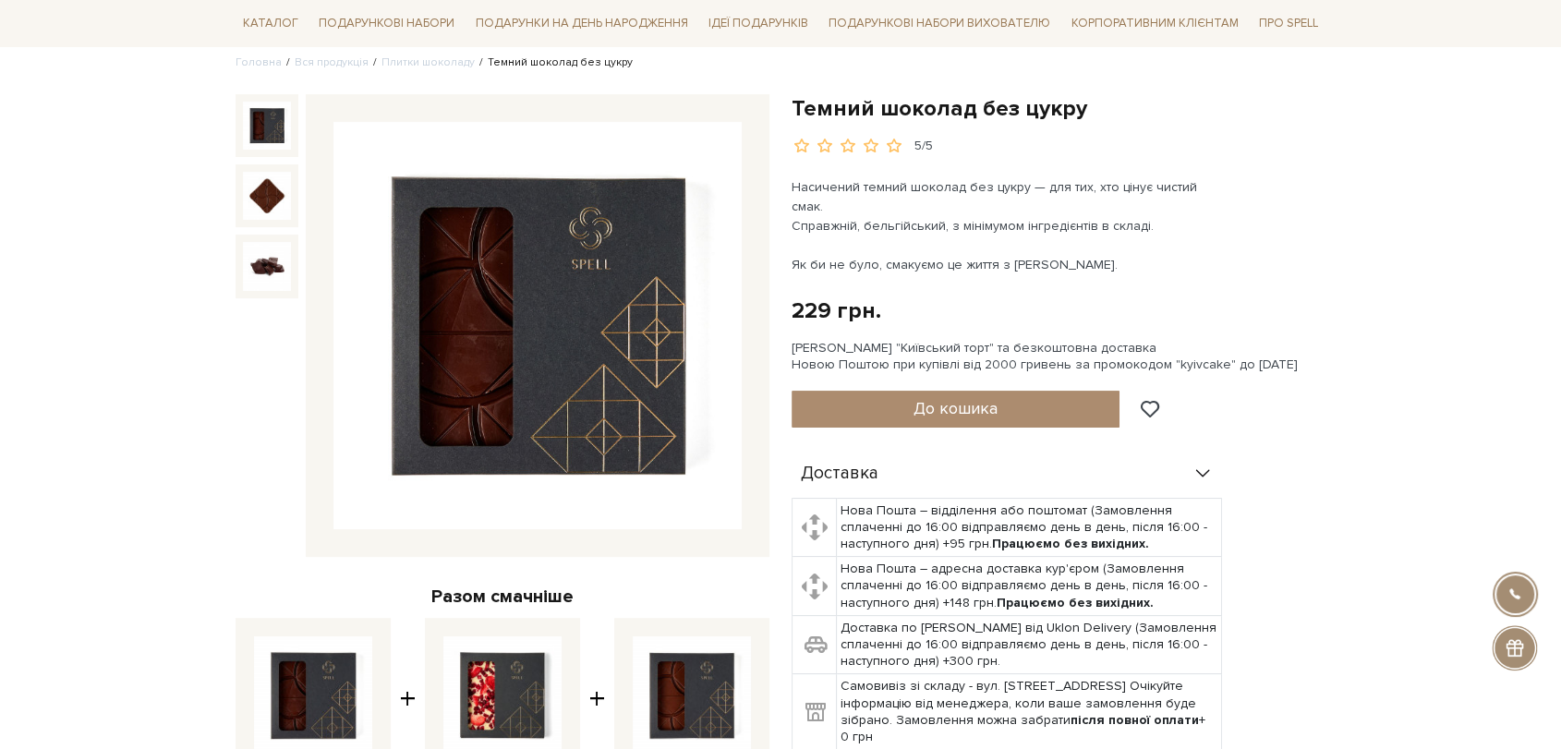
scroll to position [103, 0]
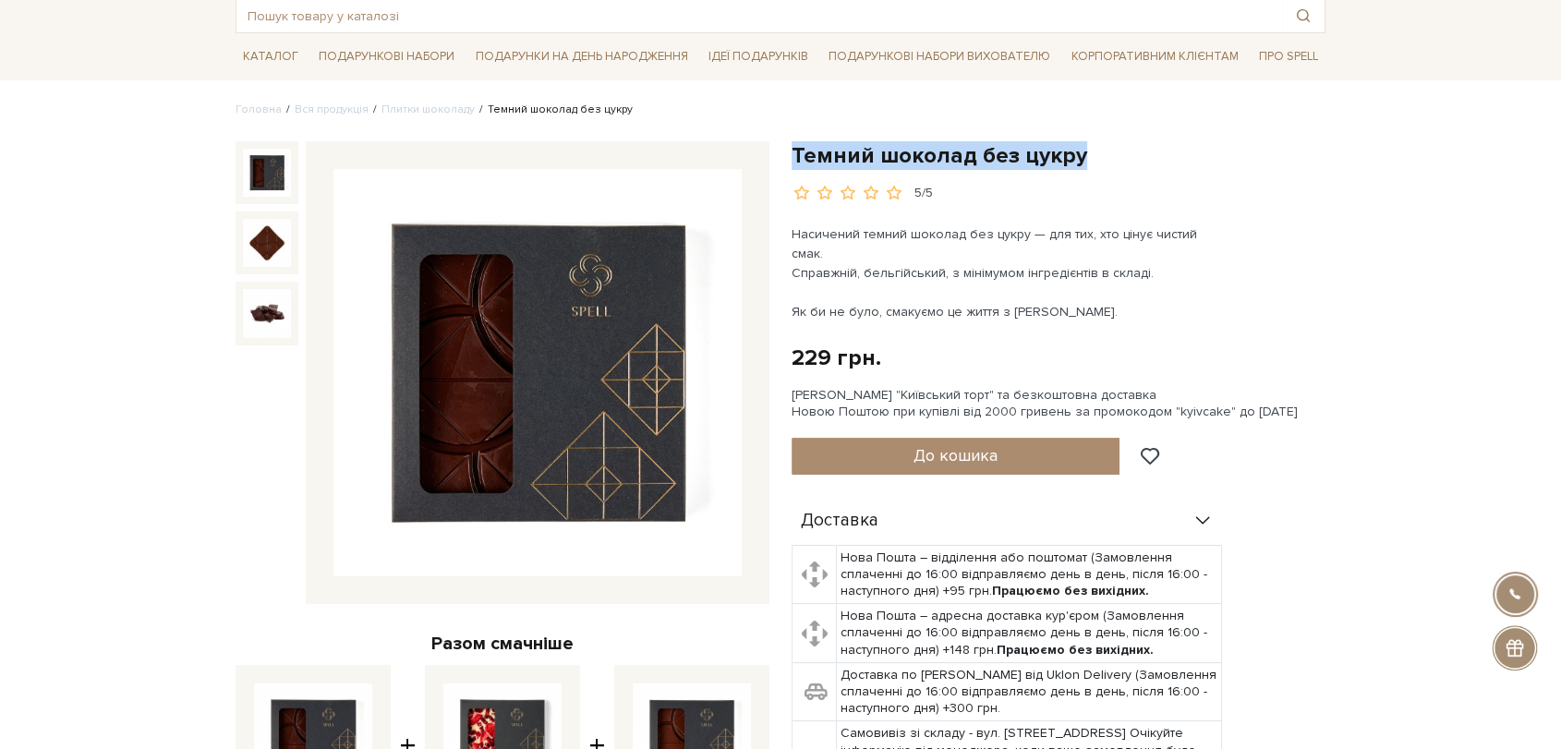
drag, startPoint x: 795, startPoint y: 147, endPoint x: 1096, endPoint y: 127, distance: 301.9
copy h1 "Темний шоколад без цукру"
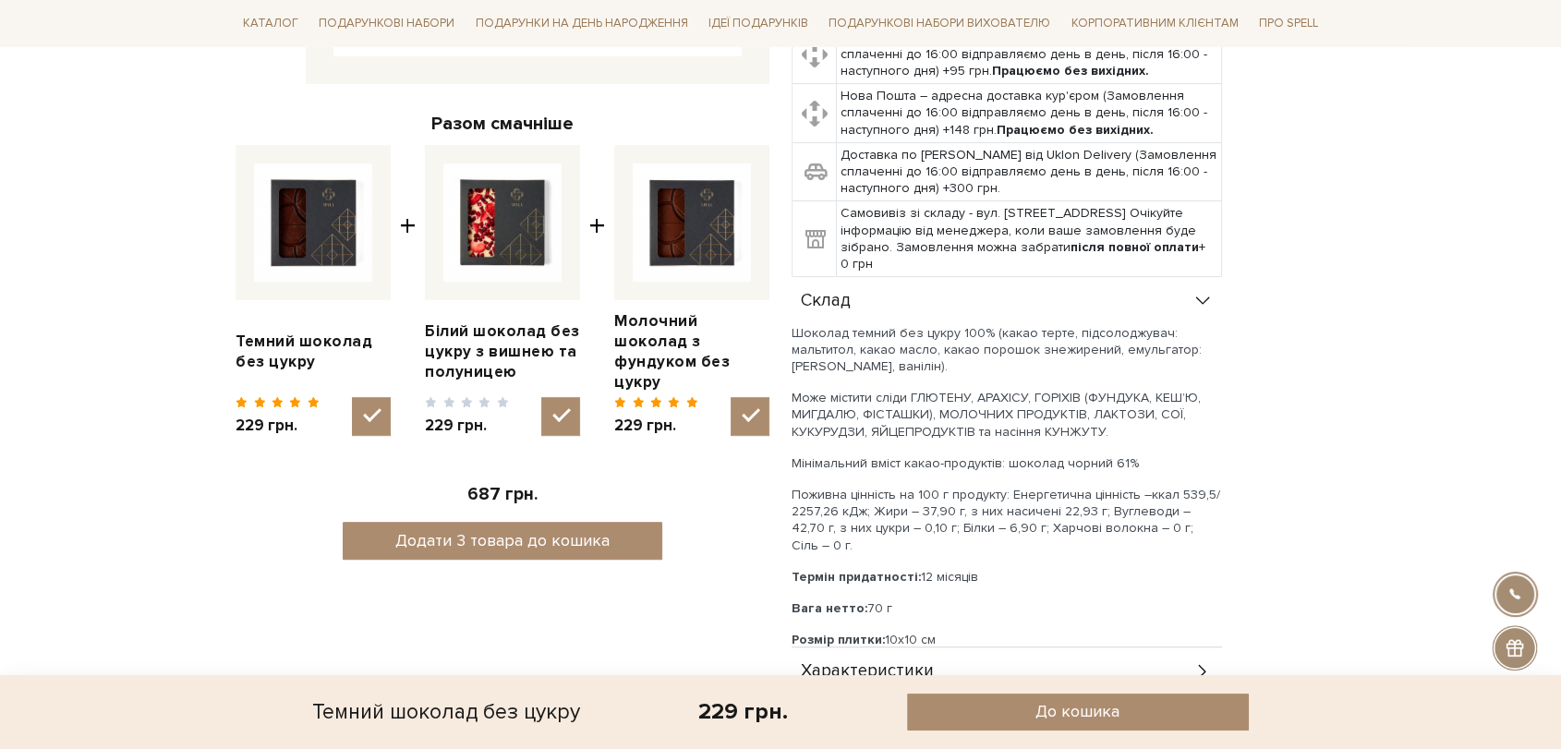
scroll to position [820, 0]
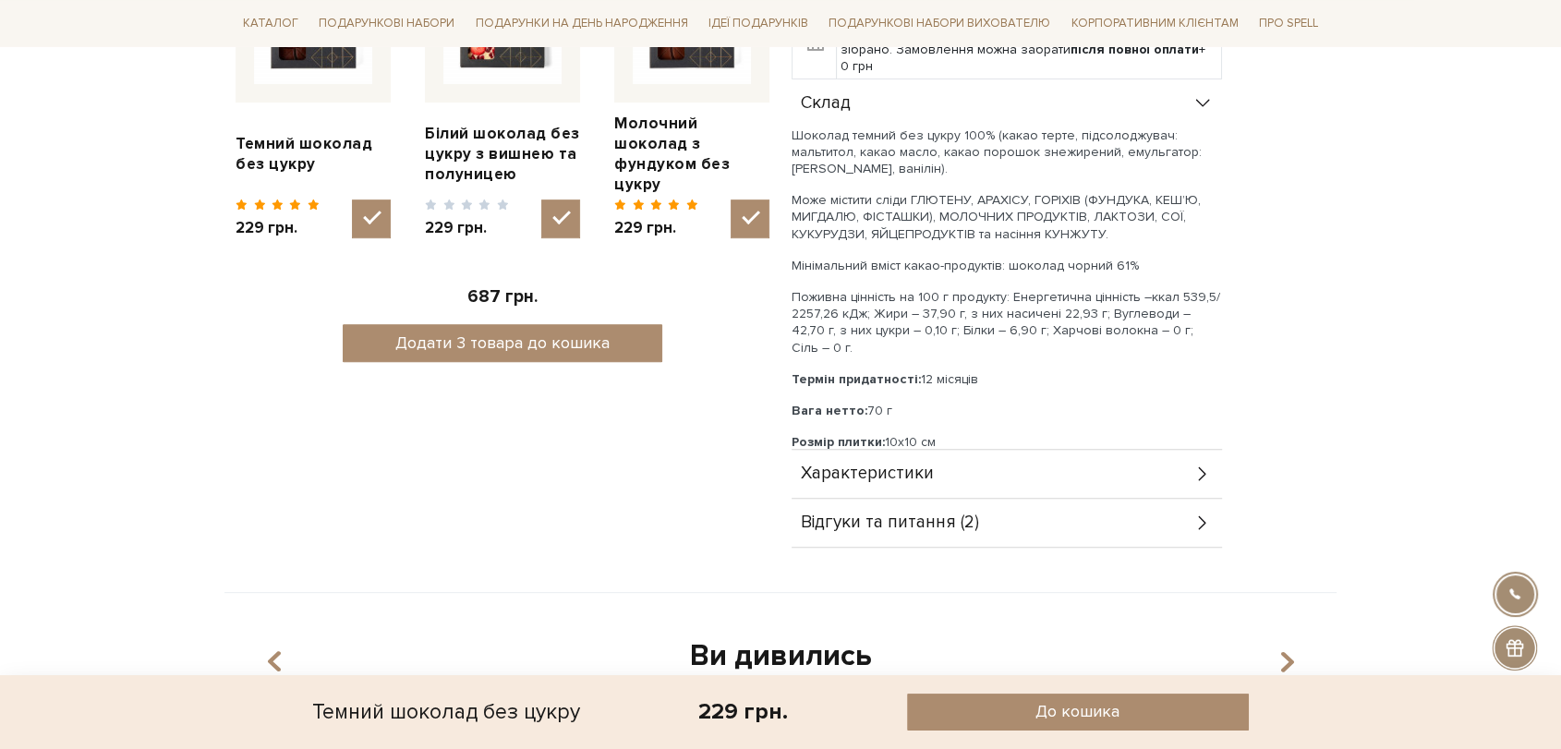
click at [863, 466] on span "Характеристики" at bounding box center [867, 474] width 133 height 17
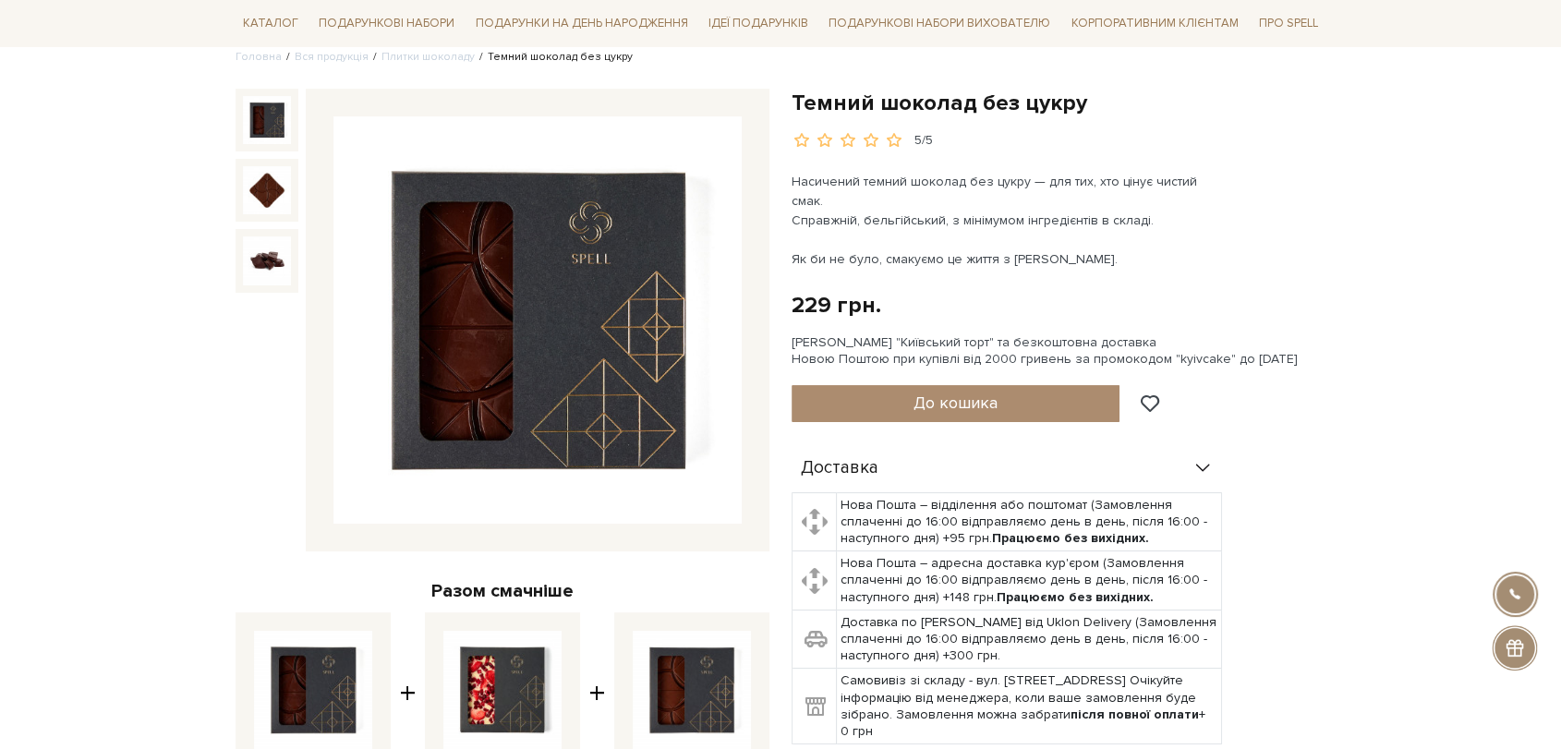
scroll to position [0, 0]
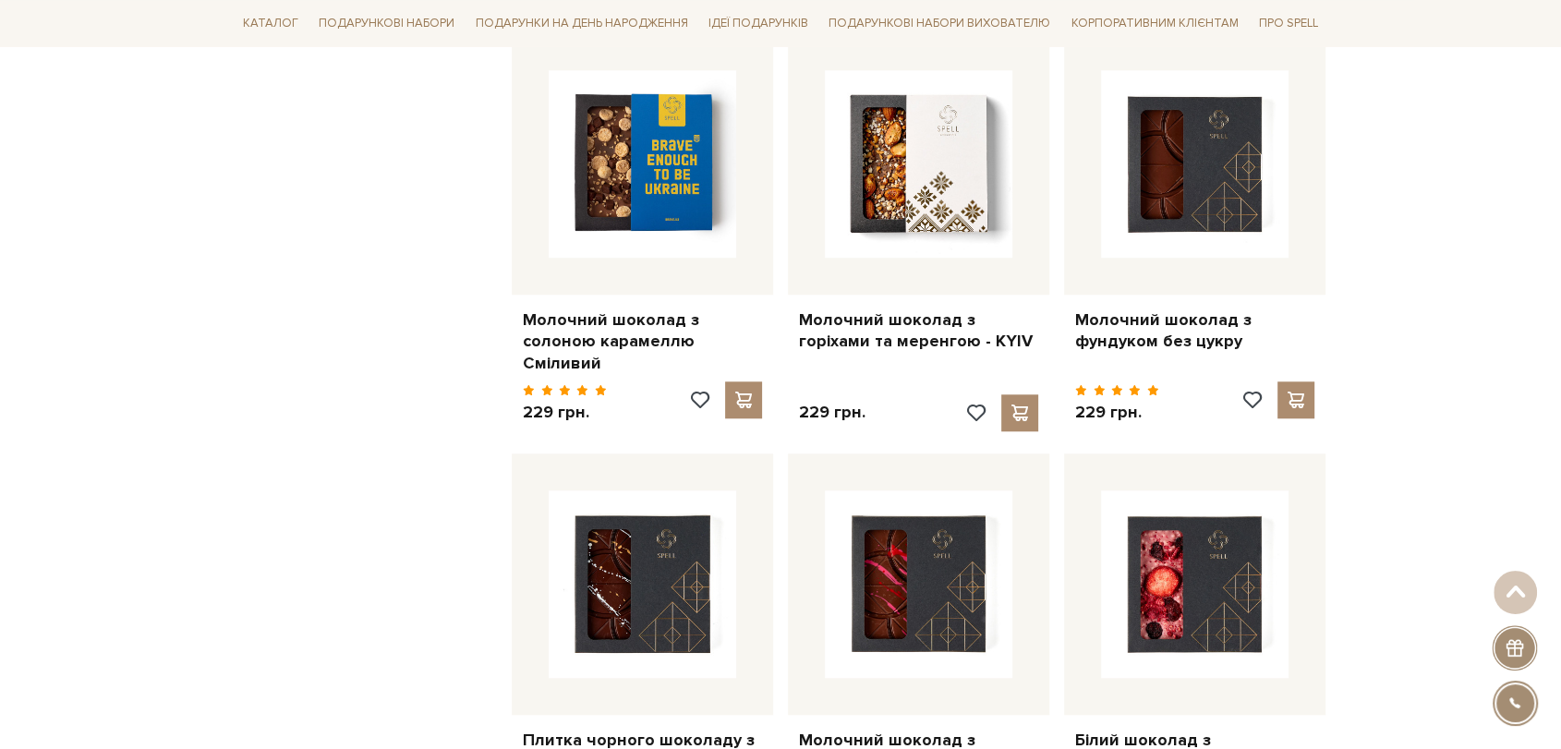
scroll to position [1744, 0]
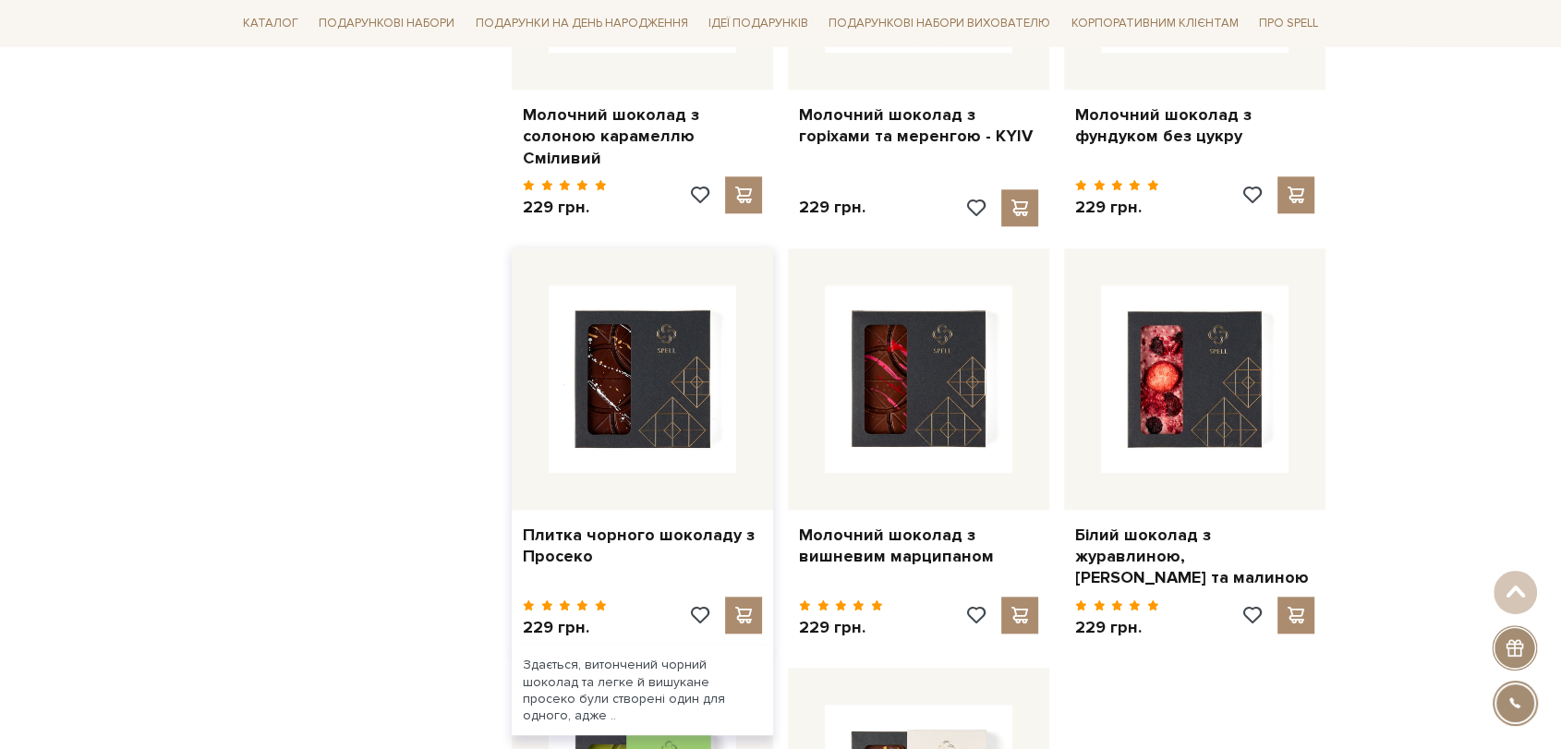
click at [540, 431] on div at bounding box center [642, 379] width 261 height 261
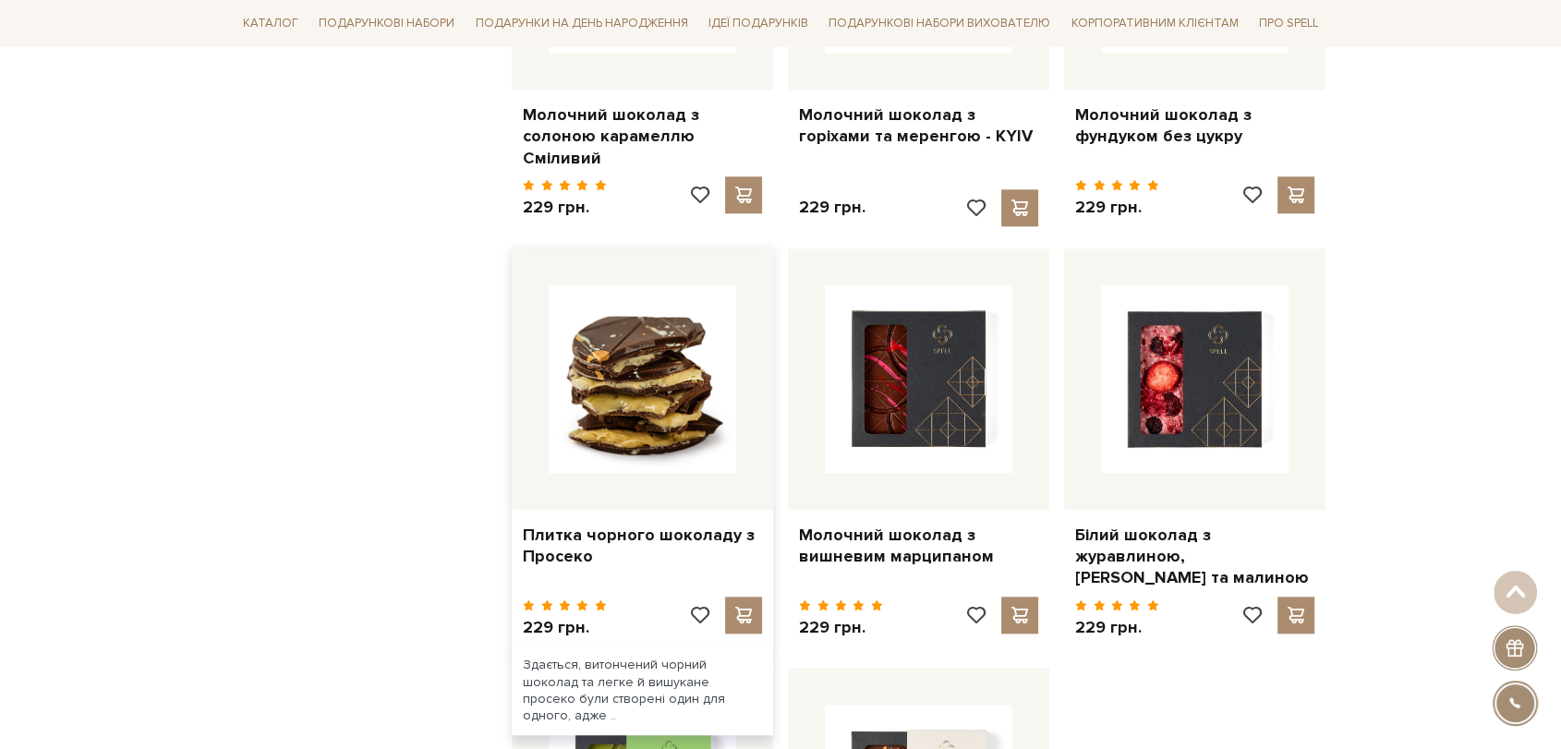
click at [633, 395] on img at bounding box center [643, 379] width 188 height 188
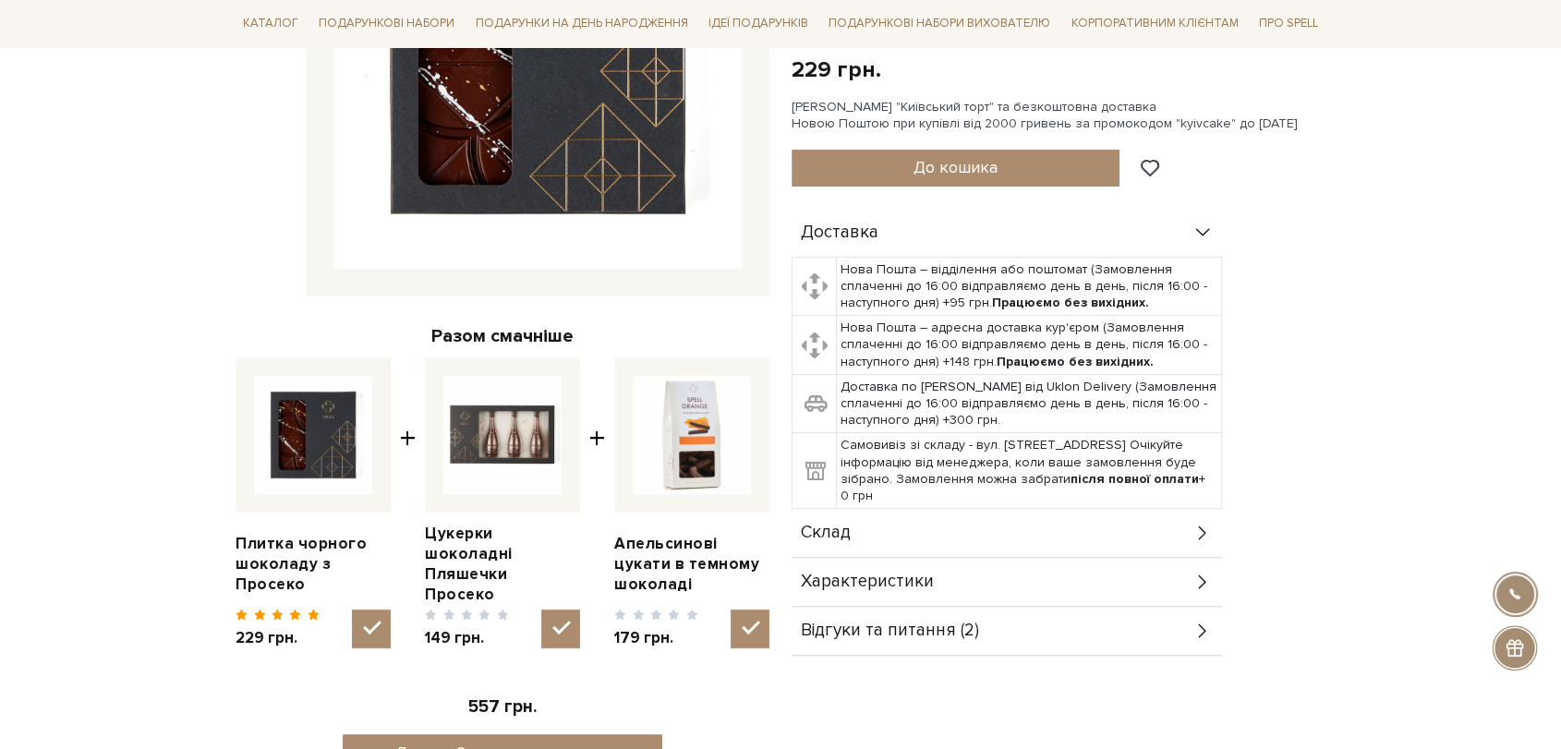
click at [909, 509] on div "Склад" at bounding box center [1007, 533] width 431 height 48
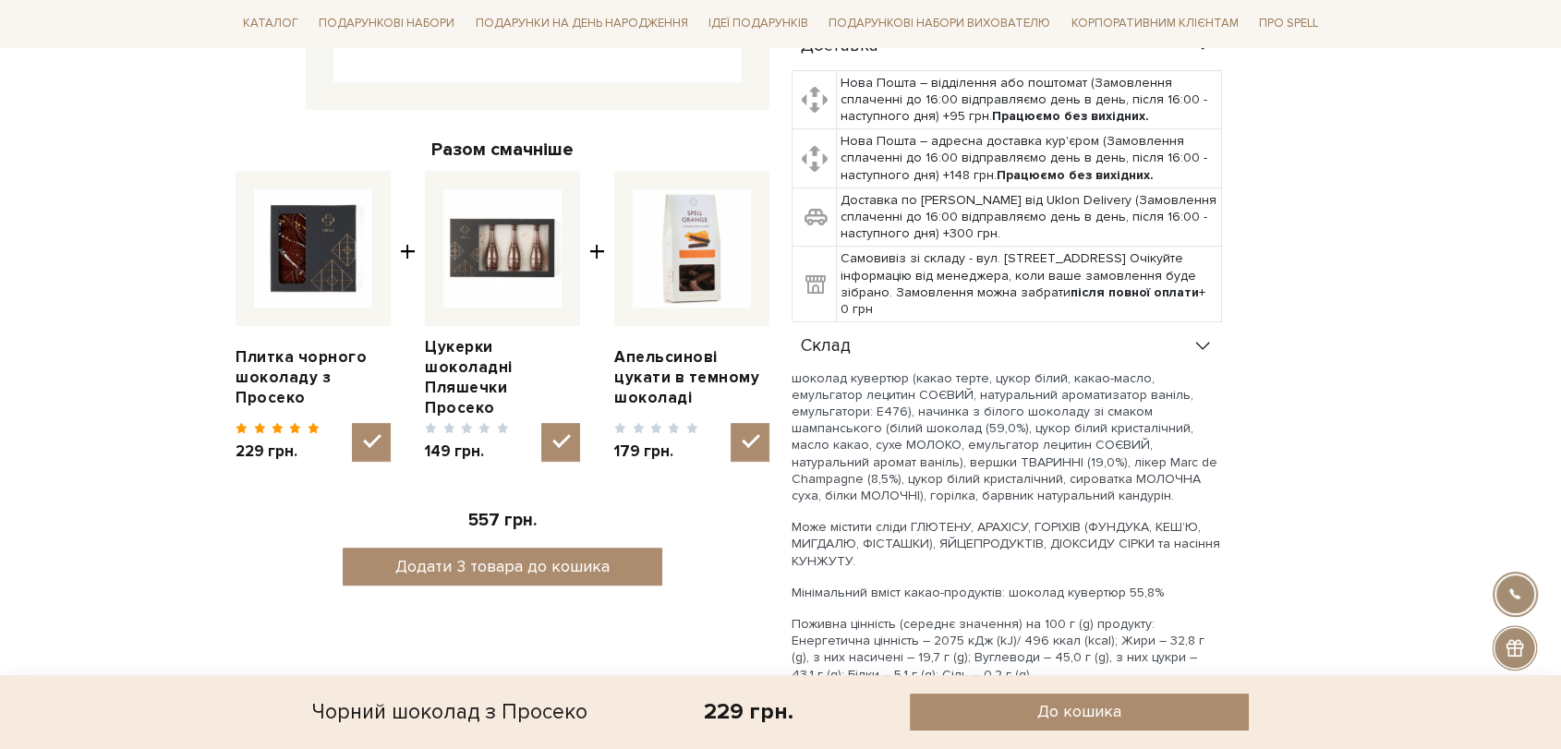
scroll to position [820, 0]
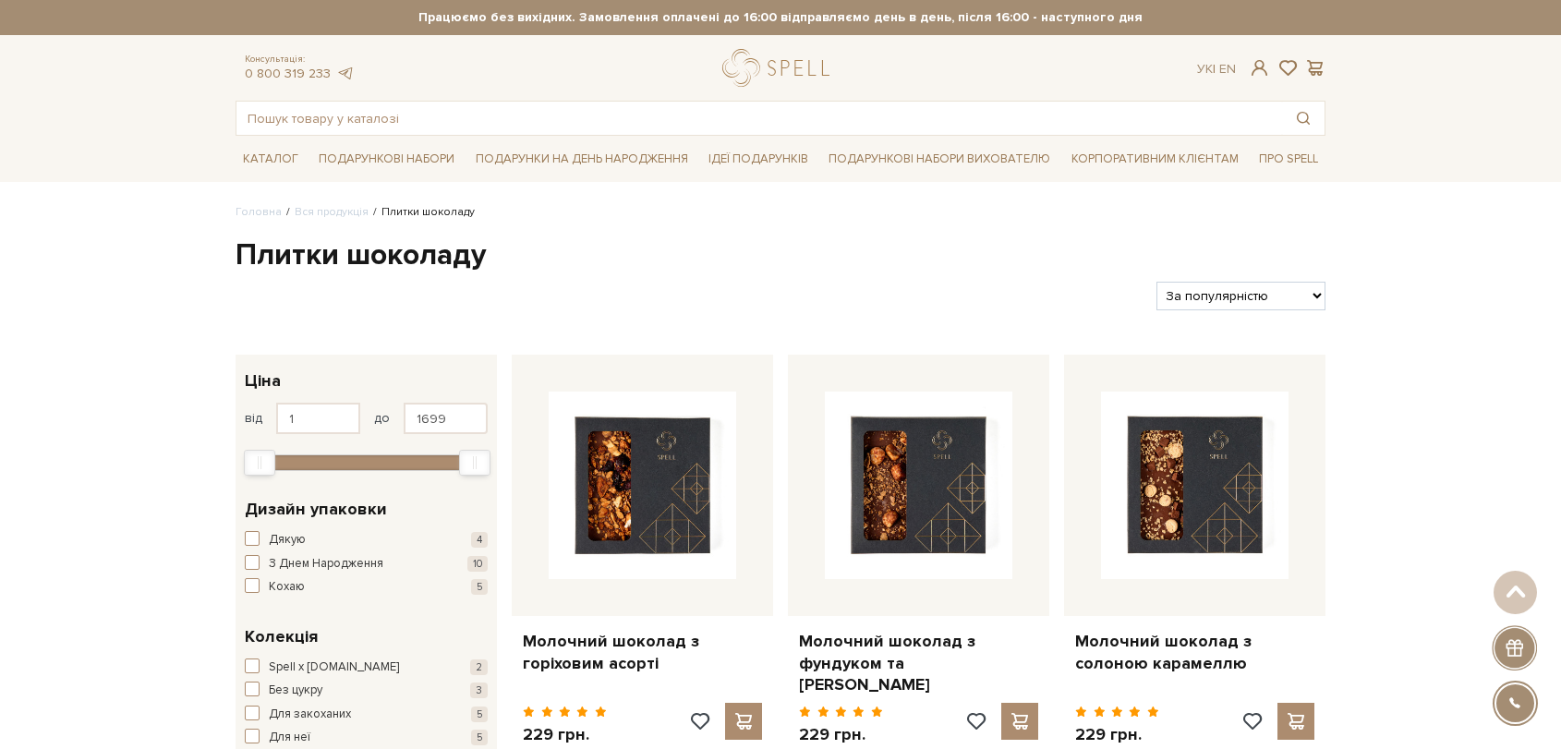
drag, startPoint x: 0, startPoint y: 0, endPoint x: 883, endPoint y: 410, distance: 973.9
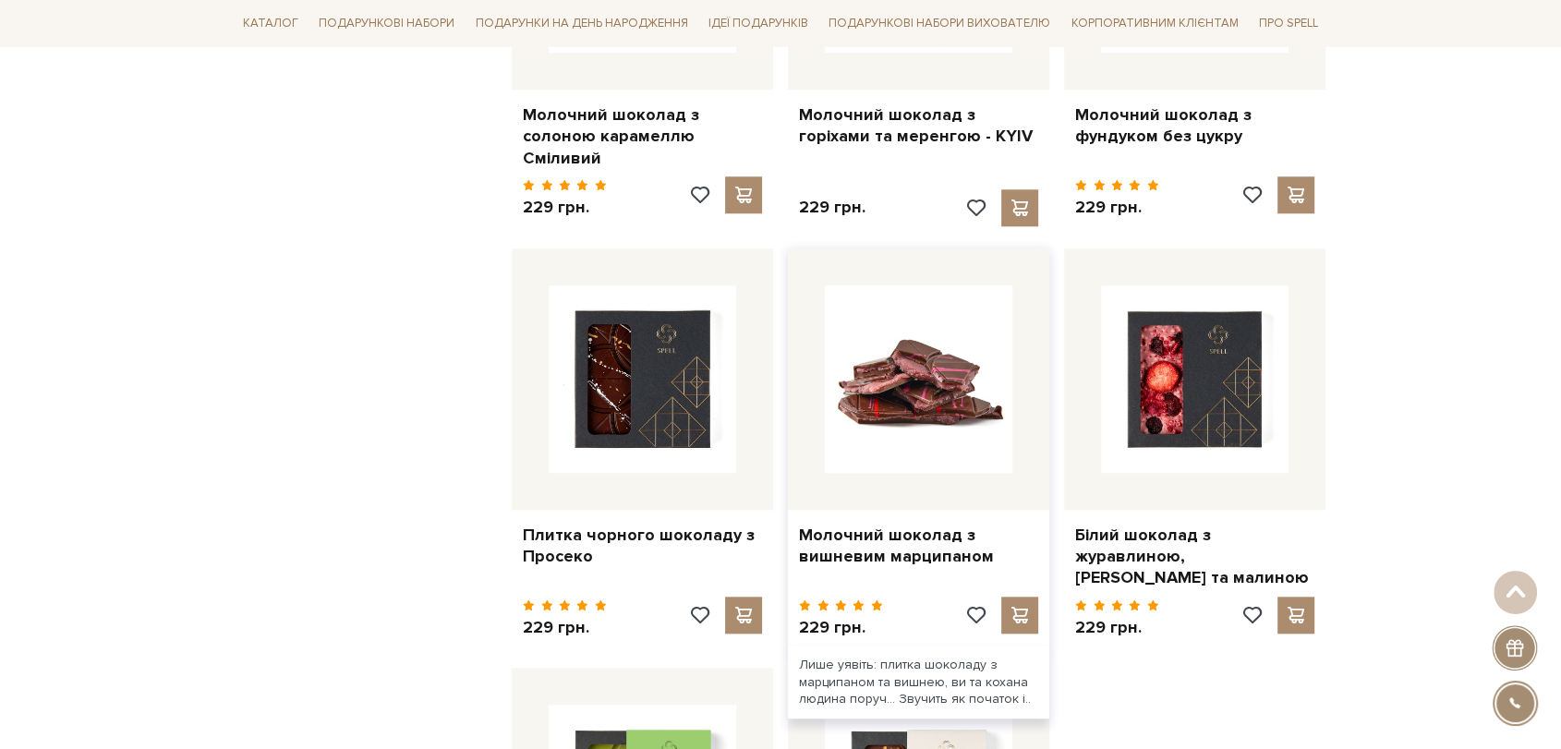
scroll to position [1744, 0]
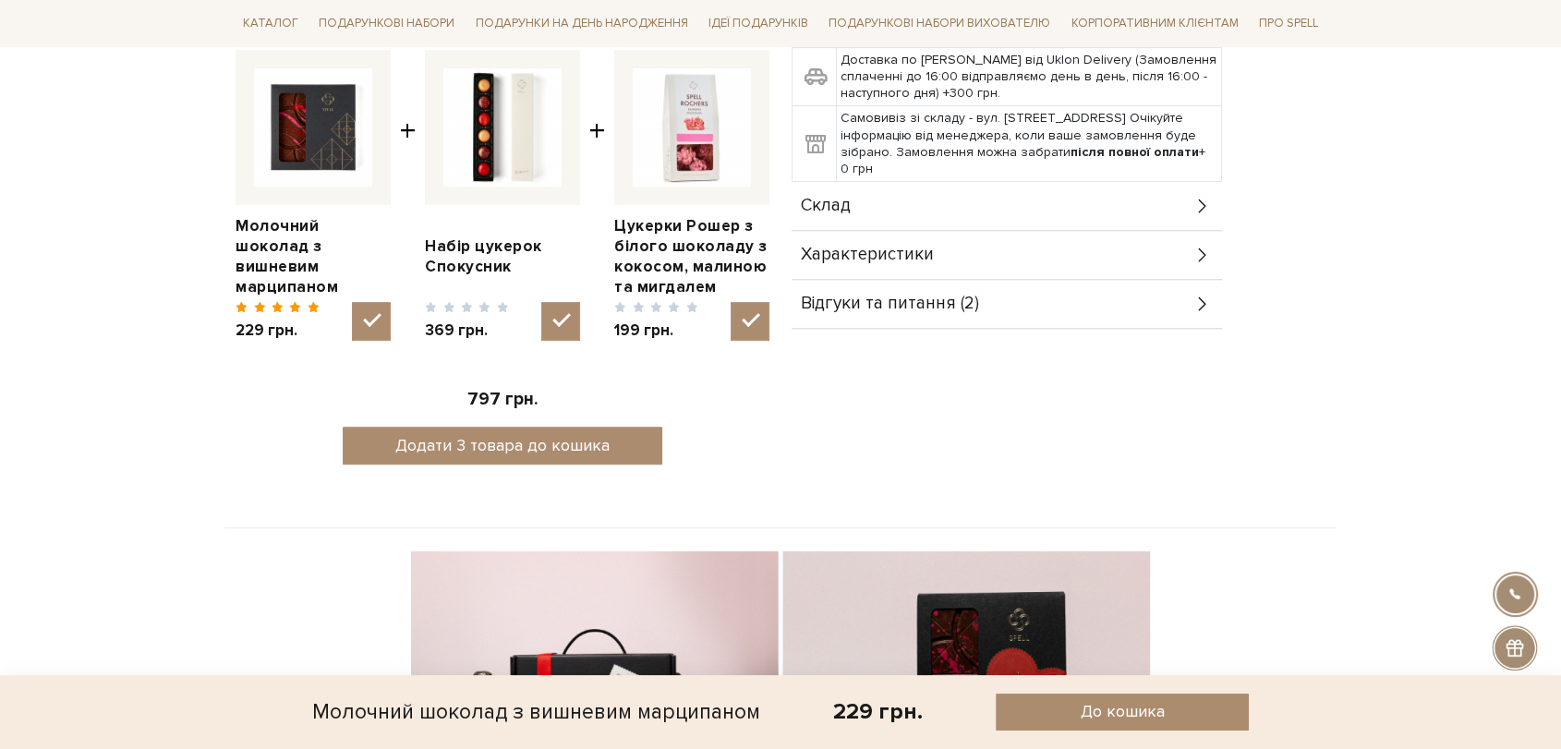
click at [895, 184] on div "Склад" at bounding box center [1007, 206] width 431 height 48
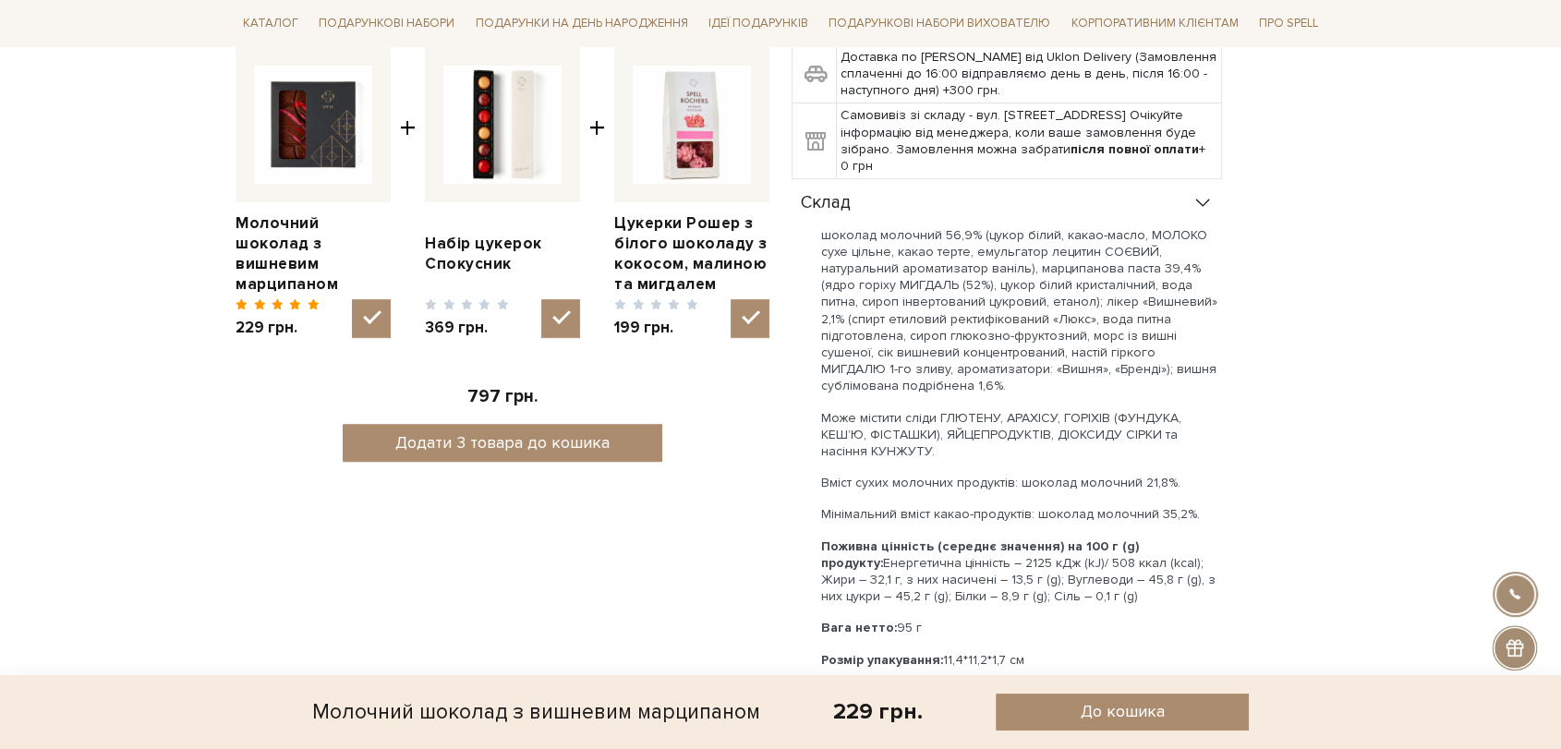
scroll to position [718, 0]
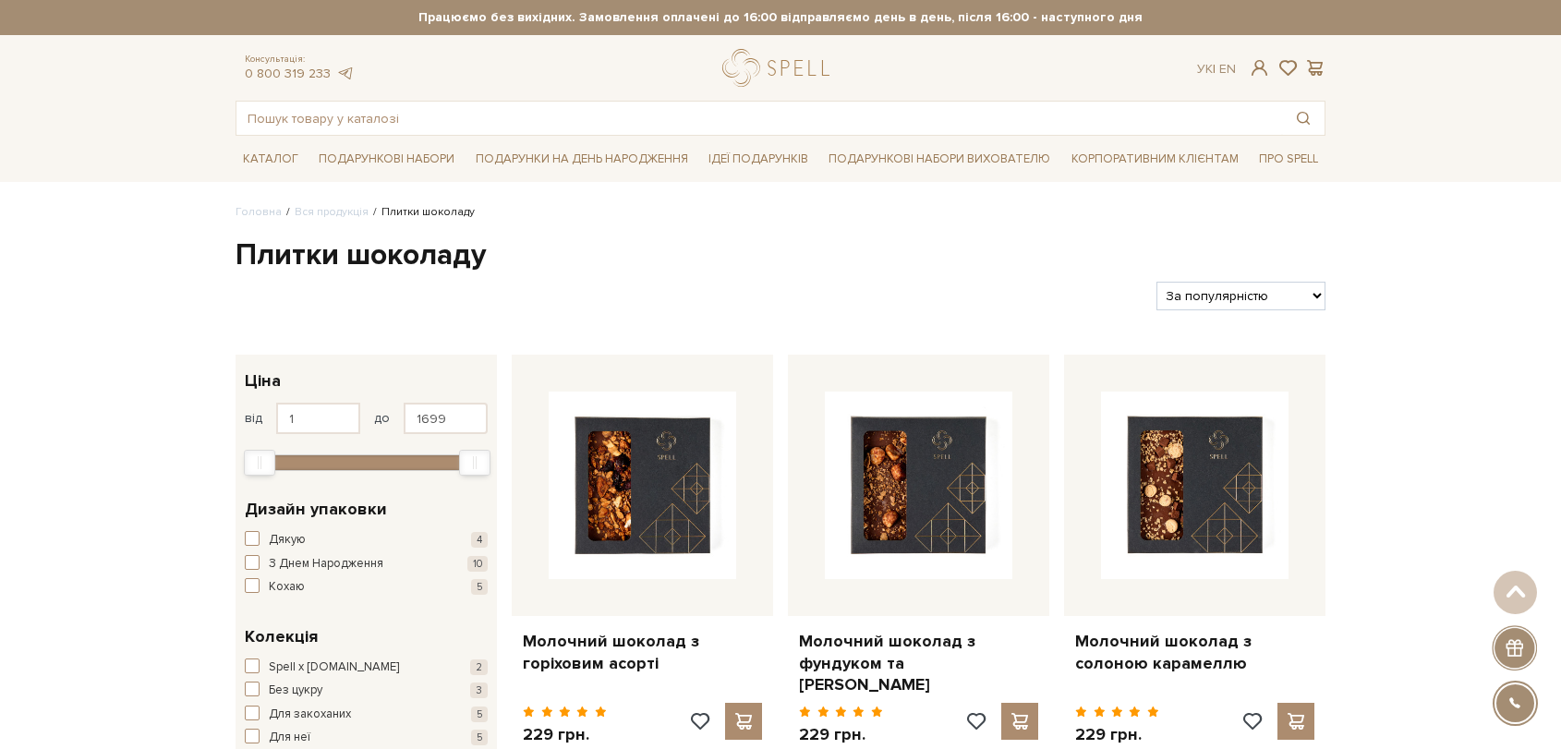
scroll to position [1744, 0]
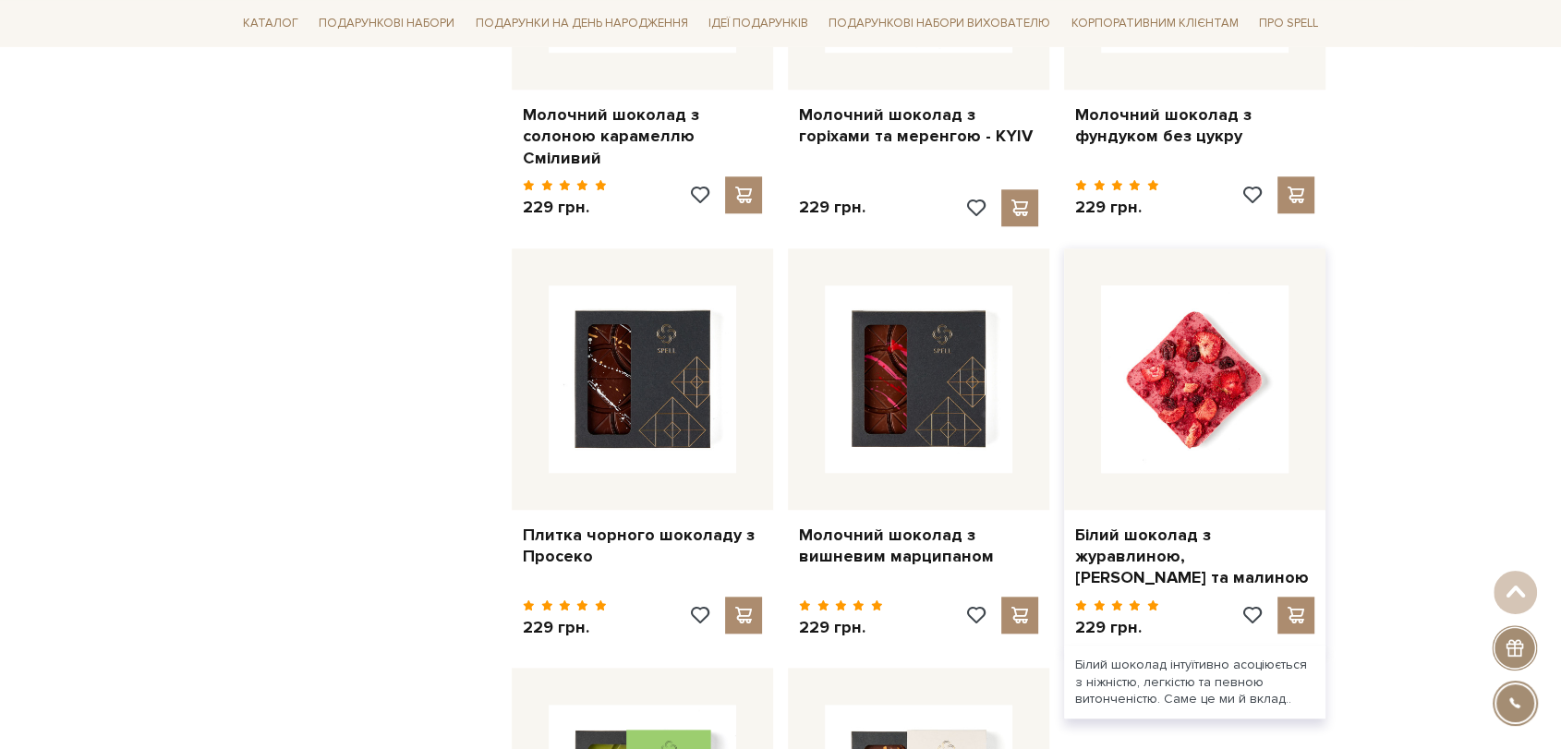
drag, startPoint x: 0, startPoint y: 0, endPoint x: 1232, endPoint y: 406, distance: 1296.6
click at [1232, 406] on img at bounding box center [1195, 379] width 188 height 188
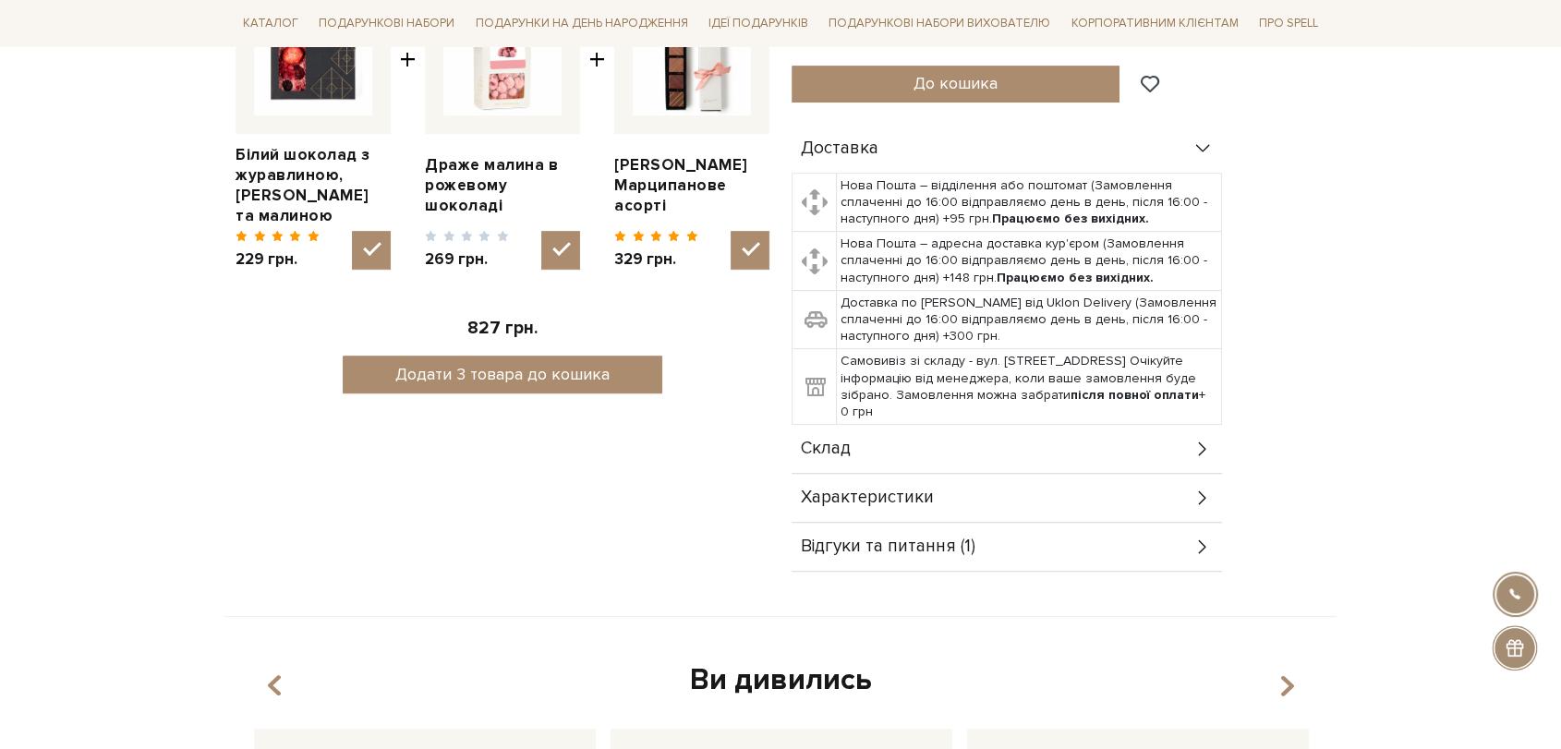
scroll to position [820, 0]
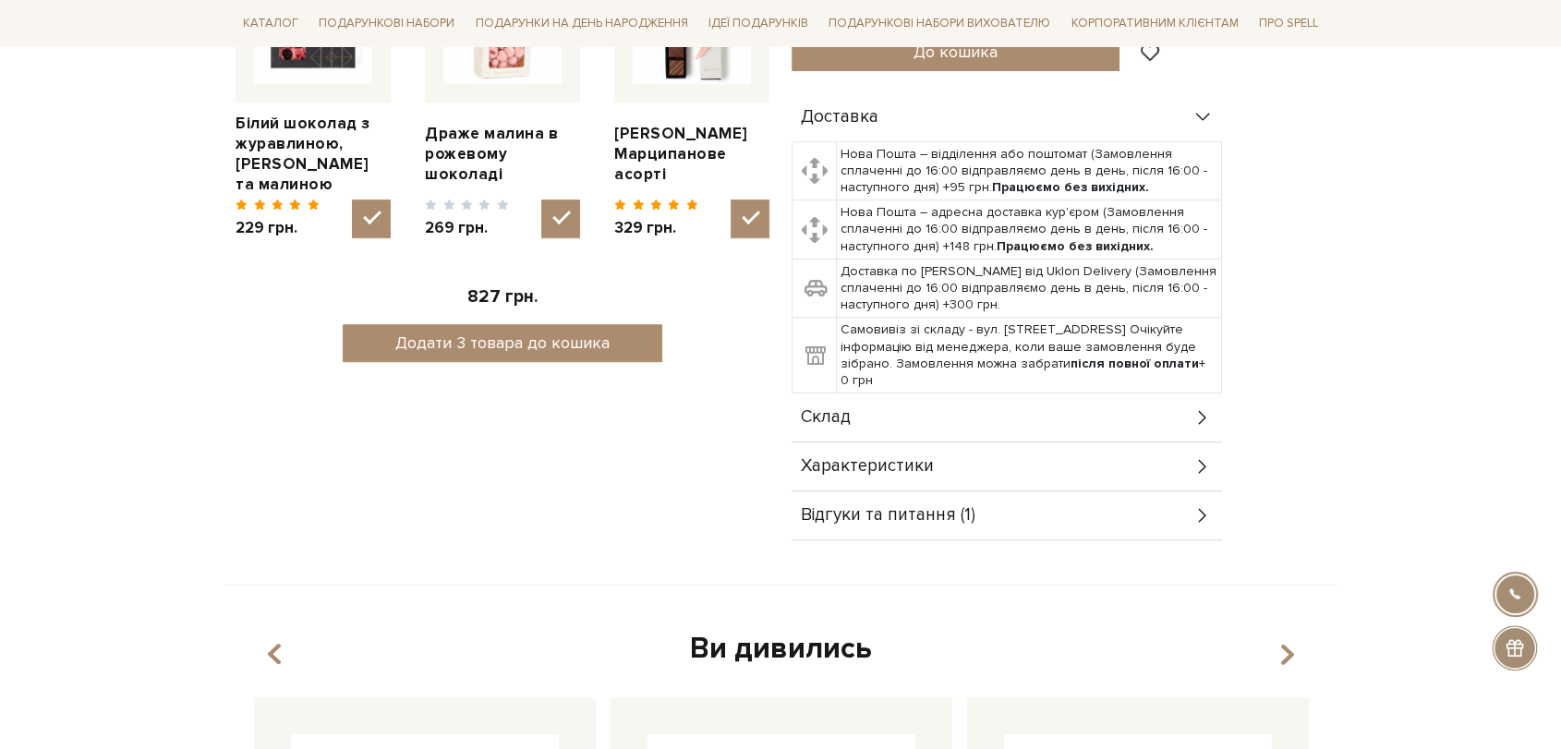
click at [904, 394] on div "Склад" at bounding box center [1007, 418] width 431 height 48
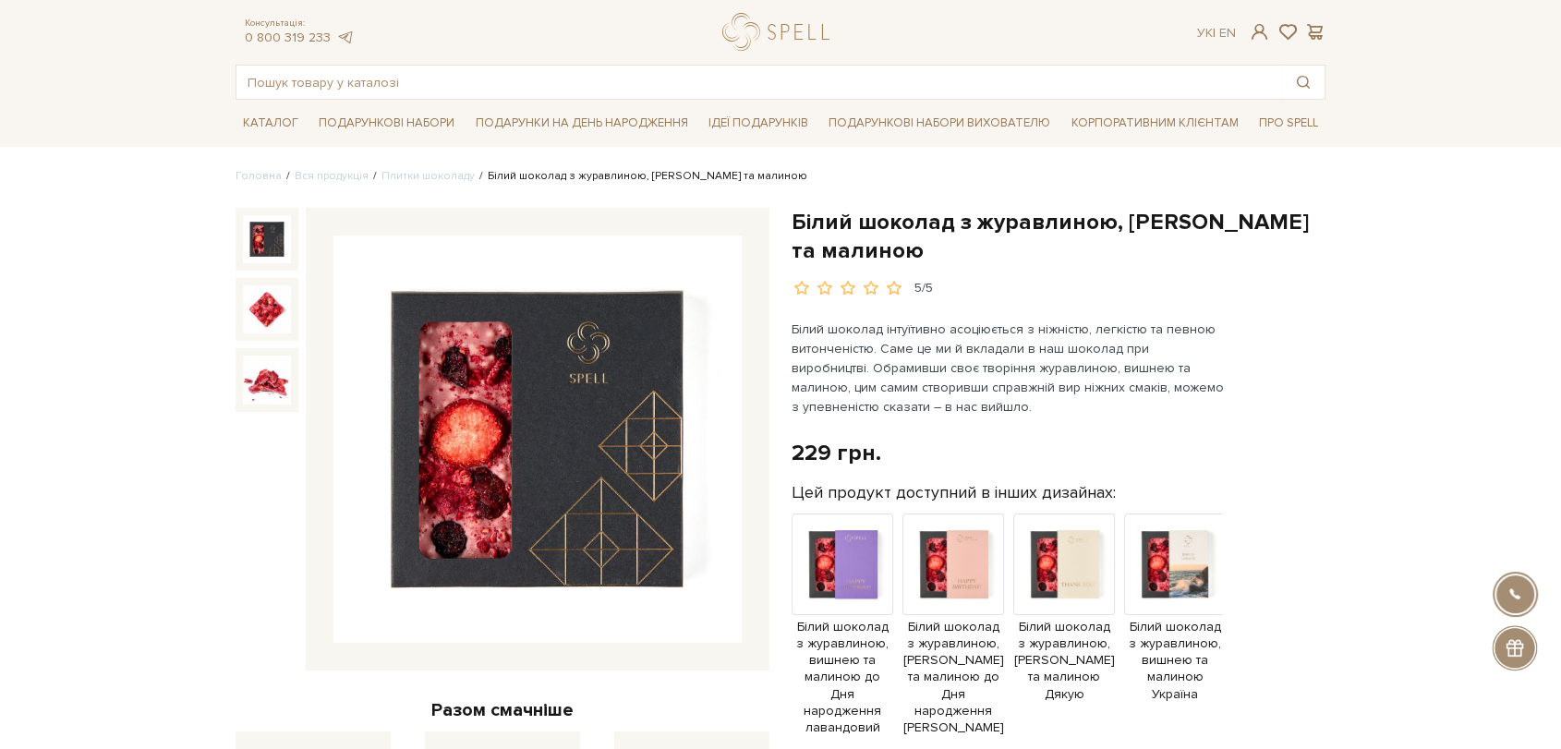
scroll to position [0, 0]
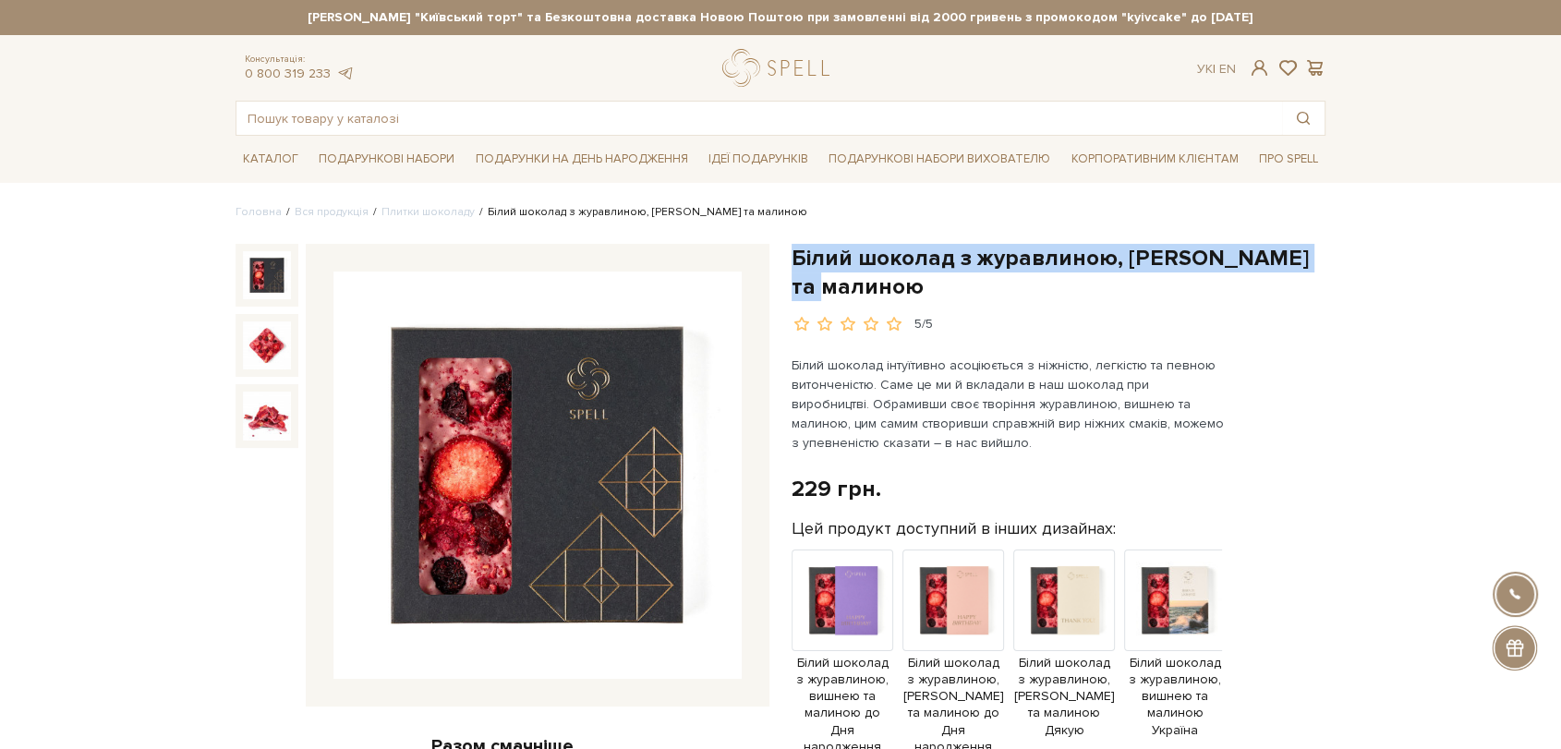
drag, startPoint x: 788, startPoint y: 250, endPoint x: 894, endPoint y: 281, distance: 110.5
copy h1 "Білий шоколад з журавлиною, вишнею та малиною"
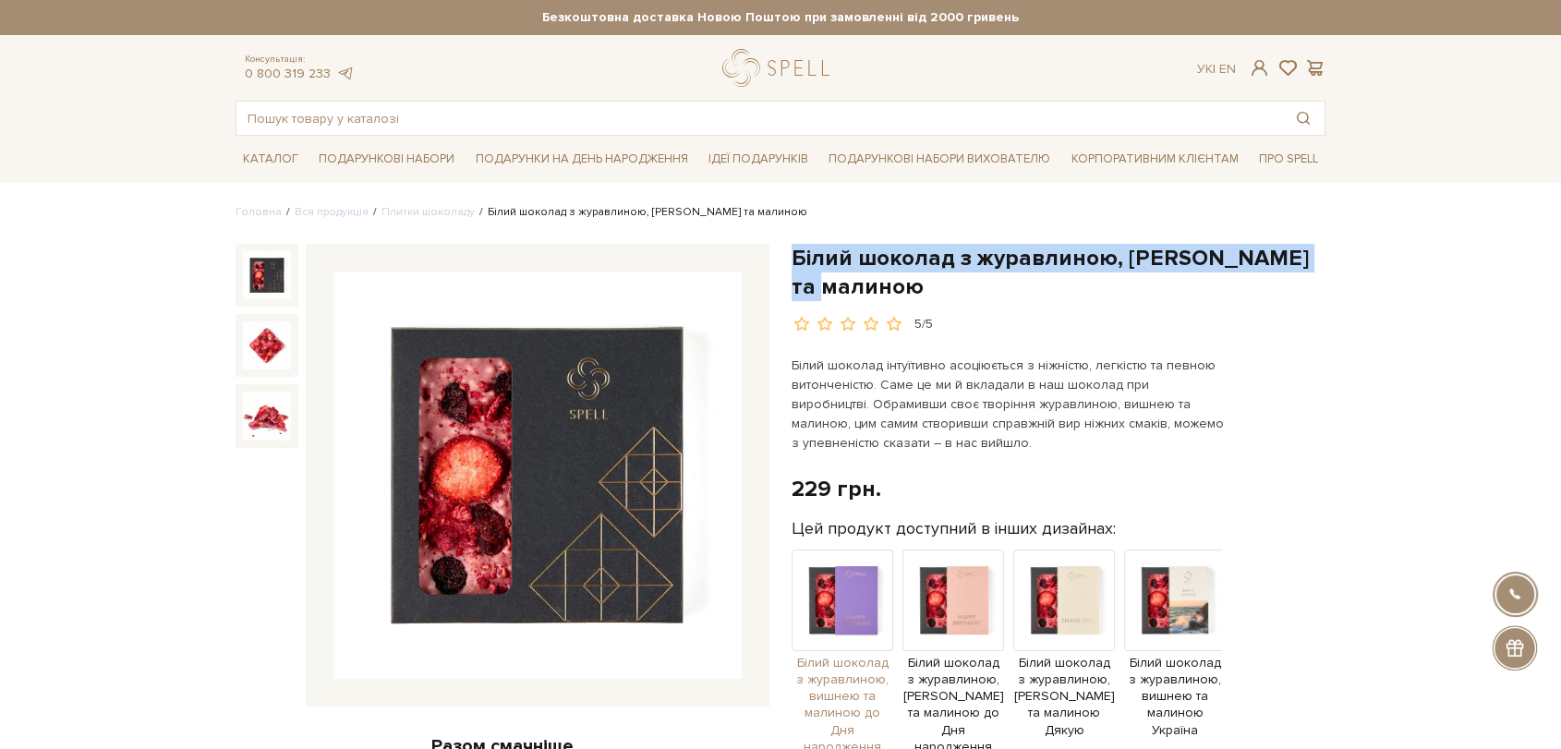
click at [880, 582] on img at bounding box center [843, 601] width 102 height 102
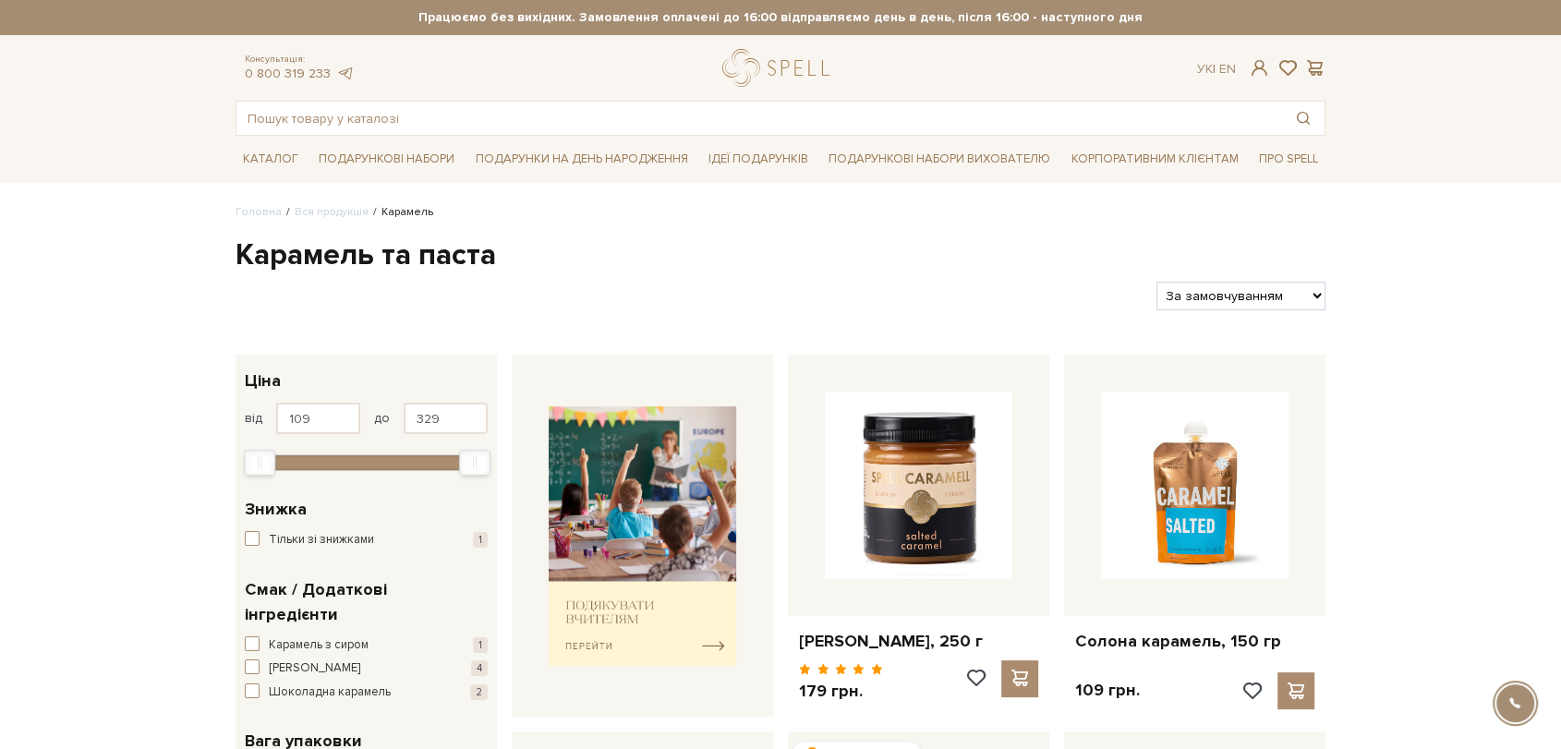
scroll to position [308, 0]
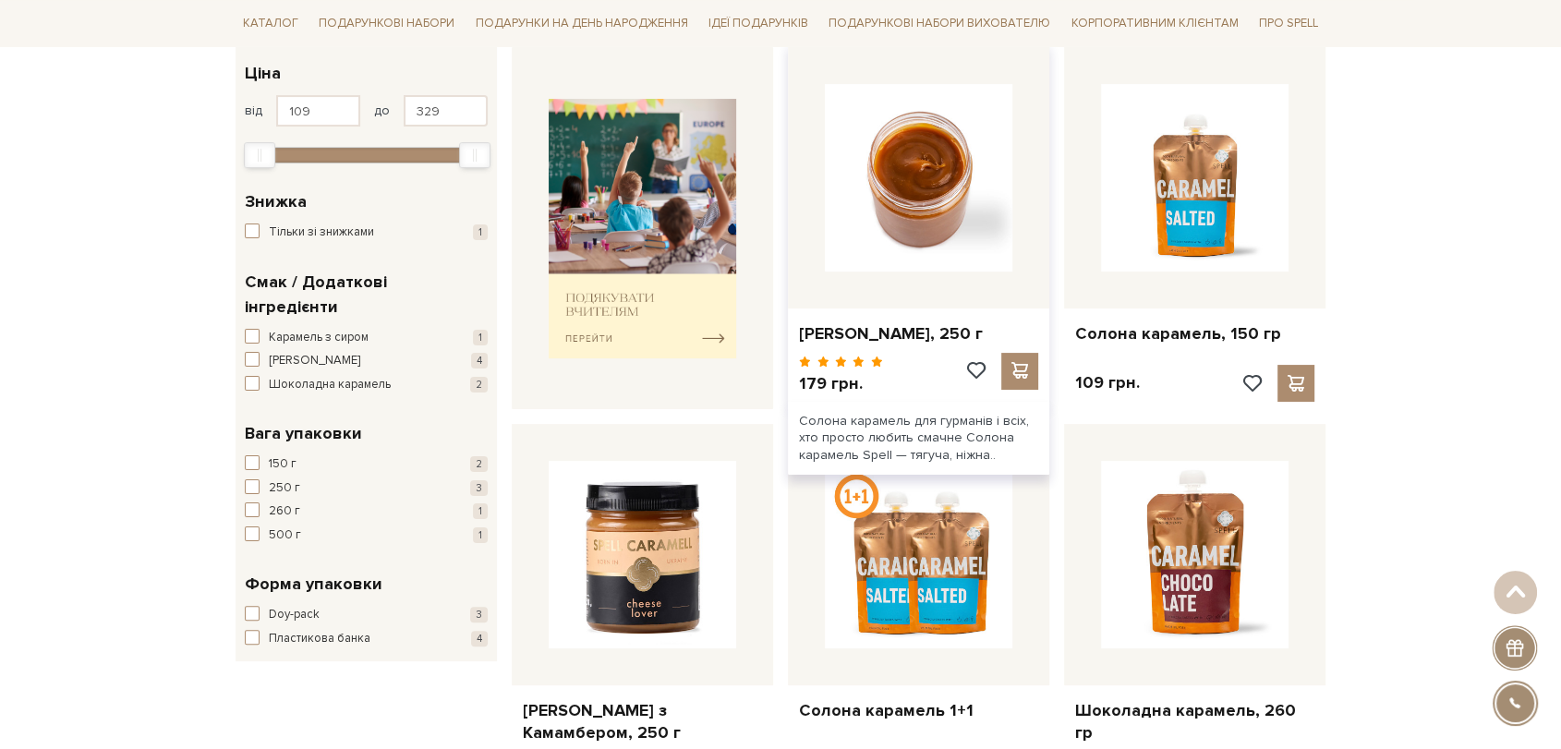
click at [994, 200] on img at bounding box center [919, 178] width 188 height 188
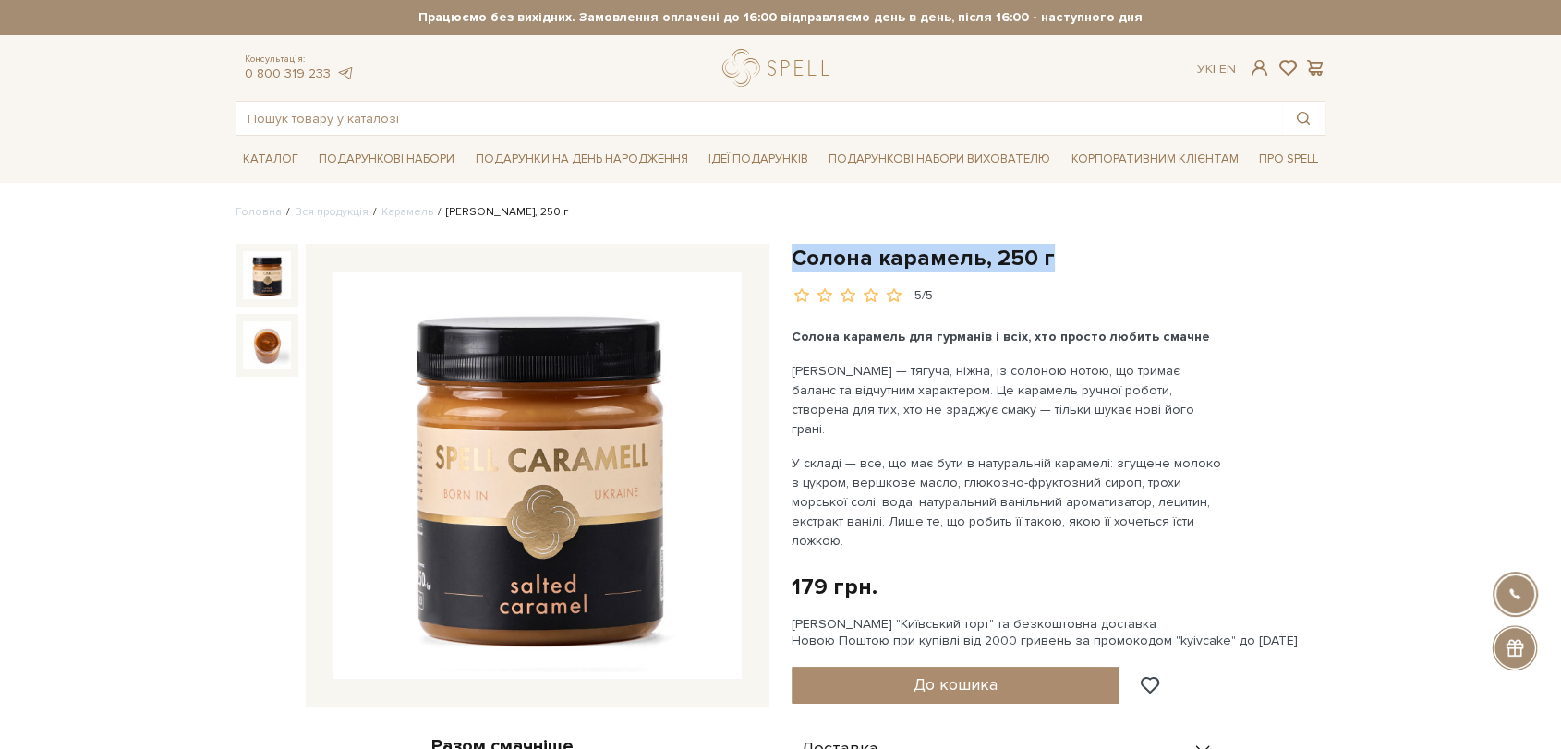
drag, startPoint x: 791, startPoint y: 258, endPoint x: 1208, endPoint y: 258, distance: 417.6
click at [1208, 258] on h1 "Солона карамель, 250 г" at bounding box center [1059, 258] width 534 height 29
copy h1 "Солона карамель, 250 г"
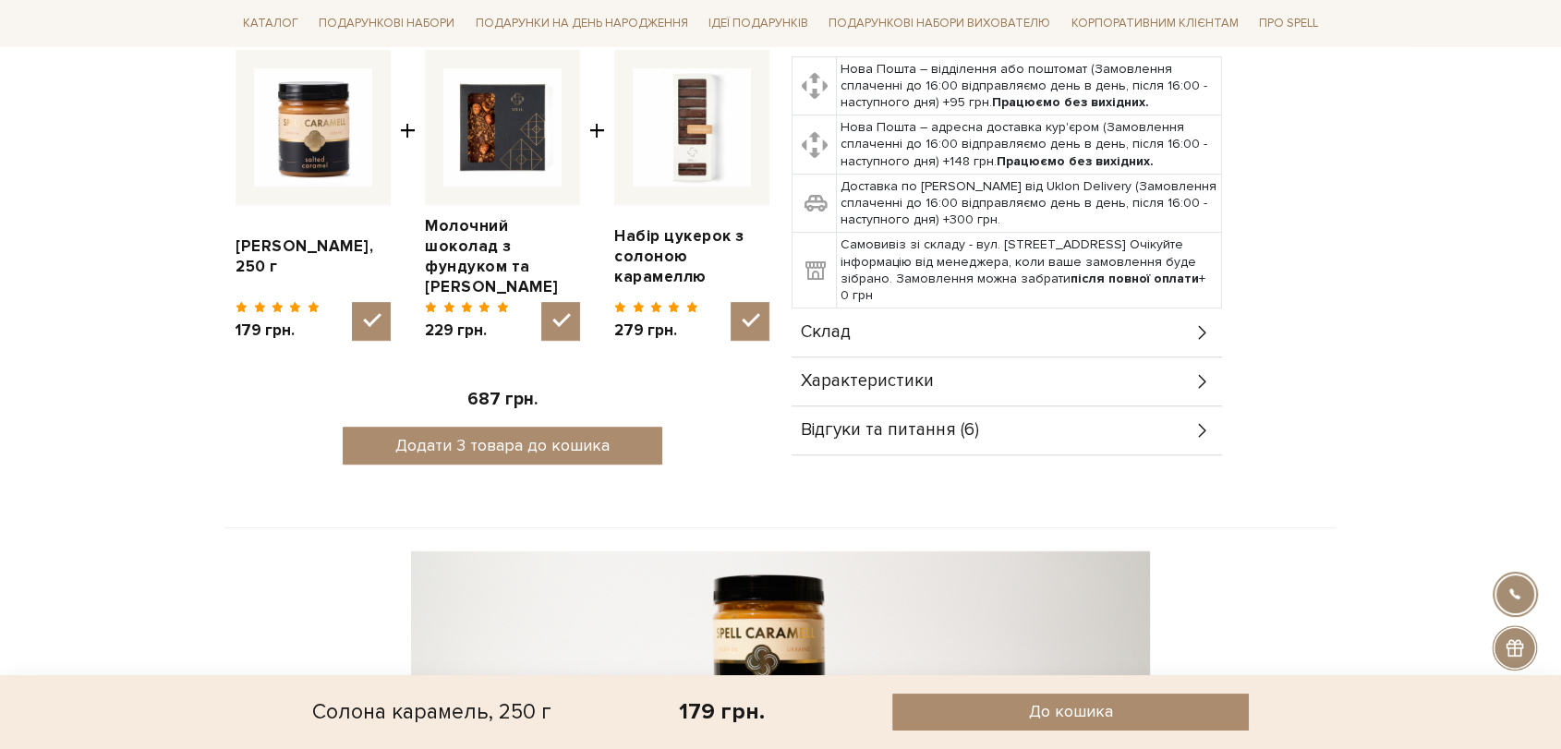
click at [847, 324] on span "Склад" at bounding box center [826, 332] width 50 height 17
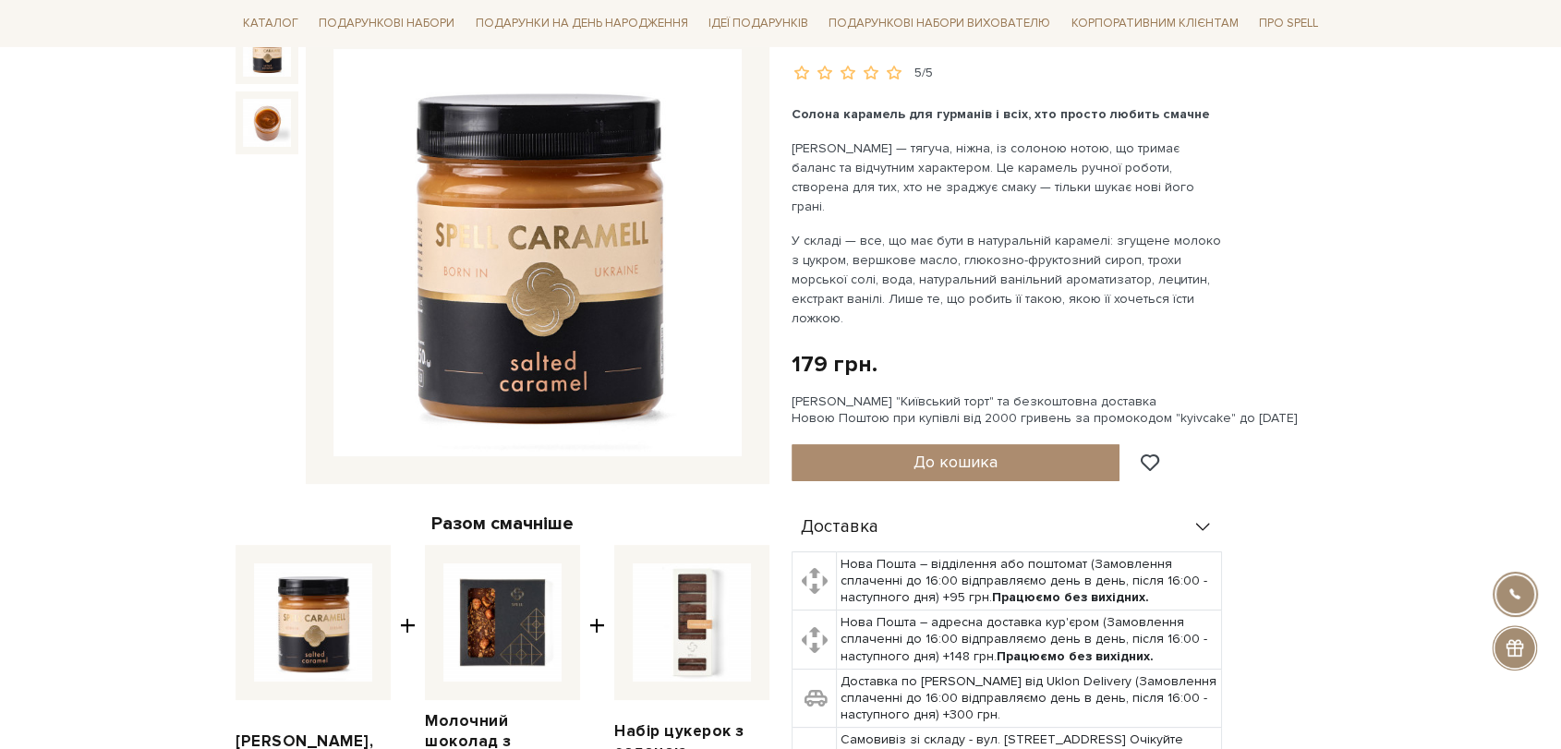
scroll to position [103, 0]
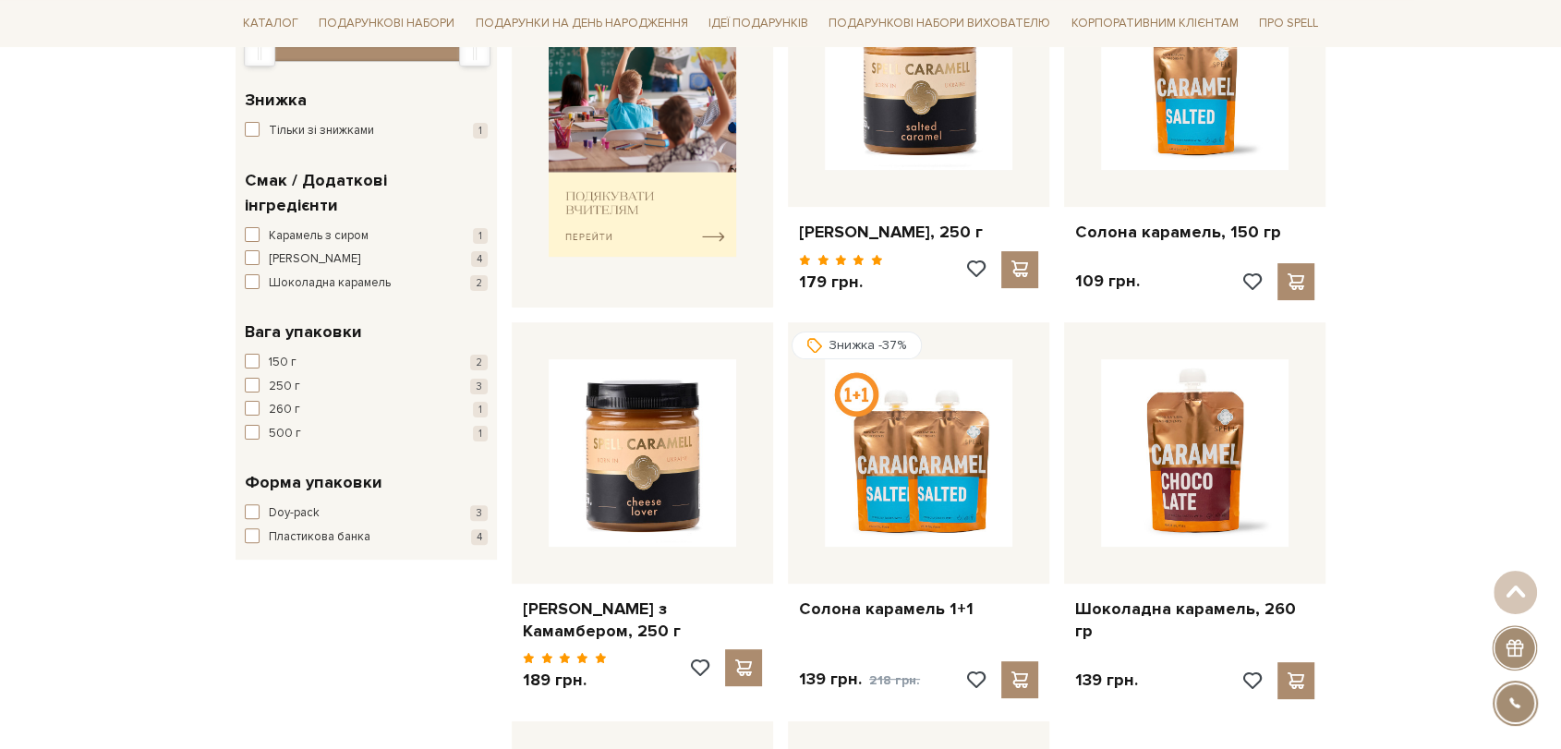
scroll to position [410, 0]
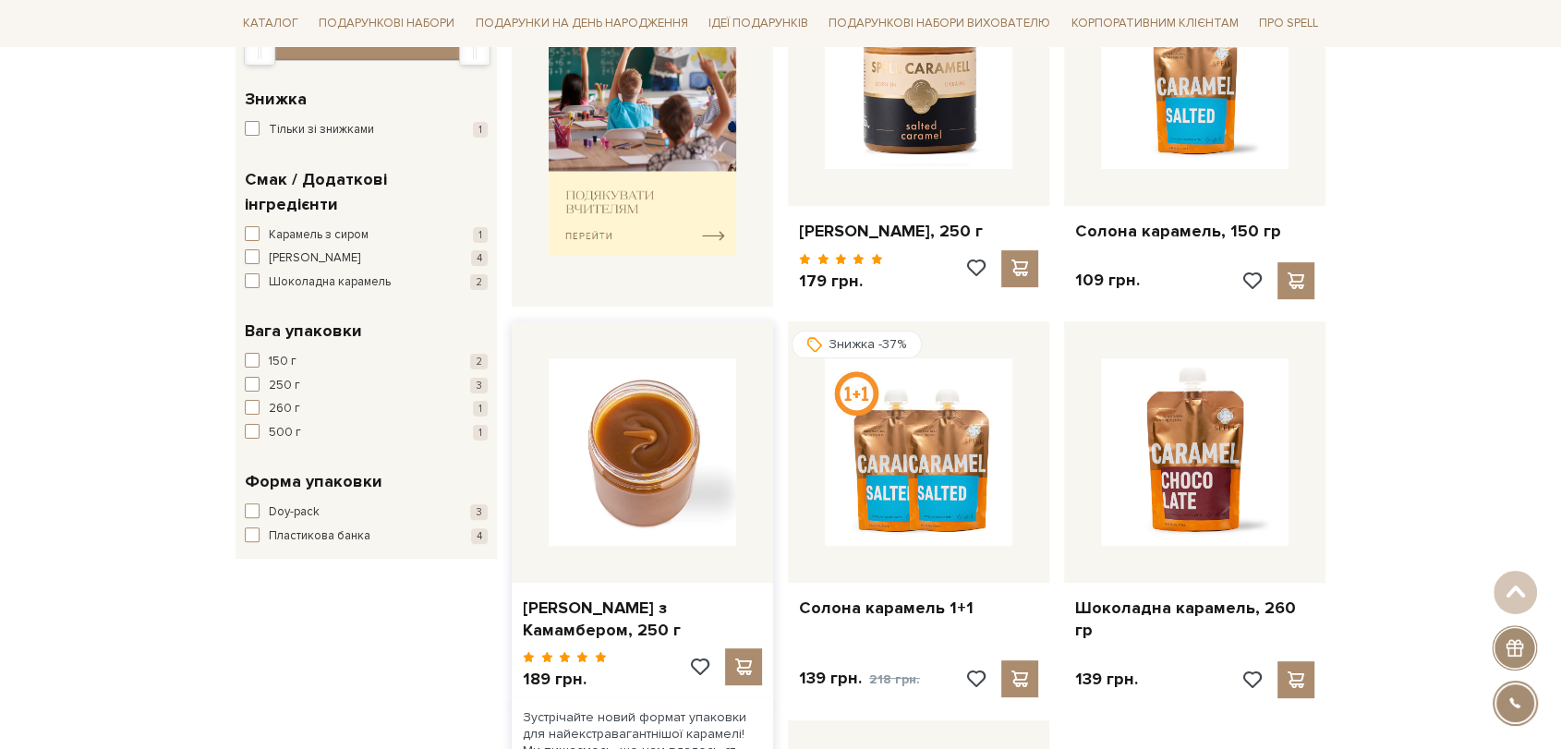
click at [622, 485] on img at bounding box center [643, 452] width 188 height 188
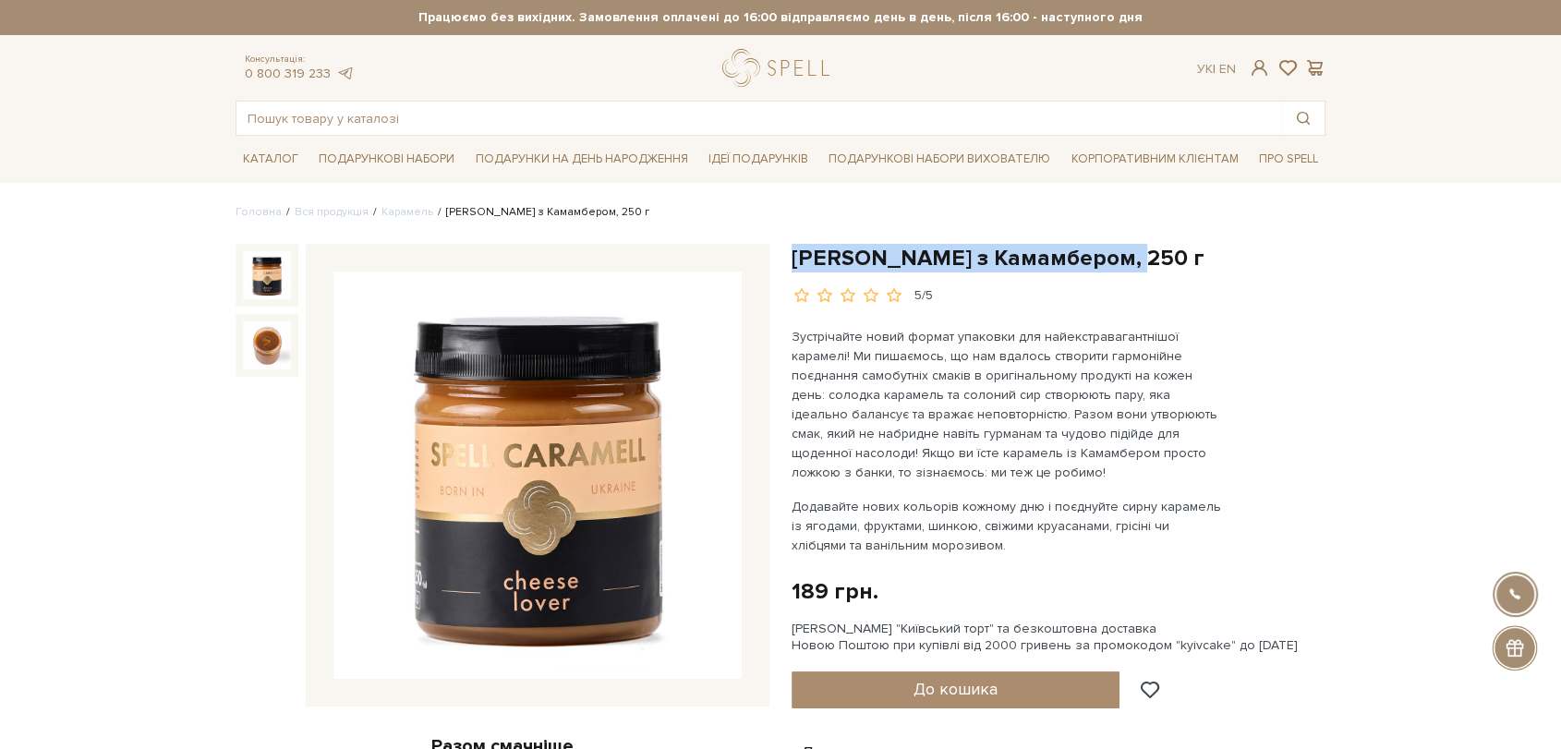
drag, startPoint x: 788, startPoint y: 250, endPoint x: 1130, endPoint y: 251, distance: 341.8
click at [1130, 251] on div "Карамель з Камамбером, 250 г 5/5 Додавайте нових кольорів кожному дню і поєднуй…" at bounding box center [1059, 722] width 556 height 957
copy h1 "[PERSON_NAME] з Камамбером, 250 г"
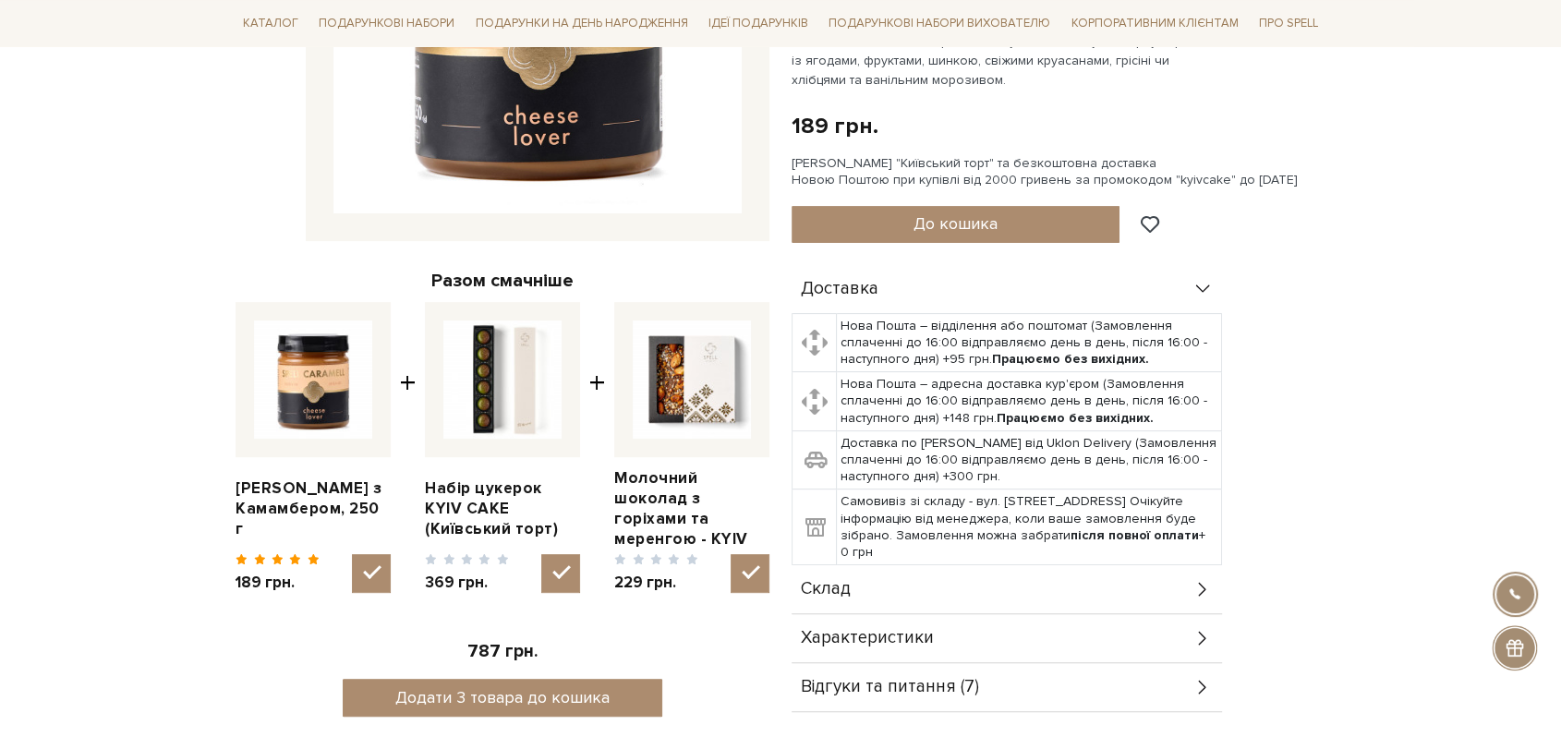
scroll to position [718, 0]
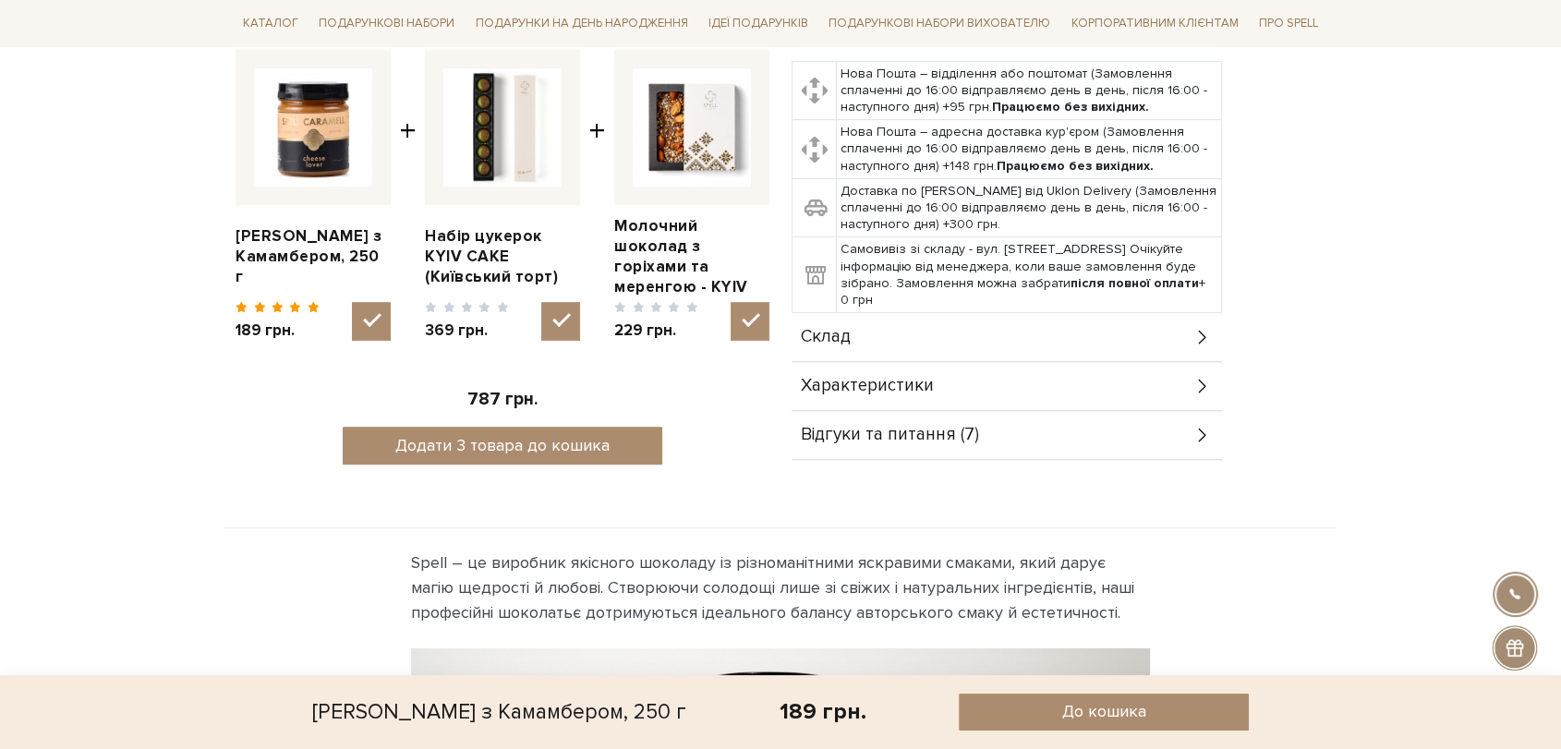
click at [925, 331] on div "Склад" at bounding box center [1007, 337] width 431 height 48
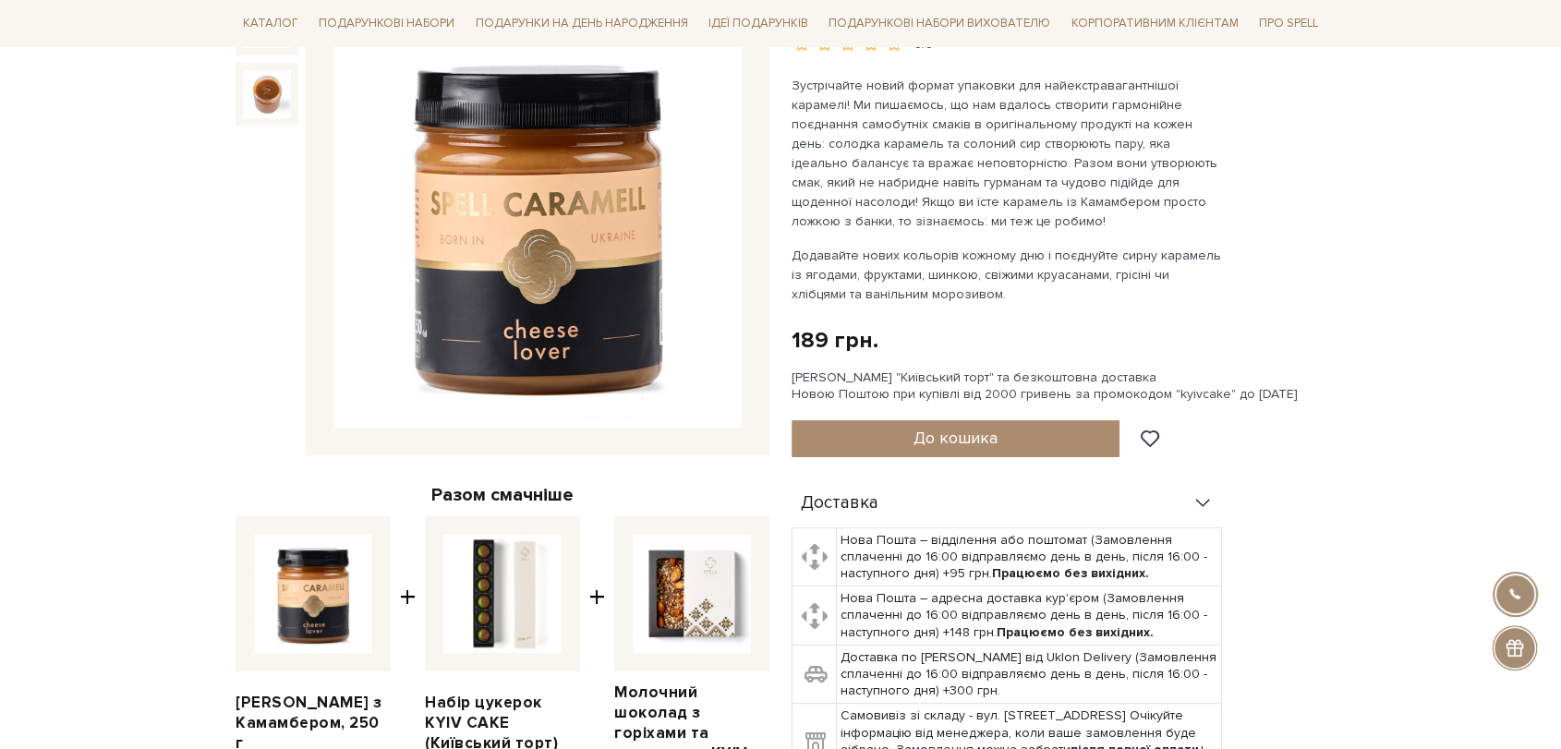
scroll to position [103, 0]
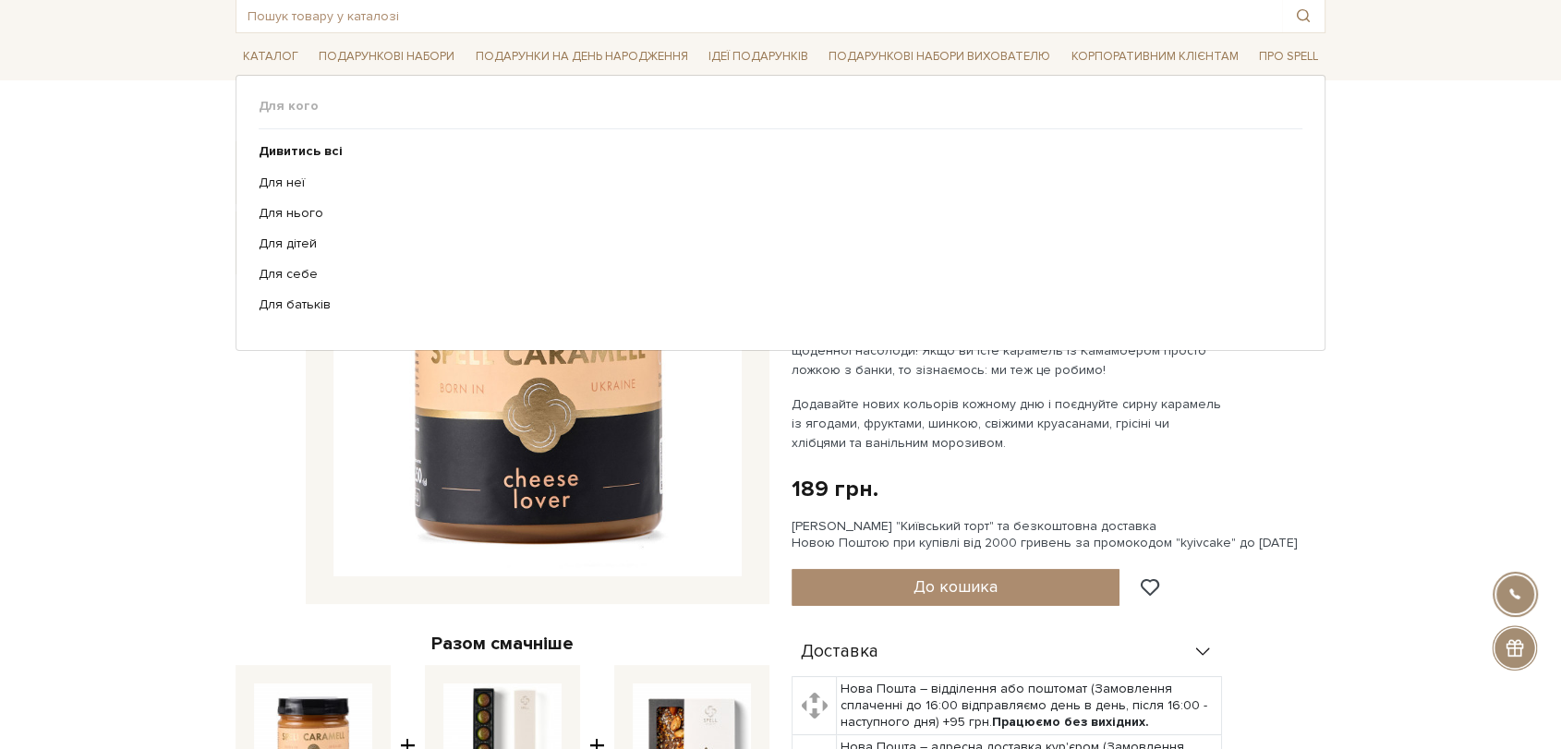
drag, startPoint x: 516, startPoint y: 334, endPoint x: 475, endPoint y: 514, distance: 184.9
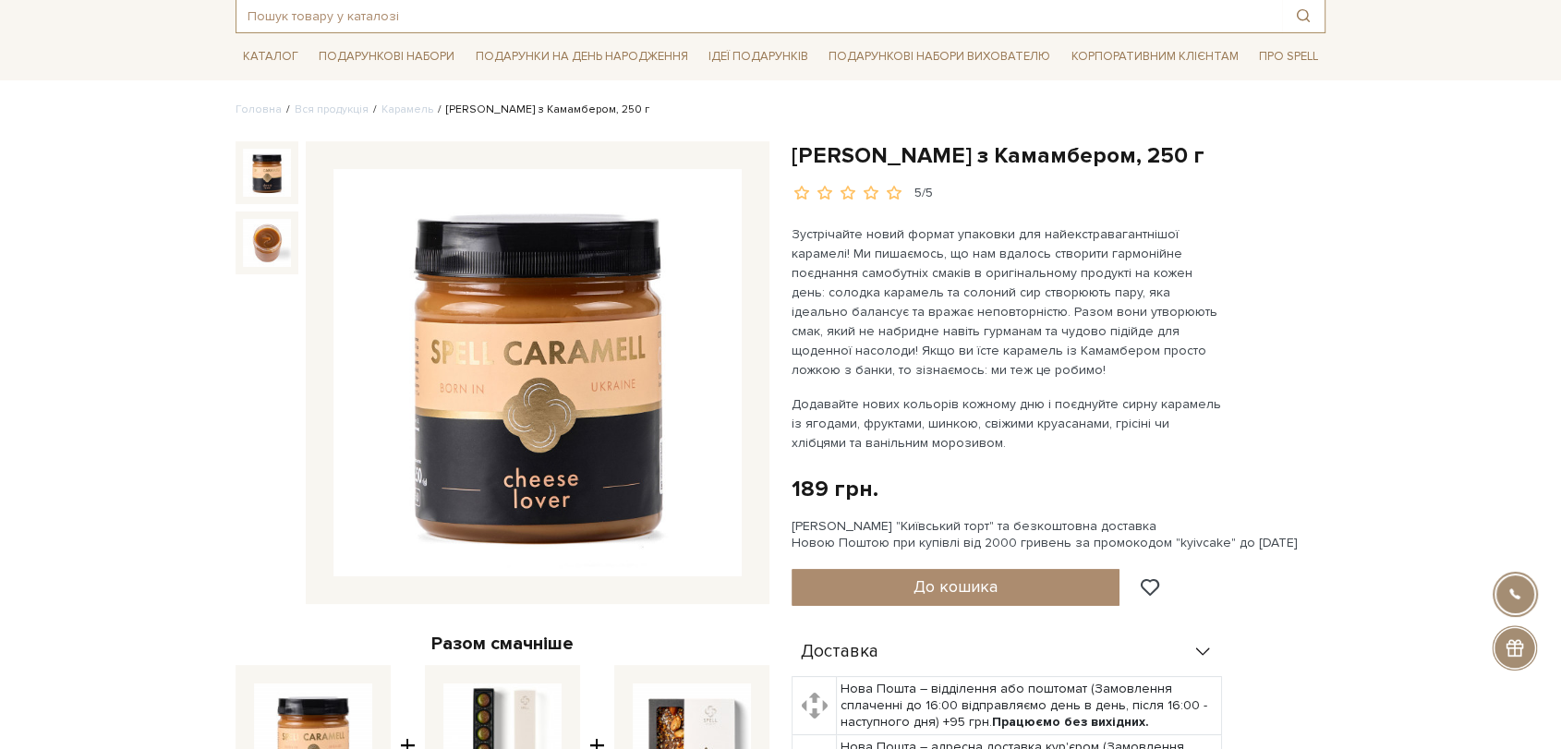
click at [695, 15] on input "text" at bounding box center [760, 15] width 1046 height 33
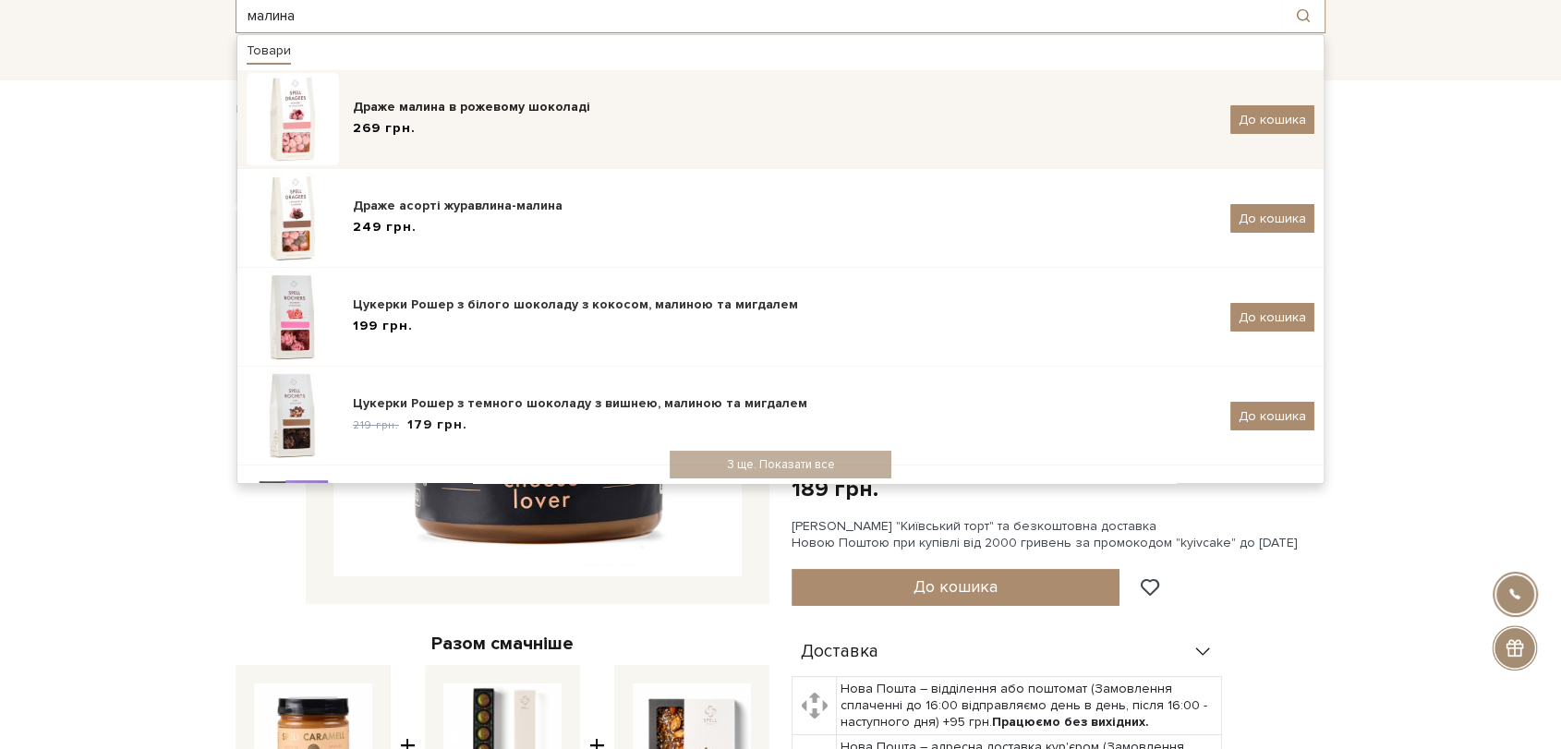
type input "малина"
click at [664, 94] on div "Драже малина в рожевому шоколаді 269 грн. До кошика" at bounding box center [781, 119] width 1068 height 92
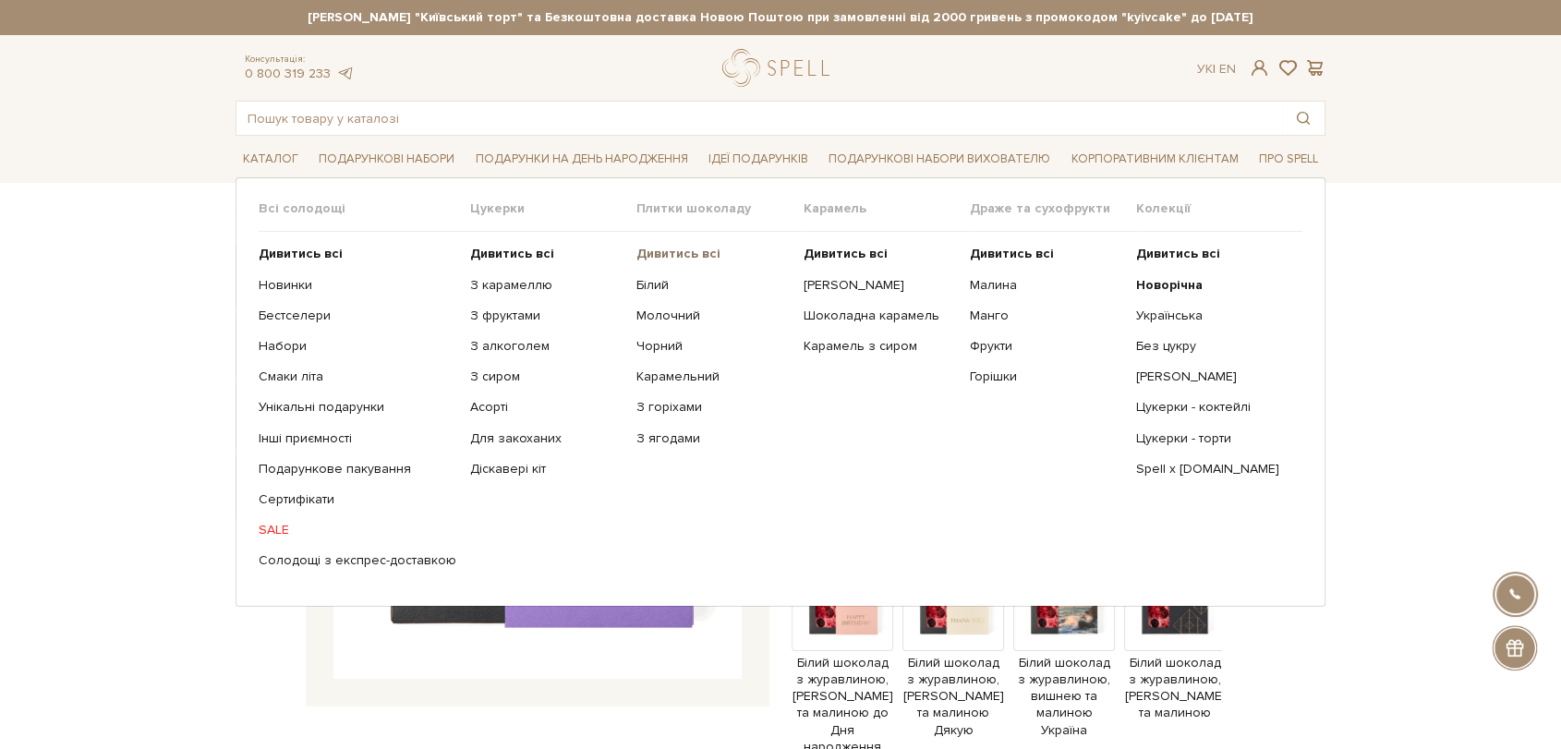
click at [650, 257] on b "Дивитись всі" at bounding box center [679, 254] width 84 height 16
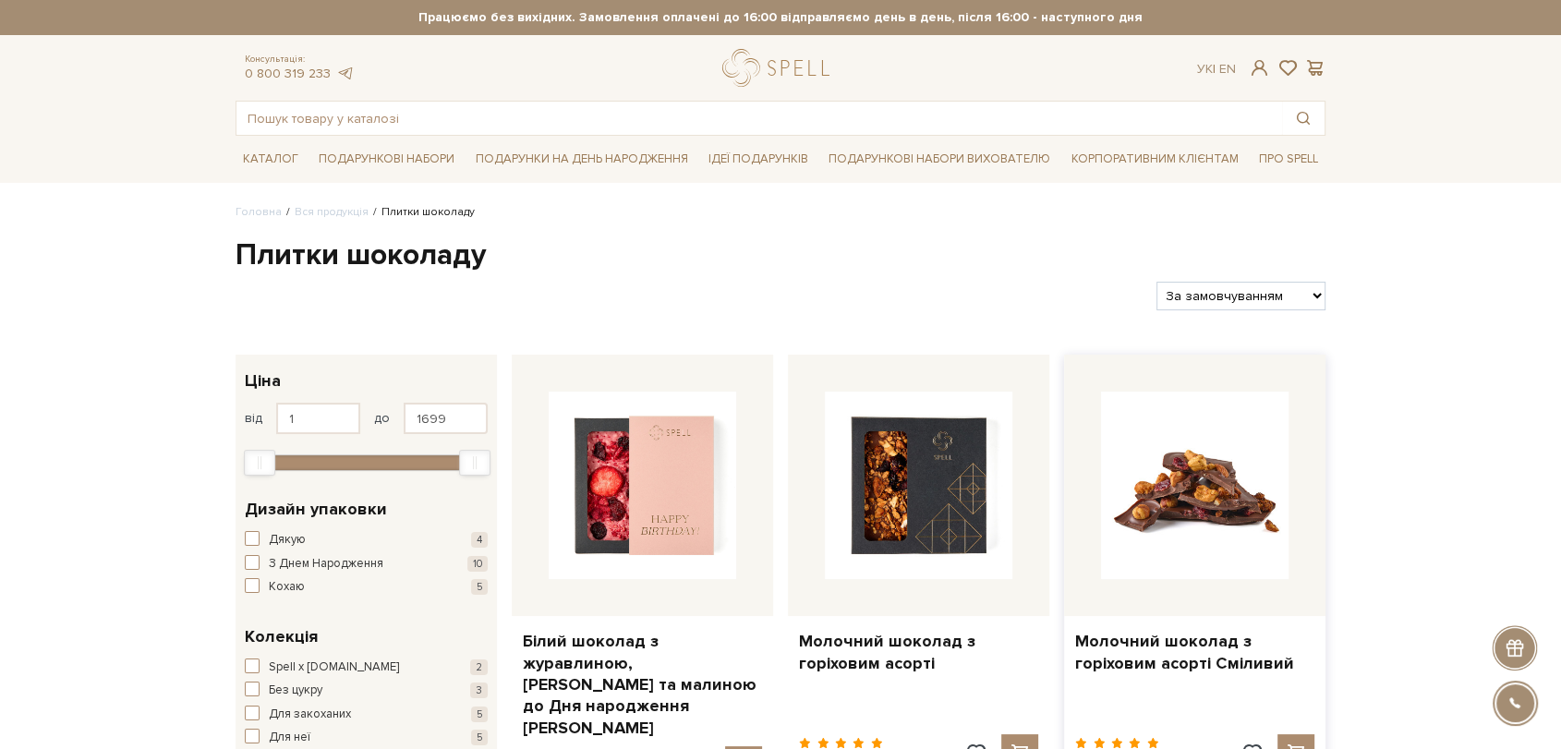
click at [1204, 483] on img at bounding box center [1195, 486] width 188 height 188
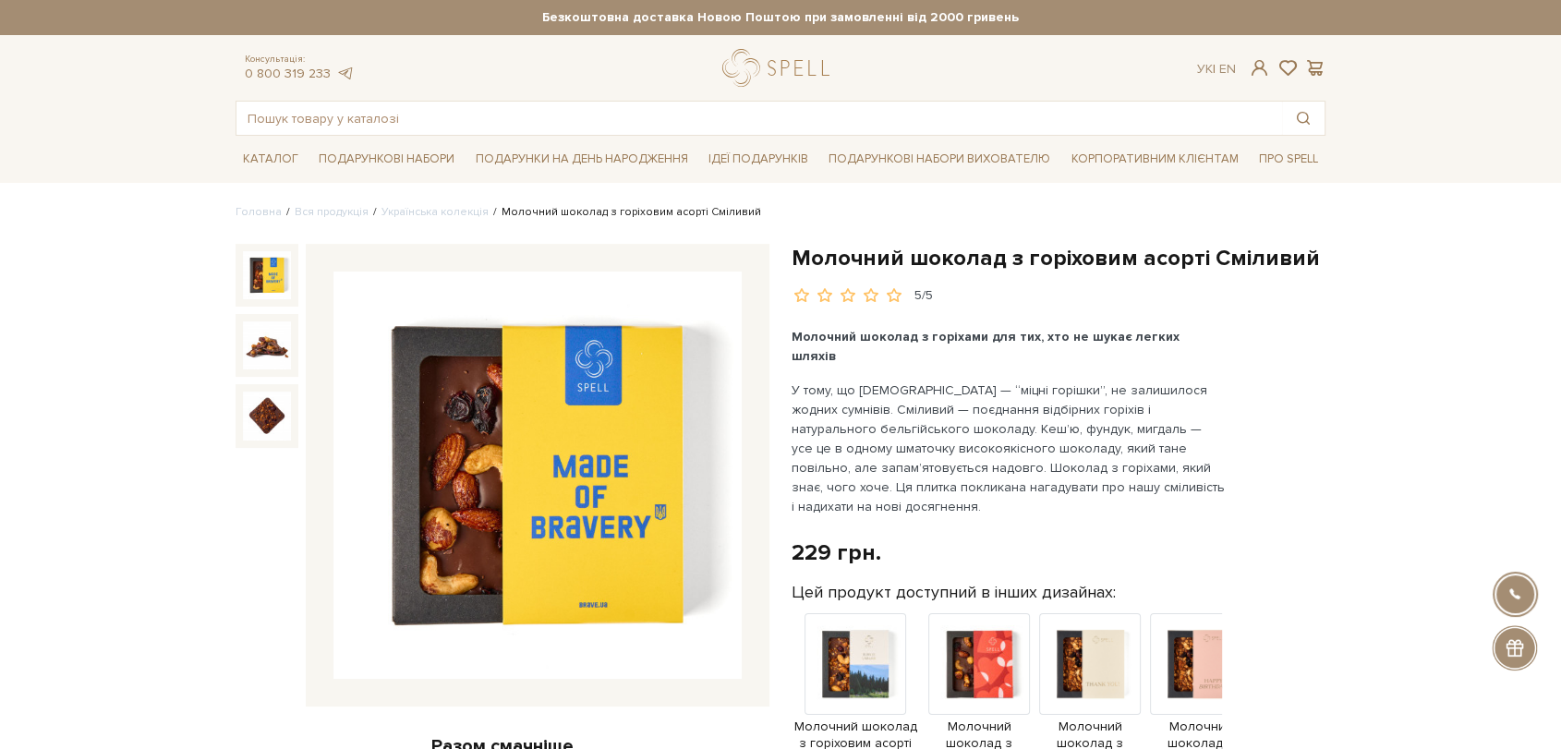
click at [586, 480] on img at bounding box center [538, 476] width 408 height 408
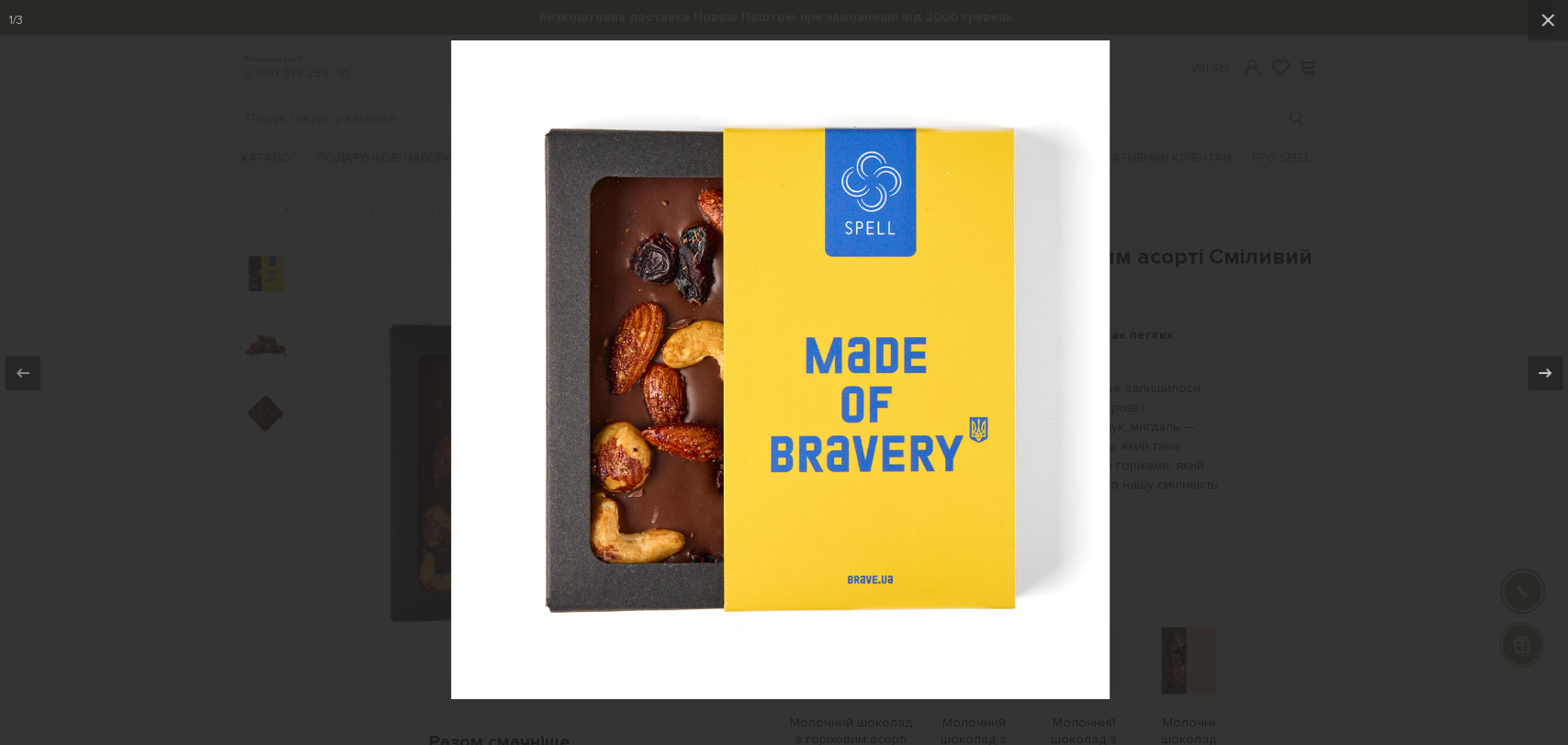
drag, startPoint x: 621, startPoint y: 317, endPoint x: 638, endPoint y: 318, distance: 17.0
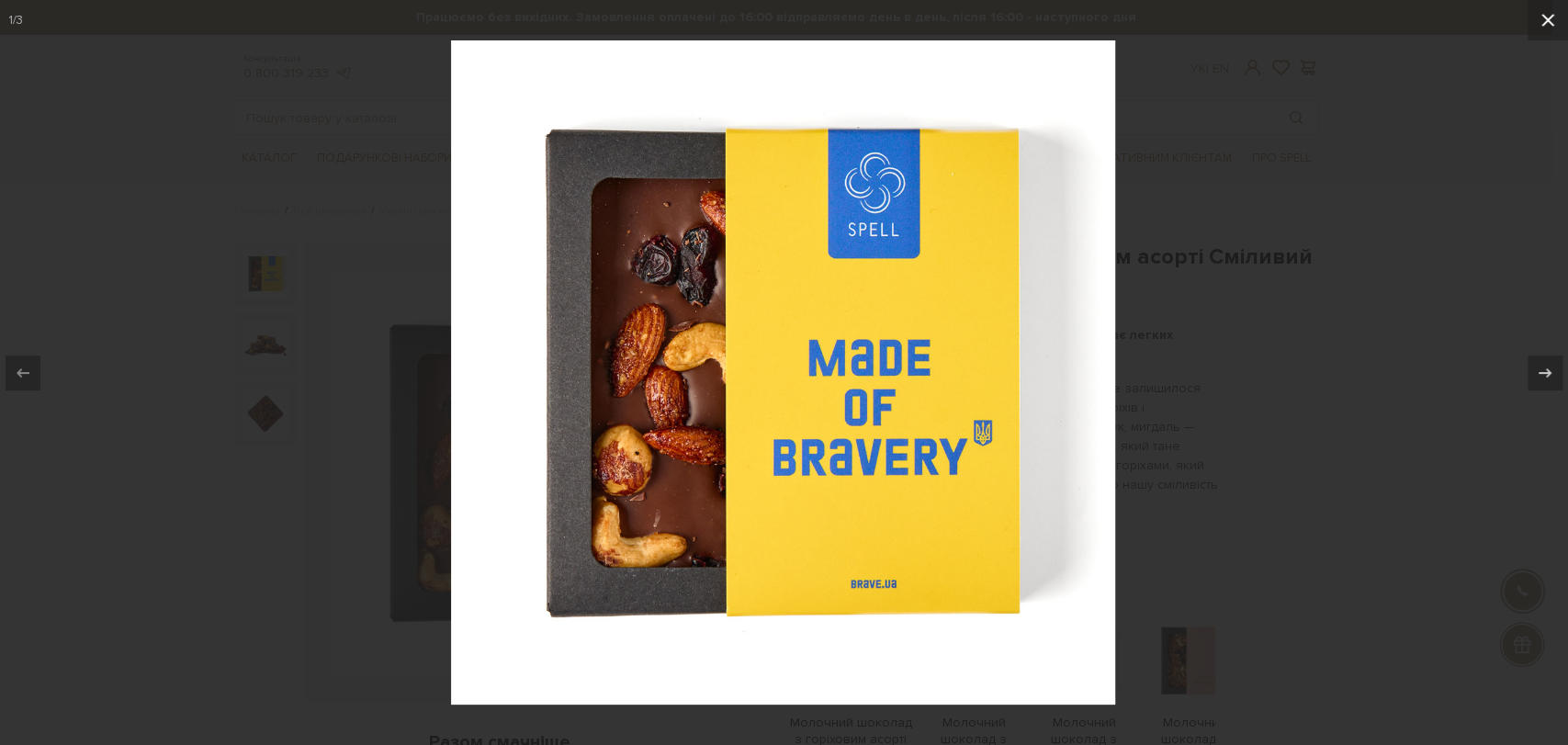
click at [1544, 25] on icon at bounding box center [1548, 20] width 22 height 22
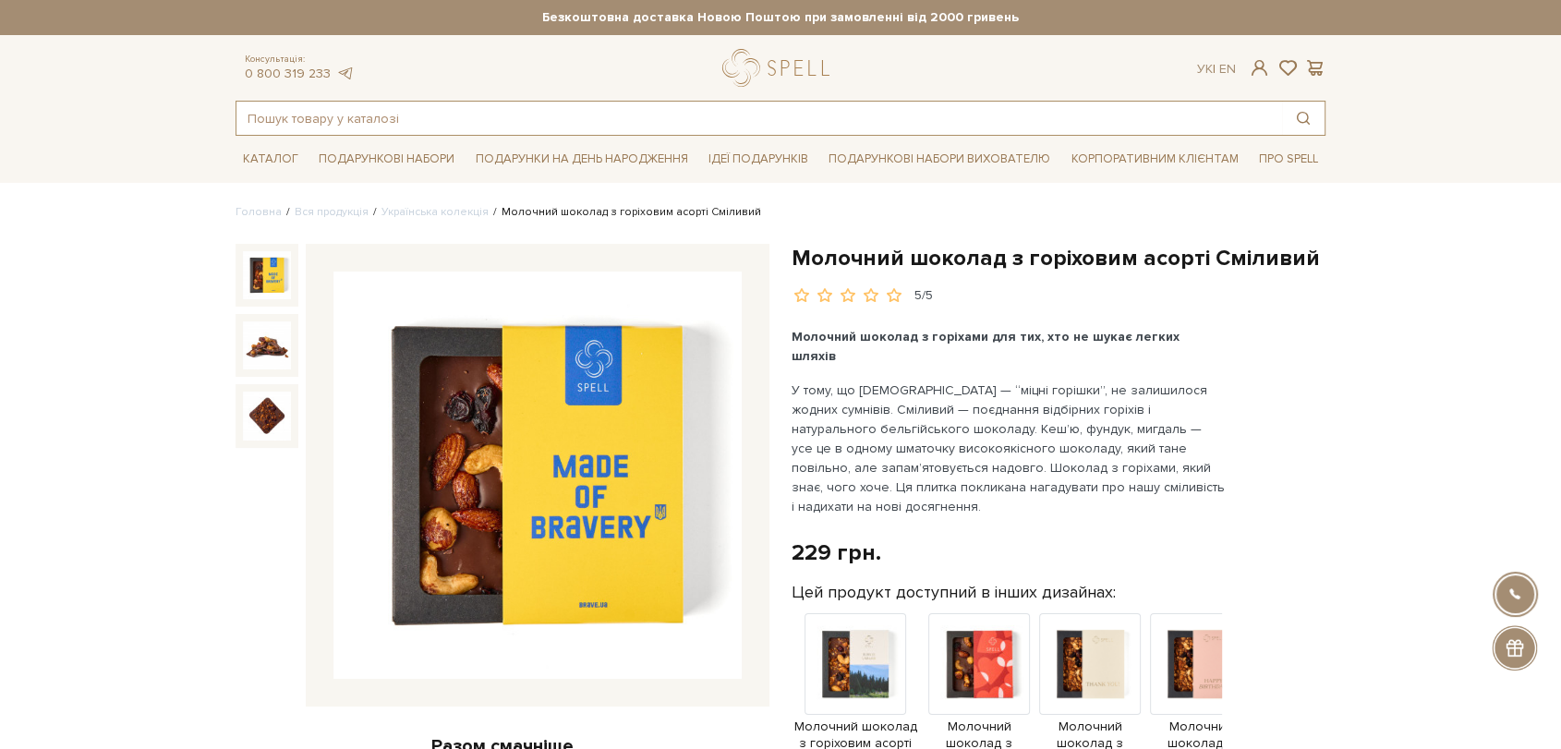
click at [506, 127] on input "text" at bounding box center [760, 118] width 1046 height 33
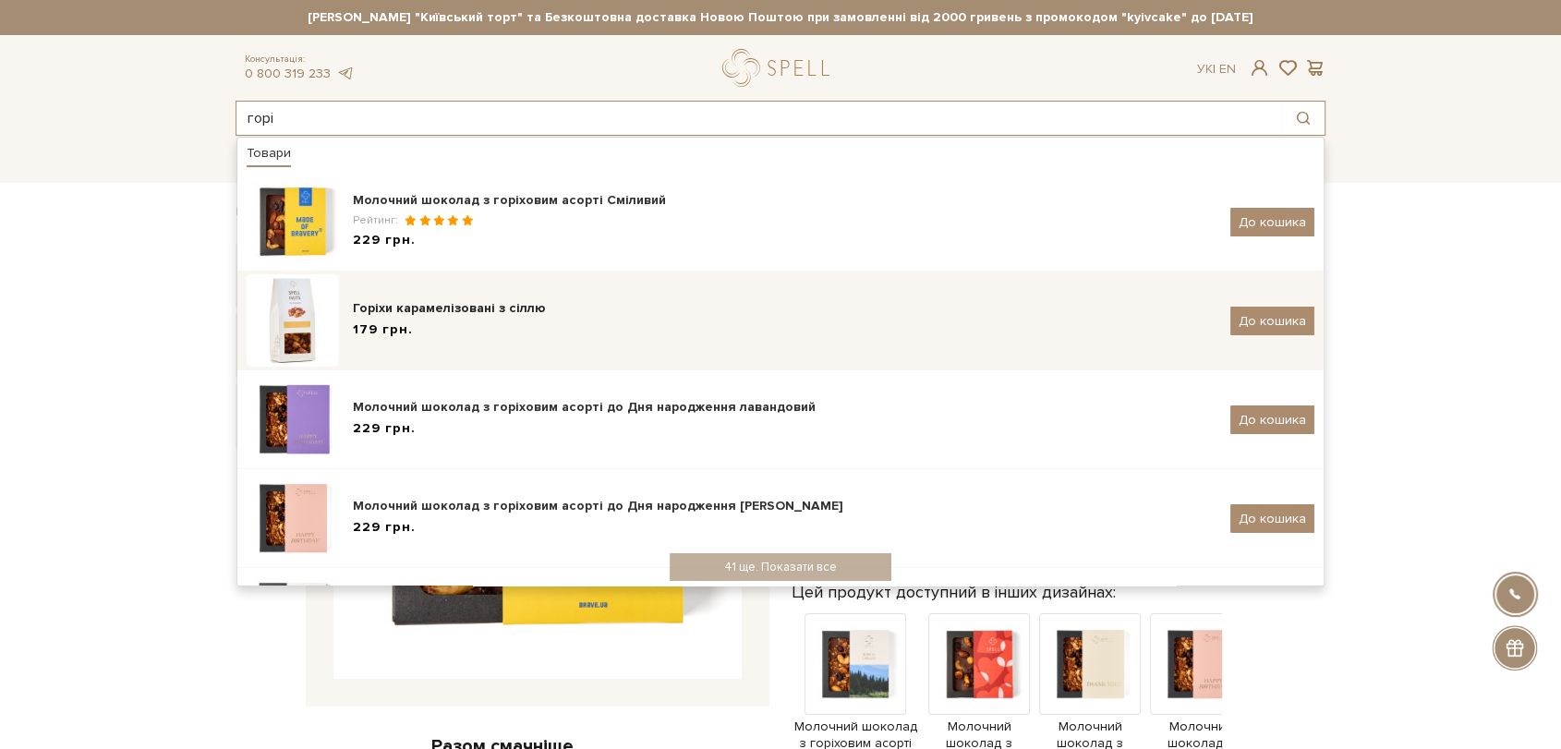
type input "горі"
click at [544, 349] on div "Горіхи карамелізовані з сіллю 179 грн. До кошика" at bounding box center [781, 320] width 1068 height 92
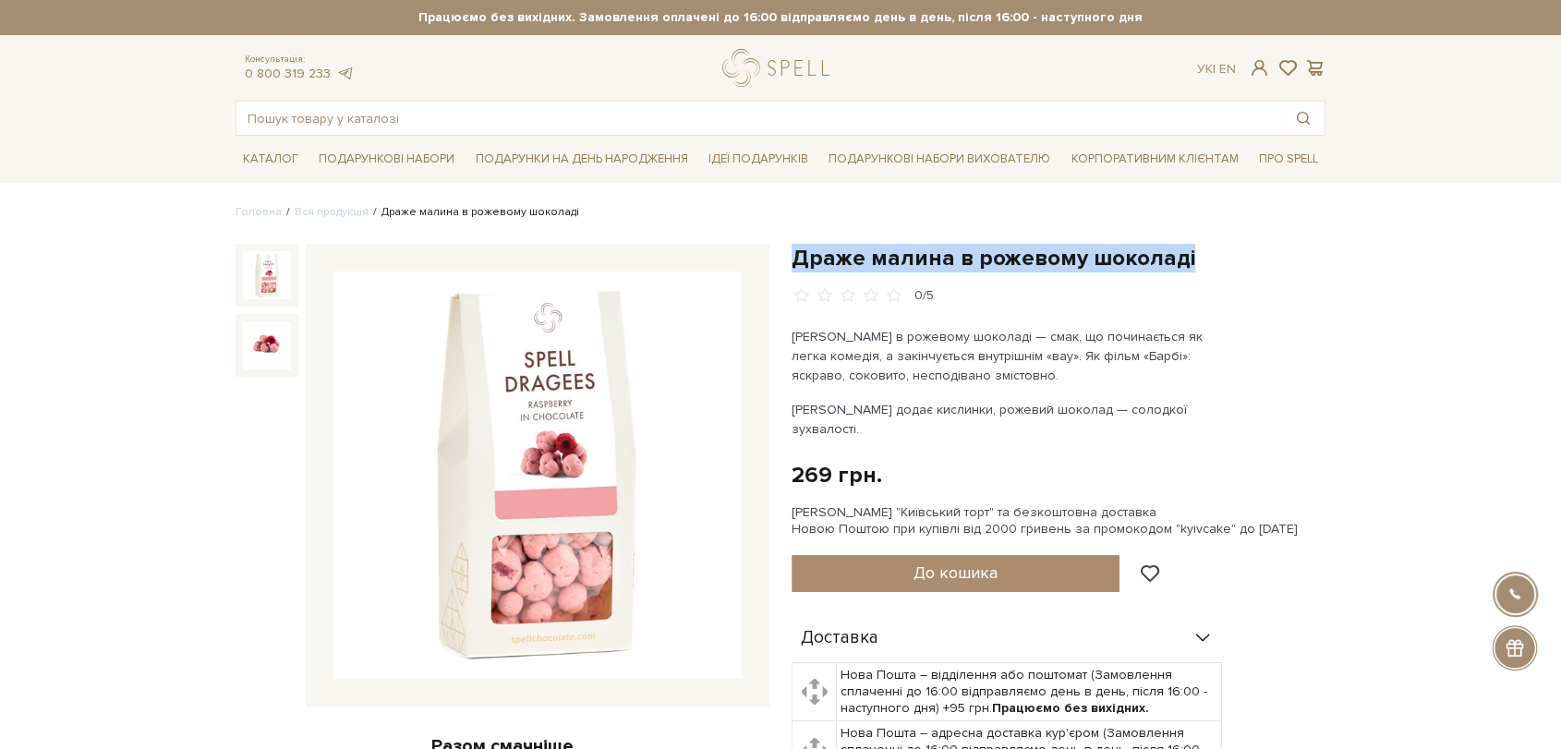
drag, startPoint x: 795, startPoint y: 255, endPoint x: 1197, endPoint y: 262, distance: 402.0
click at [1197, 262] on h1 "Драже малина в рожевому шоколаді" at bounding box center [1059, 258] width 534 height 29
copy h1 "Драже малина в рожевому шоколаді"
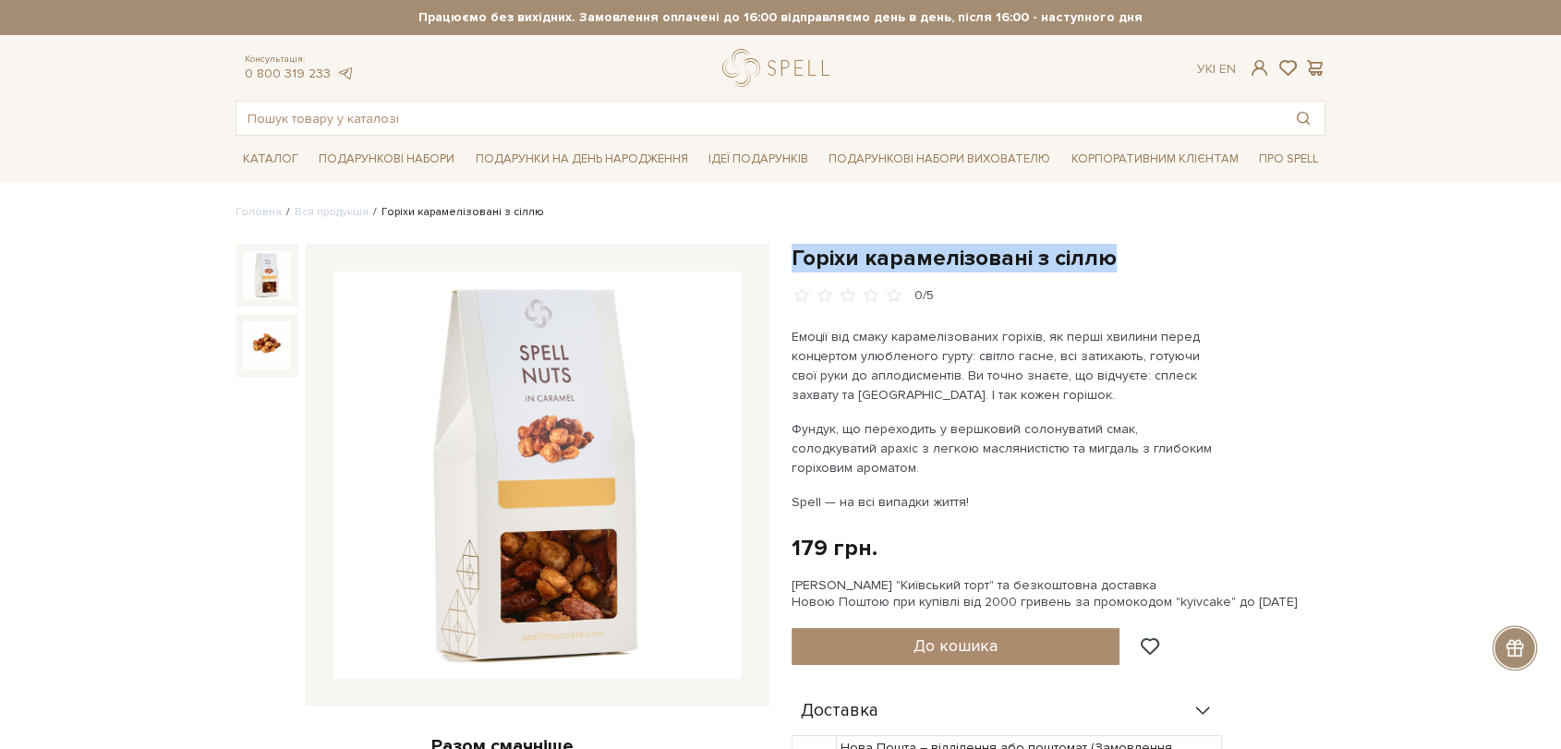
drag, startPoint x: 790, startPoint y: 246, endPoint x: 1108, endPoint y: 269, distance: 318.7
click at [1108, 269] on div "Горіхи карамелізовані з сіллю 0/5 Емоції від смаку карамелізованих горіхів, як …" at bounding box center [1059, 712] width 556 height 937
copy h1 "Горіхи карамелізовані з сіллю"
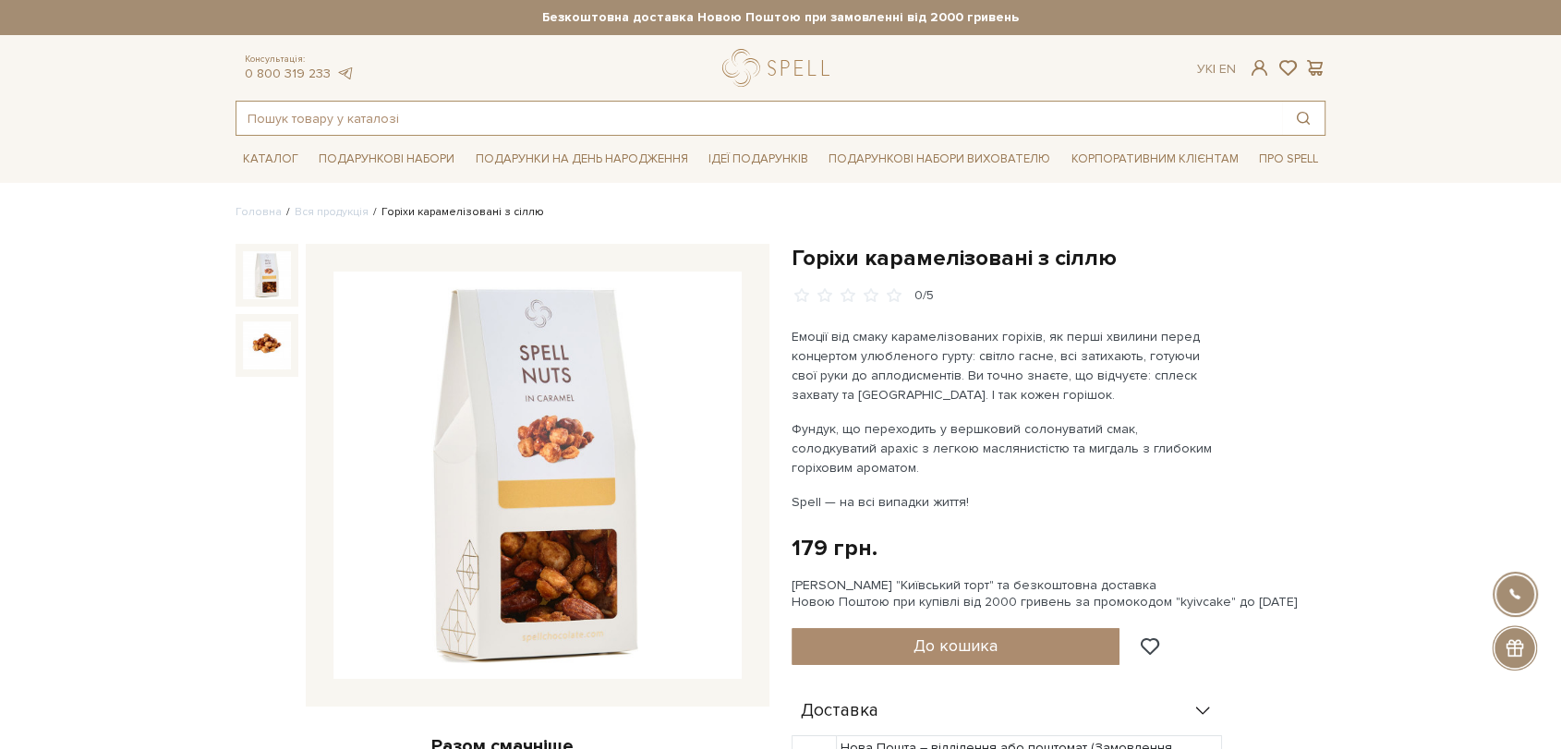
click at [525, 105] on input "text" at bounding box center [760, 118] width 1046 height 33
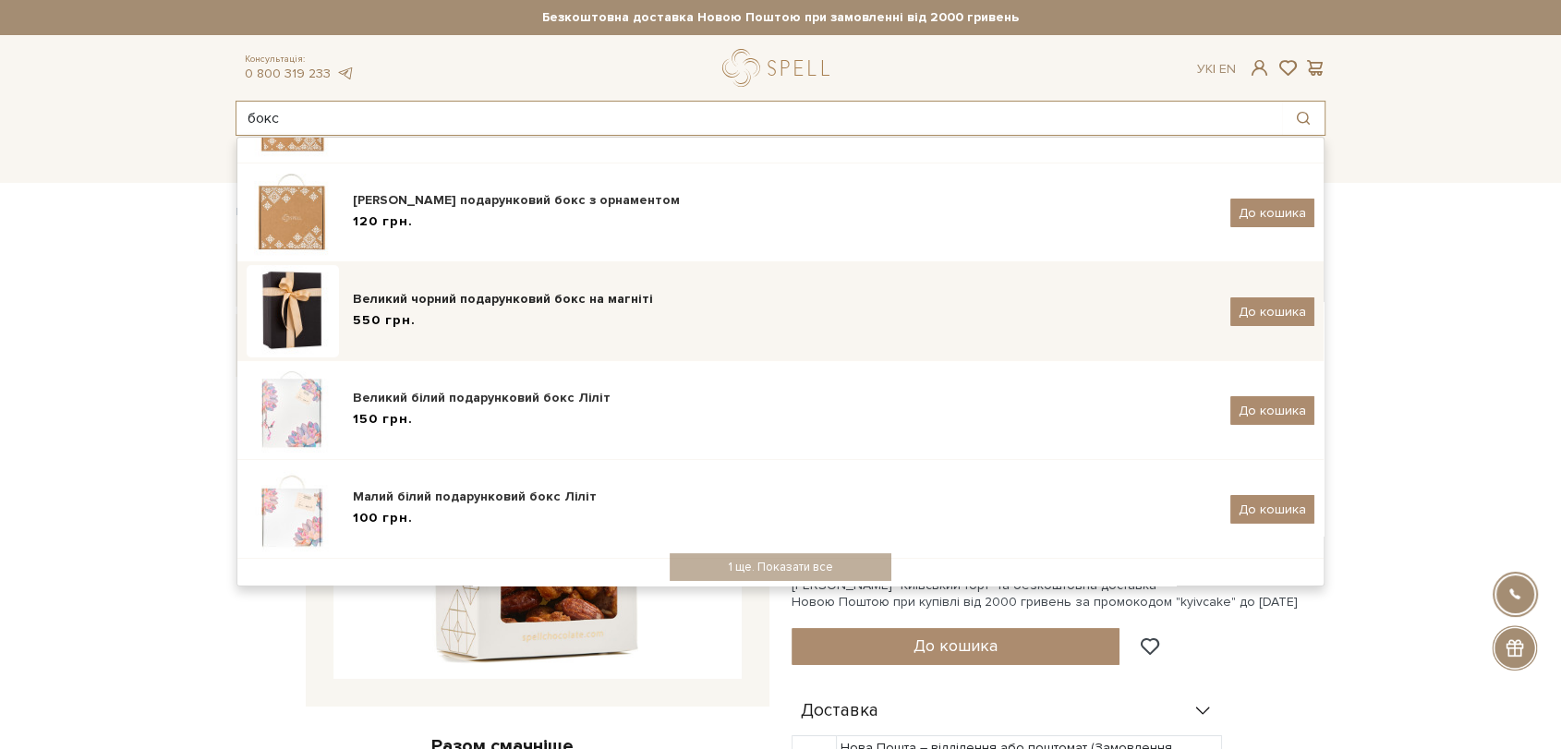
scroll to position [308, 0]
type input "бокс"
click at [524, 320] on div "550 грн." at bounding box center [785, 319] width 864 height 19
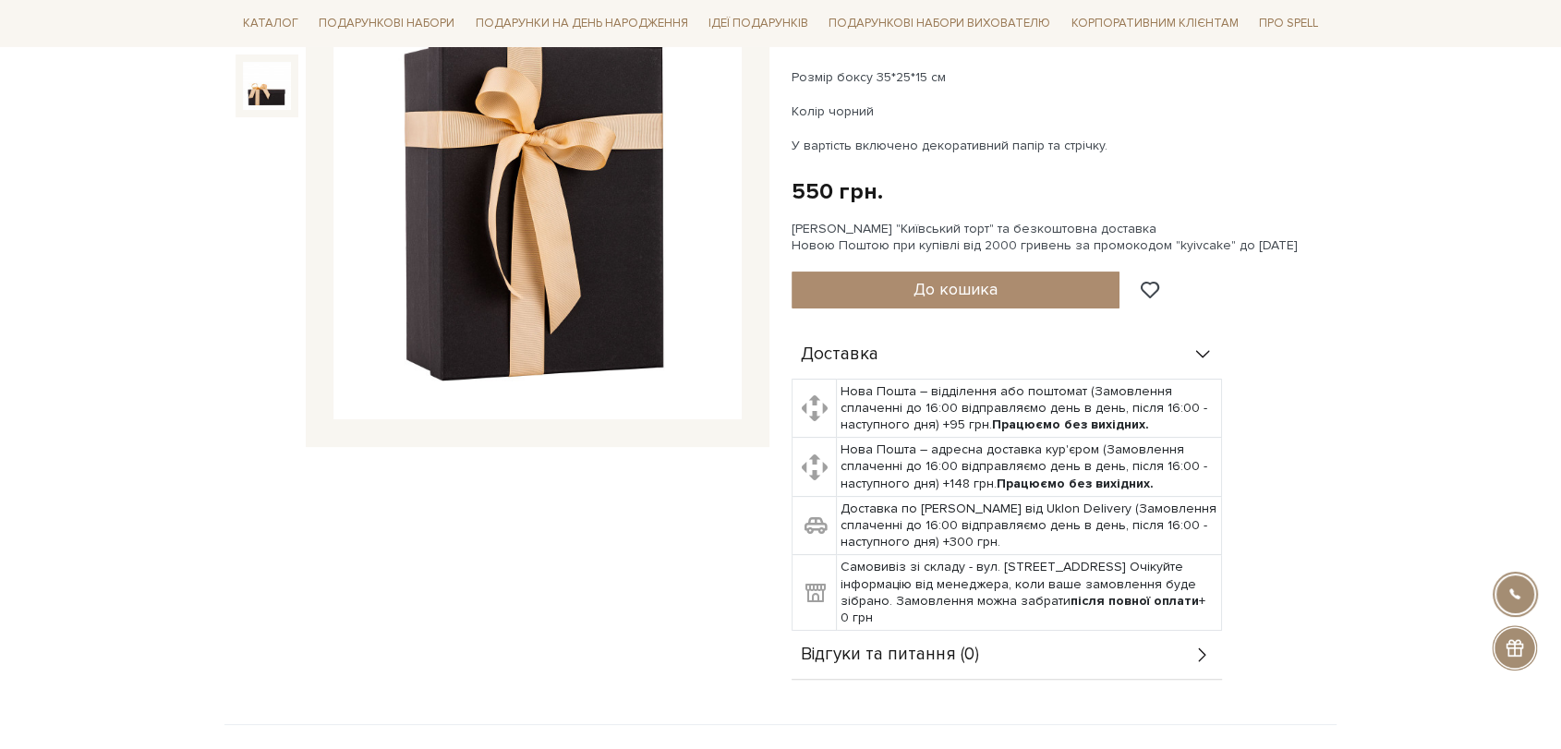
scroll to position [103, 0]
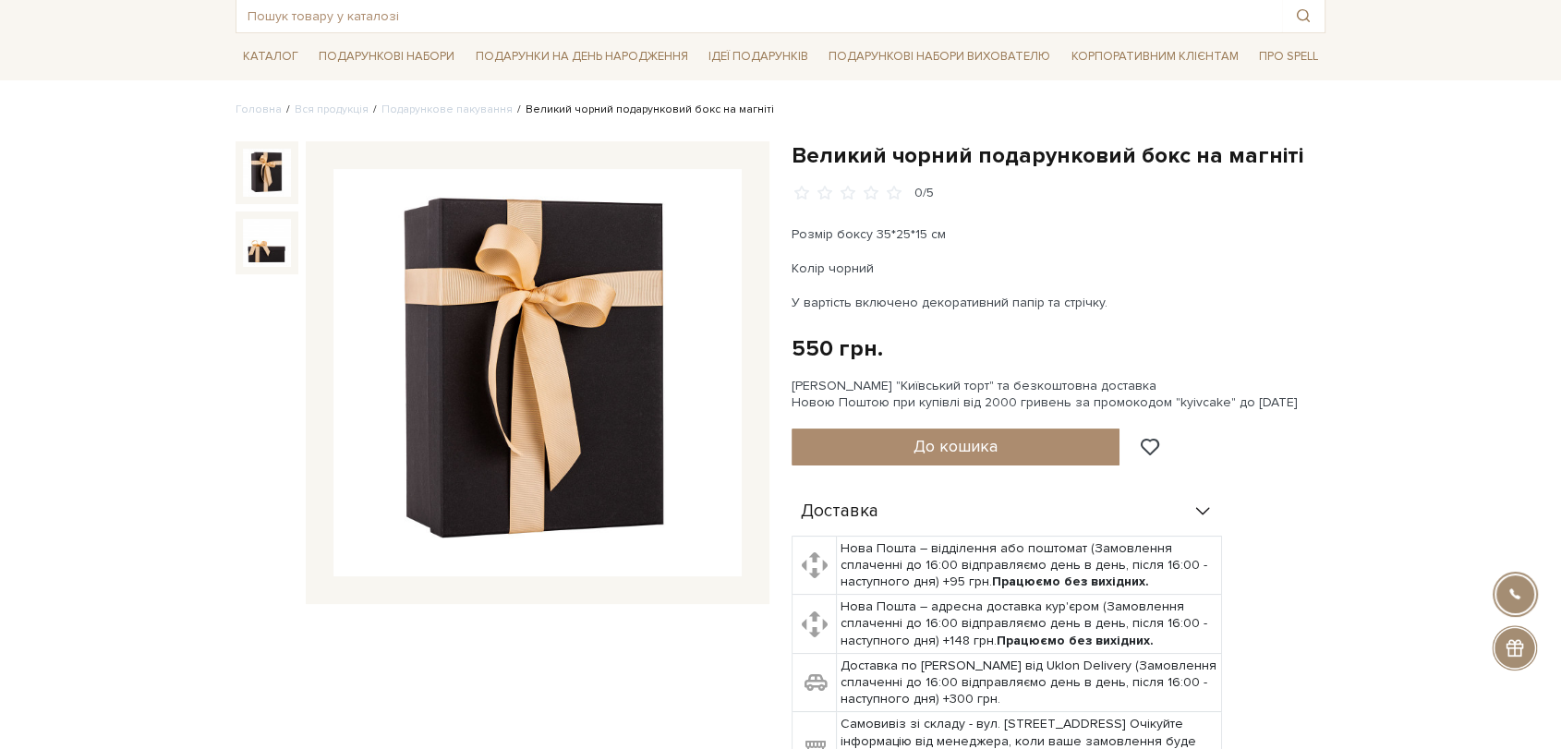
drag, startPoint x: 793, startPoint y: 227, endPoint x: 1138, endPoint y: 291, distance: 351.4
click at [1138, 291] on div "Розмір боксу 35*25*15 см Колір чорний У вартість включено декоративний папір та…" at bounding box center [1008, 269] width 433 height 88
copy div "Розмір боксу 35*25*15 см Колір чорний У вартість включено декоративний папір та…"
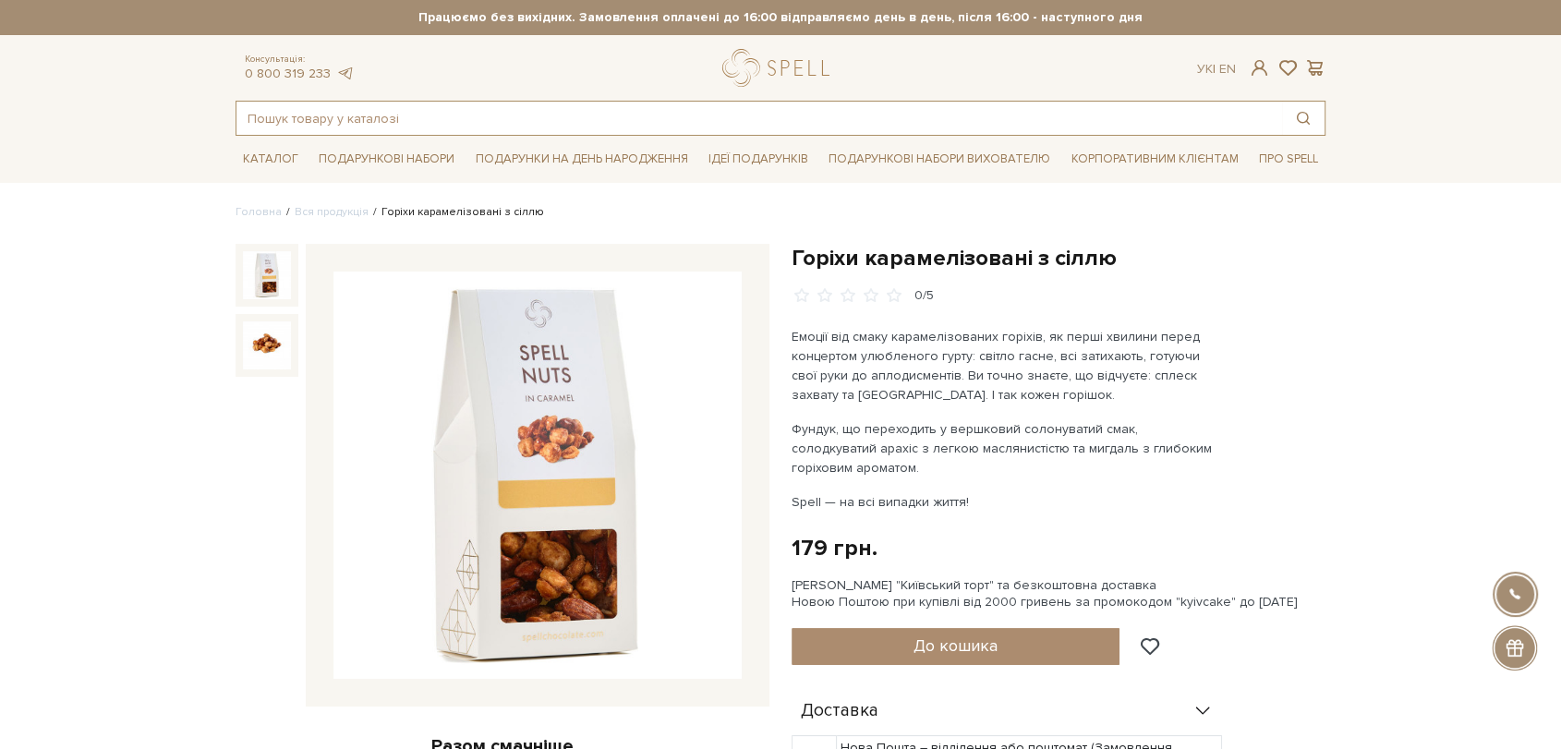
click at [334, 112] on input "text" at bounding box center [760, 118] width 1046 height 33
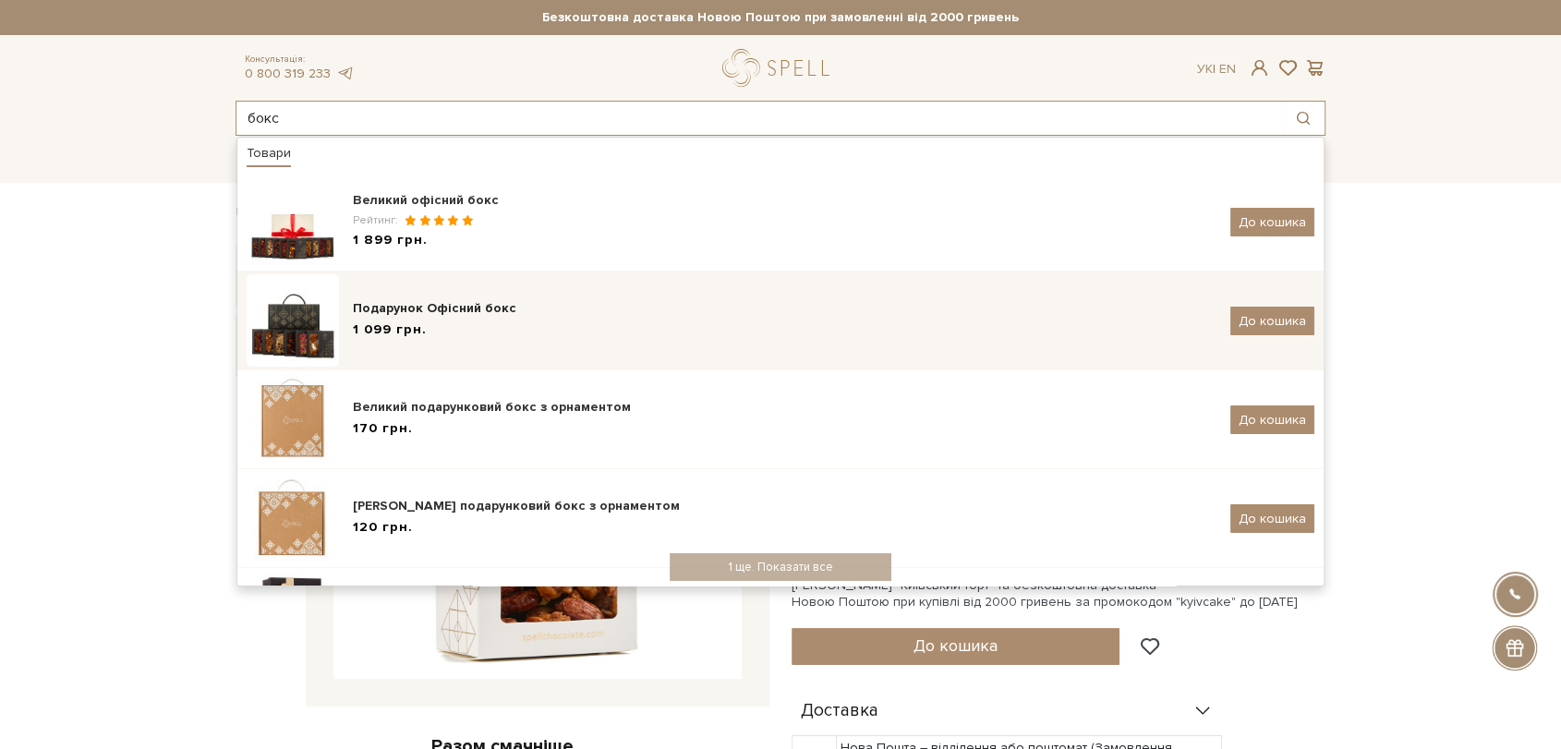
type input "бокс"
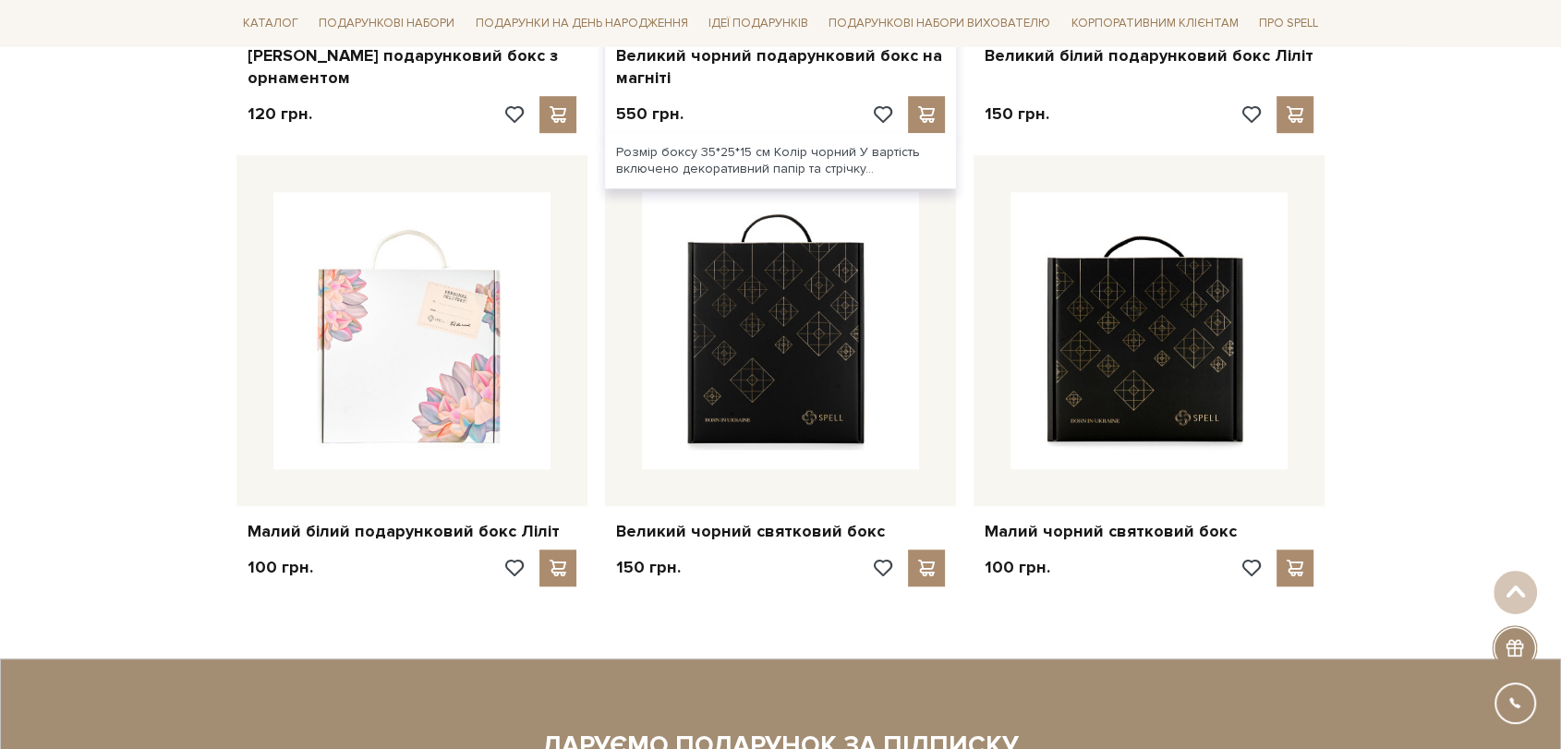
scroll to position [1026, 0]
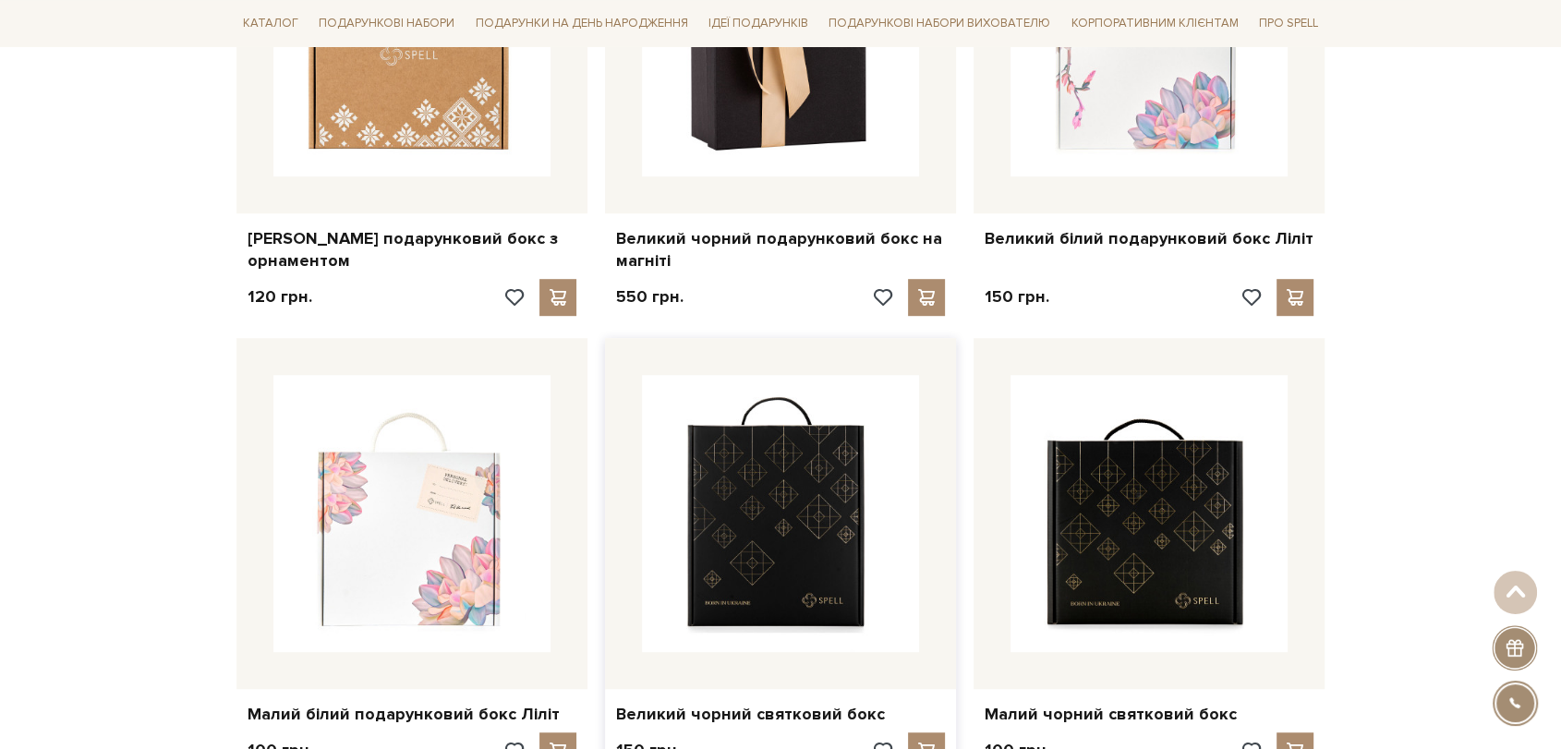
click at [717, 565] on img at bounding box center [780, 513] width 277 height 277
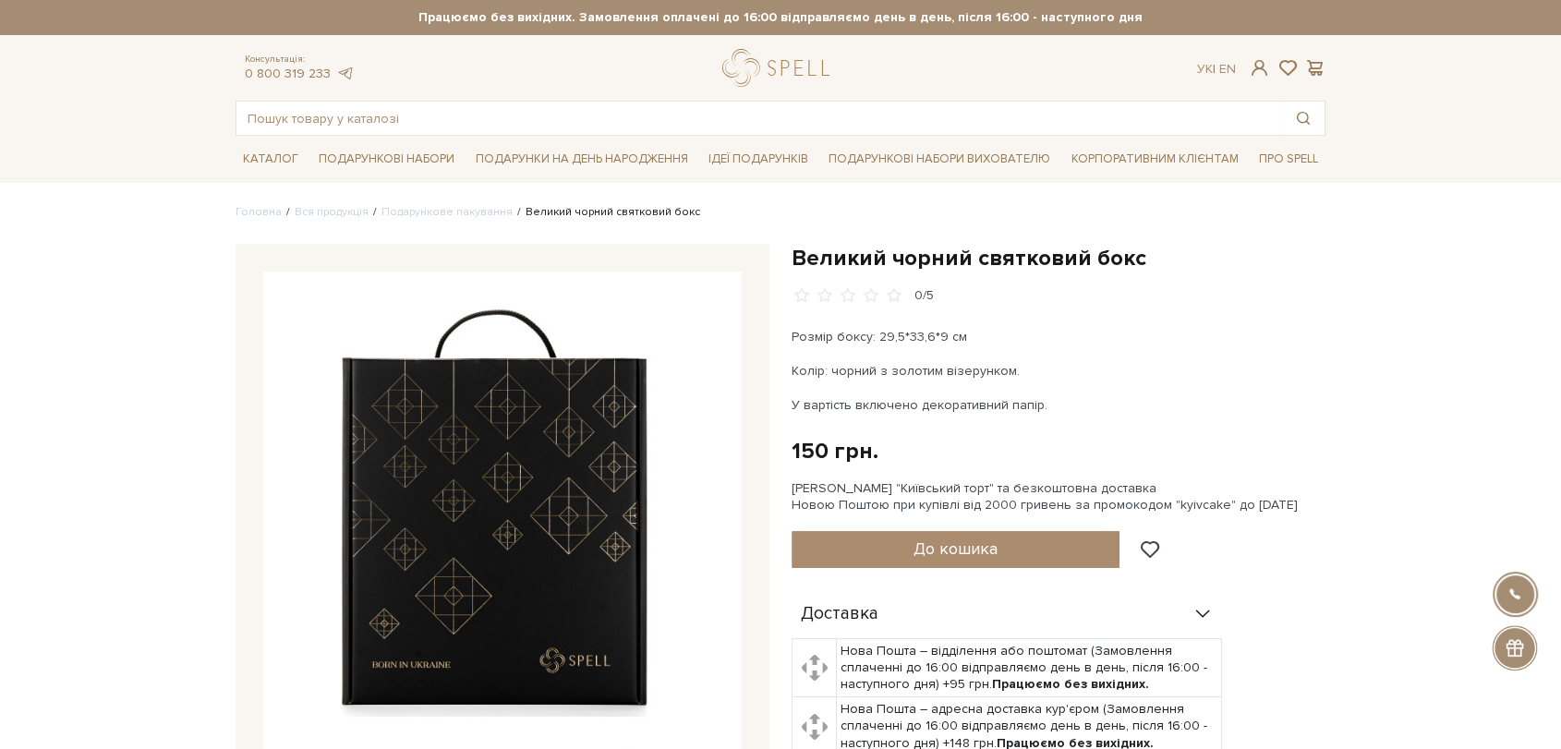
drag, startPoint x: 793, startPoint y: 332, endPoint x: 1086, endPoint y: 401, distance: 301.0
click at [1086, 401] on div "Розмір боксу: 29,5*33,6*9 см Колір: чорний з золотим візерунком. У вартість вкл…" at bounding box center [1008, 371] width 433 height 88
copy div "Розмір боксу: 29,5*33,6*9 см Колір: чорний з золотим візерунком. У вартість вкл…"
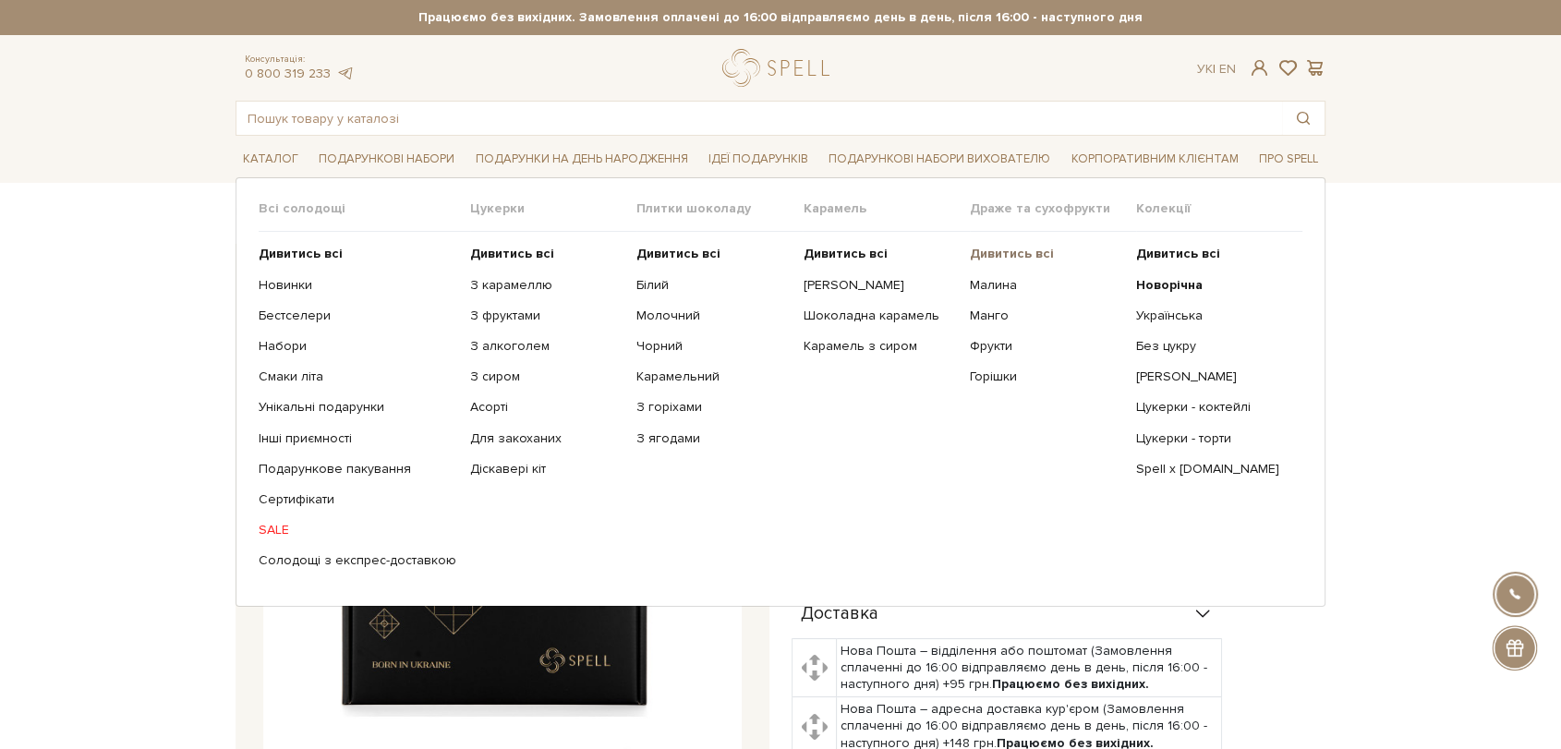
click at [986, 259] on b "Дивитись всі" at bounding box center [1012, 254] width 84 height 16
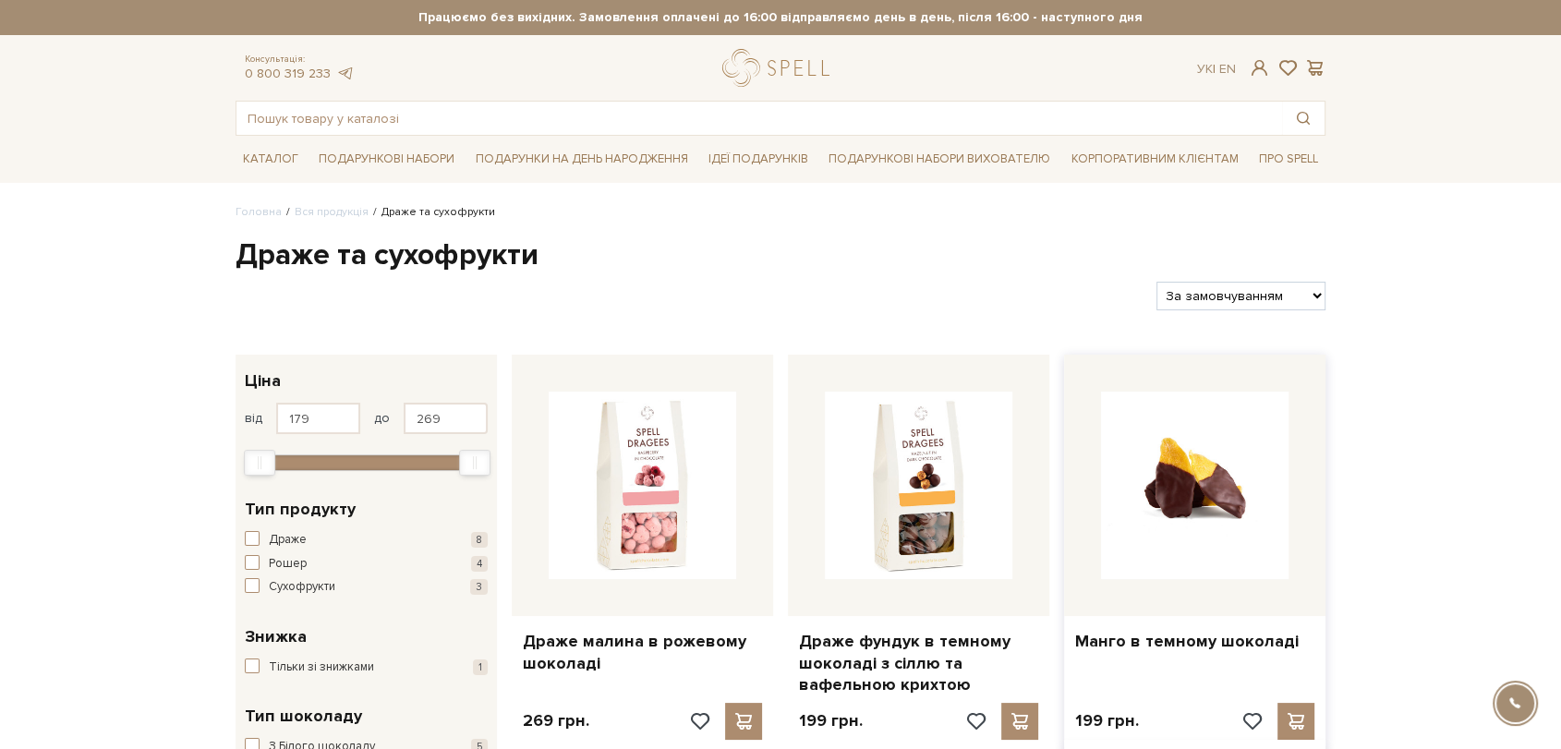
click at [1221, 477] on img at bounding box center [1195, 486] width 188 height 188
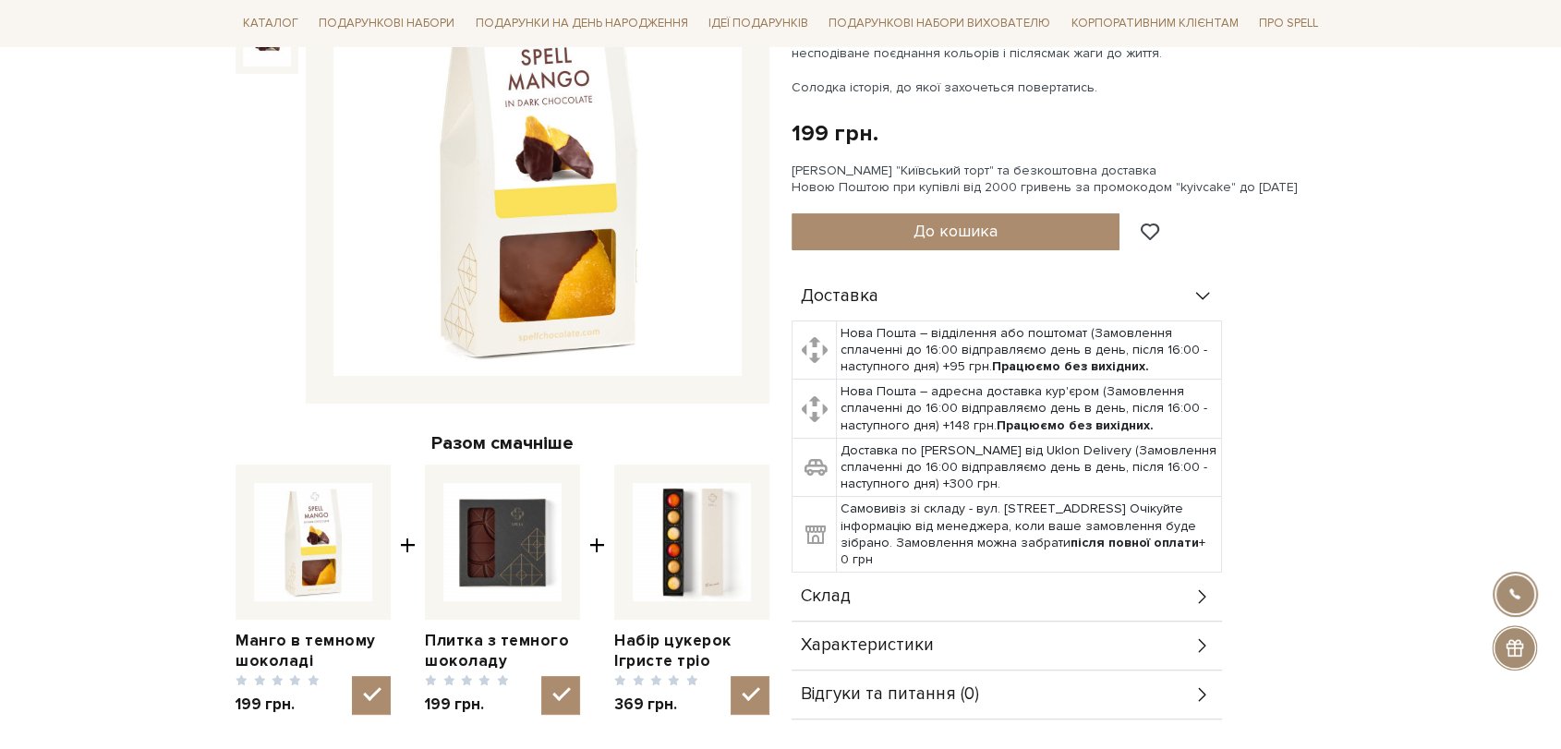
scroll to position [410, 0]
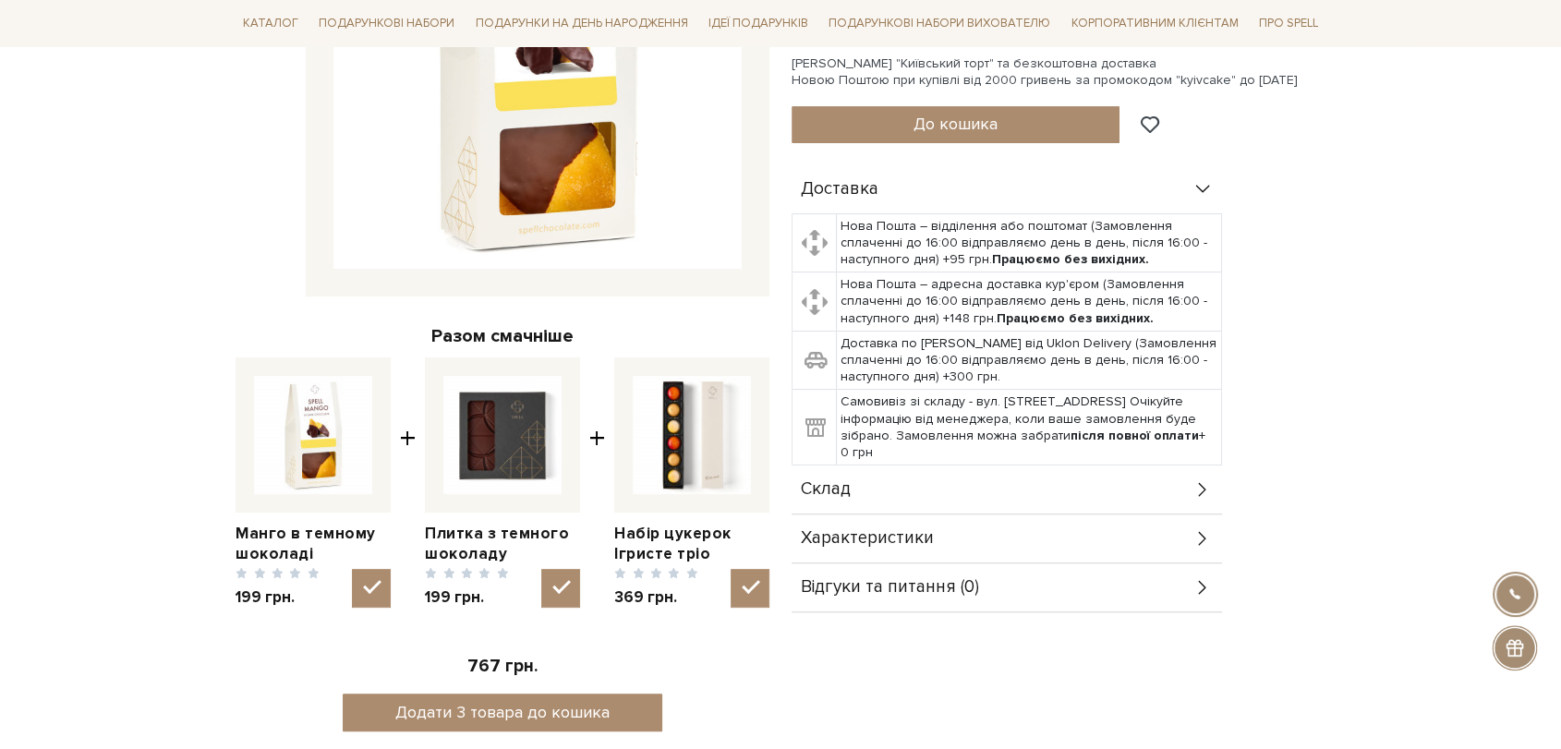
click at [895, 479] on div "Склад" at bounding box center [1007, 490] width 431 height 48
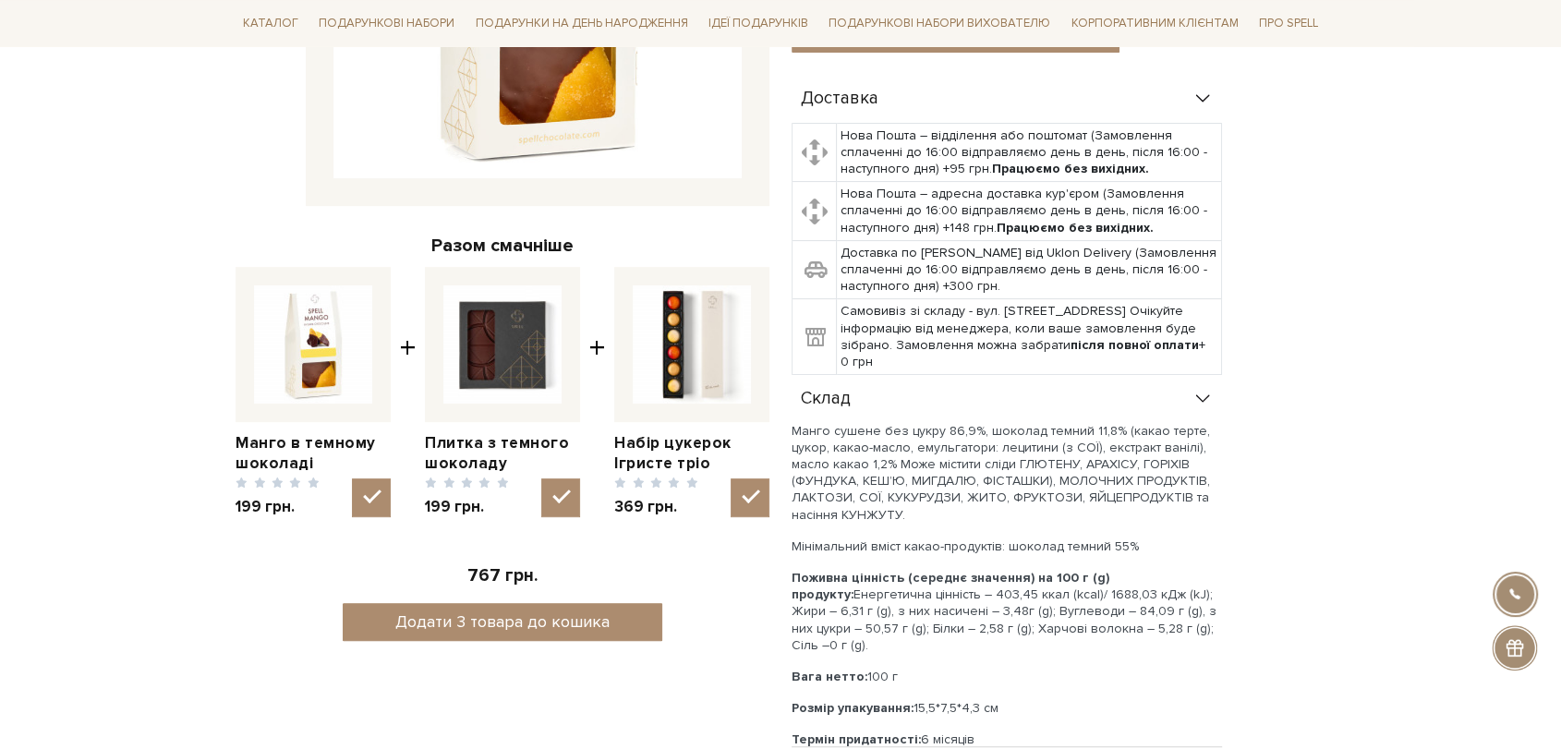
scroll to position [615, 0]
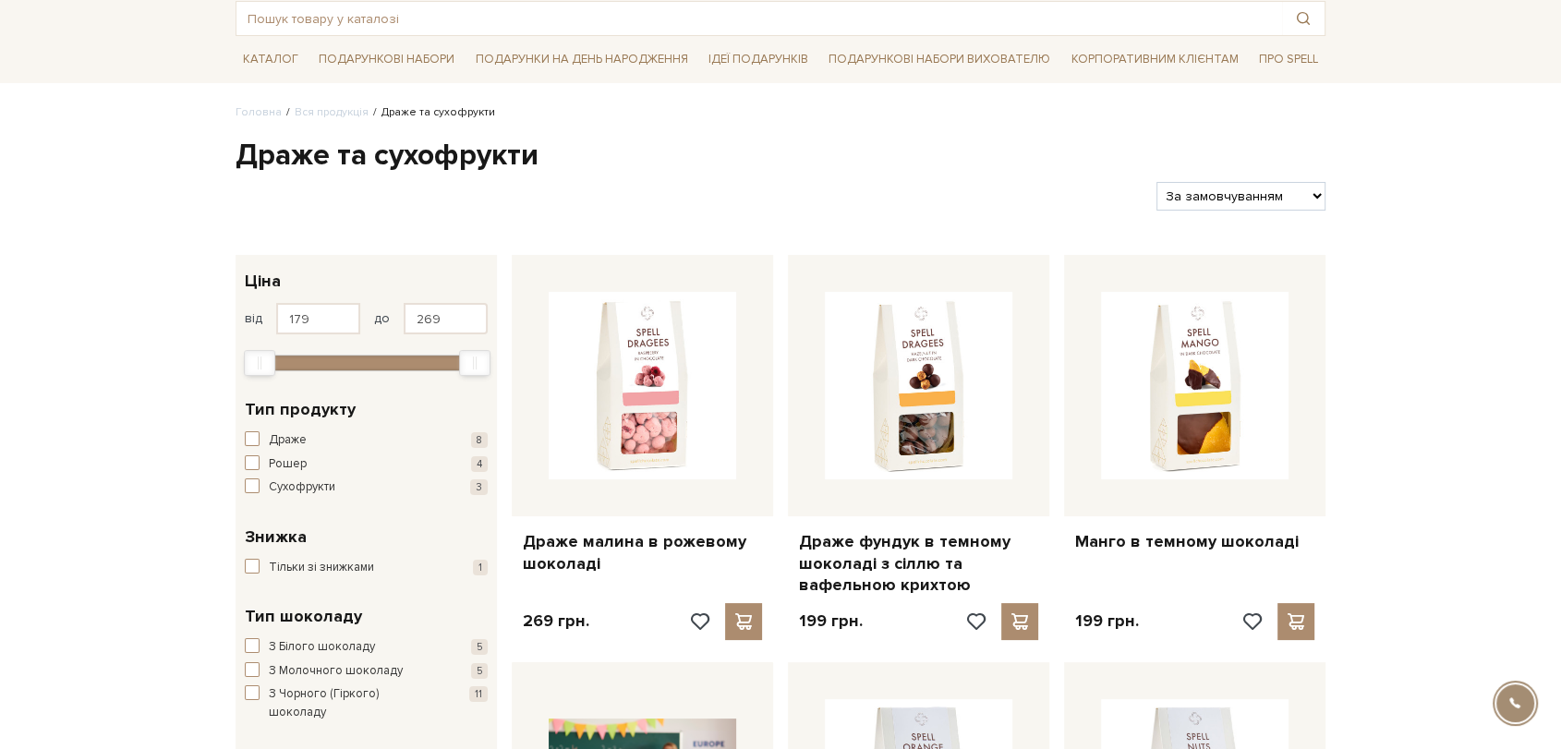
scroll to position [205, 0]
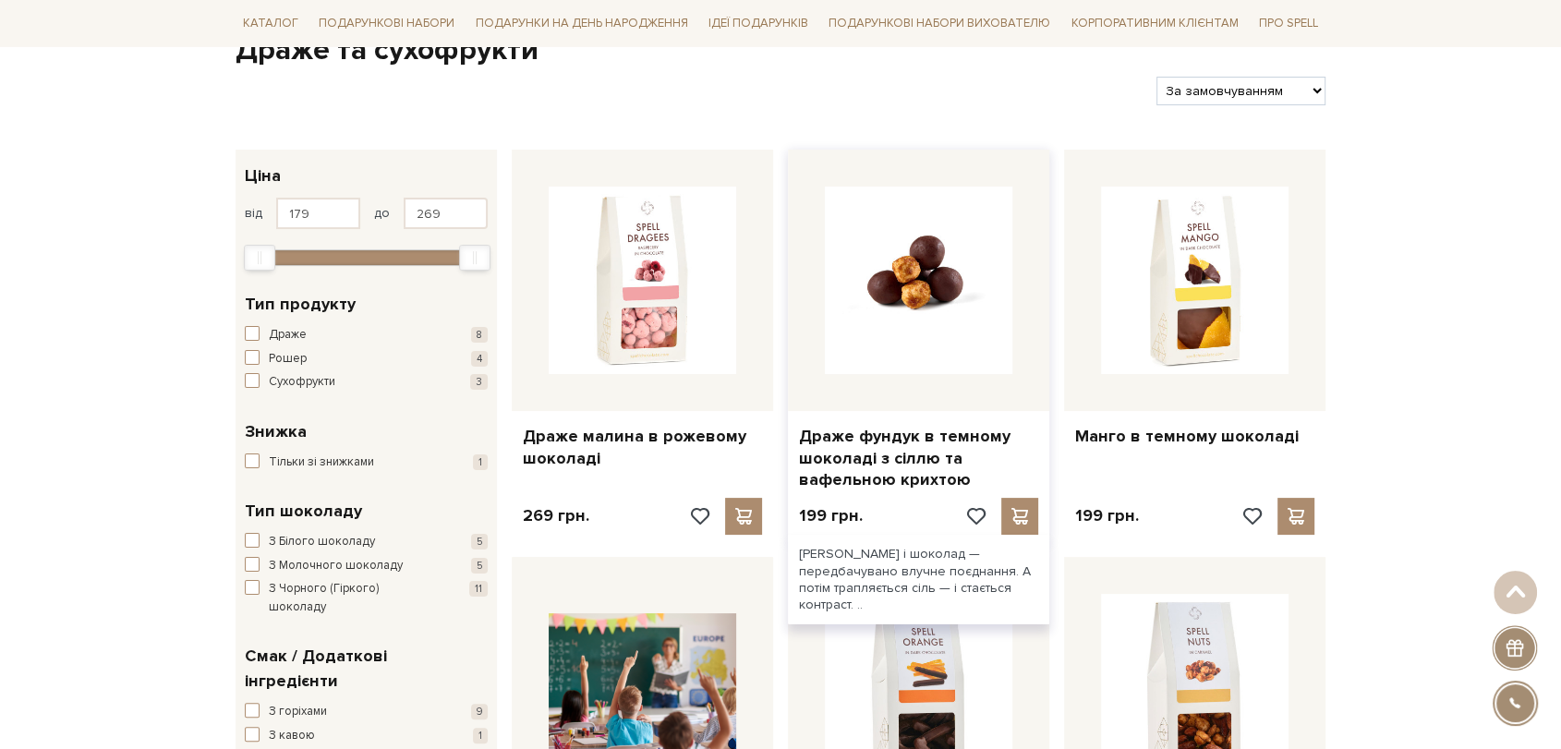
click at [875, 258] on img at bounding box center [919, 281] width 188 height 188
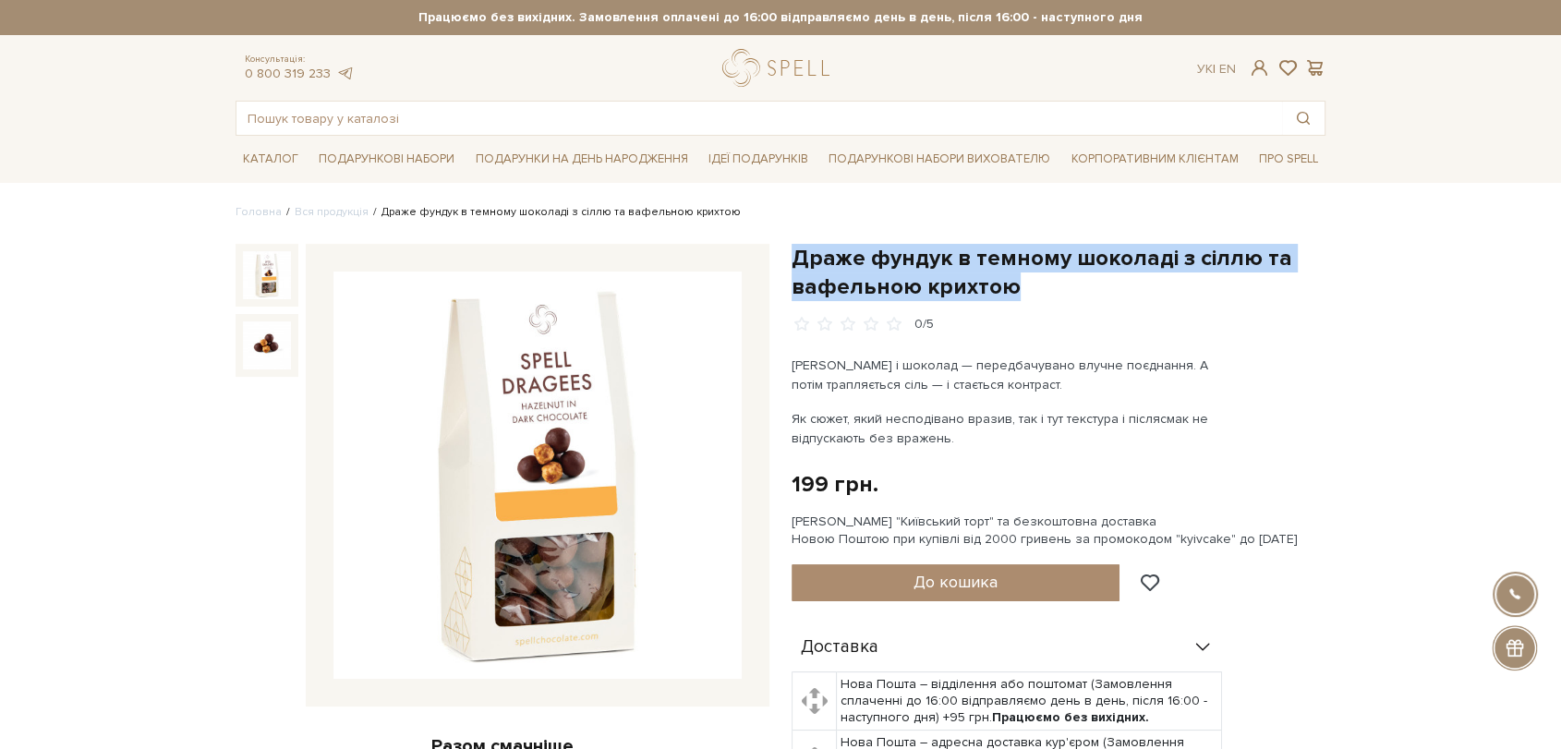
drag, startPoint x: 799, startPoint y: 249, endPoint x: 1068, endPoint y: 292, distance: 272.2
click at [1068, 292] on h1 "Драже фундук в темному шоколаді з сіллю та вафельною крихтою" at bounding box center [1059, 272] width 534 height 57
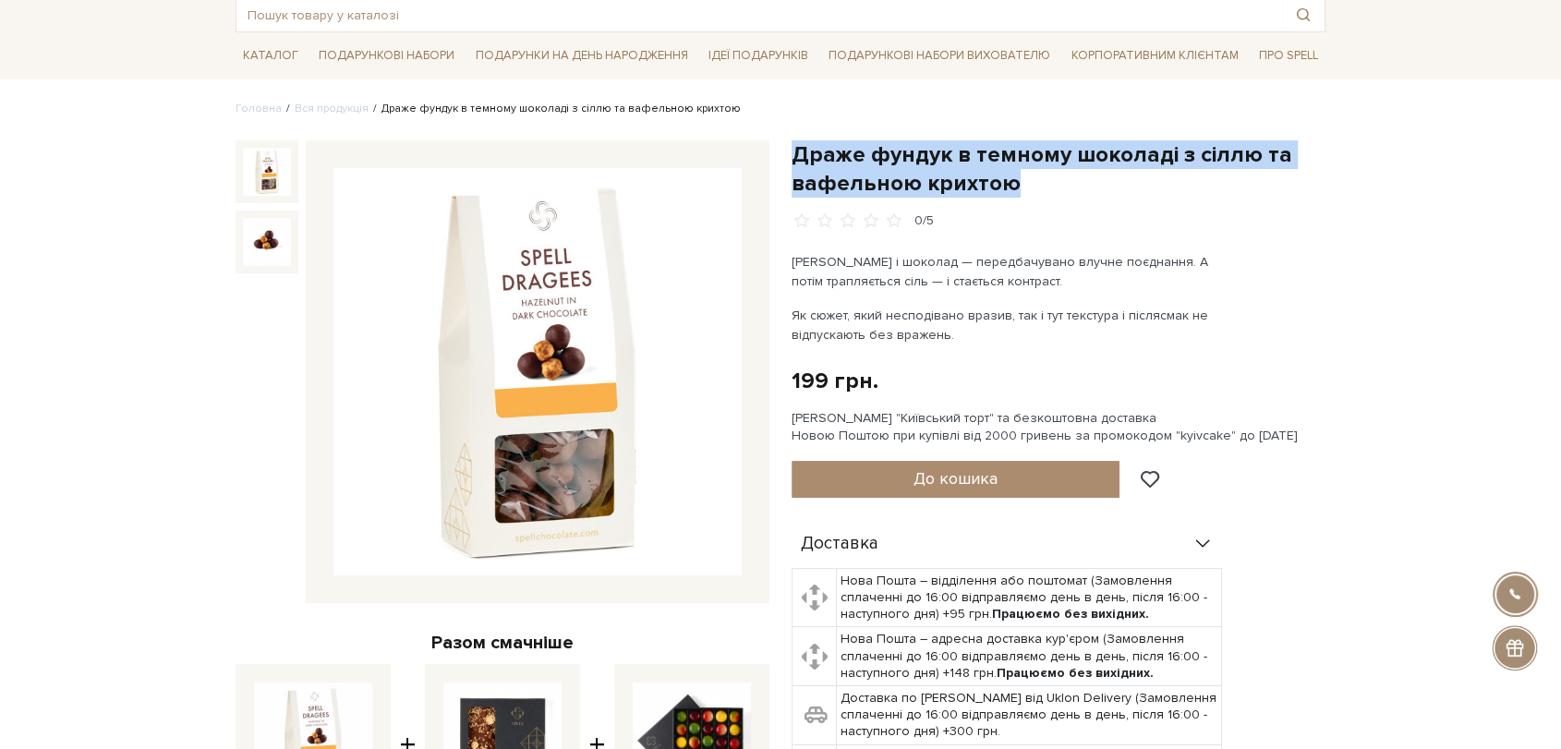
scroll to position [308, 0]
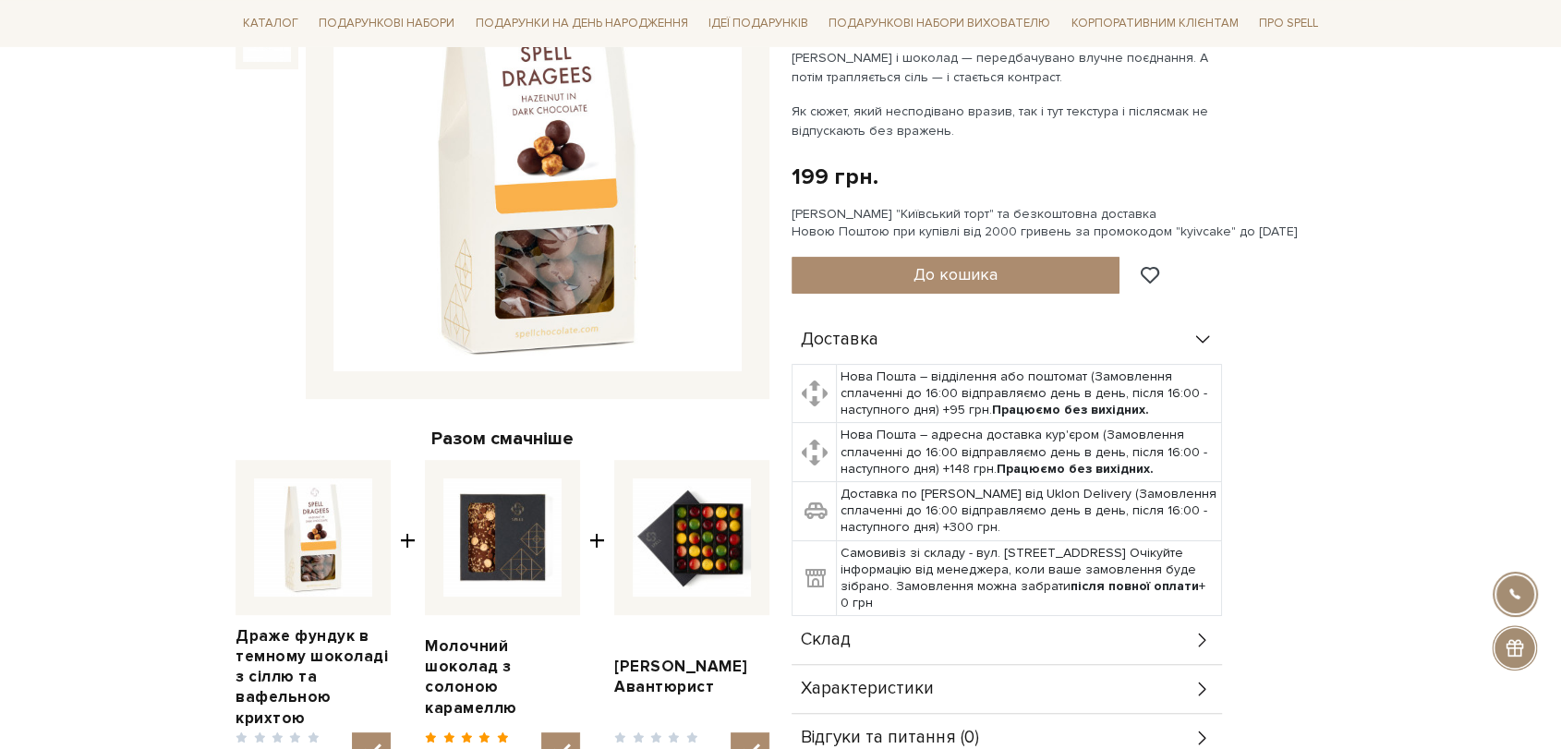
copy h1 "Драже фундук в темному шоколаді з сіллю та вафельною крихтою"
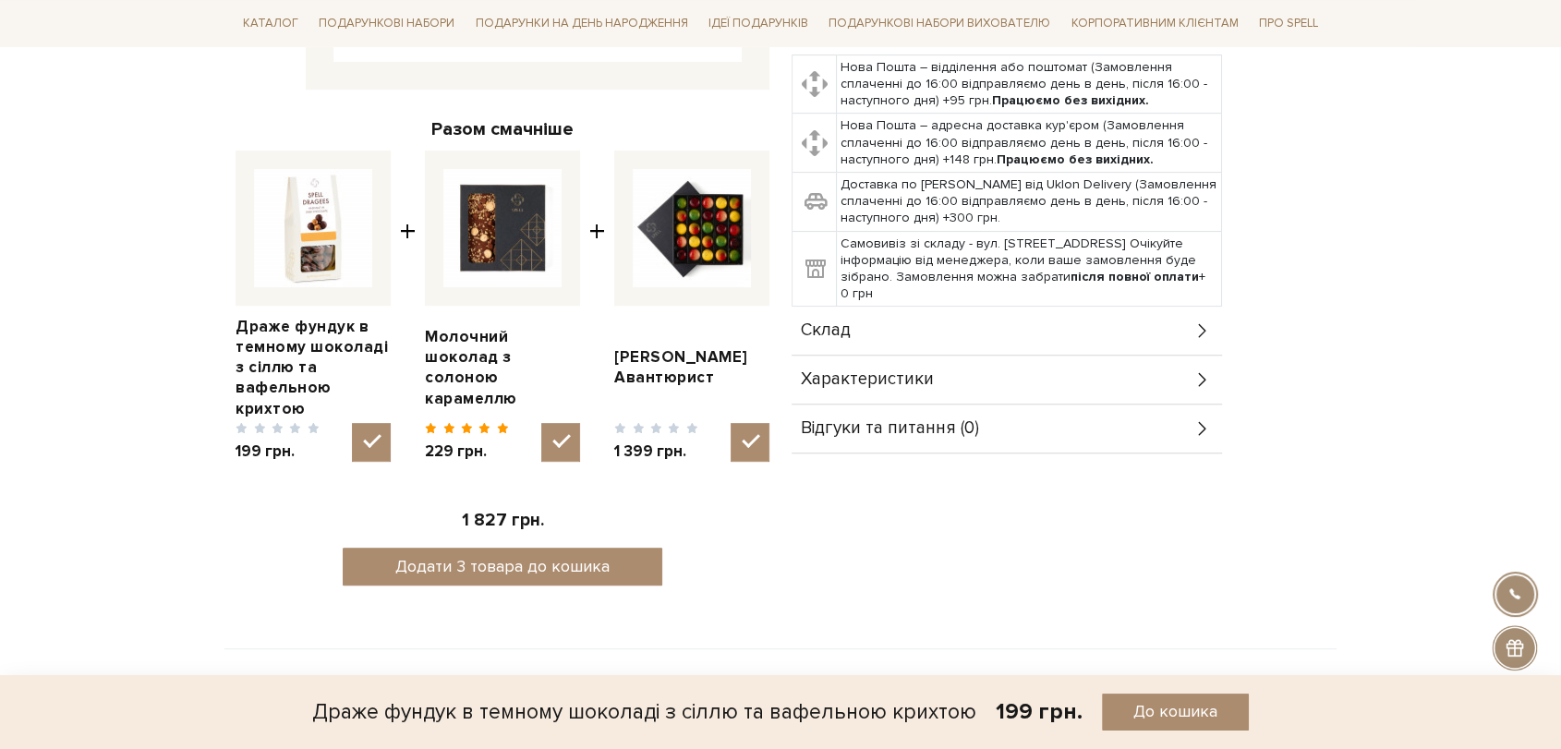
scroll to position [718, 0]
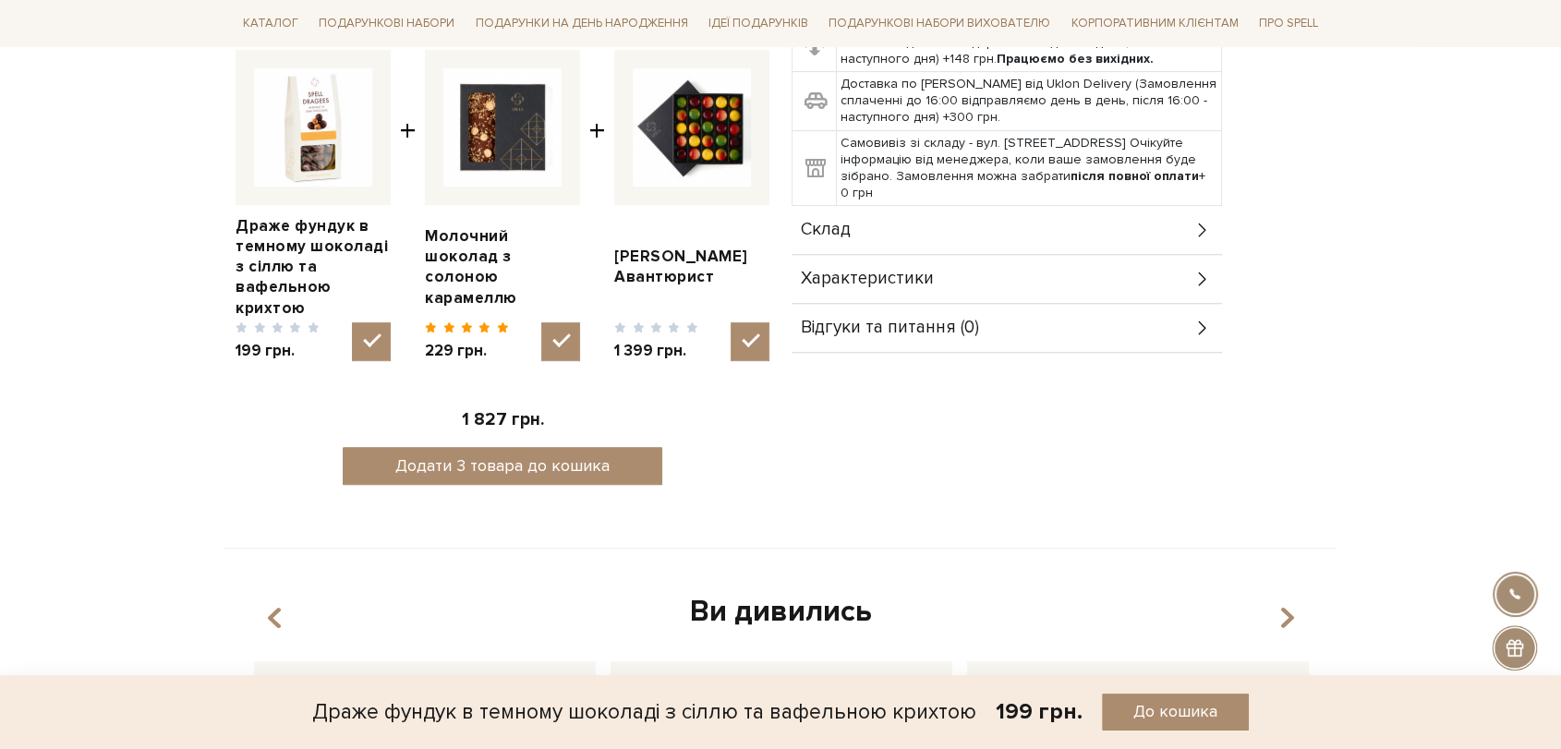
click at [878, 222] on div "Склад" at bounding box center [1007, 230] width 431 height 48
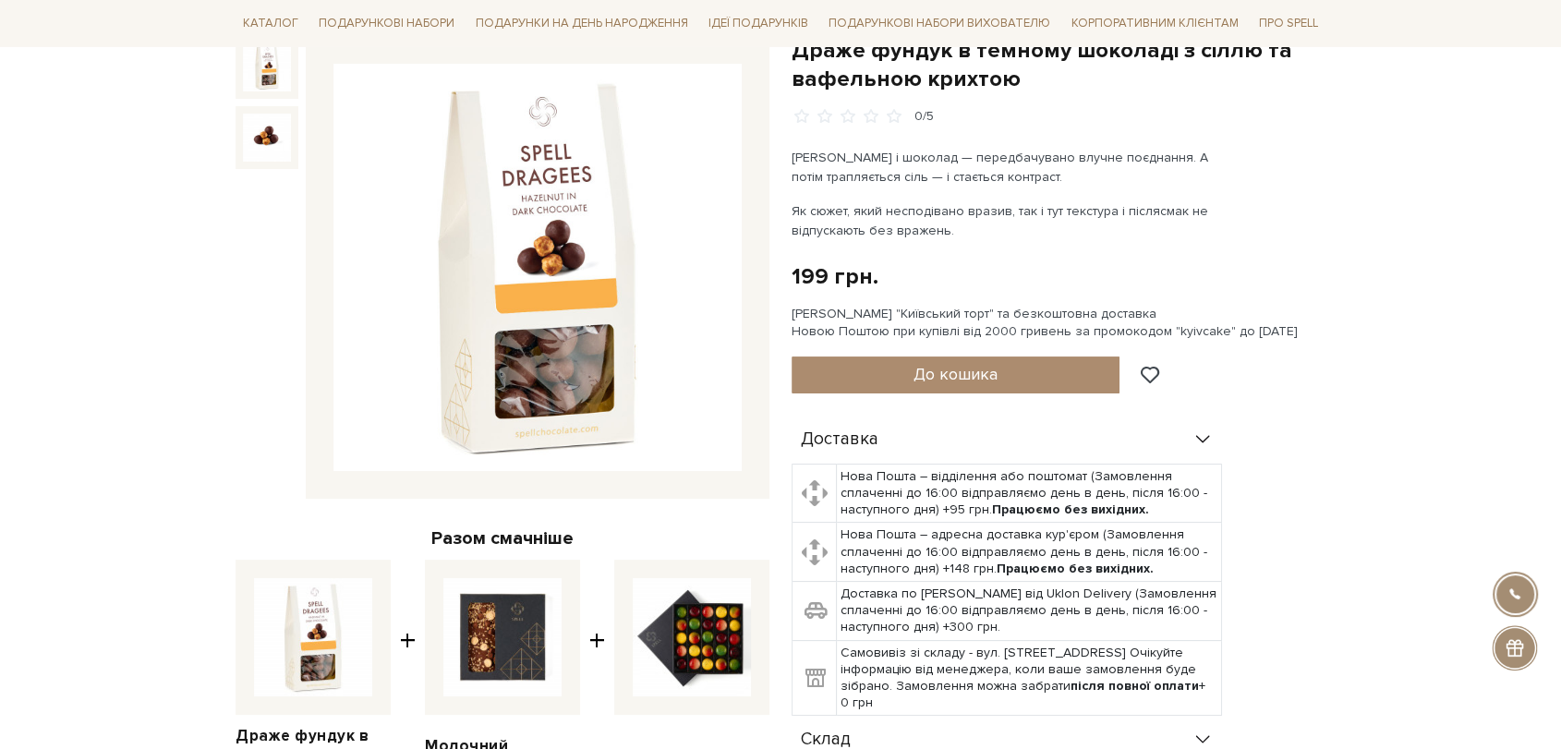
scroll to position [205, 0]
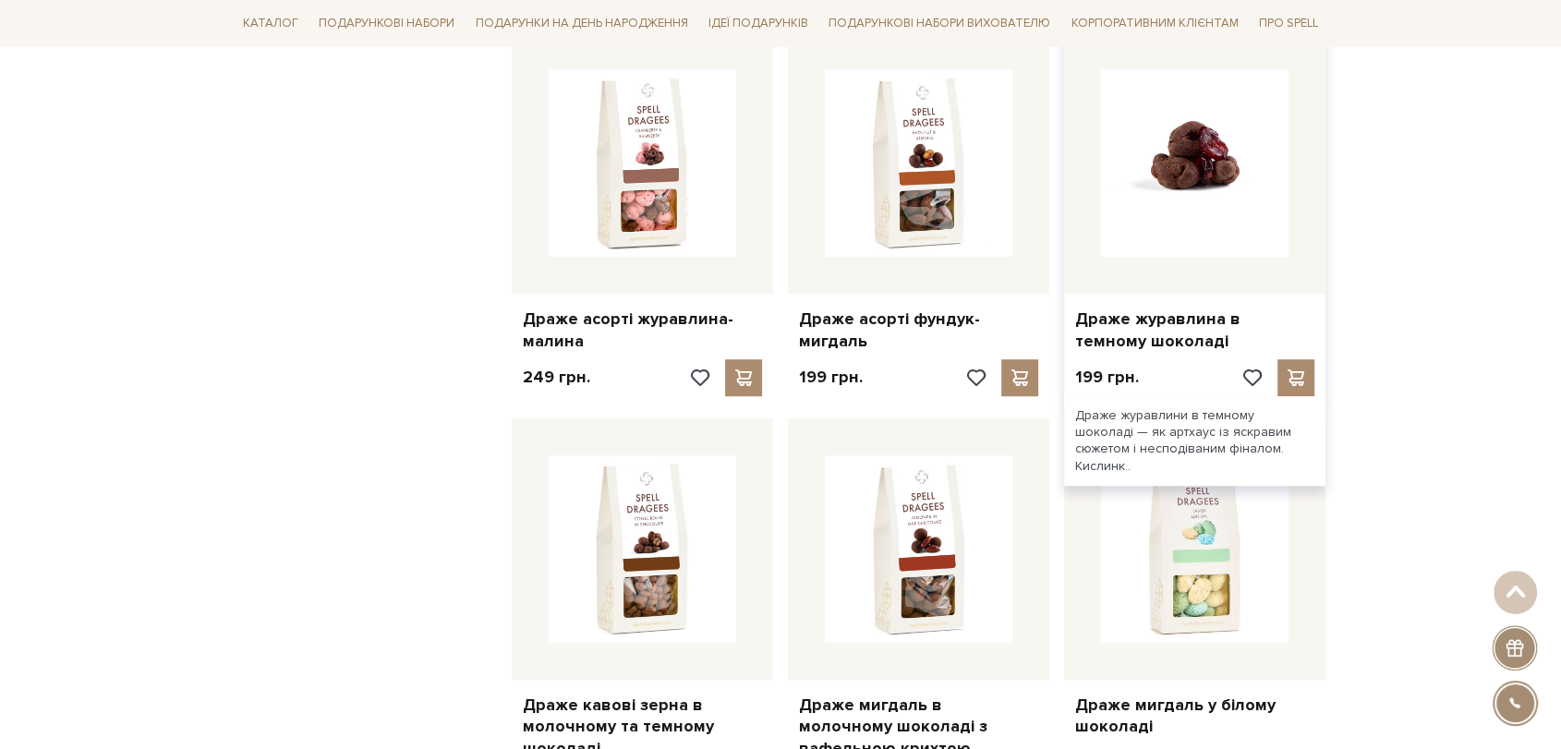
scroll to position [1129, 0]
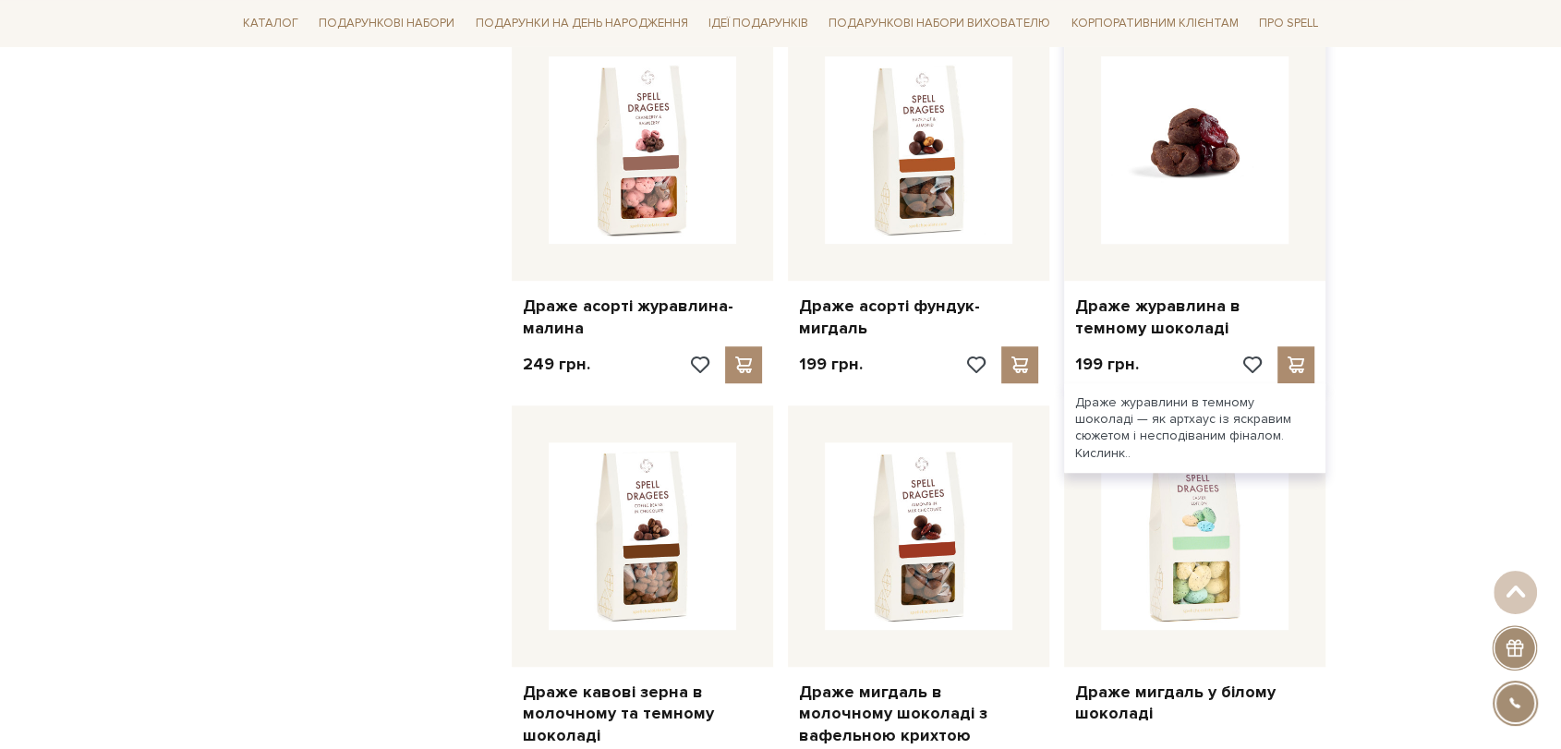
click at [1217, 178] on img at bounding box center [1195, 150] width 188 height 188
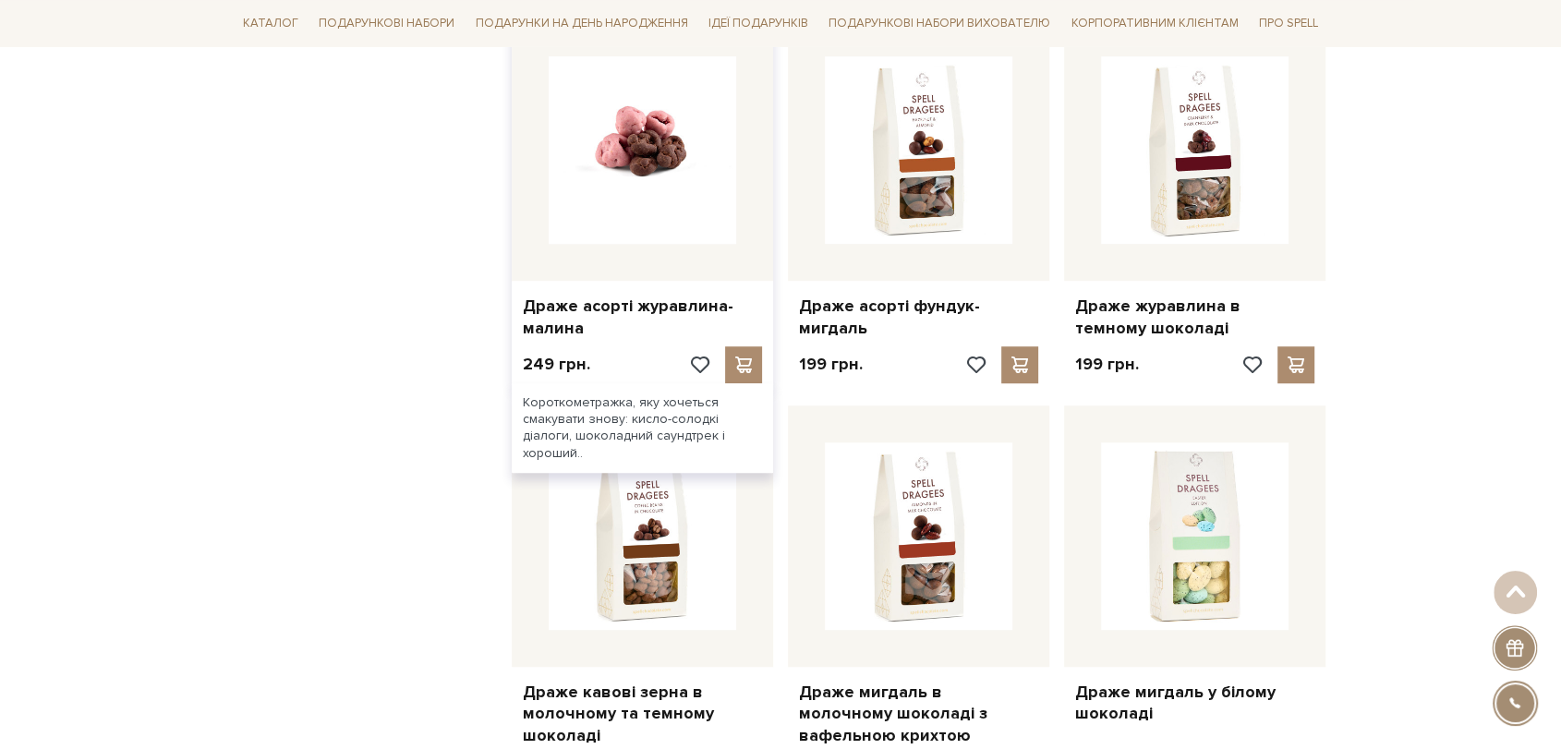
click at [609, 162] on img at bounding box center [643, 150] width 188 height 188
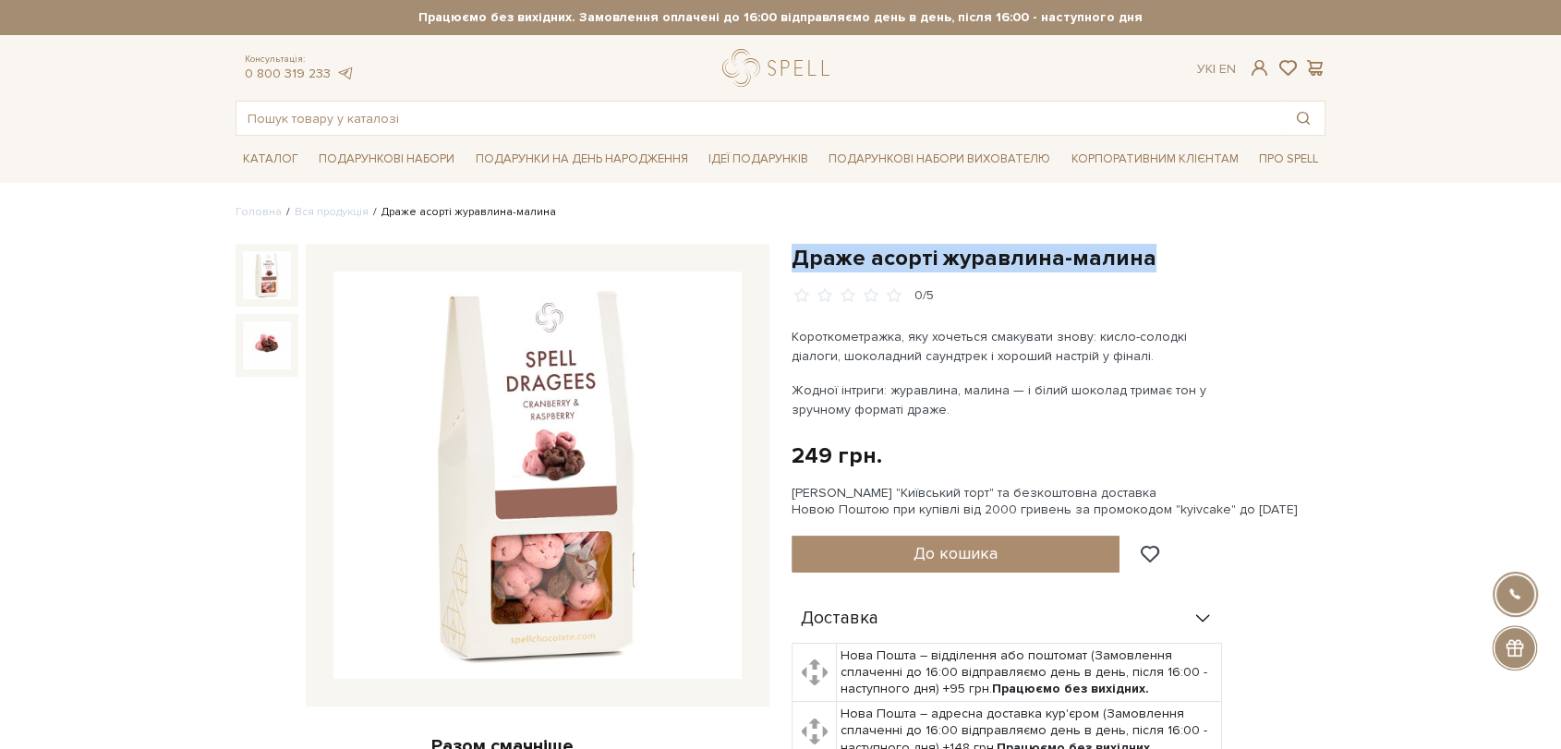
drag, startPoint x: 791, startPoint y: 261, endPoint x: 1142, endPoint y: 254, distance: 351.1
click at [1142, 254] on h1 "Драже асорті журавлина-малина" at bounding box center [1059, 258] width 534 height 29
copy h1 "Драже асорті журавлина-малина"
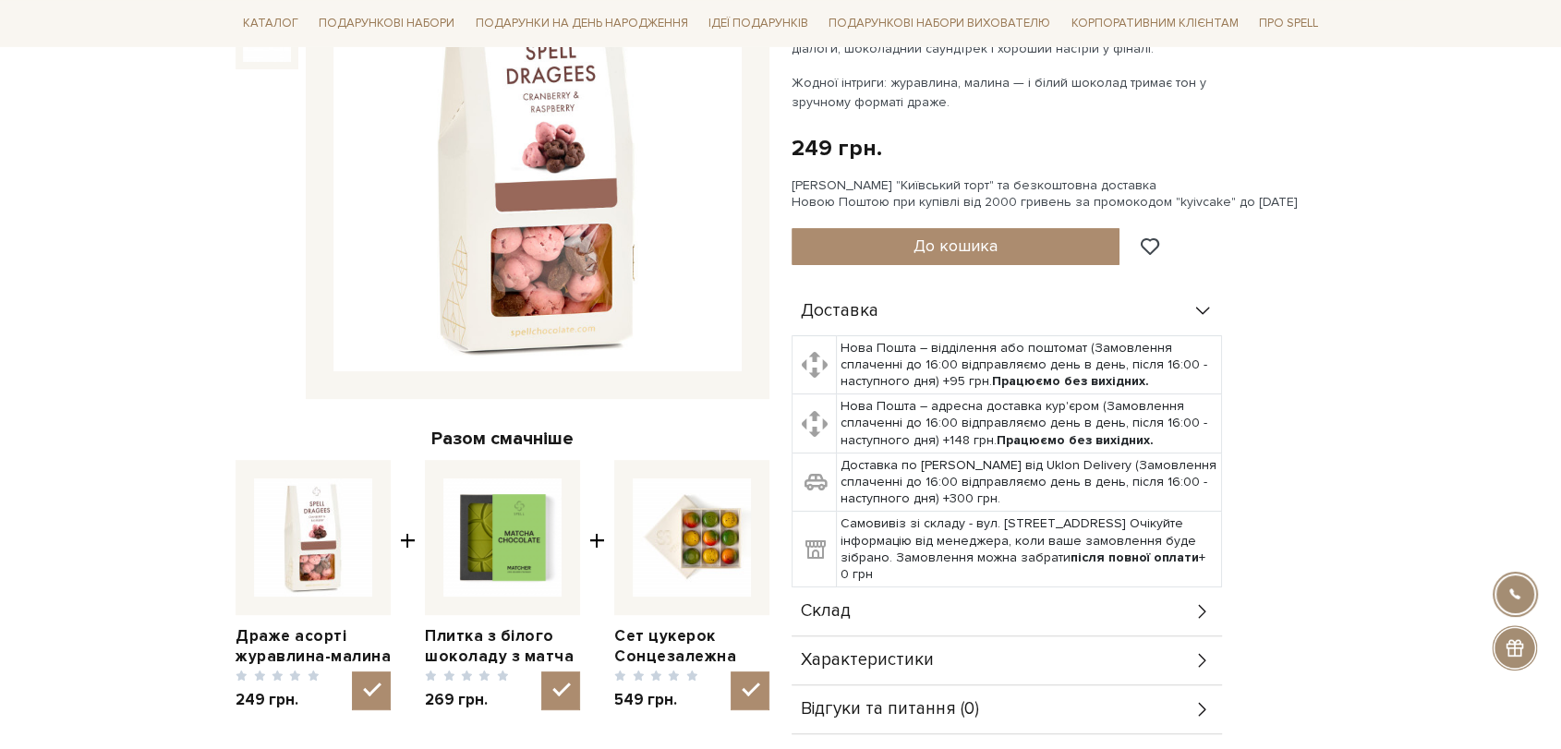
click at [976, 601] on div "Склад" at bounding box center [1007, 612] width 431 height 48
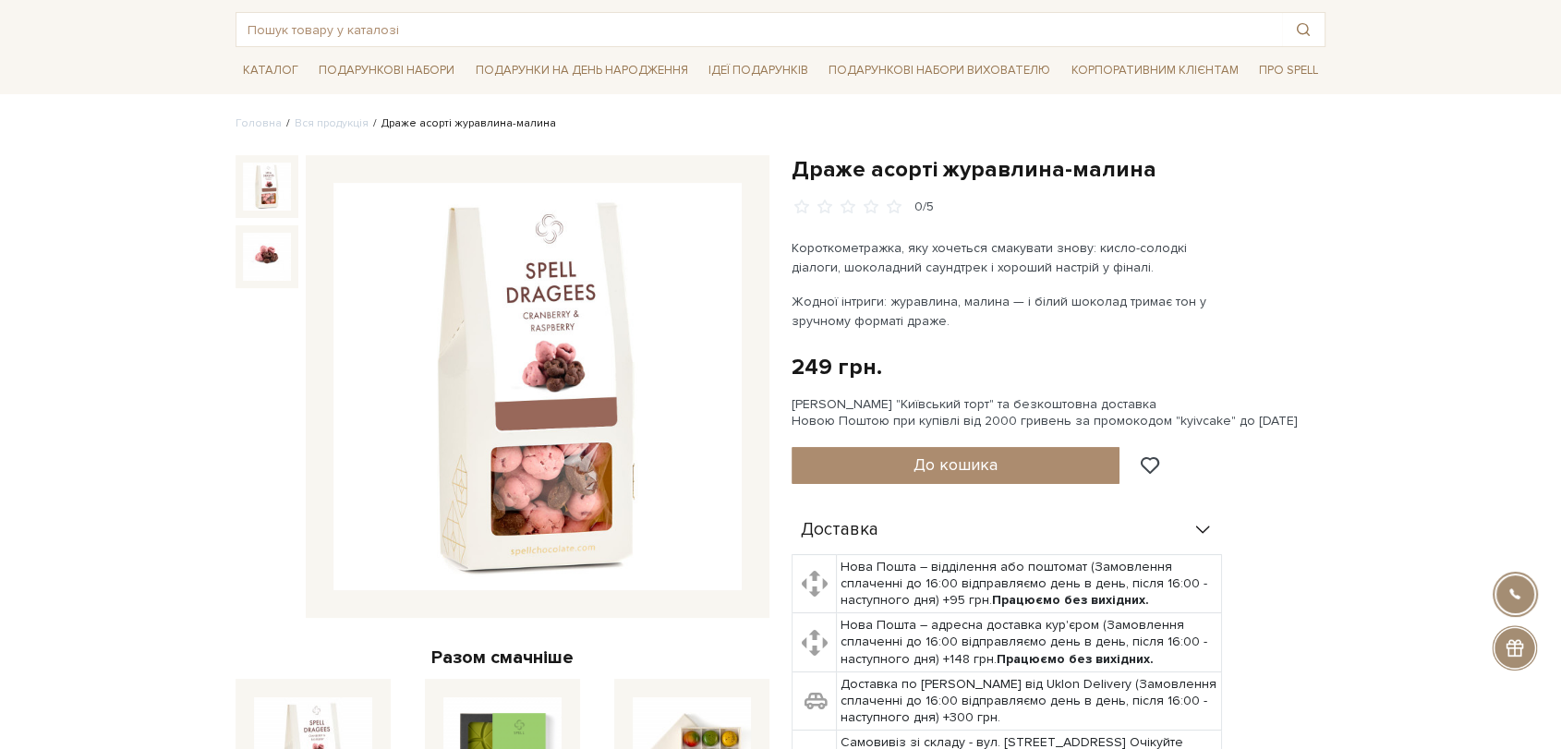
scroll to position [0, 0]
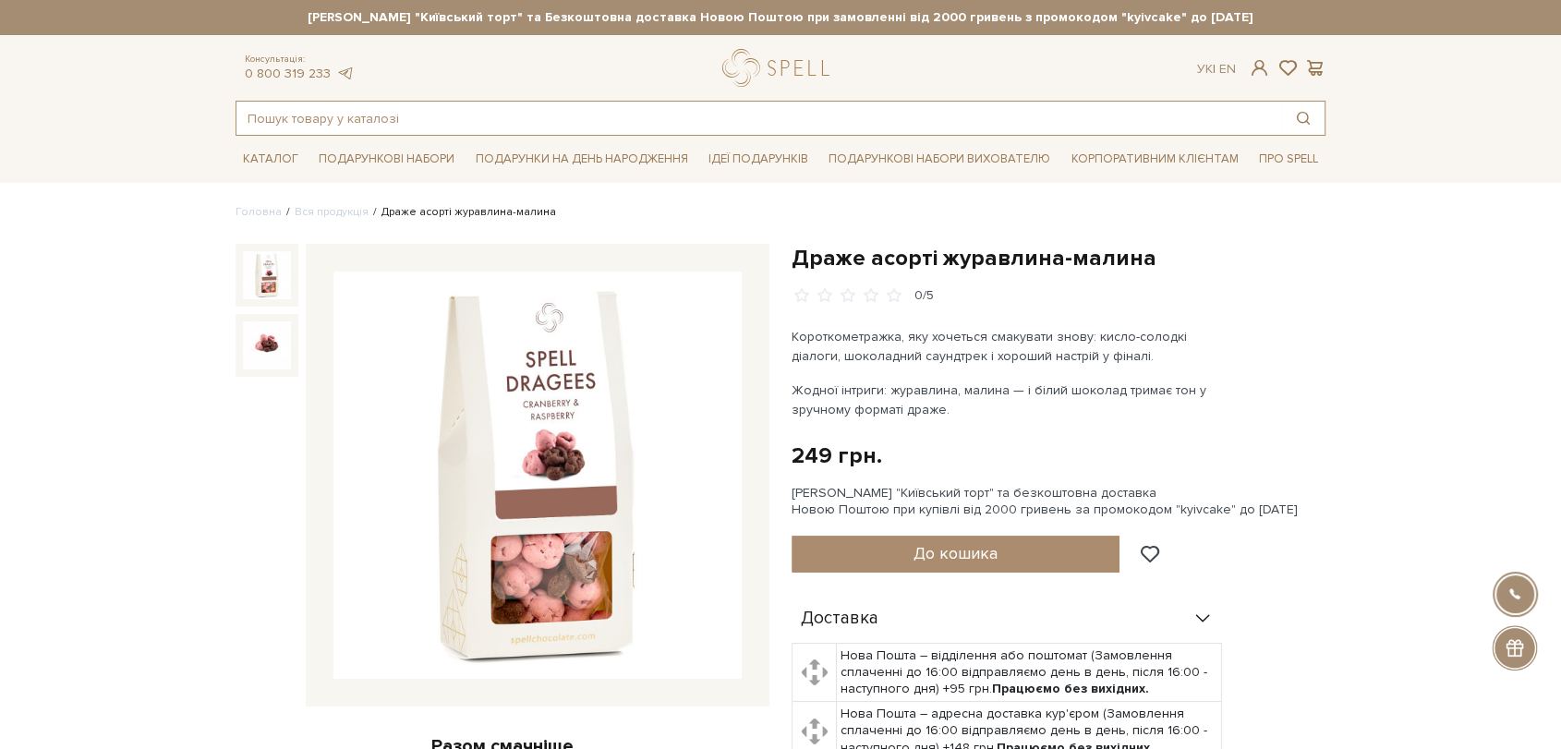
click at [377, 112] on input "text" at bounding box center [760, 118] width 1046 height 33
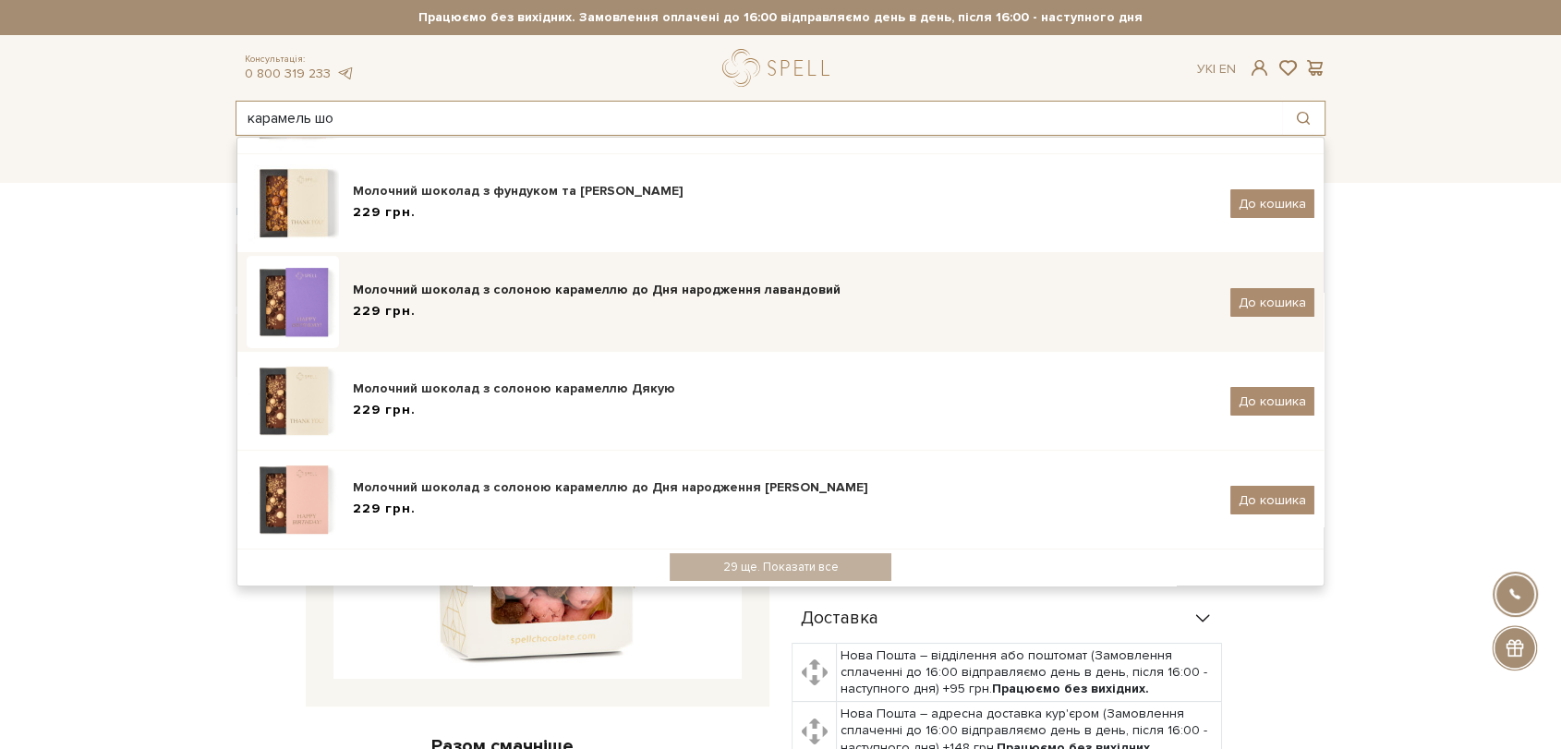
scroll to position [317, 0]
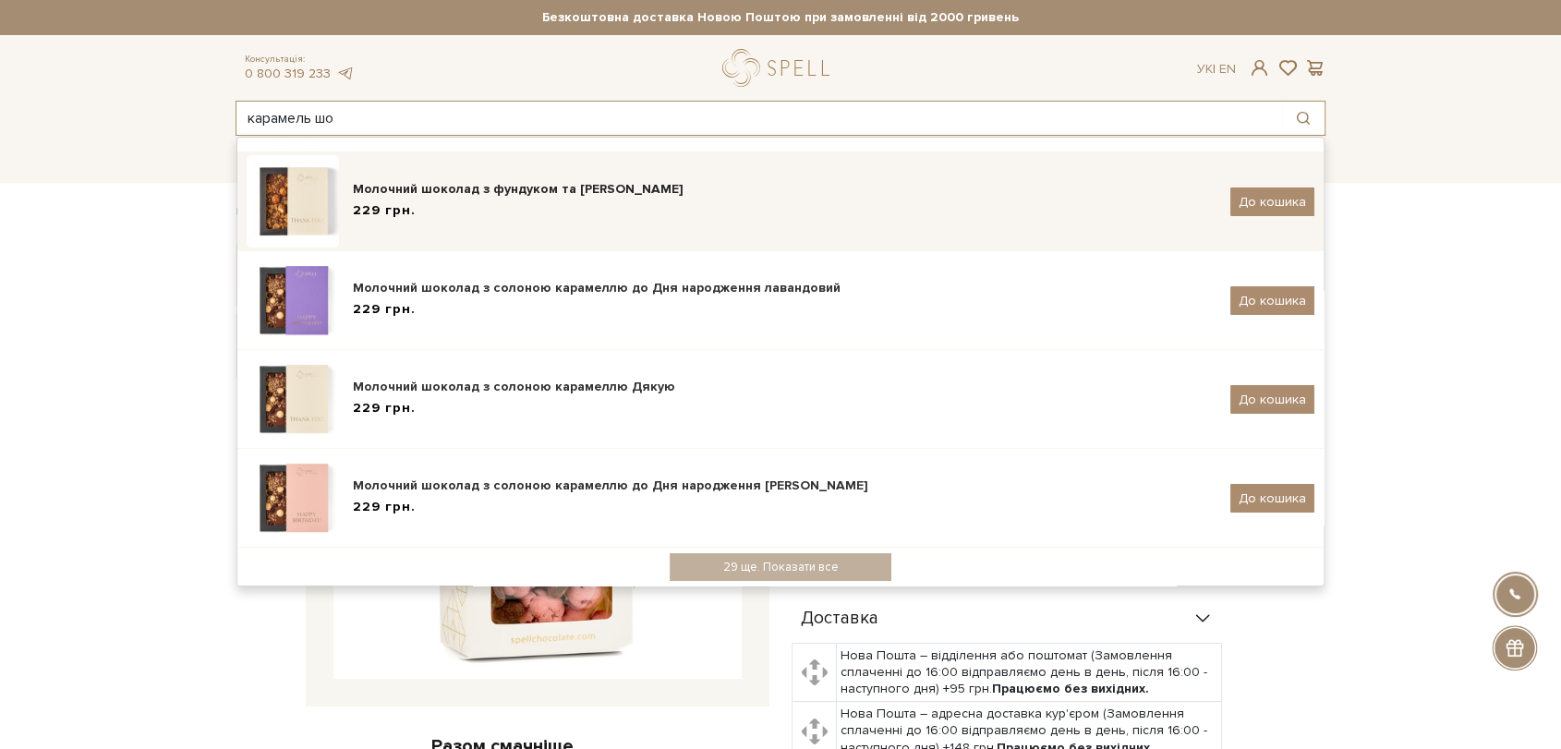
type input "карамель шо"
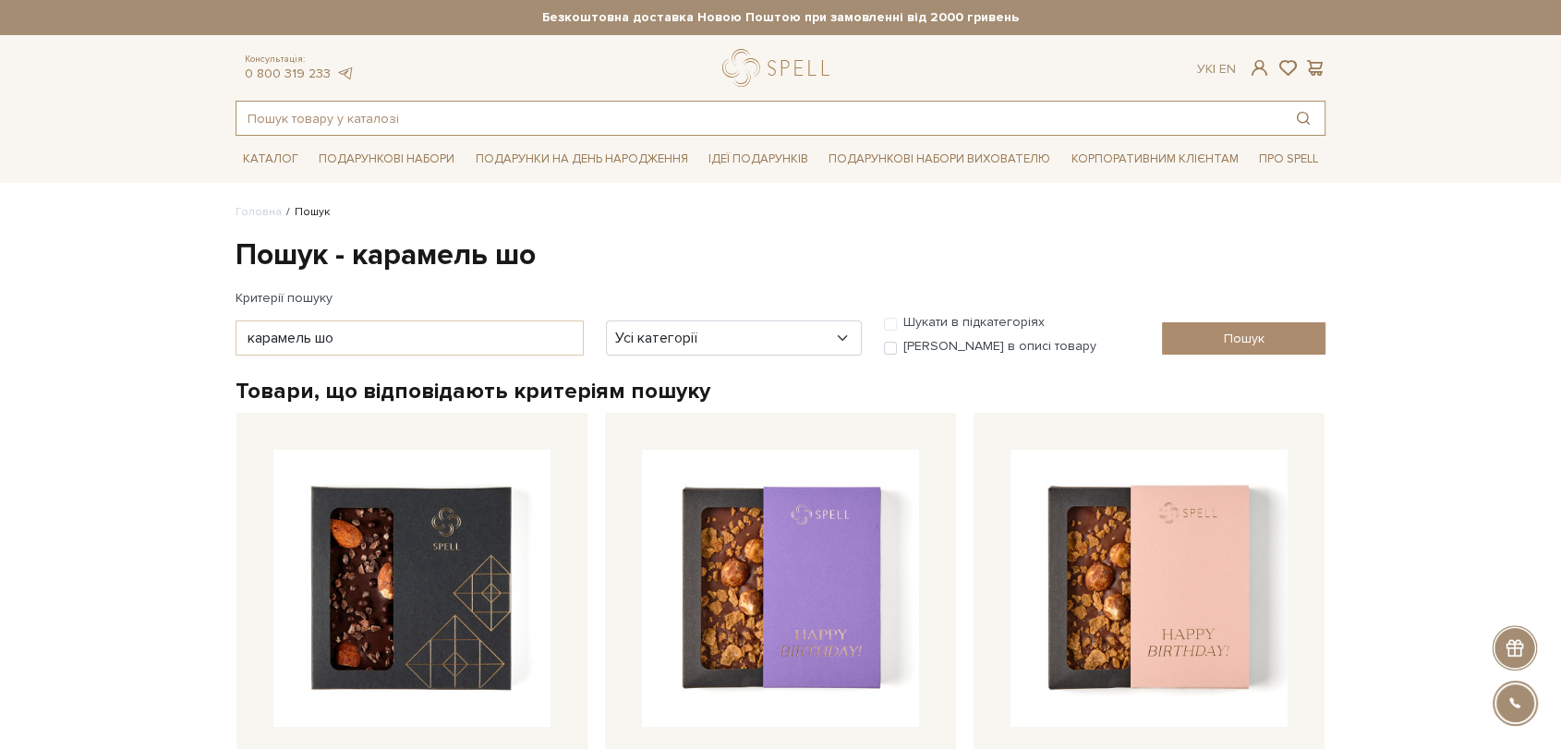
click at [472, 123] on input "text" at bounding box center [760, 118] width 1046 height 33
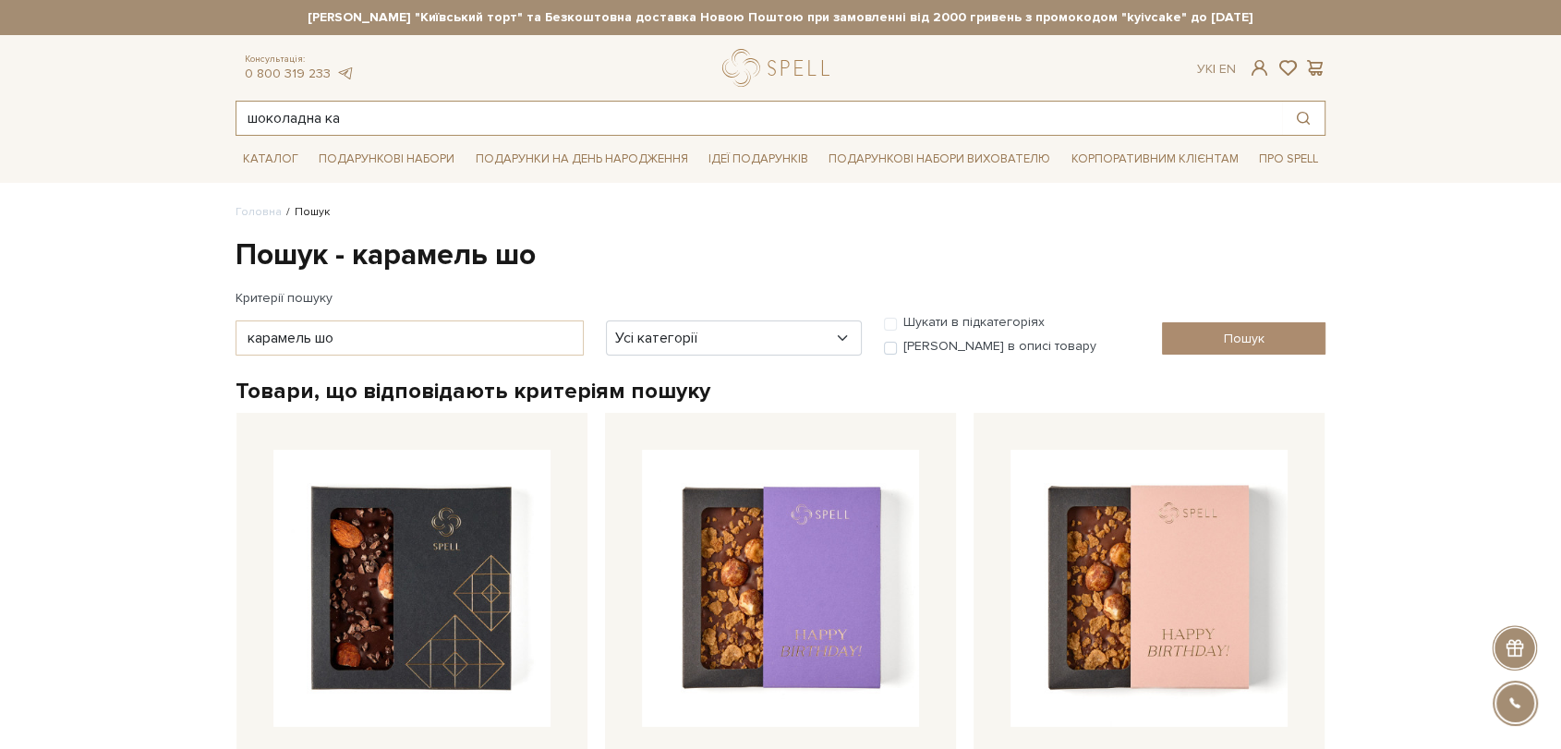
click at [542, 115] on input "шоколадна ка" at bounding box center [760, 118] width 1046 height 33
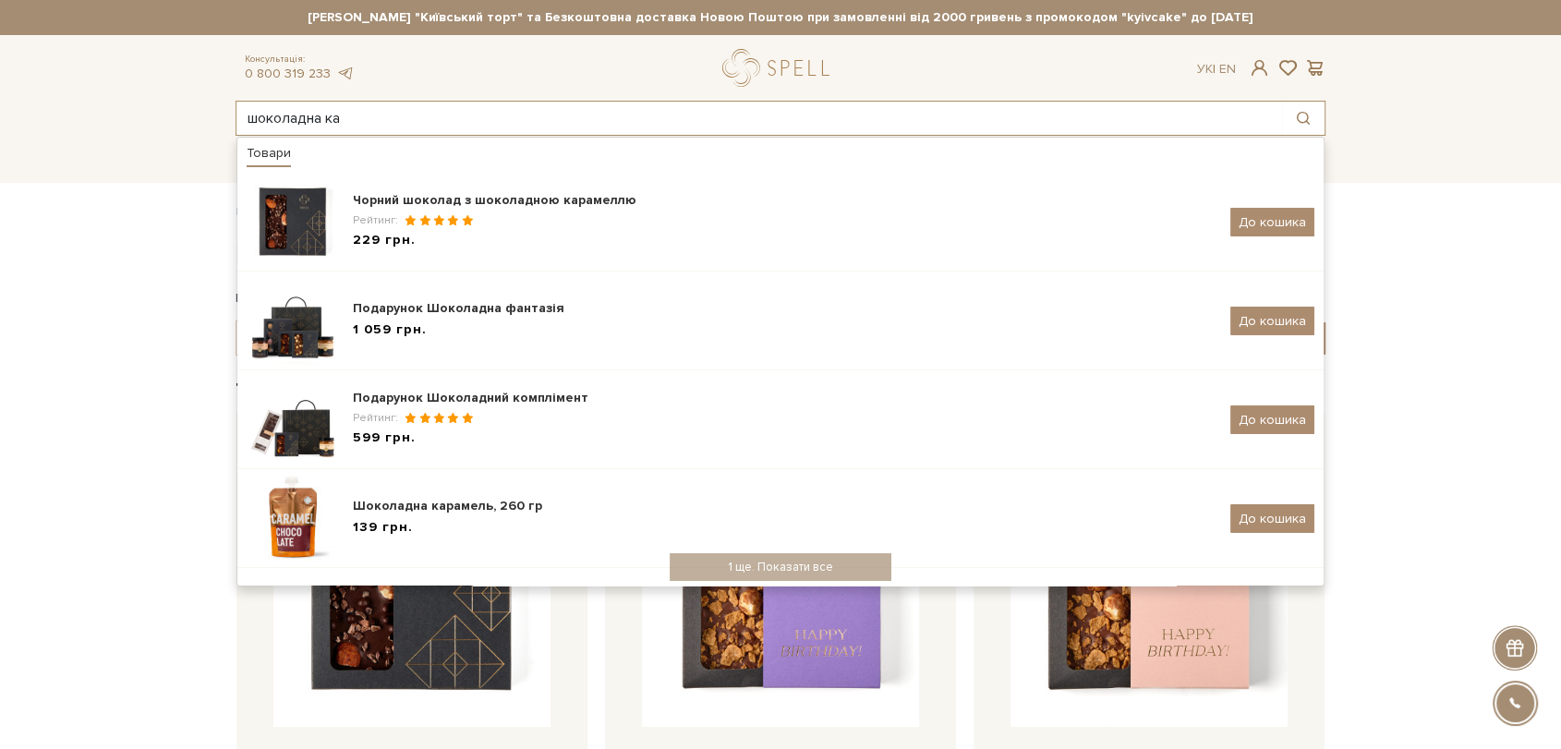
drag, startPoint x: 542, startPoint y: 115, endPoint x: 138, endPoint y: 115, distance: 404.7
click at [138, 115] on header "Сет Цукерок "Київський торт" та Безкоштовна доставка Новою Поштою при замовленн…" at bounding box center [780, 68] width 1561 height 136
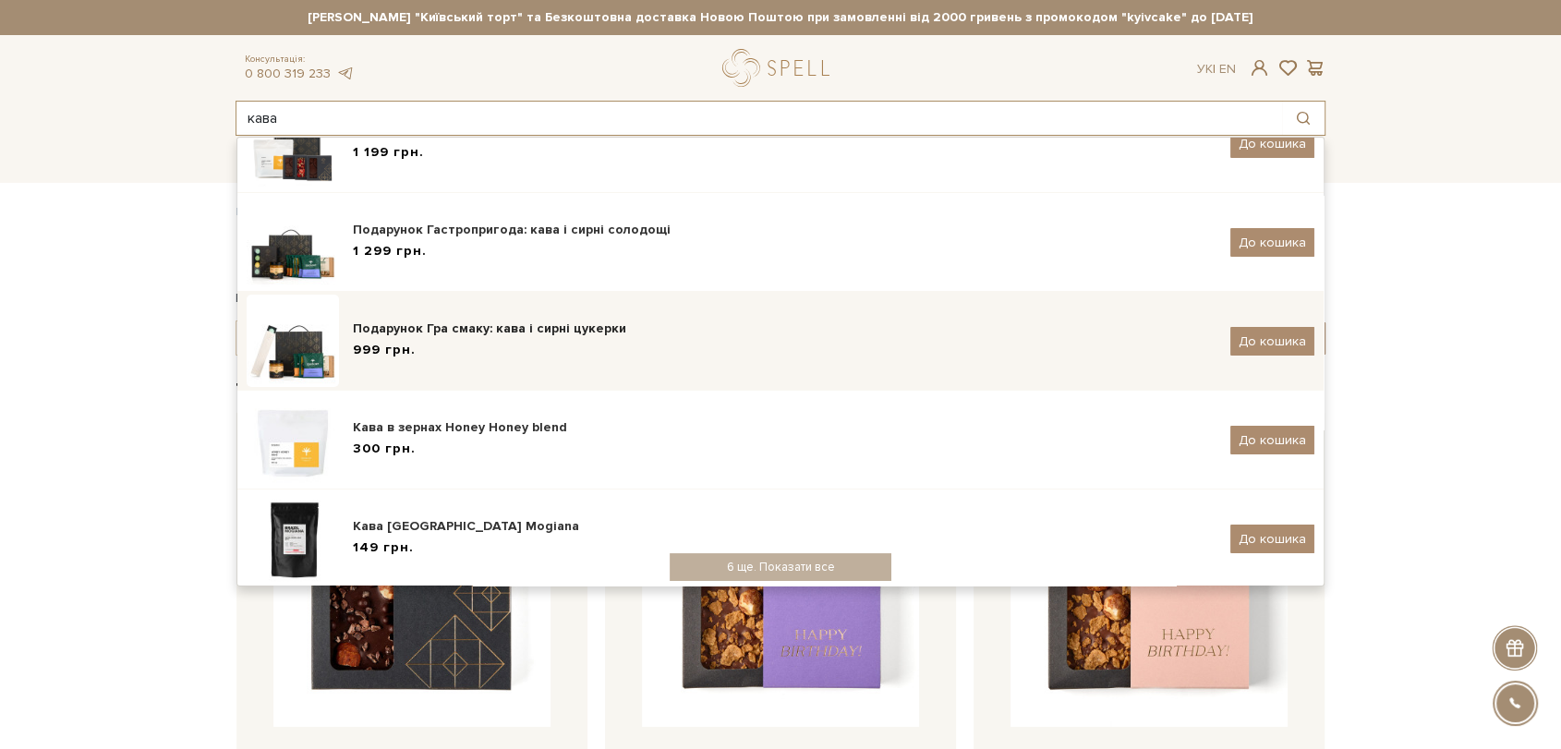
scroll to position [317, 0]
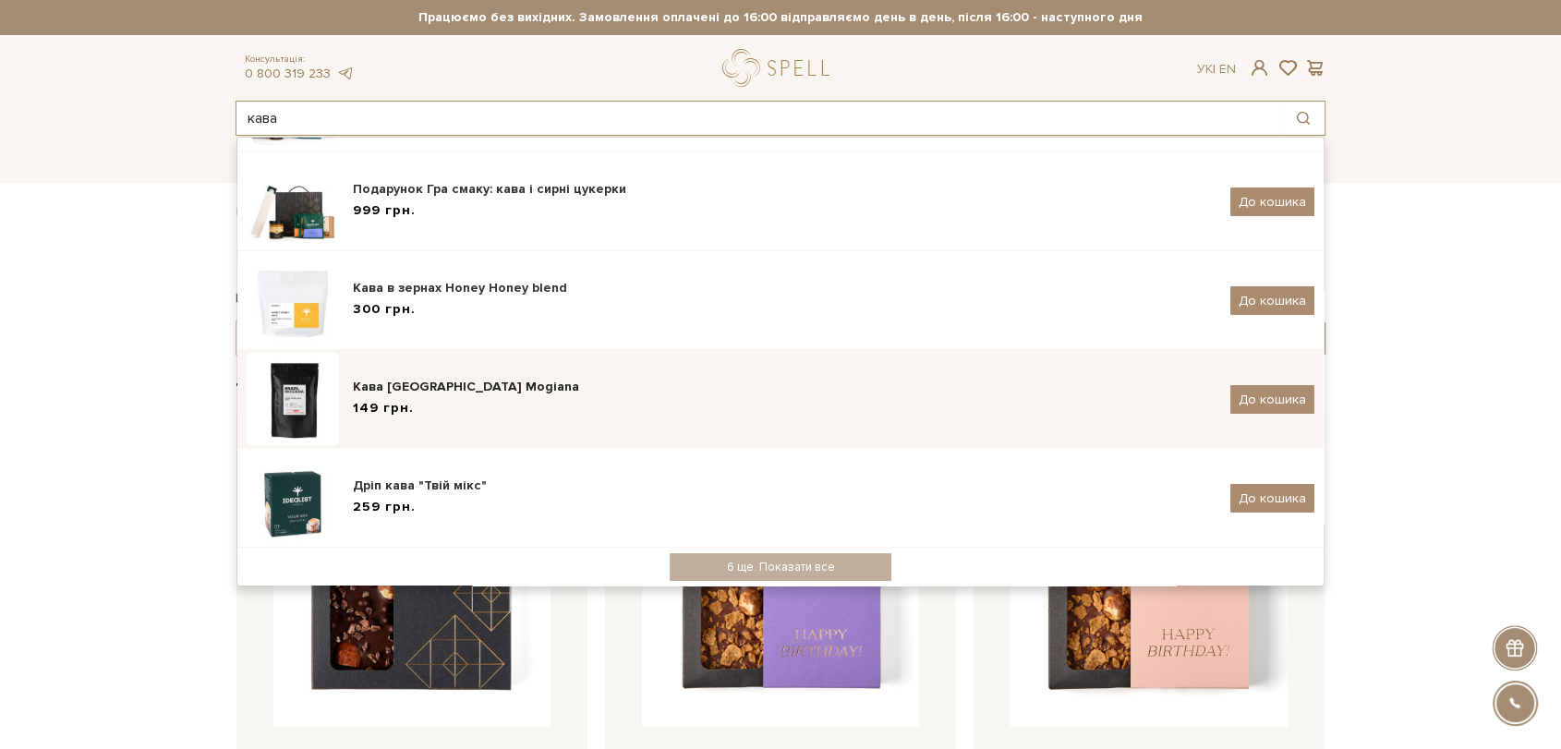
type input "кава"
click at [493, 388] on div "Кава [GEOGRAPHIC_DATA] Mogiana" at bounding box center [785, 387] width 864 height 18
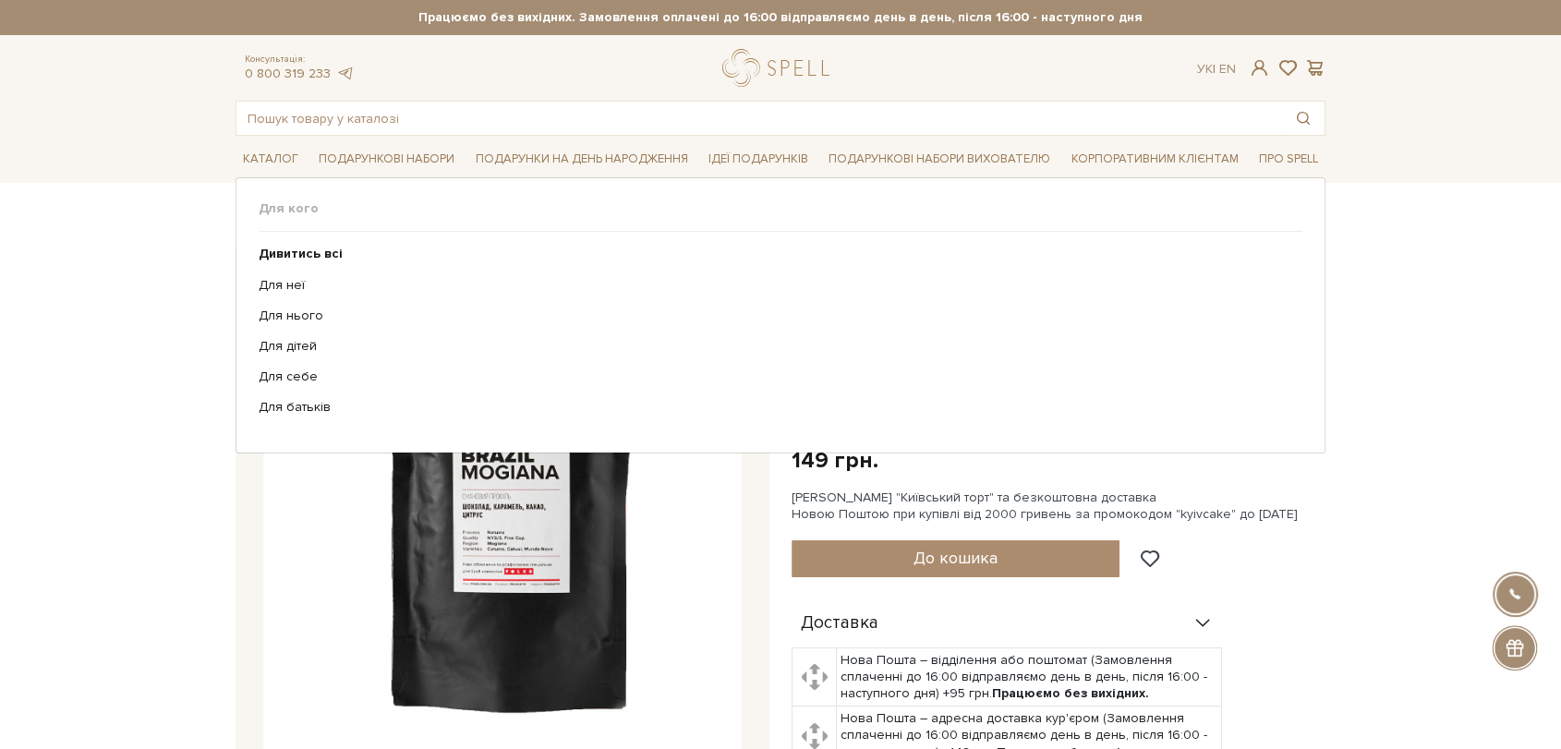
drag, startPoint x: 540, startPoint y: 419, endPoint x: 532, endPoint y: 475, distance: 56.8
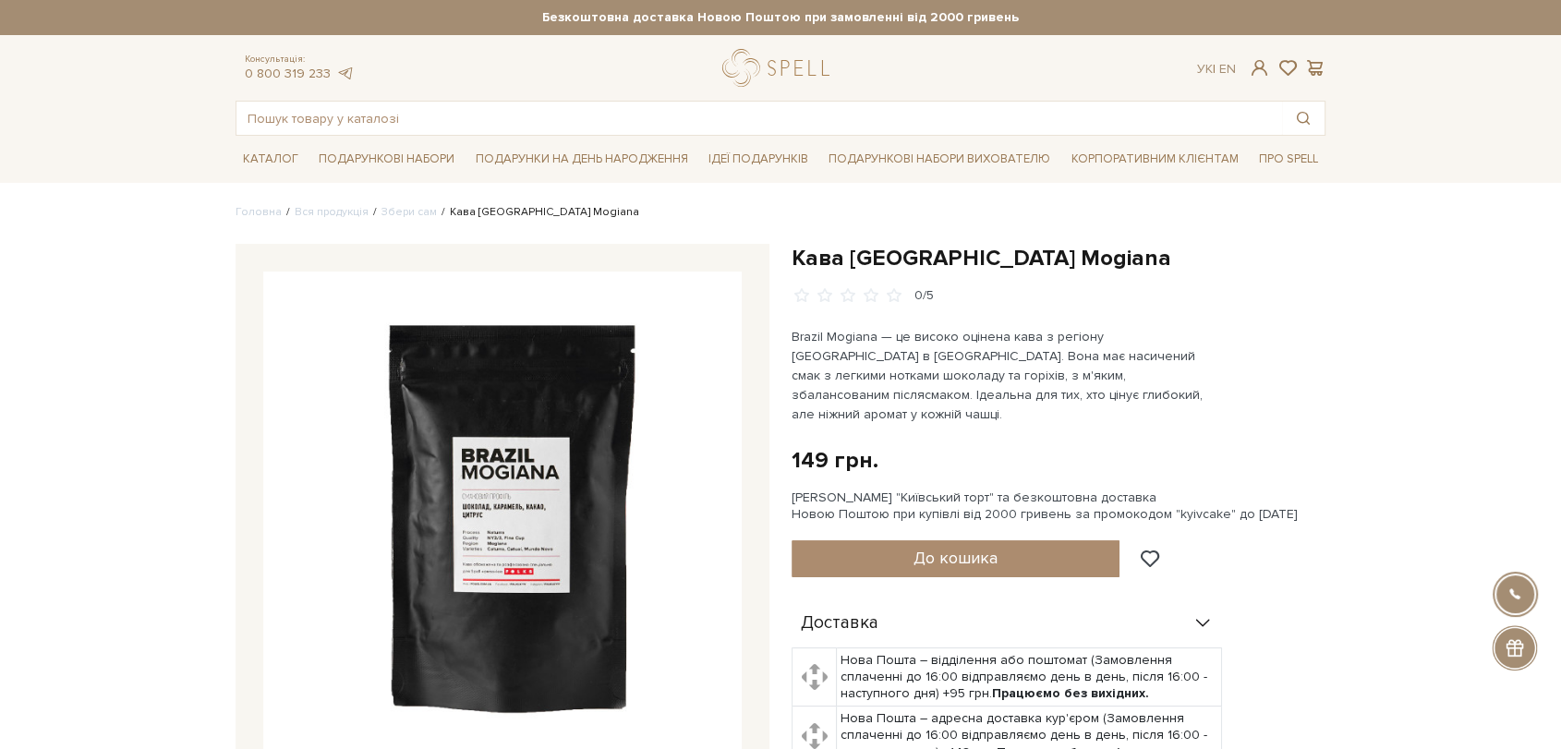
drag, startPoint x: 532, startPoint y: 475, endPoint x: 522, endPoint y: 519, distance: 45.5
drag, startPoint x: 1011, startPoint y: 271, endPoint x: 783, endPoint y: 261, distance: 227.5
click at [783, 261] on div "Кава [GEOGRAPHIC_DATA] Mogiana 0/5 Brazil Mogiana — це високо оцінена кава з ре…" at bounding box center [1059, 621] width 556 height 754
copy h1 "Кава [GEOGRAPHIC_DATA] Mogiana"
